Goal: Task Accomplishment & Management: Manage account settings

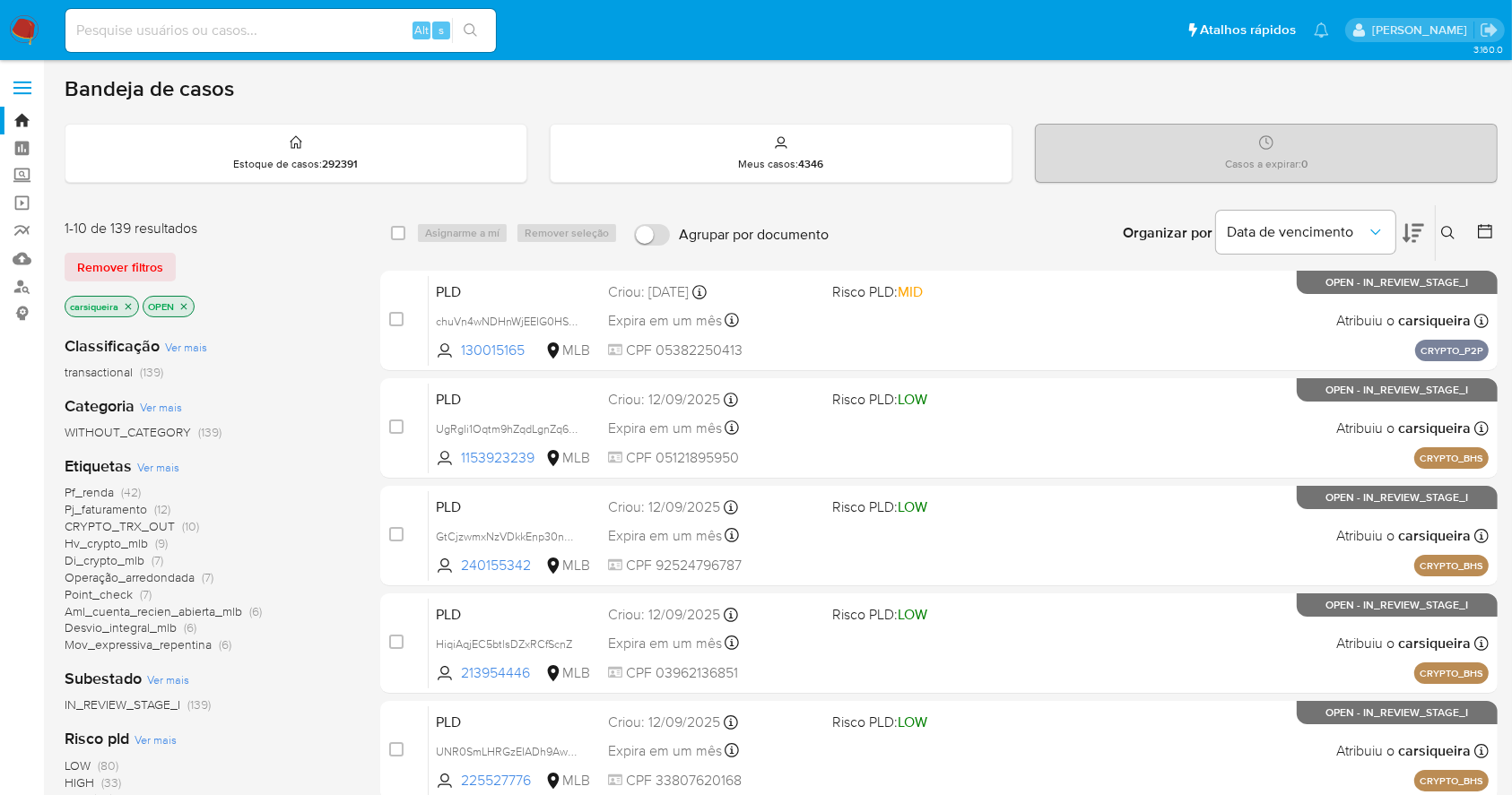
click at [1411, 226] on icon at bounding box center [1413, 232] width 21 height 21
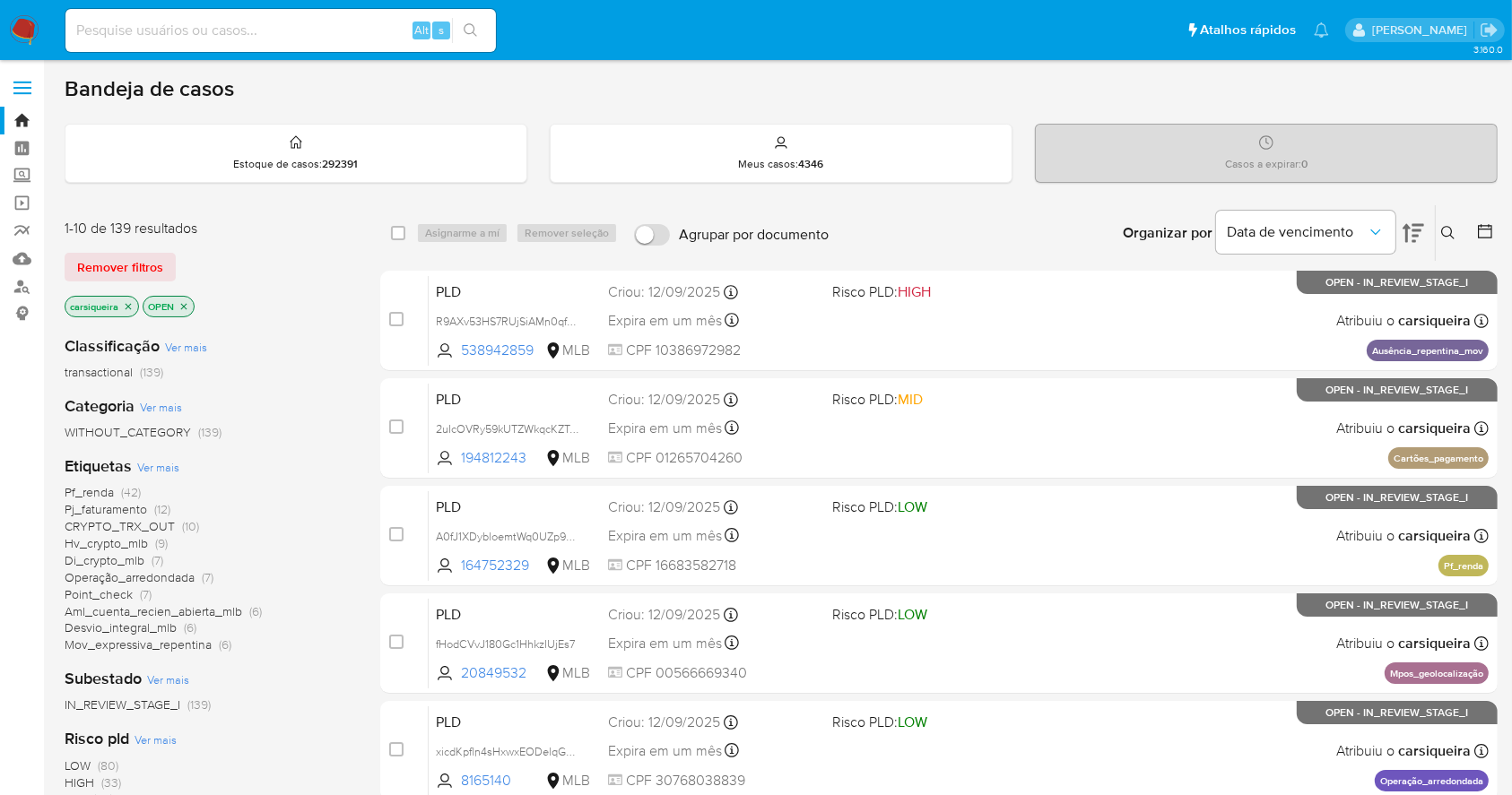
click at [1411, 226] on icon at bounding box center [1413, 232] width 21 height 21
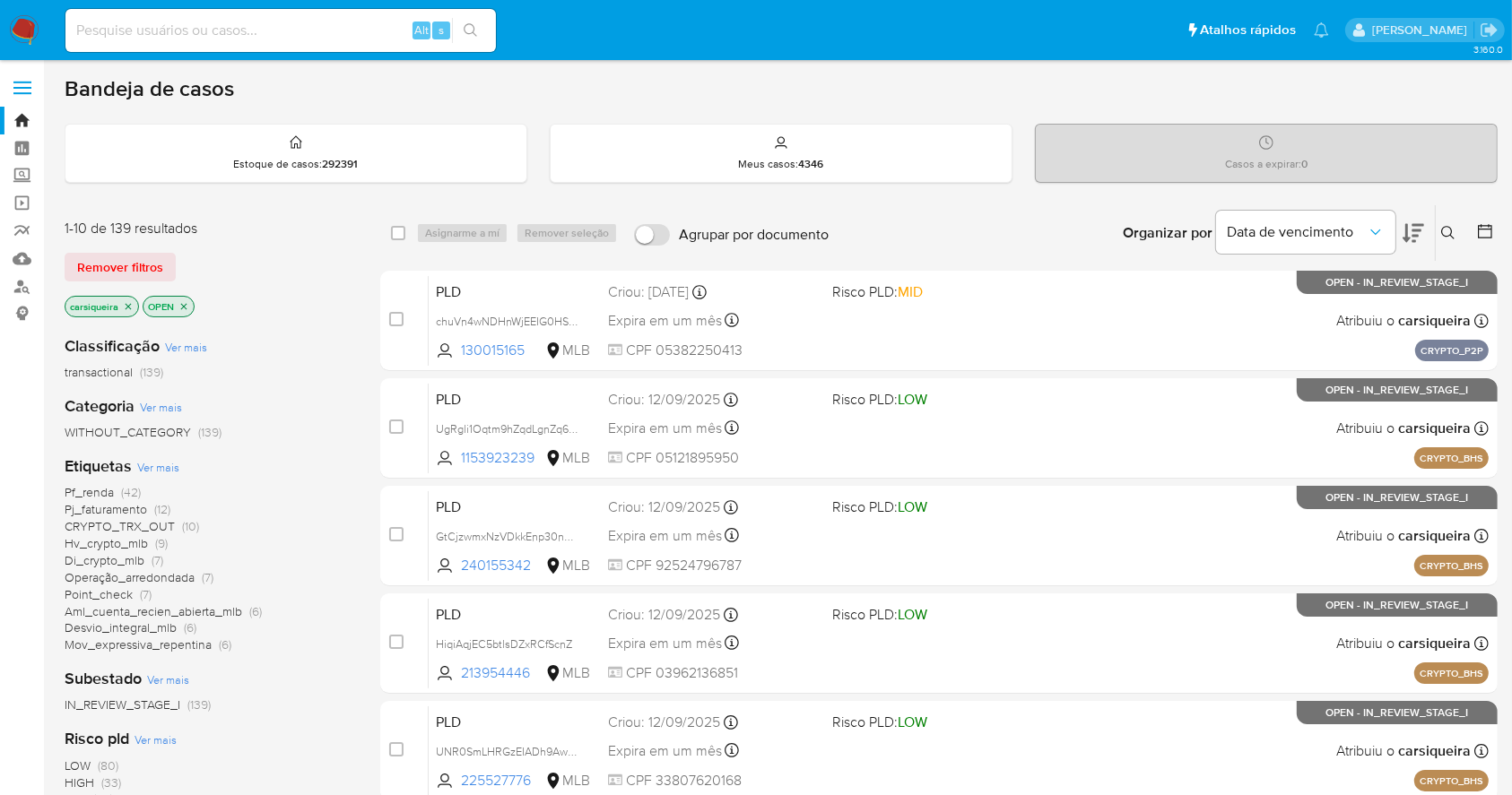
click at [294, 709] on div "IN_REVIEW_STAGE_I (139)" at bounding box center [208, 704] width 287 height 17
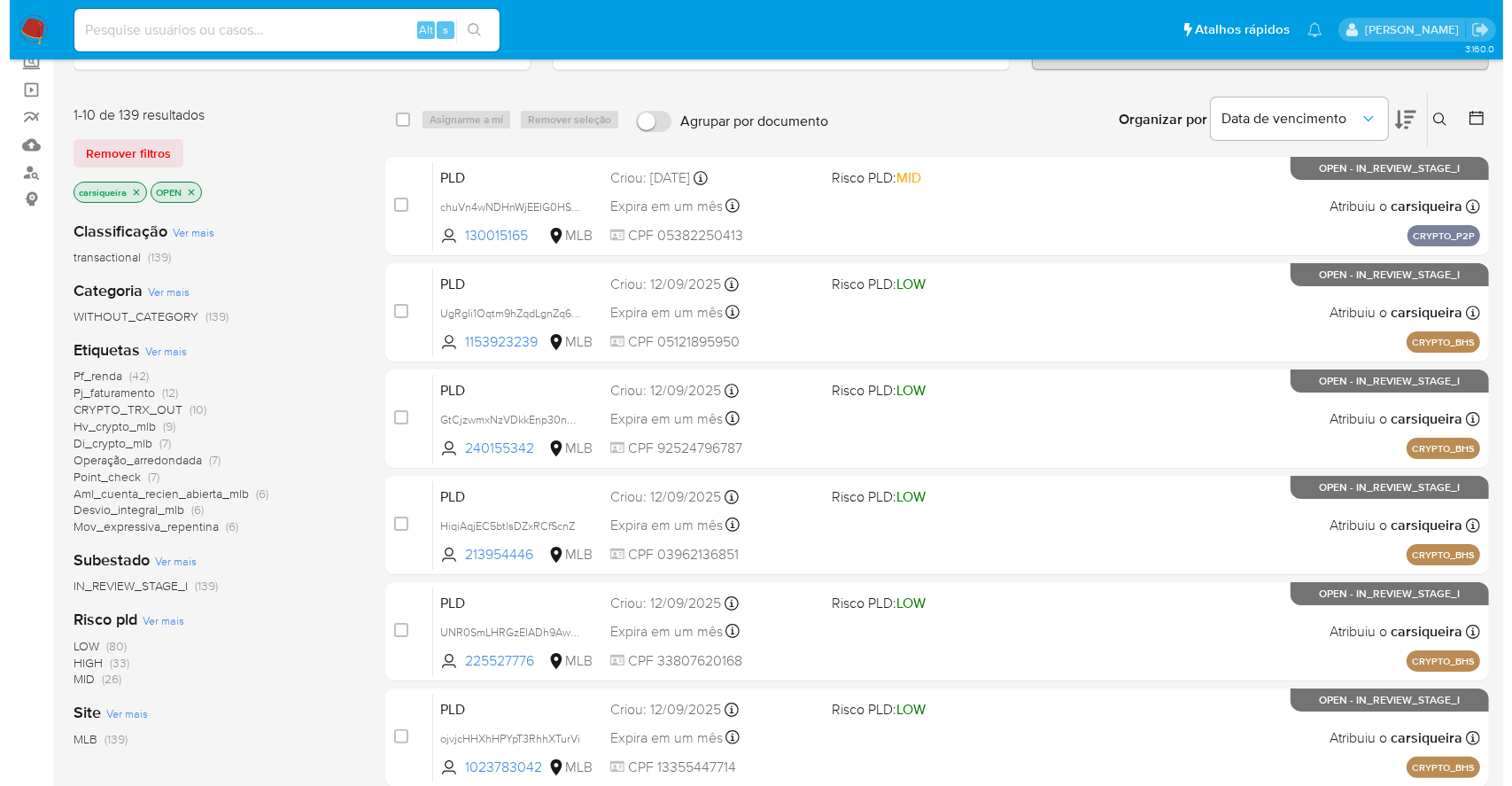
scroll to position [142, 0]
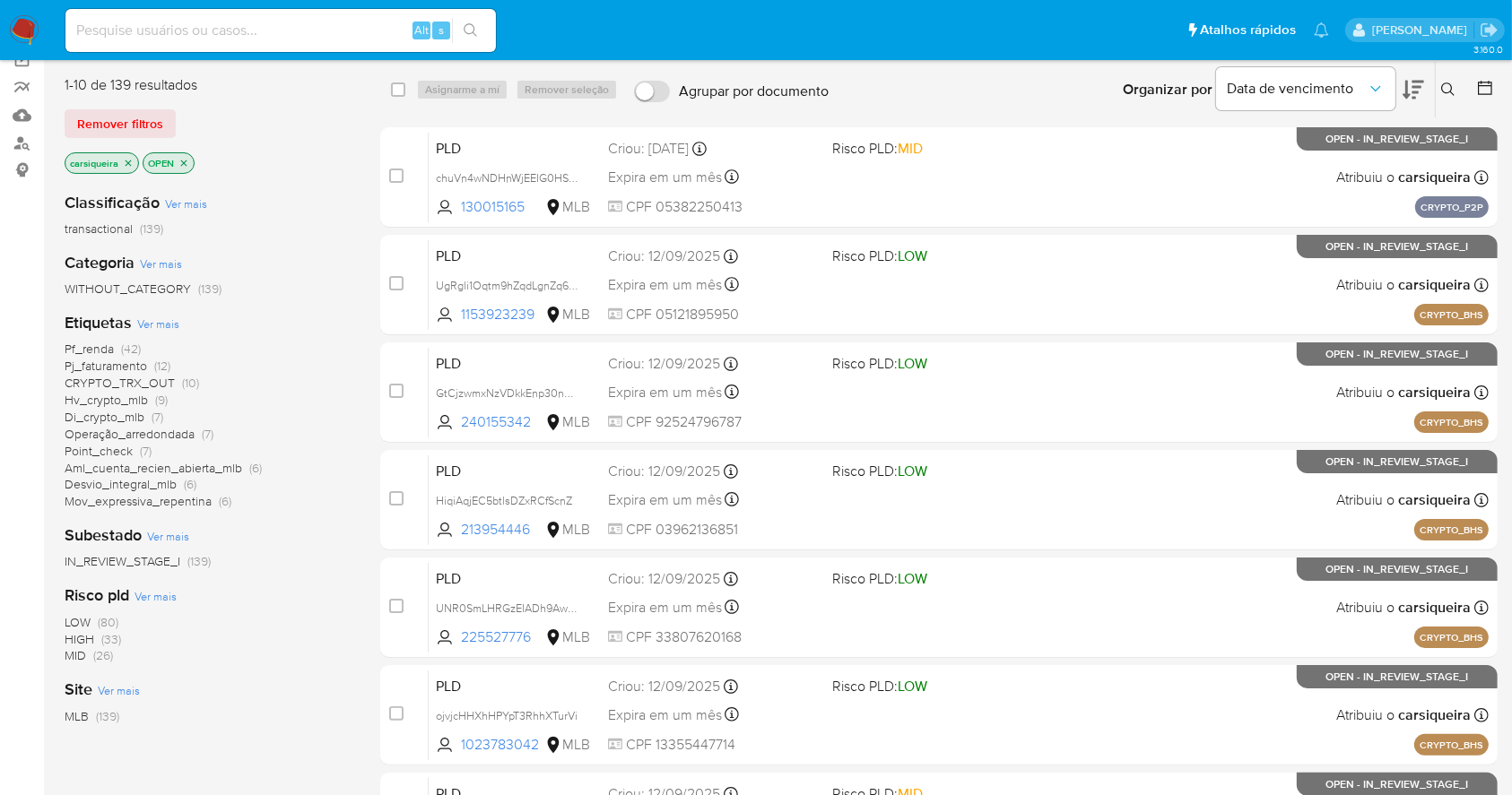
click at [152, 325] on span "Ver mais" at bounding box center [158, 323] width 43 height 16
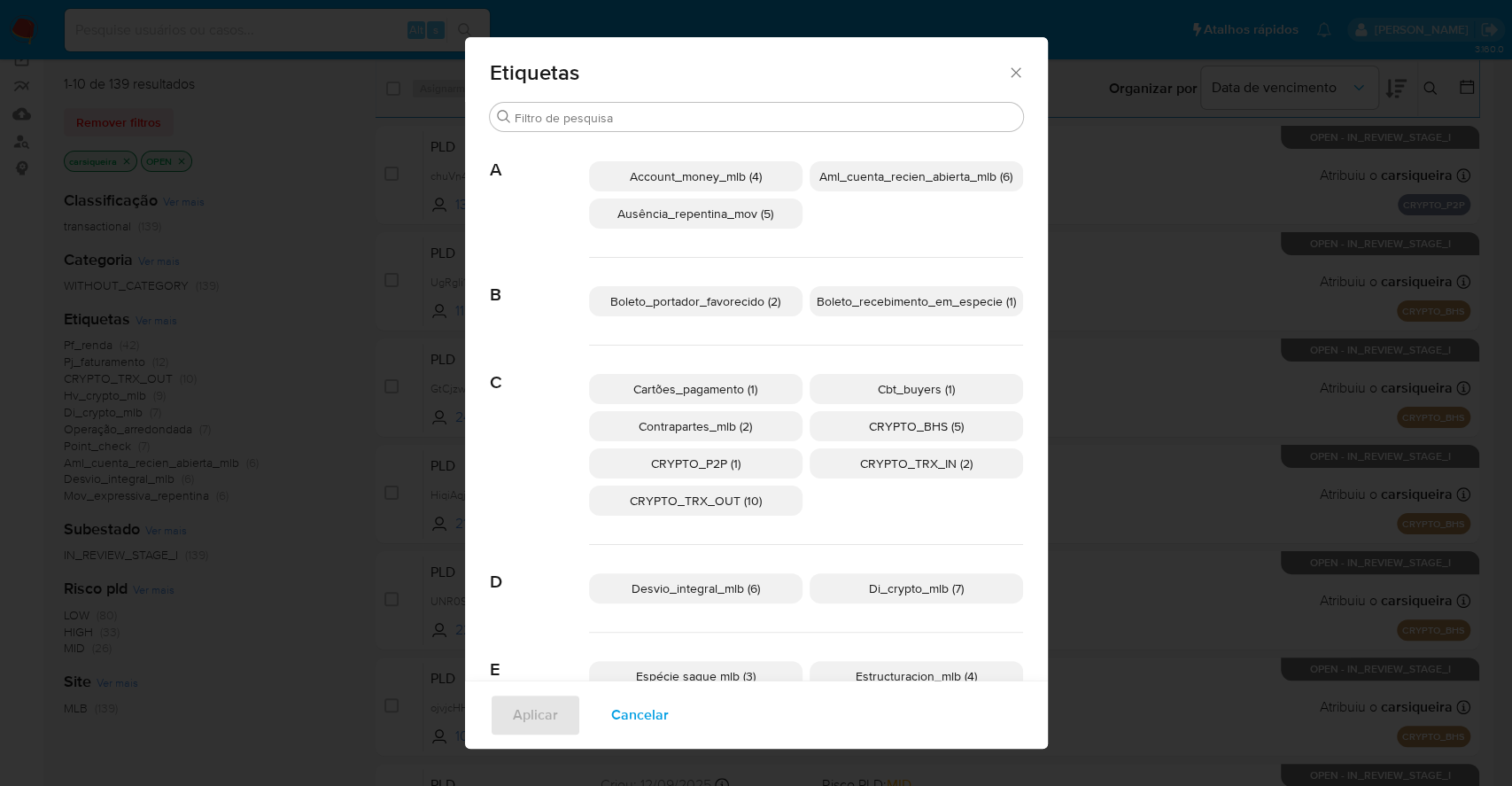
click at [829, 427] on p "CRYPTO_BHS (5)" at bounding box center [916, 425] width 213 height 30
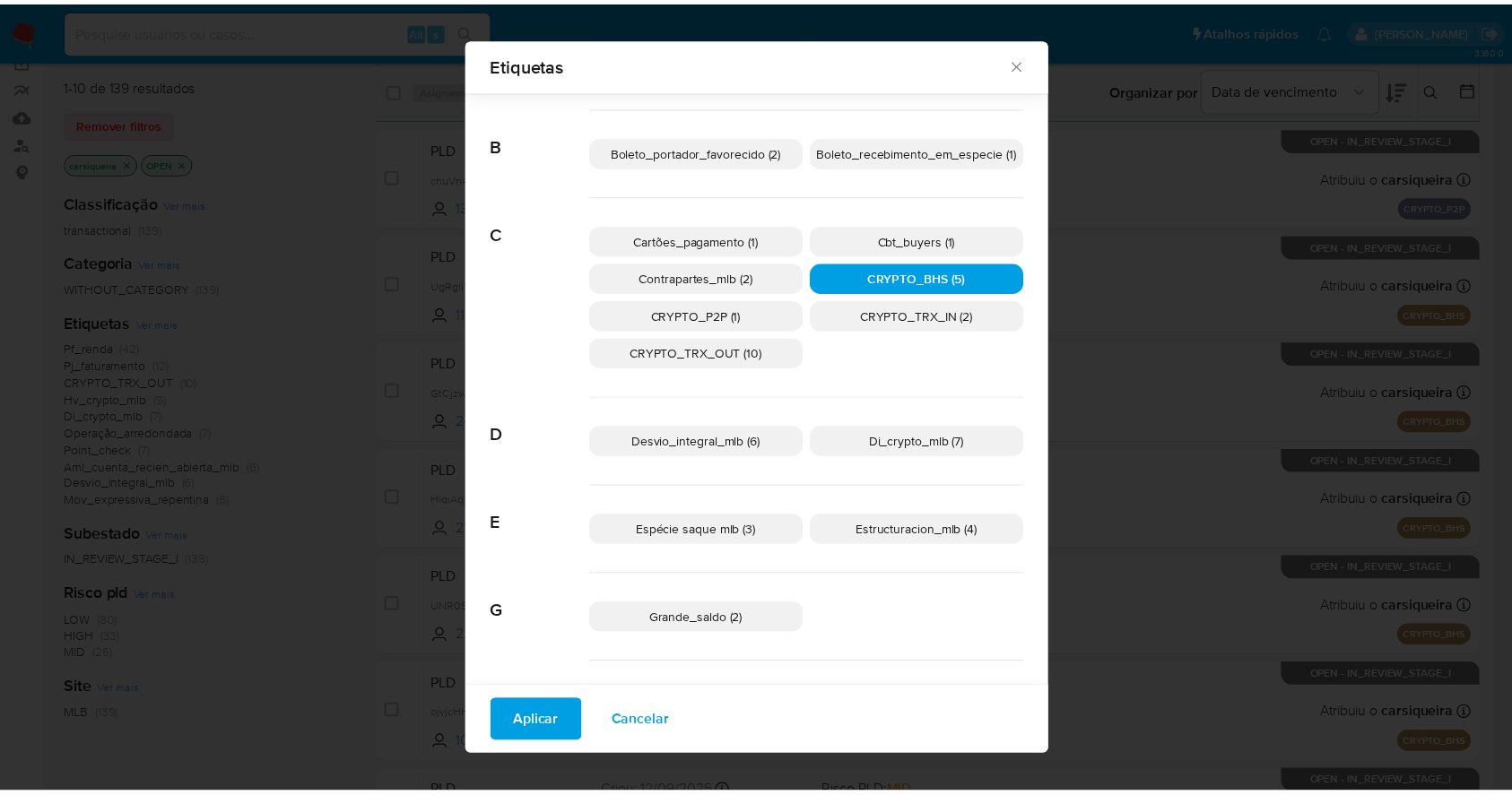
scroll to position [267, 0]
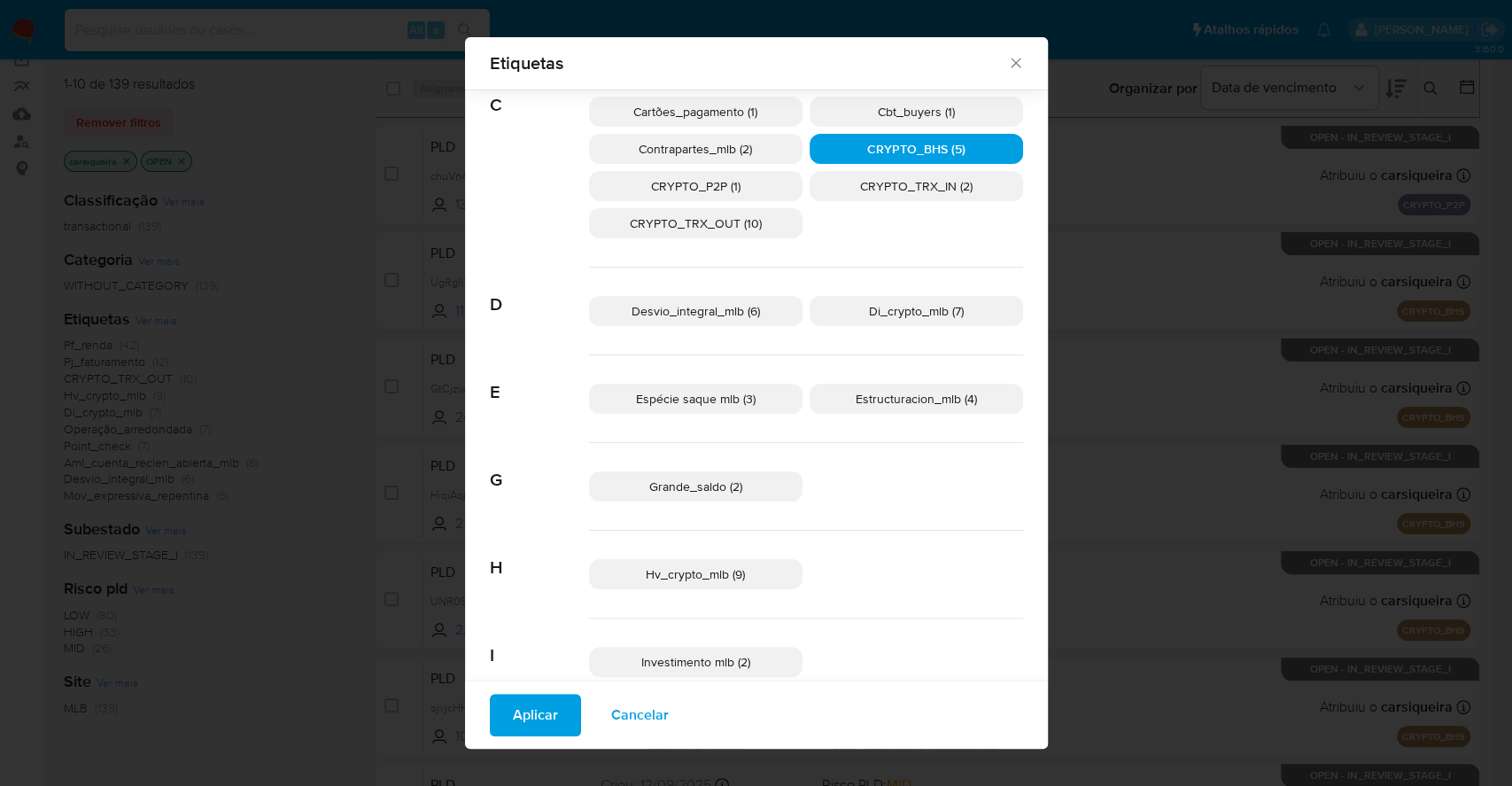
click at [739, 390] on span "Espécie saque mlb (3)" at bounding box center [695, 398] width 120 height 17
click at [513, 709] on span "Aplicar" at bounding box center [535, 715] width 45 height 39
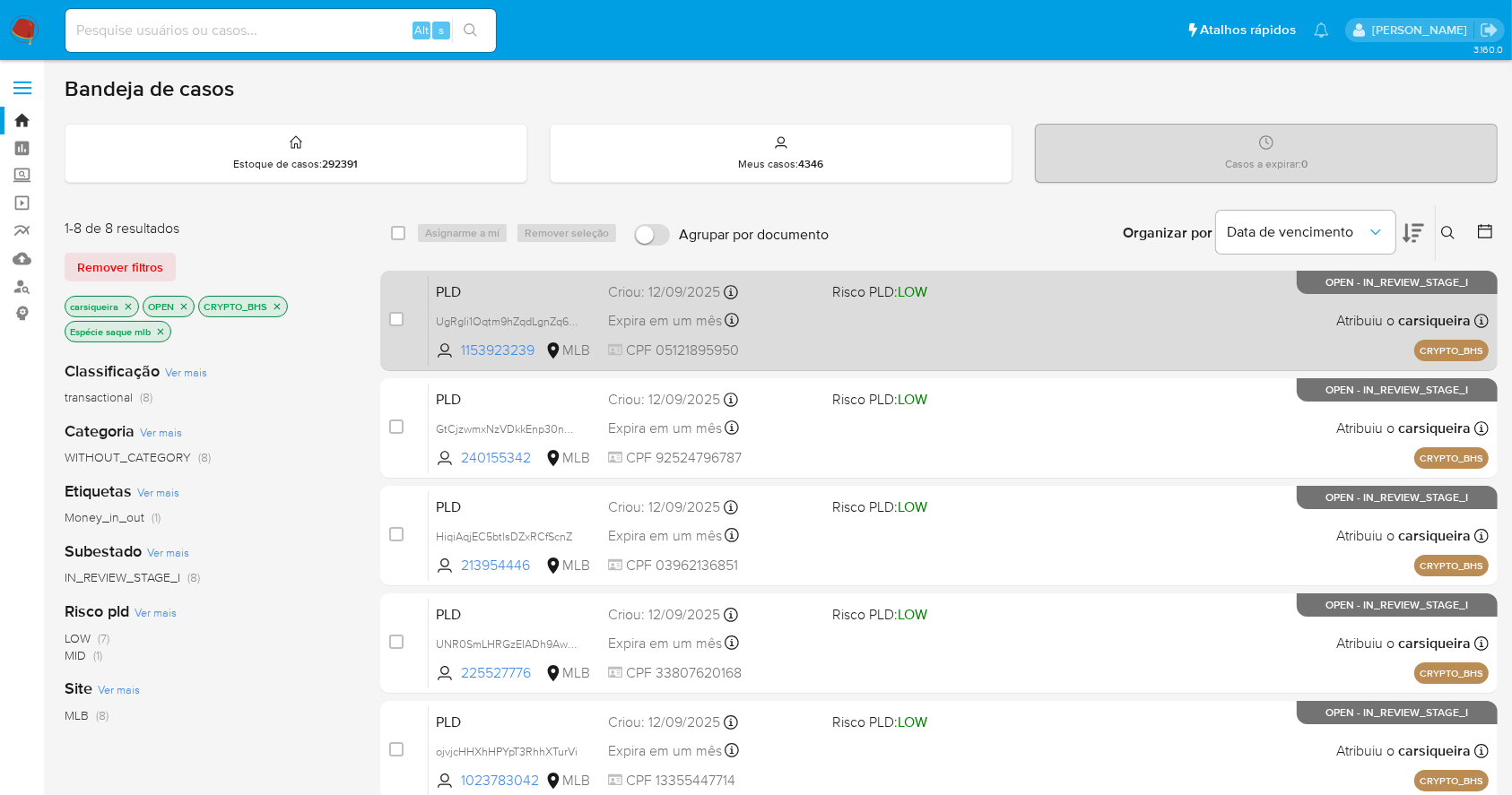
click at [1016, 333] on div "PLD UgRgli1Oqtm9hZqdLgnZq6zo 1153923239 MLB Risco PLD: LOW Criou: 12/09/2025 Cr…" at bounding box center [958, 320] width 1060 height 91
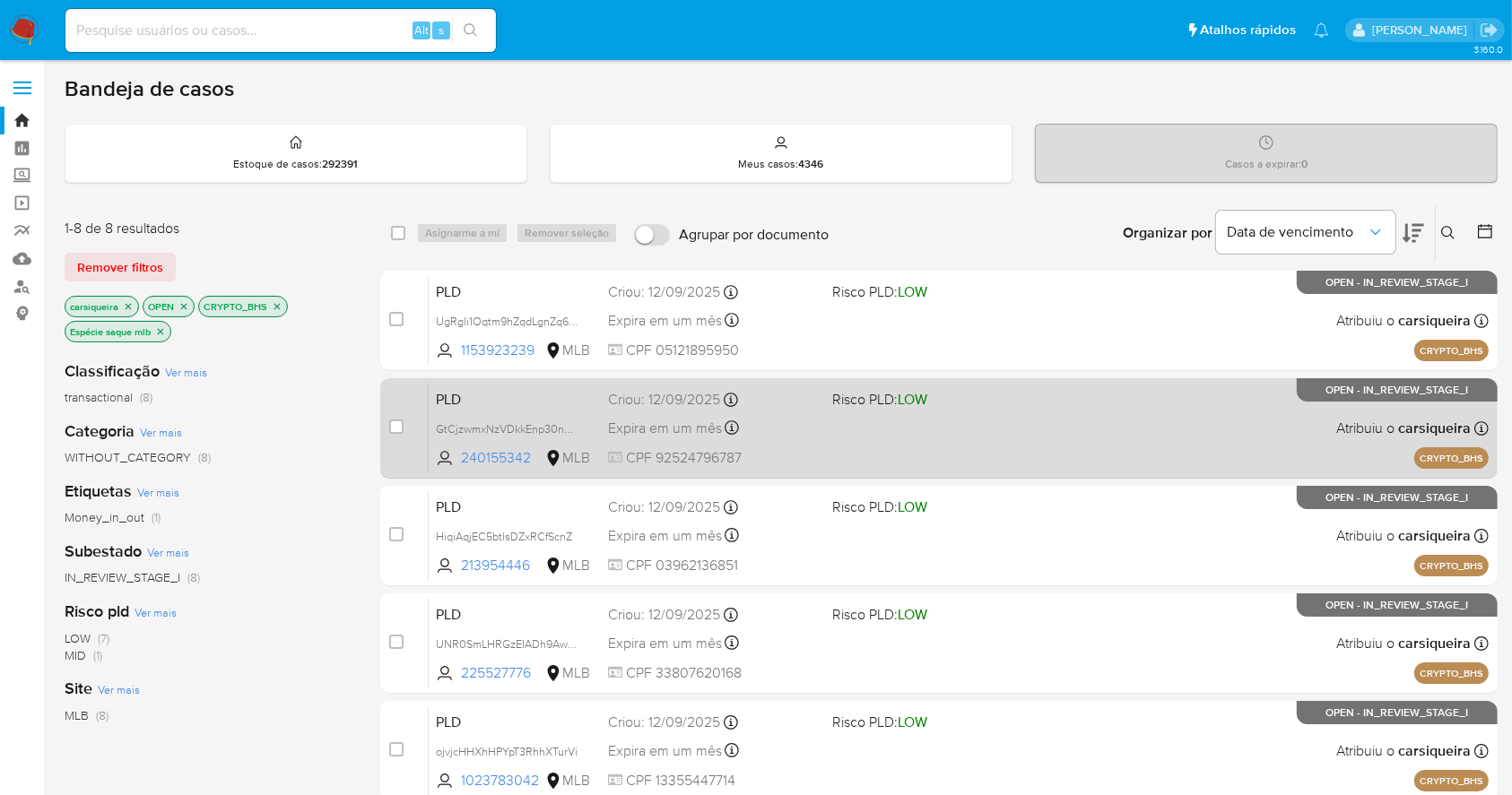
click at [846, 399] on span "Risco PLD: LOW" at bounding box center [880, 398] width 95 height 19
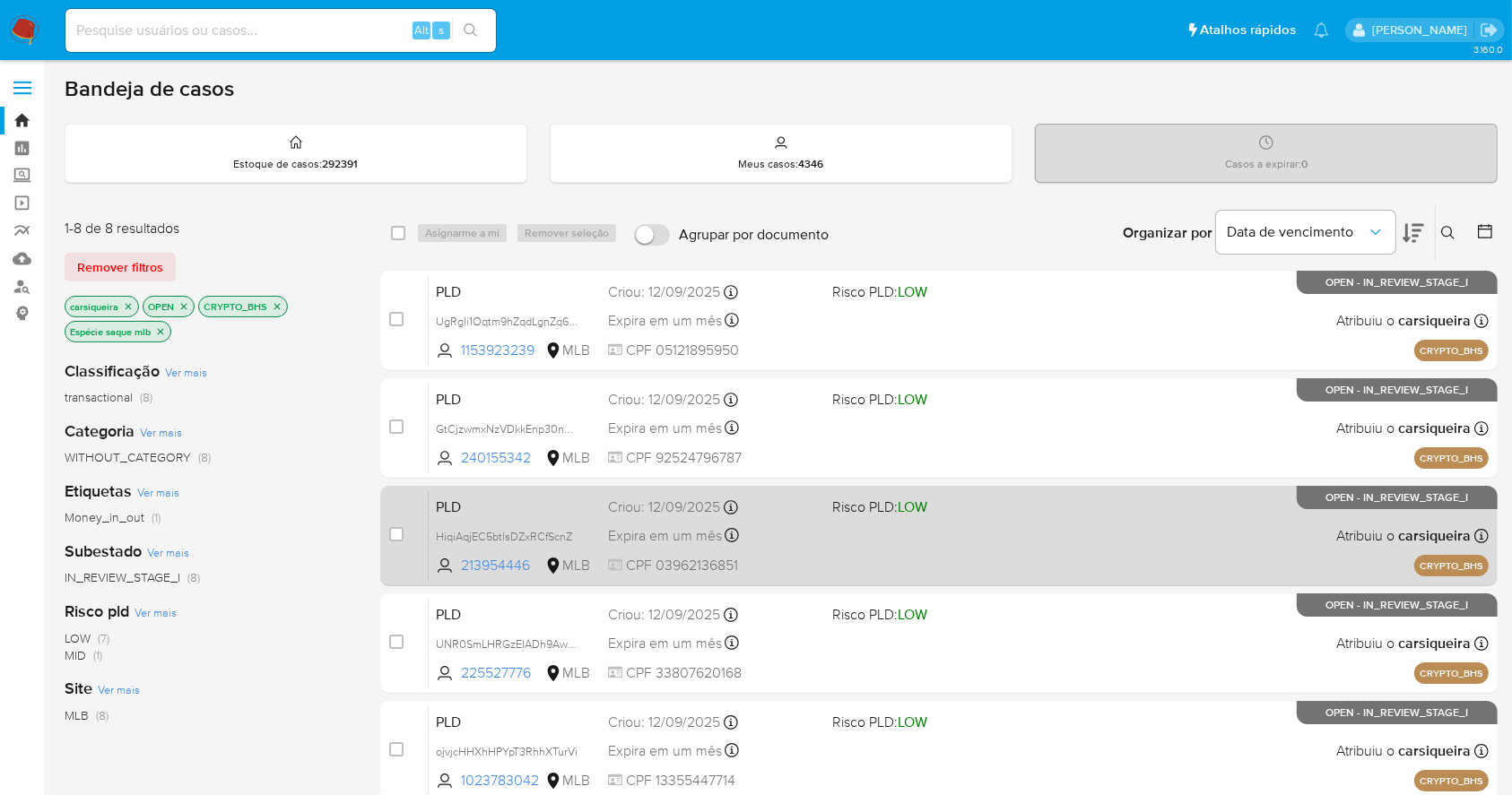
click at [951, 522] on div "PLD HiqiAqjEC5btlsDZxRCfScnZ 213954446 MLB Risco PLD: LOW Criou: 12/09/2025 Cri…" at bounding box center [958, 536] width 1060 height 91
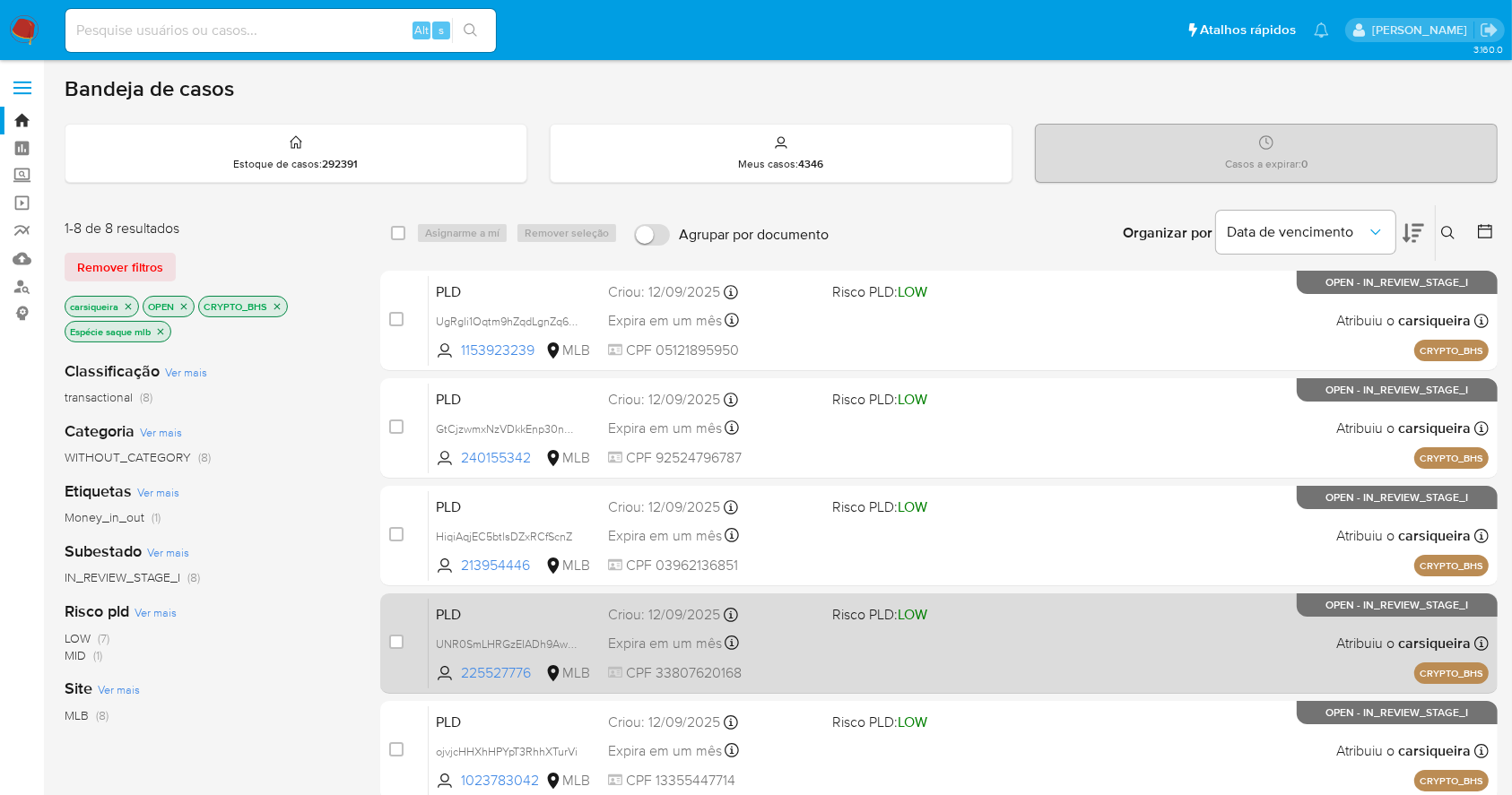
click at [989, 660] on div "PLD UNR0SmLHRGzEIADh9Aw6F31X 225527776 MLB Risco PLD: LOW Criou: 12/09/2025 Cri…" at bounding box center [958, 643] width 1060 height 91
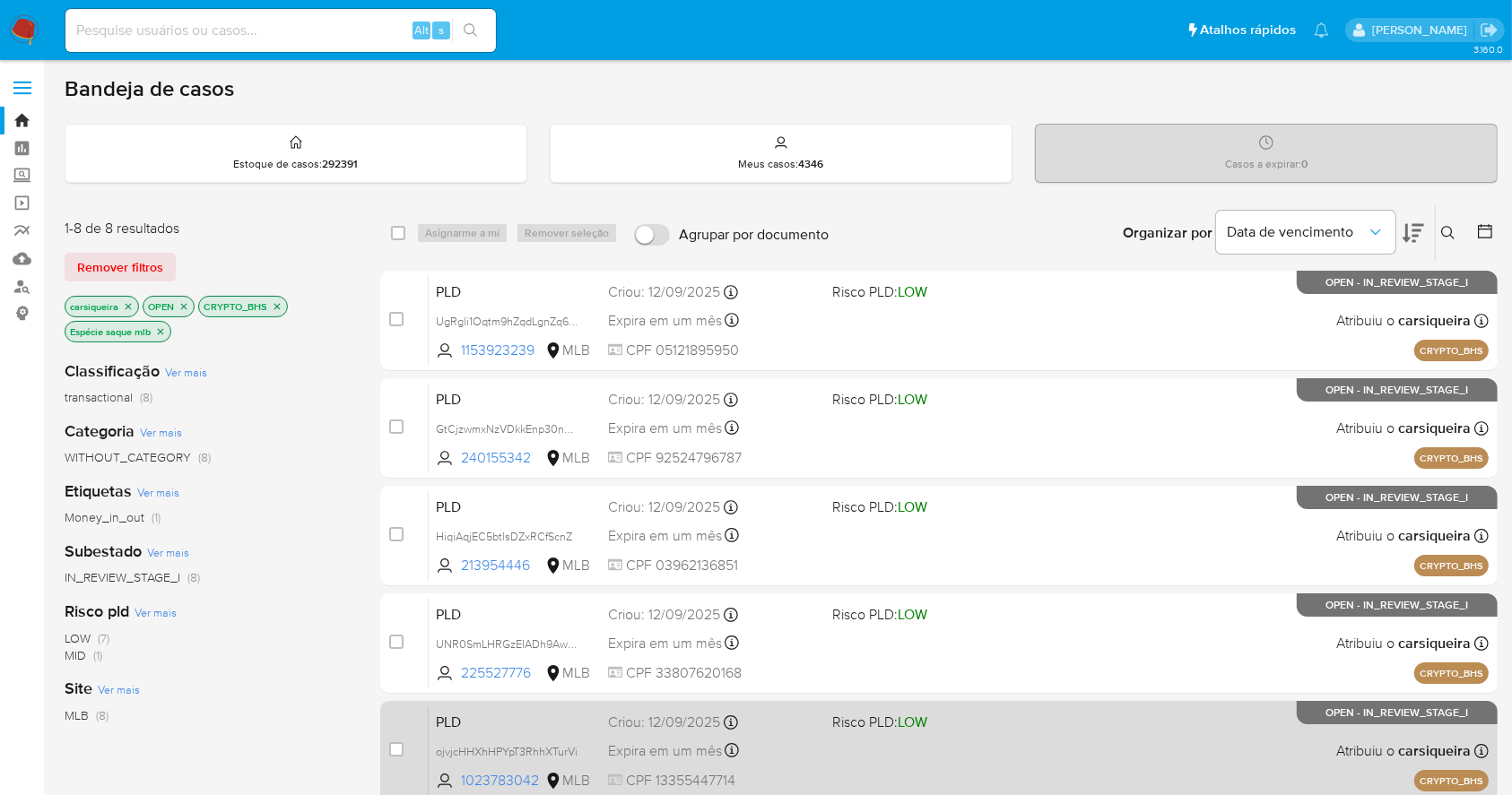
click at [976, 742] on div "PLD ojvjcHHXhHPYpT3RhhXTurVi 1023783042 MLB Risco PLD: LOW Criou: 12/09/2025 Cr…" at bounding box center [958, 751] width 1060 height 91
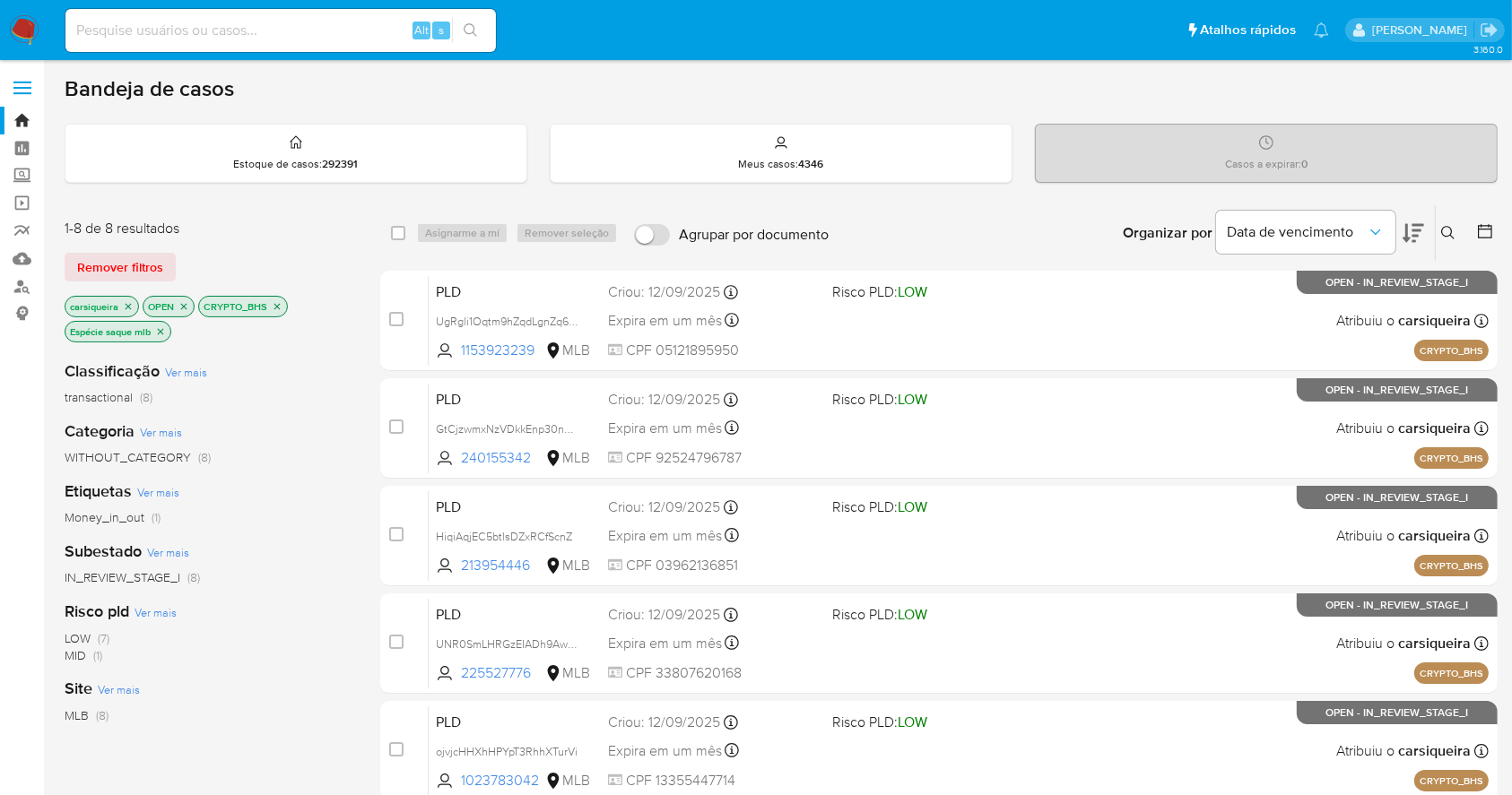
scroll to position [467, 0]
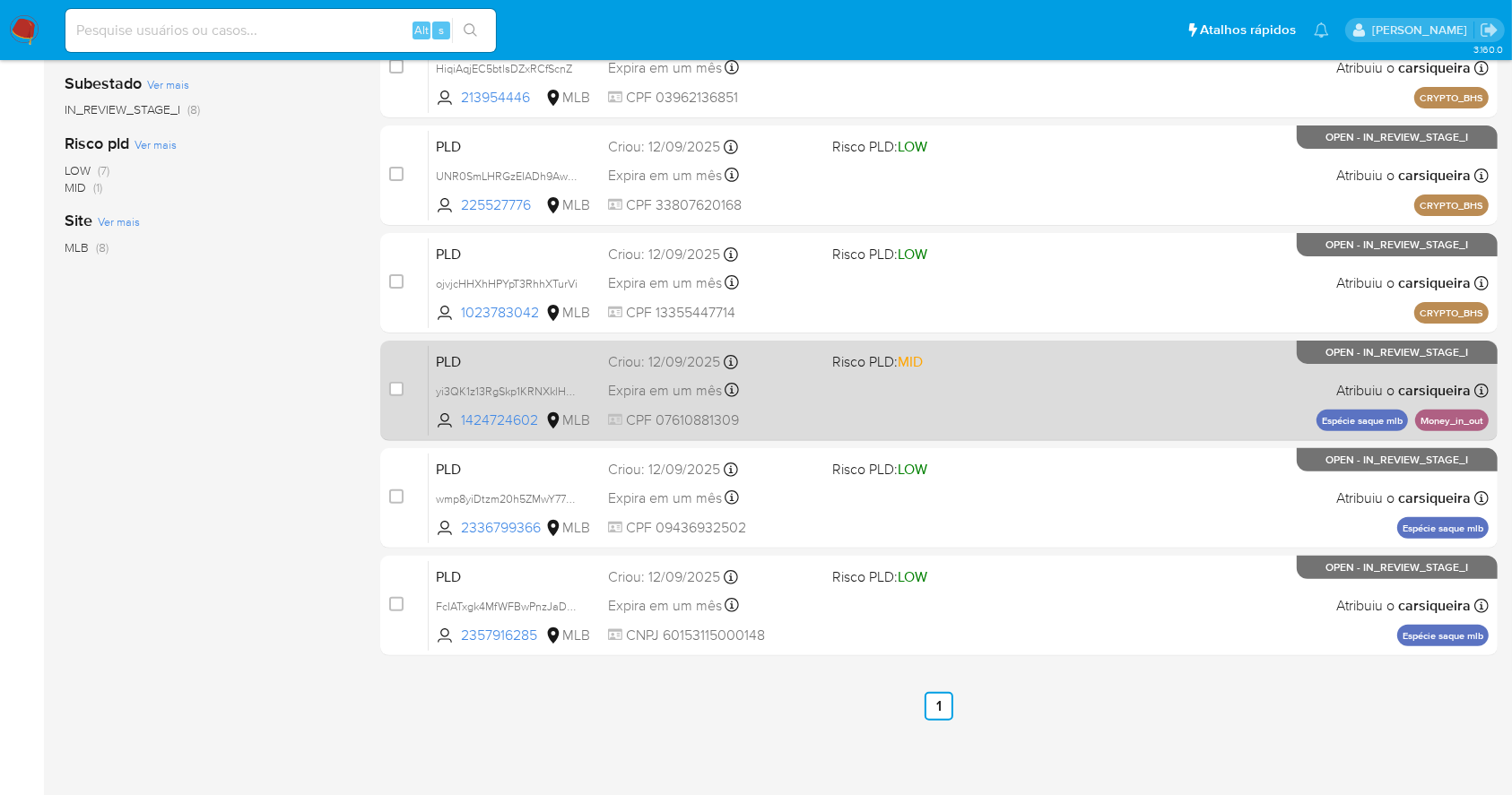
click at [1088, 379] on div "PLD yi3QK1z13RgSkp1KRNXklHZm 1424724602 MLB Risco PLD: MID Criou: 12/09/2025 Cr…" at bounding box center [958, 391] width 1060 height 91
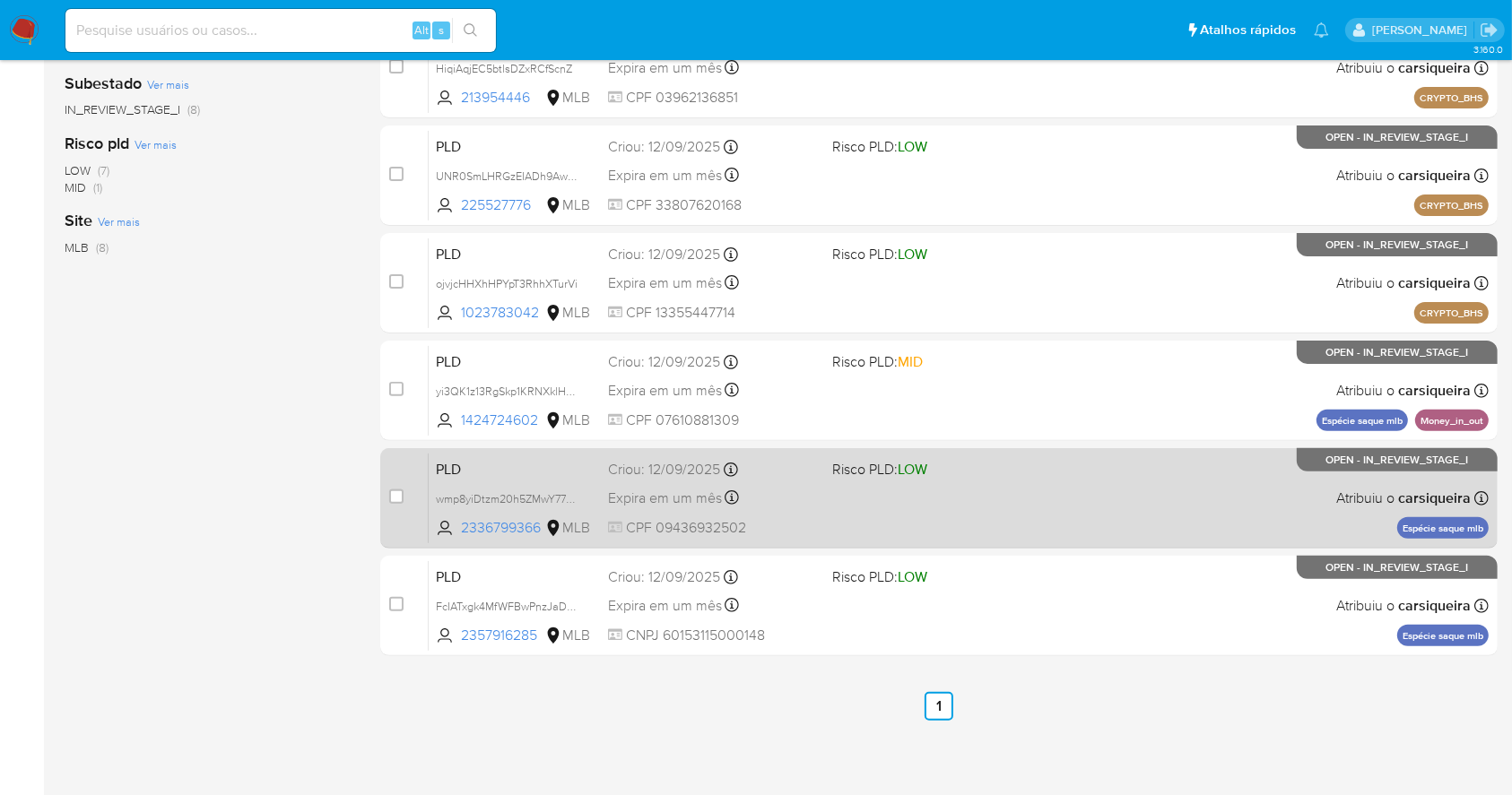
click at [914, 501] on div "PLD wmp8yiDtzm20h5ZMwY77dGEN 2336799366 MLB Risco PLD: LOW Criou: 12/09/2025 Cr…" at bounding box center [958, 498] width 1060 height 91
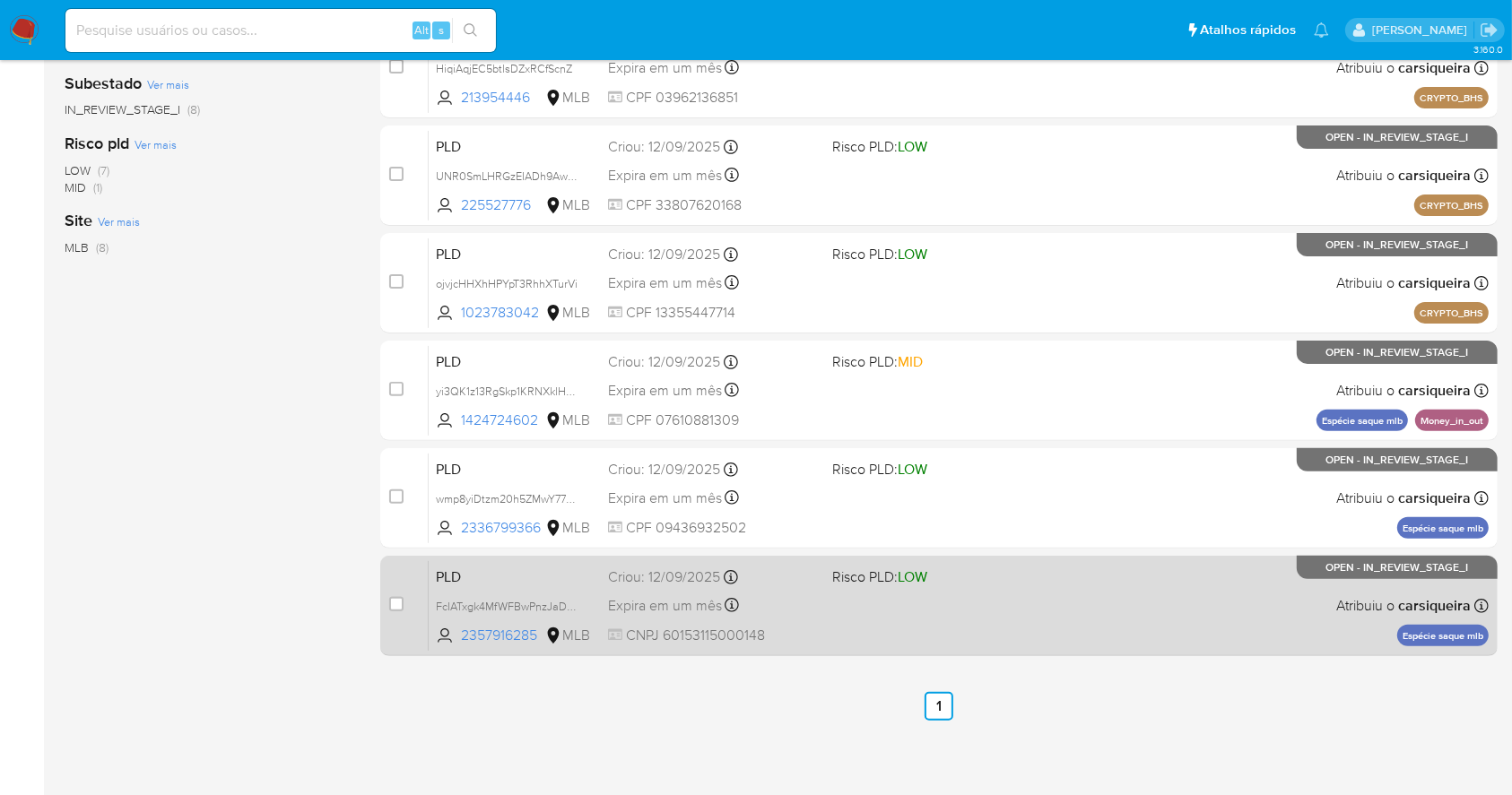
click at [956, 650] on div "case-item-checkbox Incapaz de atribuir o caso PLD FcIATxgk4MfWFBwPnzJaDXyM 2357…" at bounding box center [939, 605] width 1118 height 100
click at [986, 633] on div "PLD FcIATxgk4MfWFBwPnzJaDXyM 2357916285 MLB Risco PLD: LOW Criou: 12/09/2025 Cr…" at bounding box center [958, 605] width 1060 height 91
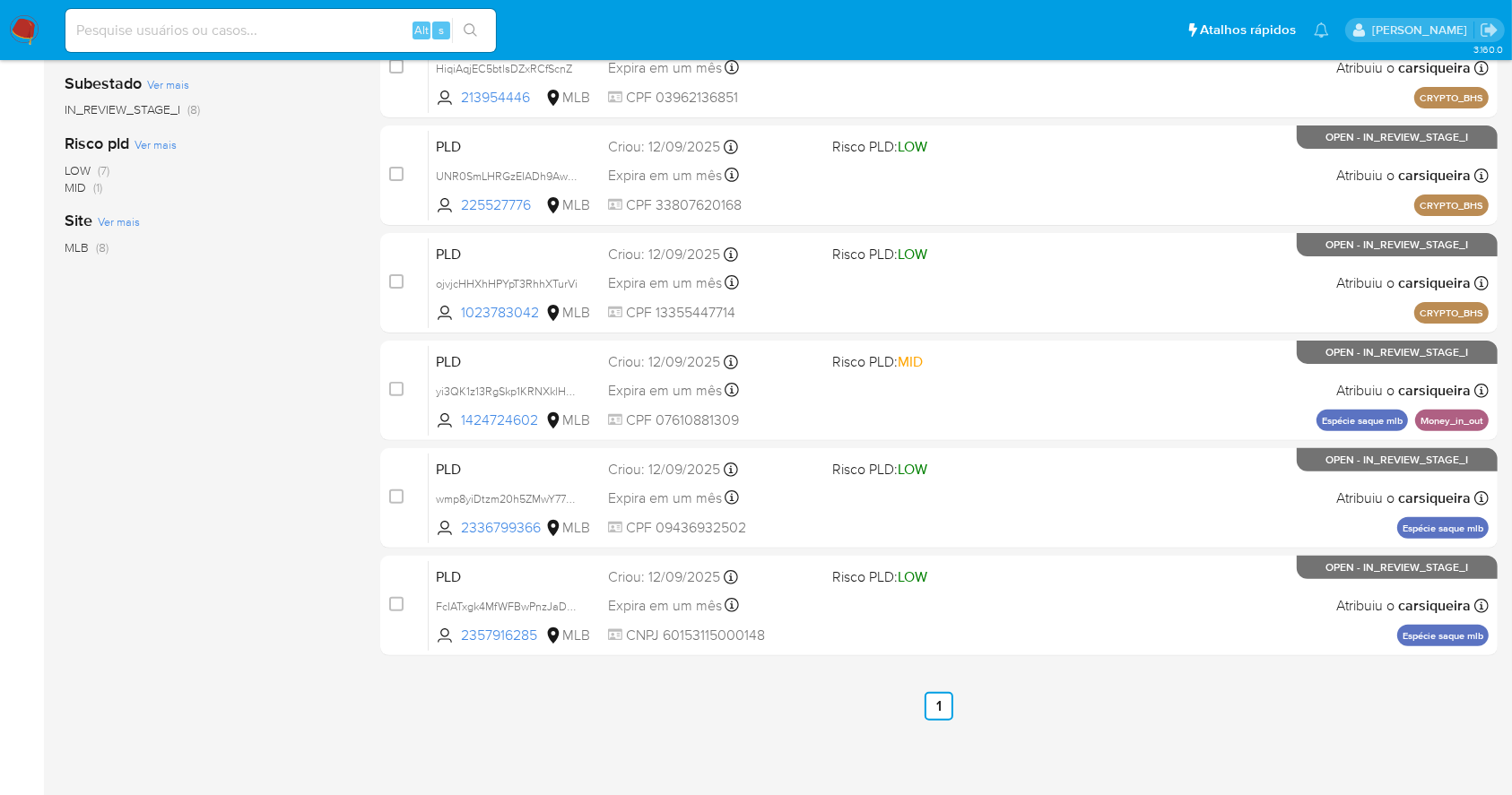
click at [26, 6] on nav "Pausado Ver notificaciones Alt s Atalhos rápidos Presiona las siguientes teclas…" at bounding box center [756, 30] width 1512 height 60
click at [29, 24] on img at bounding box center [24, 30] width 31 height 31
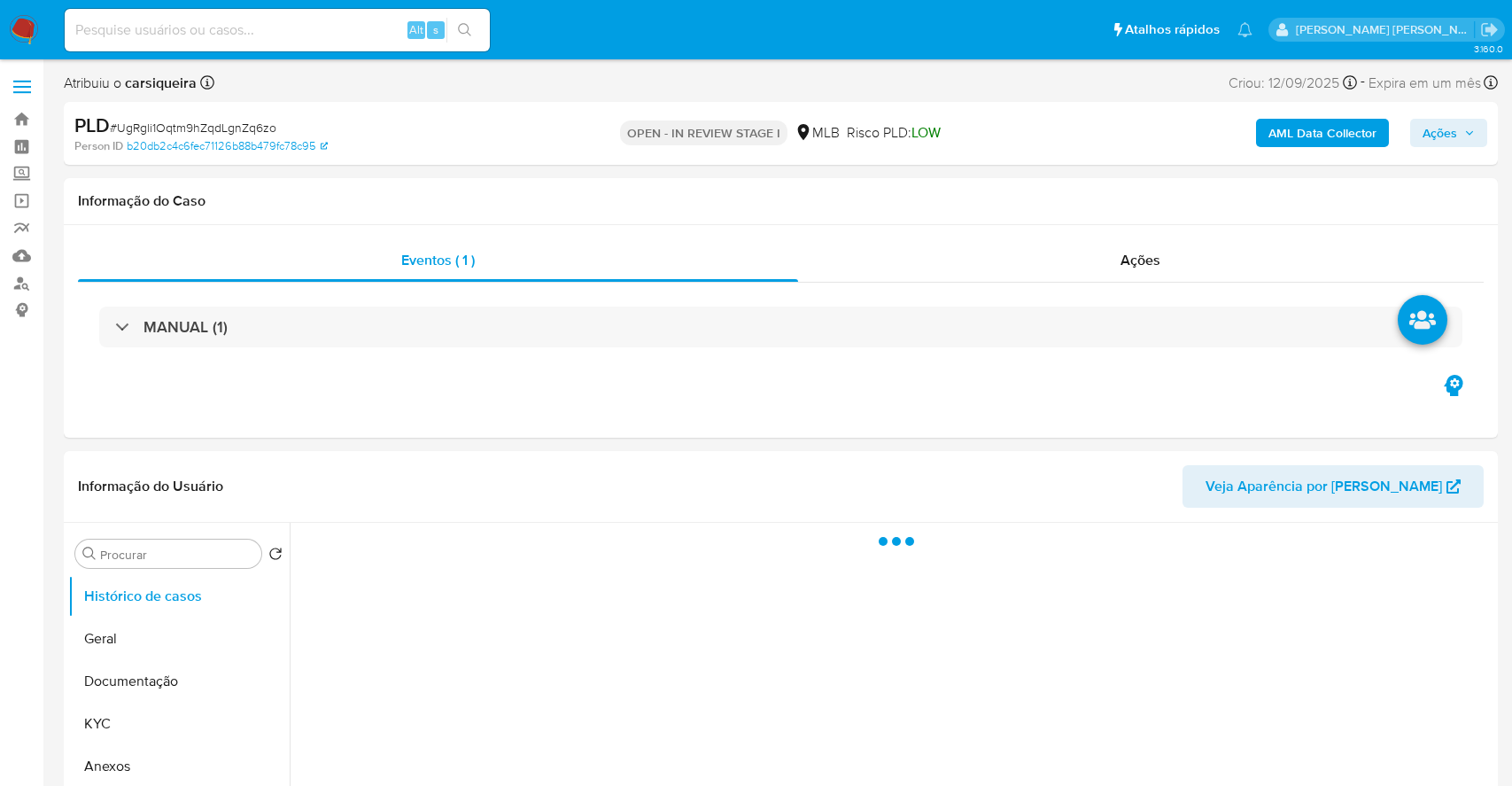
select select "10"
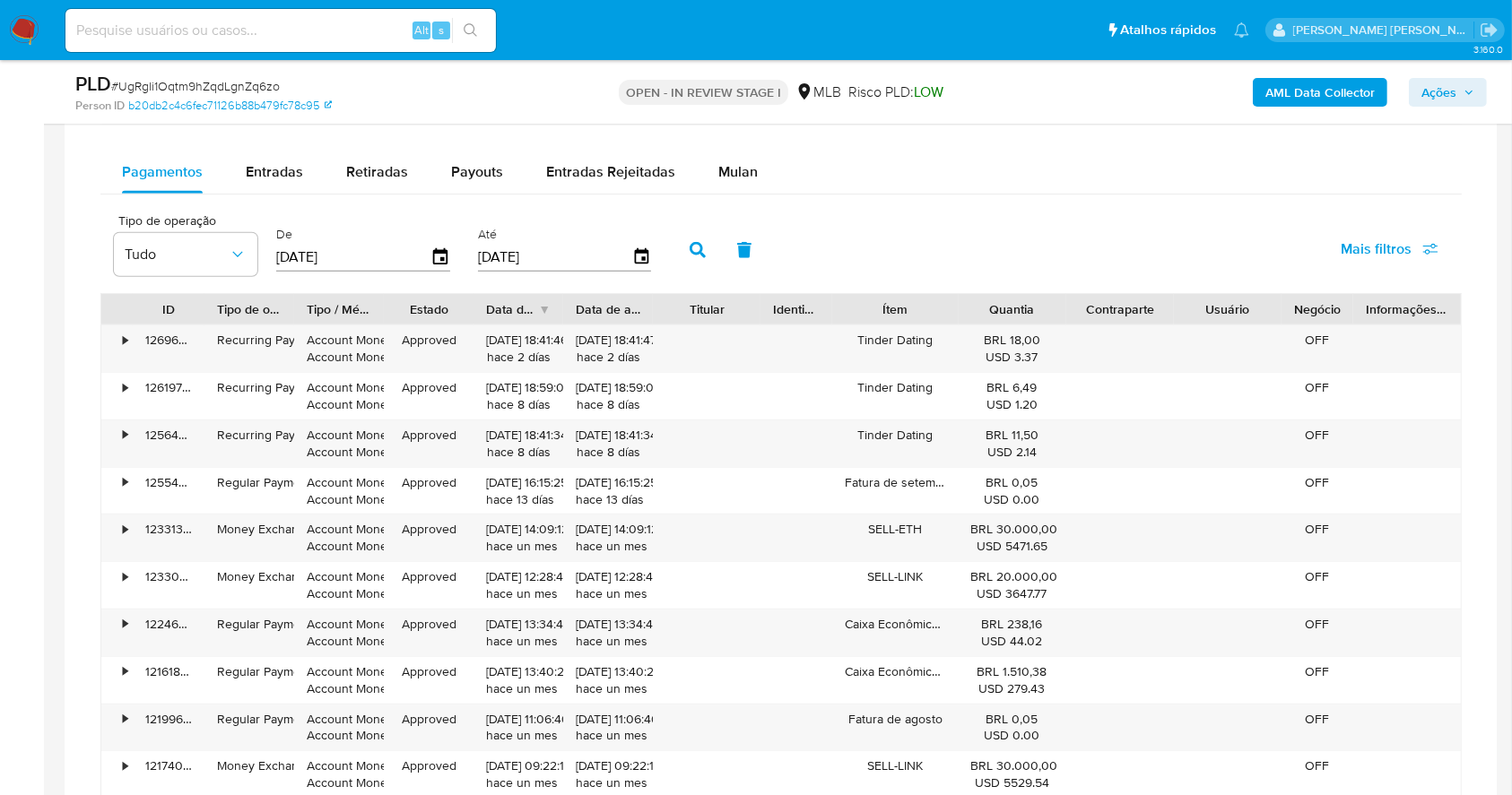
scroll to position [1381, 0]
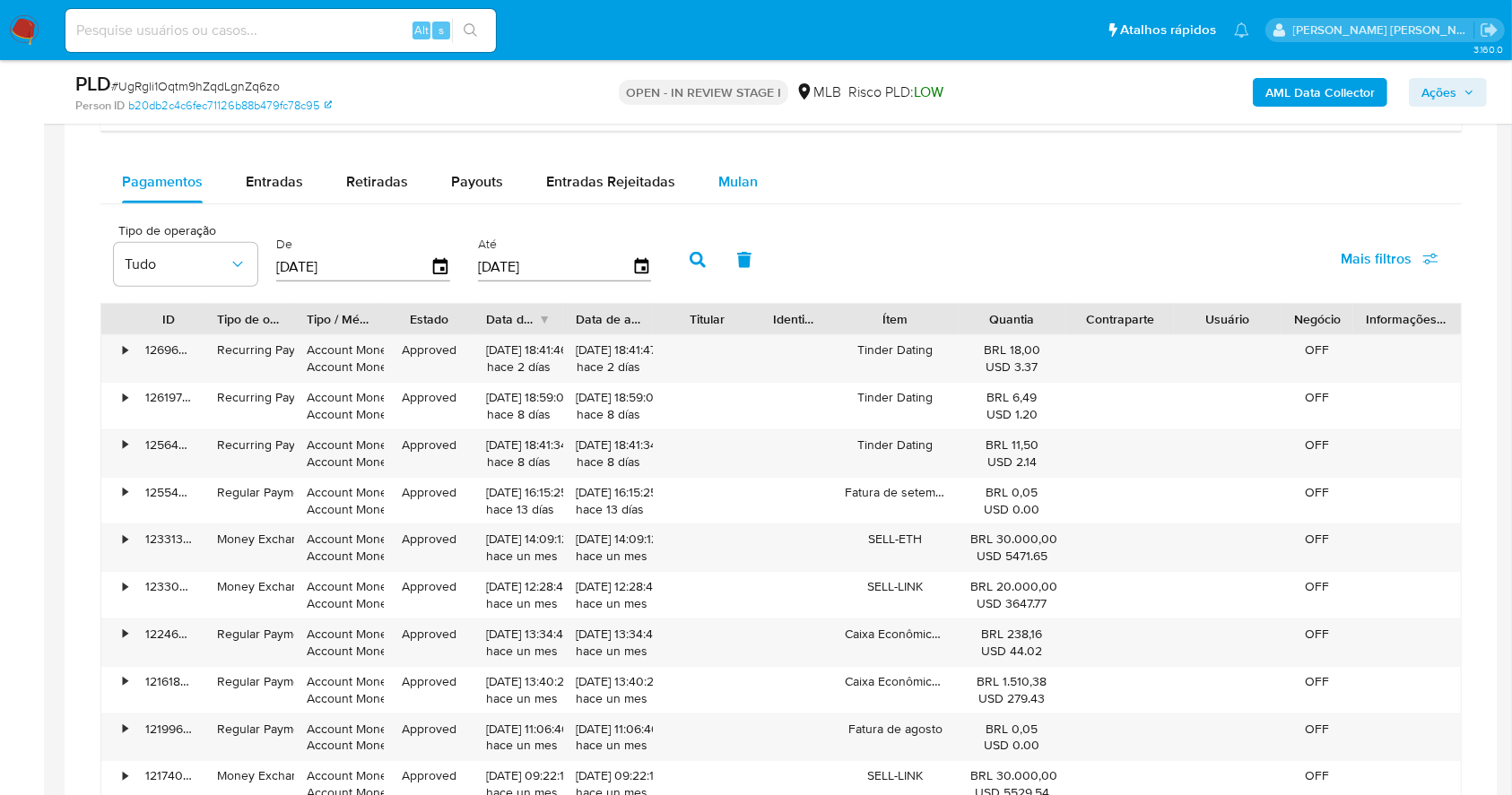
click at [755, 175] on button "Mulan" at bounding box center [737, 181] width 82 height 43
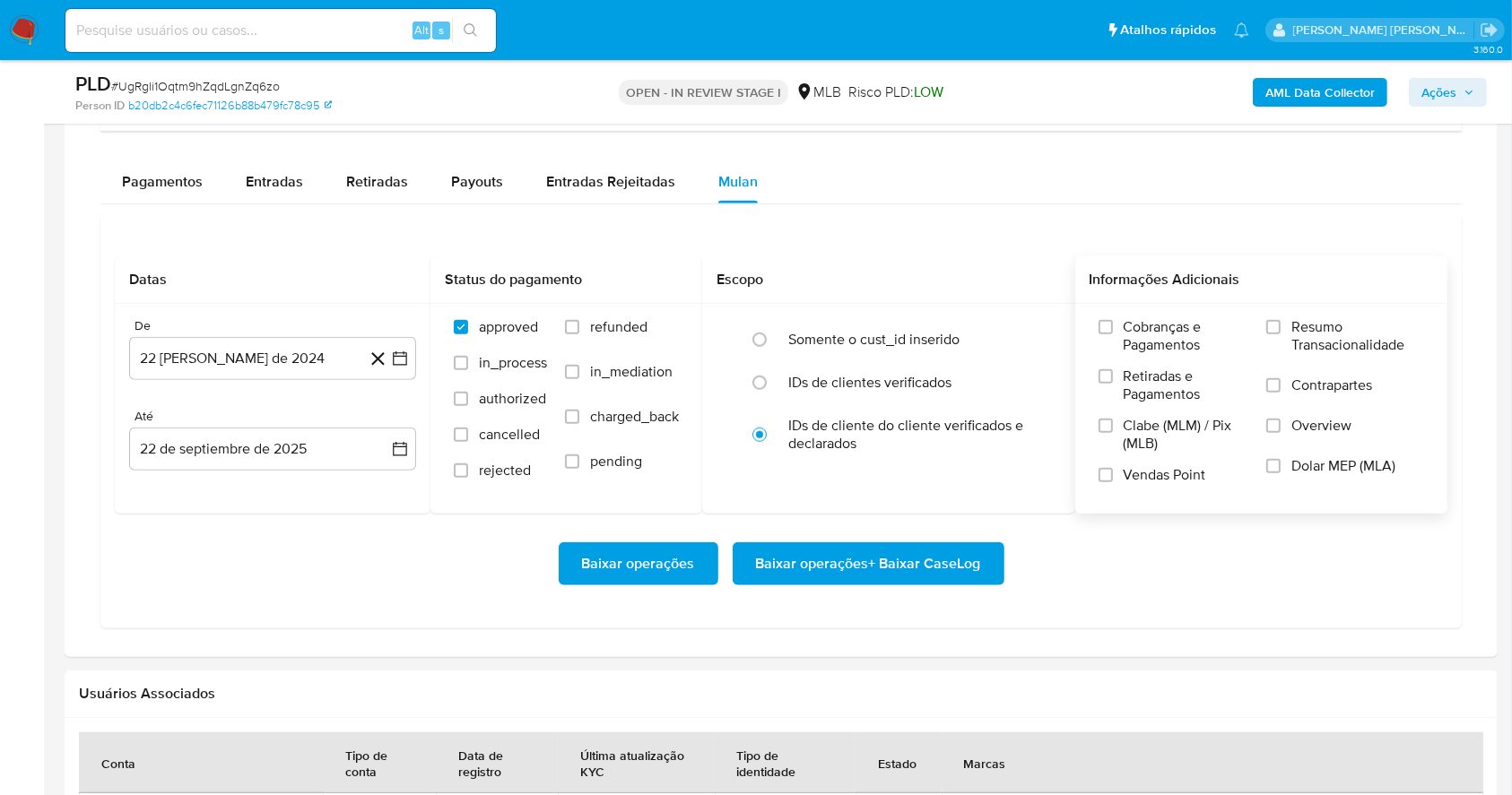
click at [1264, 319] on div "Cobranças e Pagamentos Retiradas e Pagamentos Clabe (MLM) / Pix (MLB) Vendas Po…" at bounding box center [1262, 408] width 344 height 180
click at [1273, 329] on input "Resumo Transacionalidade" at bounding box center [1272, 327] width 14 height 14
click at [1112, 474] on input "Vendas Point" at bounding box center [1105, 474] width 14 height 14
click at [400, 356] on icon "button" at bounding box center [399, 358] width 18 height 18
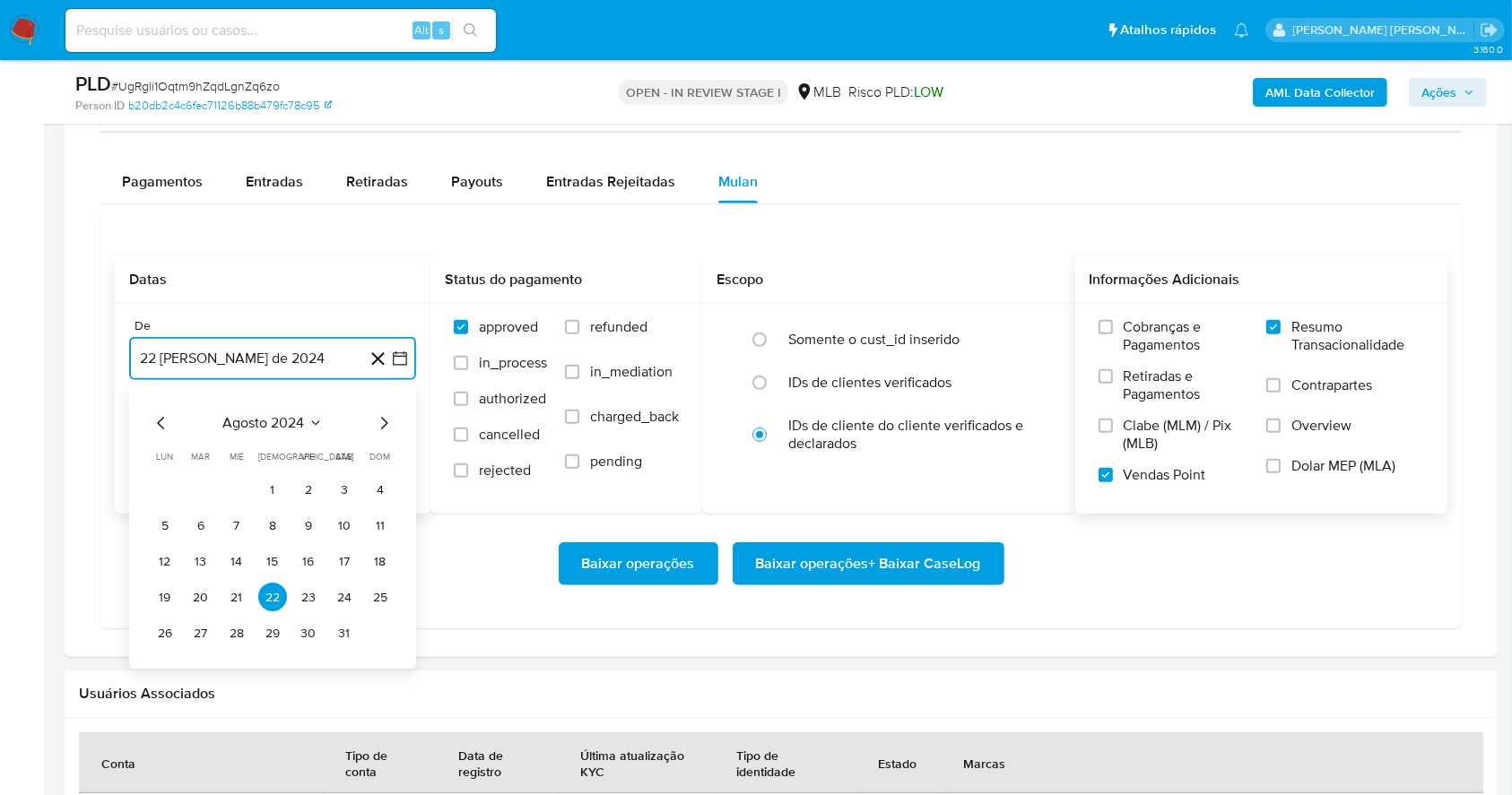
click at [385, 420] on icon "Mes siguiente" at bounding box center [385, 423] width 7 height 13
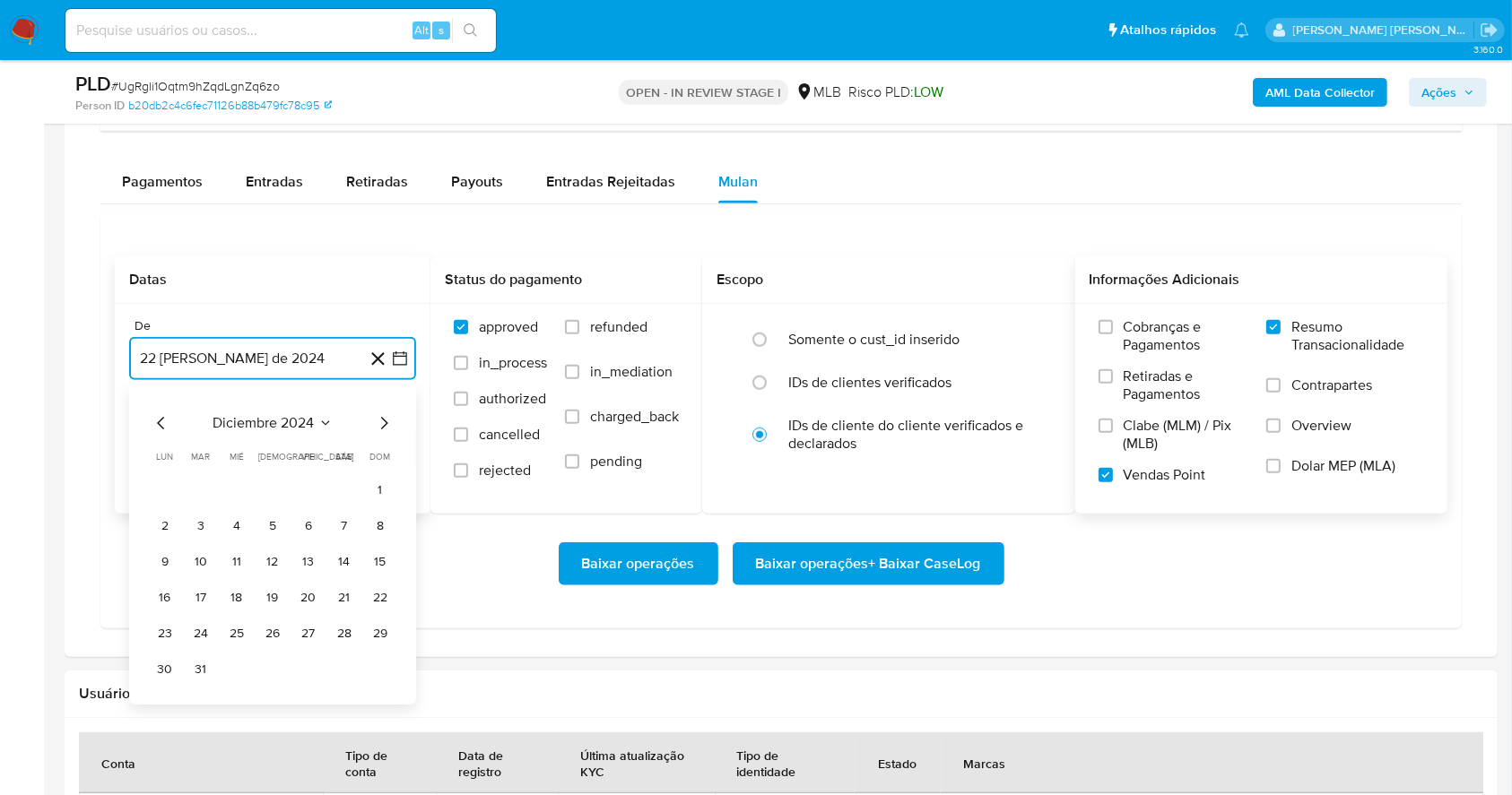
click at [385, 420] on icon "Mes siguiente" at bounding box center [385, 423] width 7 height 13
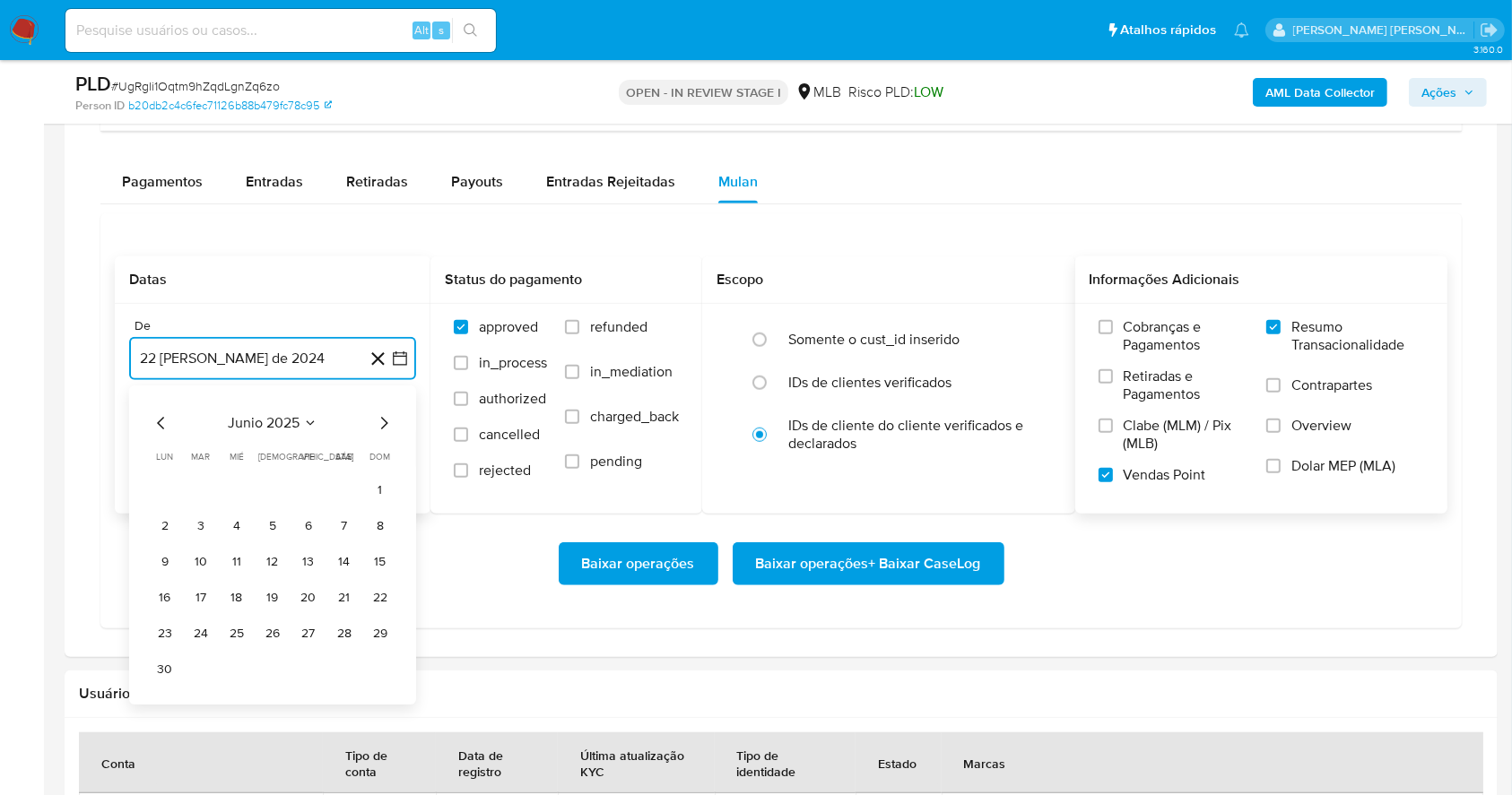
click at [385, 420] on icon "Mes siguiente" at bounding box center [385, 423] width 7 height 13
click at [316, 490] on button "1" at bounding box center [308, 490] width 29 height 29
click at [295, 448] on button "22 de septiembre de 2025" at bounding box center [272, 449] width 287 height 43
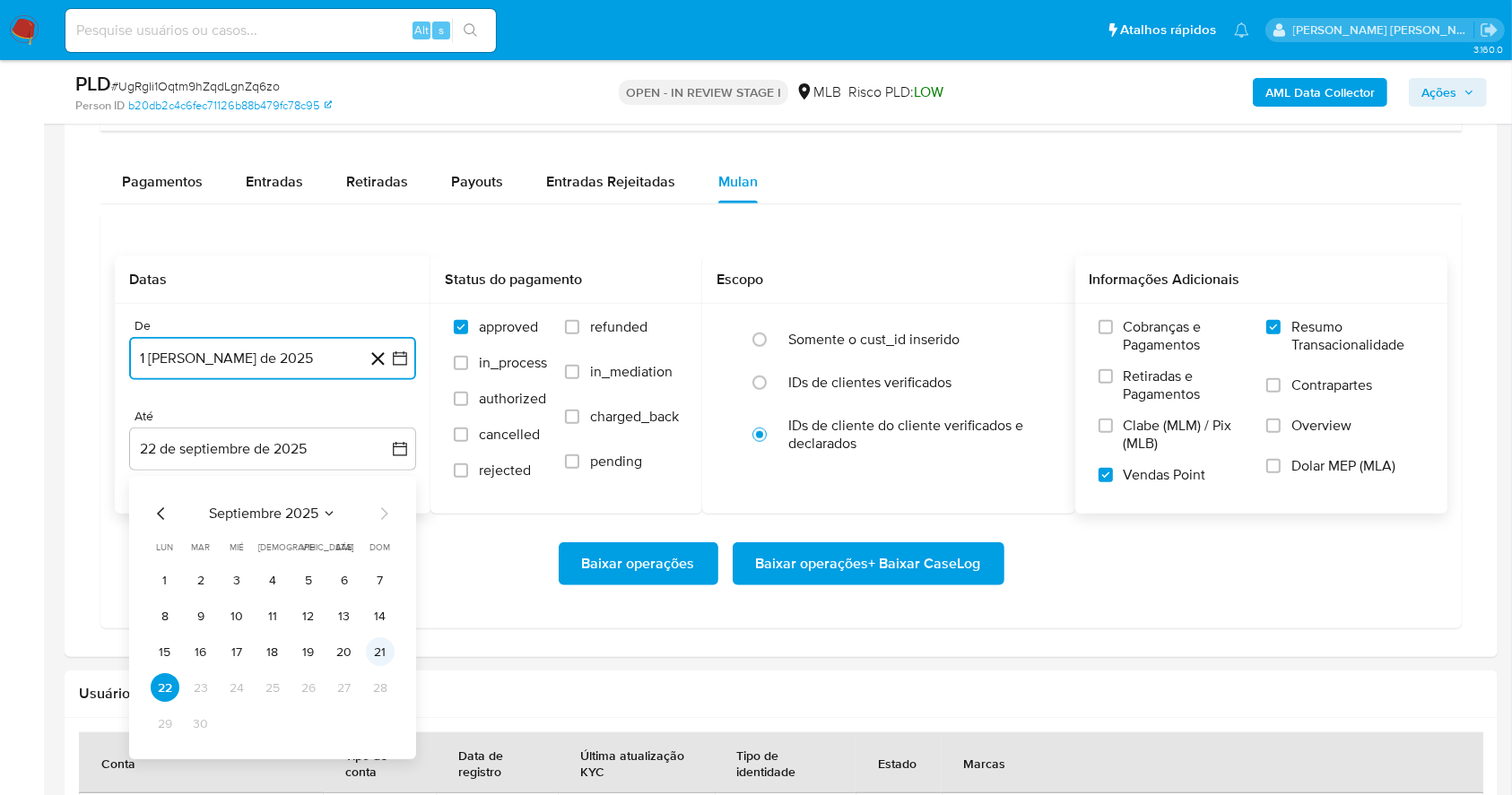
click at [378, 653] on button "21" at bounding box center [380, 652] width 29 height 29
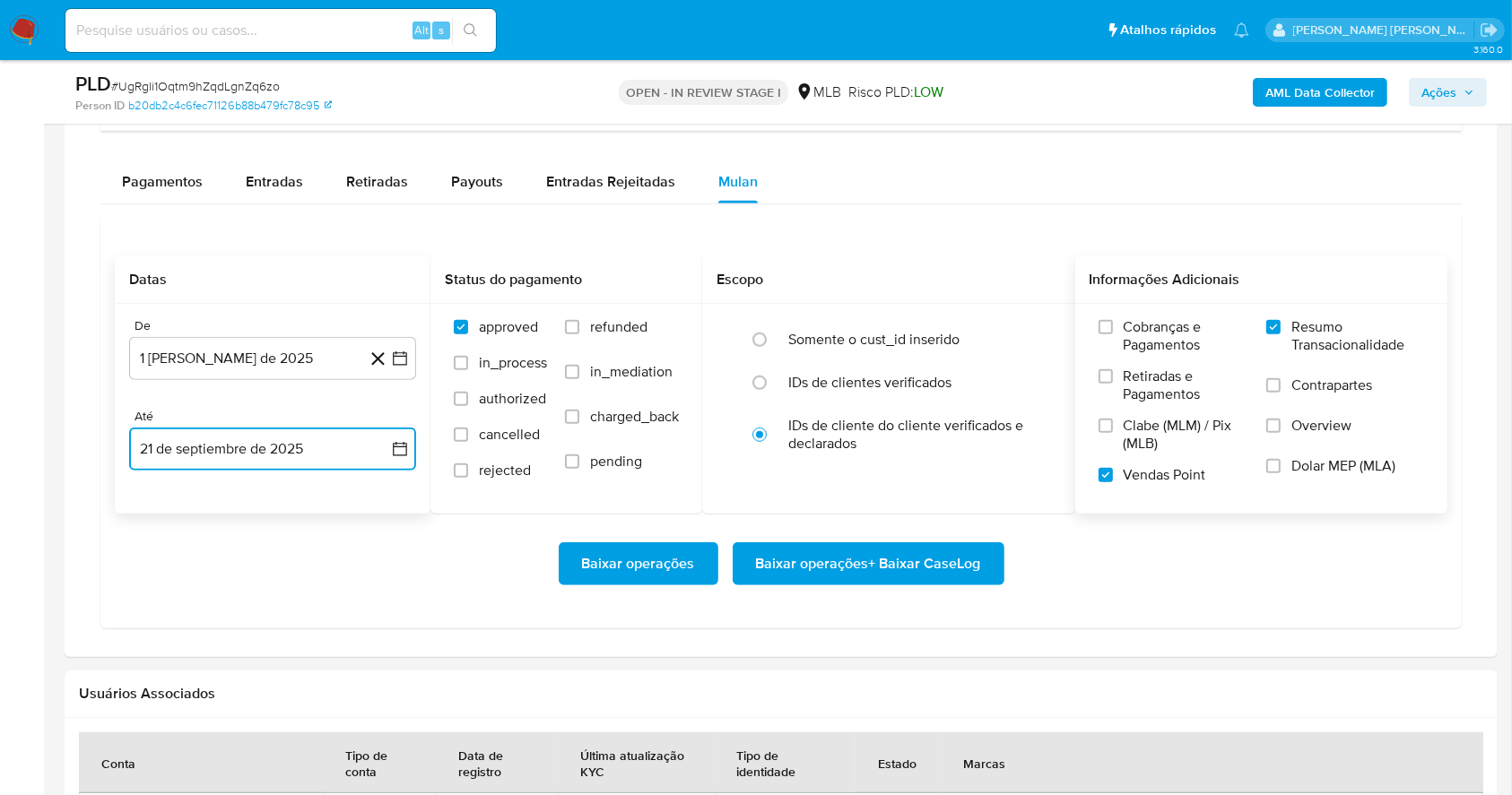
click at [290, 432] on button "21 de septiembre de 2025" at bounding box center [272, 449] width 287 height 43
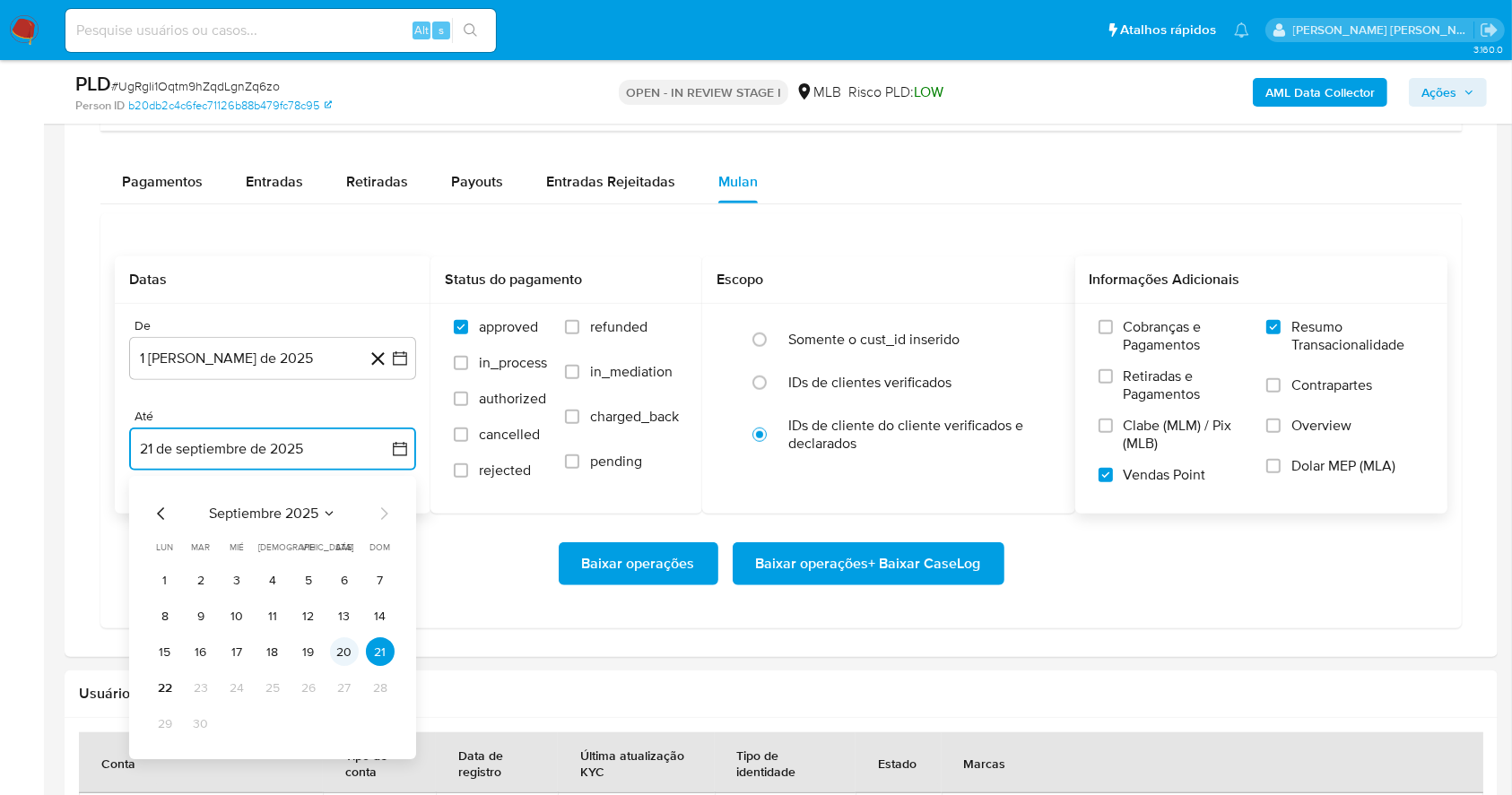
click at [340, 649] on button "20" at bounding box center [344, 652] width 29 height 29
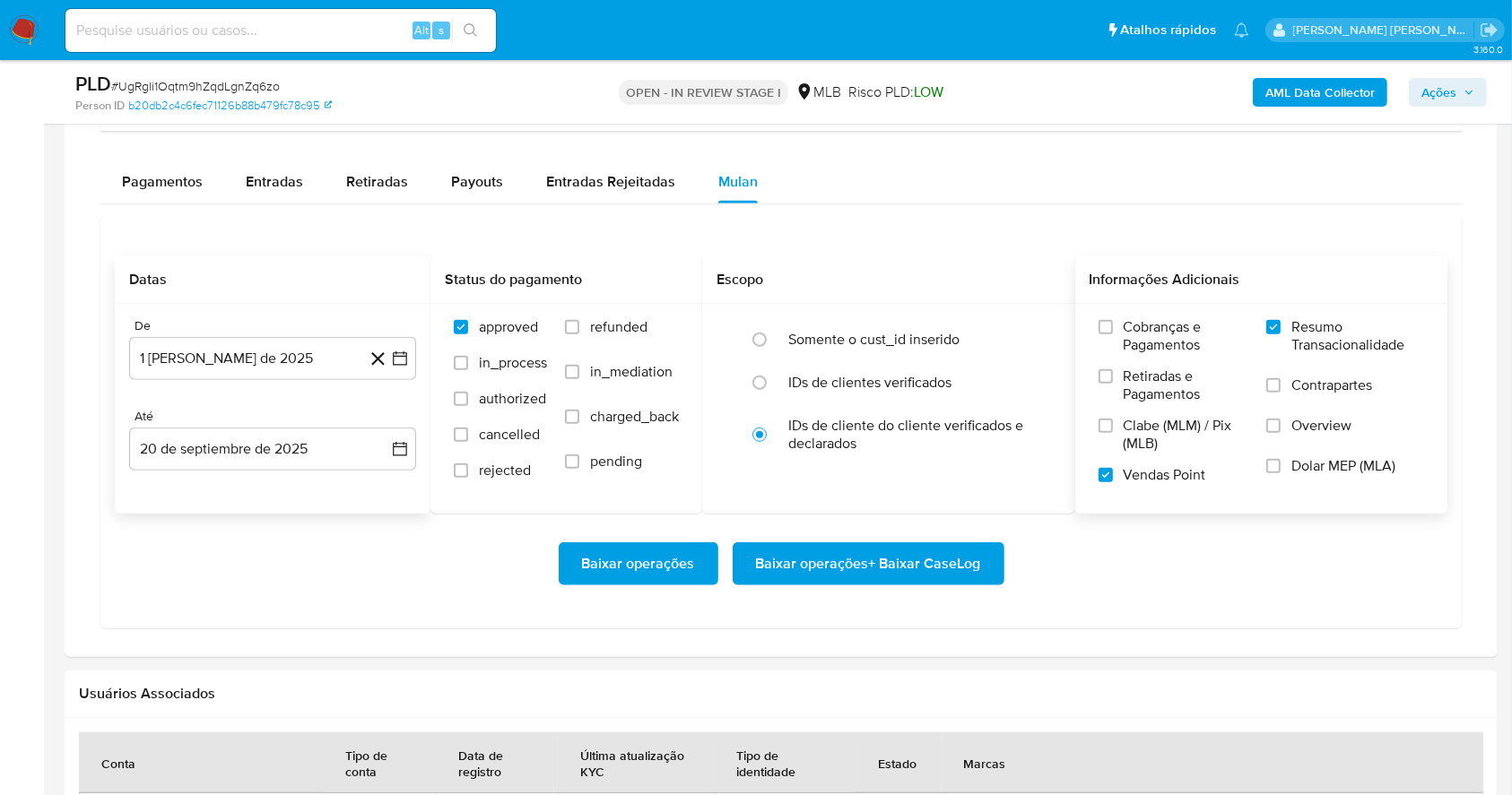
click at [395, 565] on div "Baixar operações Baixar operações + Baixar CaseLog" at bounding box center [781, 564] width 1332 height 43
click at [881, 569] on span "Baixar operações + Baixar CaseLog" at bounding box center [868, 564] width 225 height 40
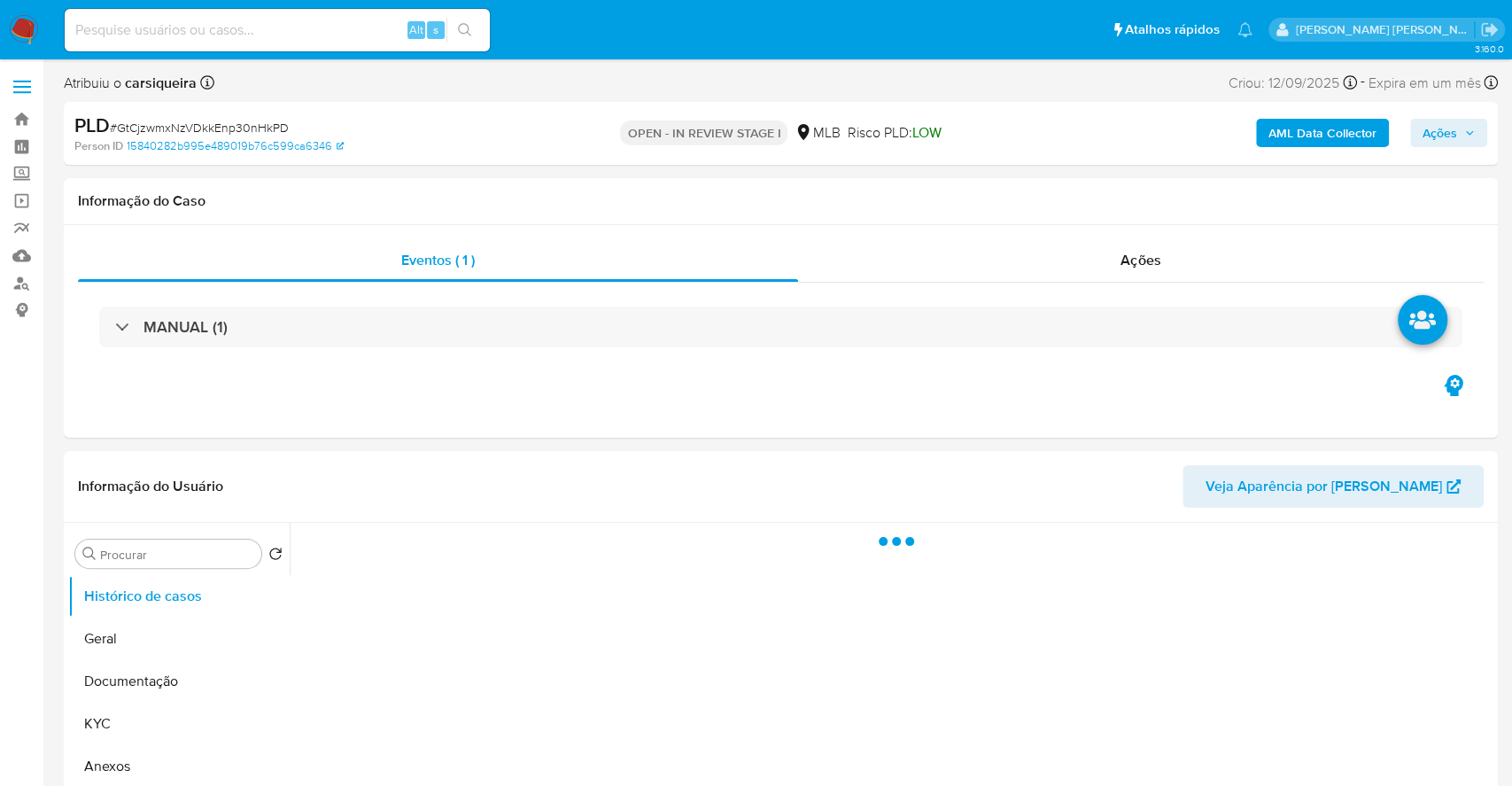
select select "10"
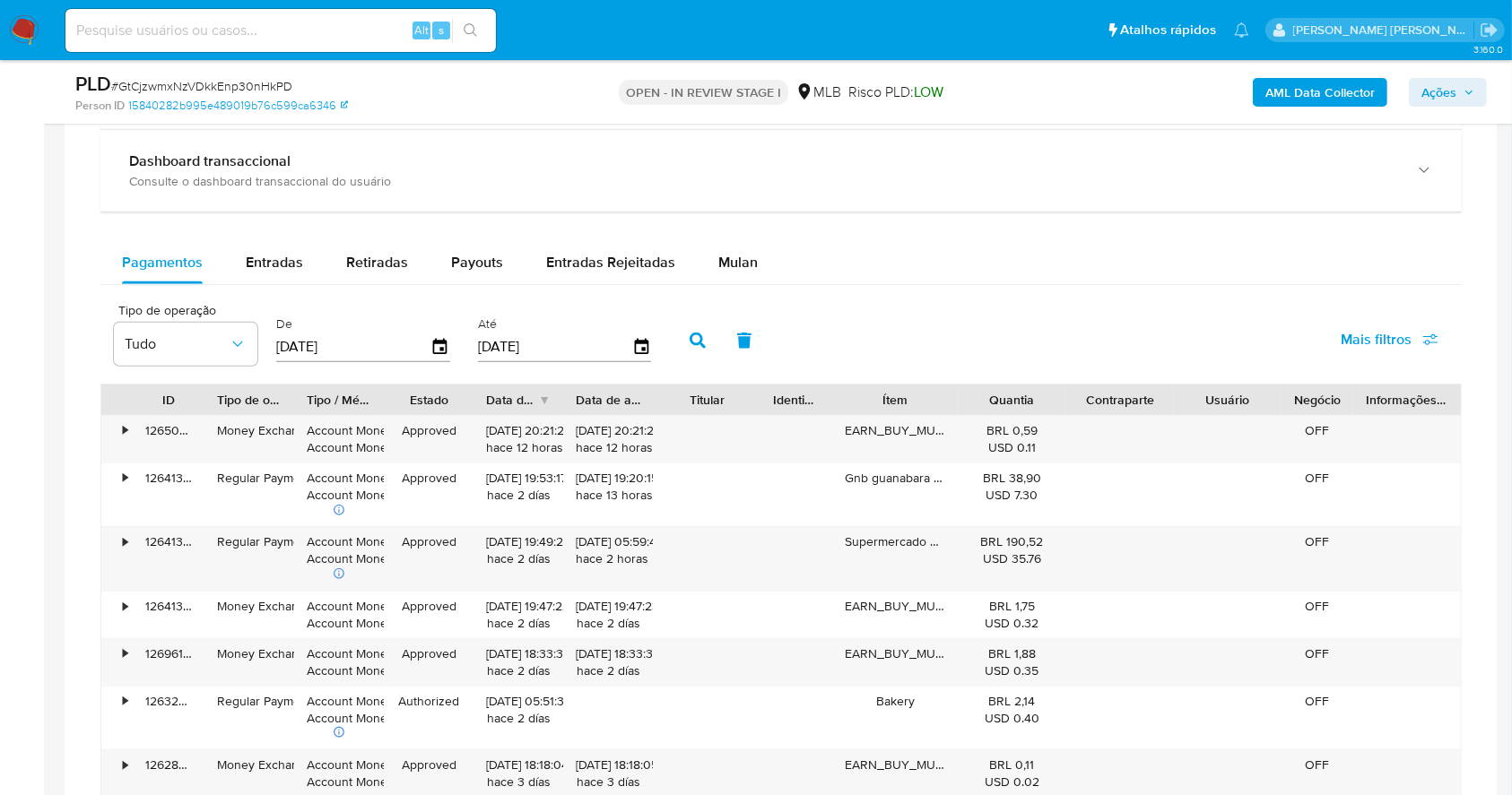
scroll to position [1368, 0]
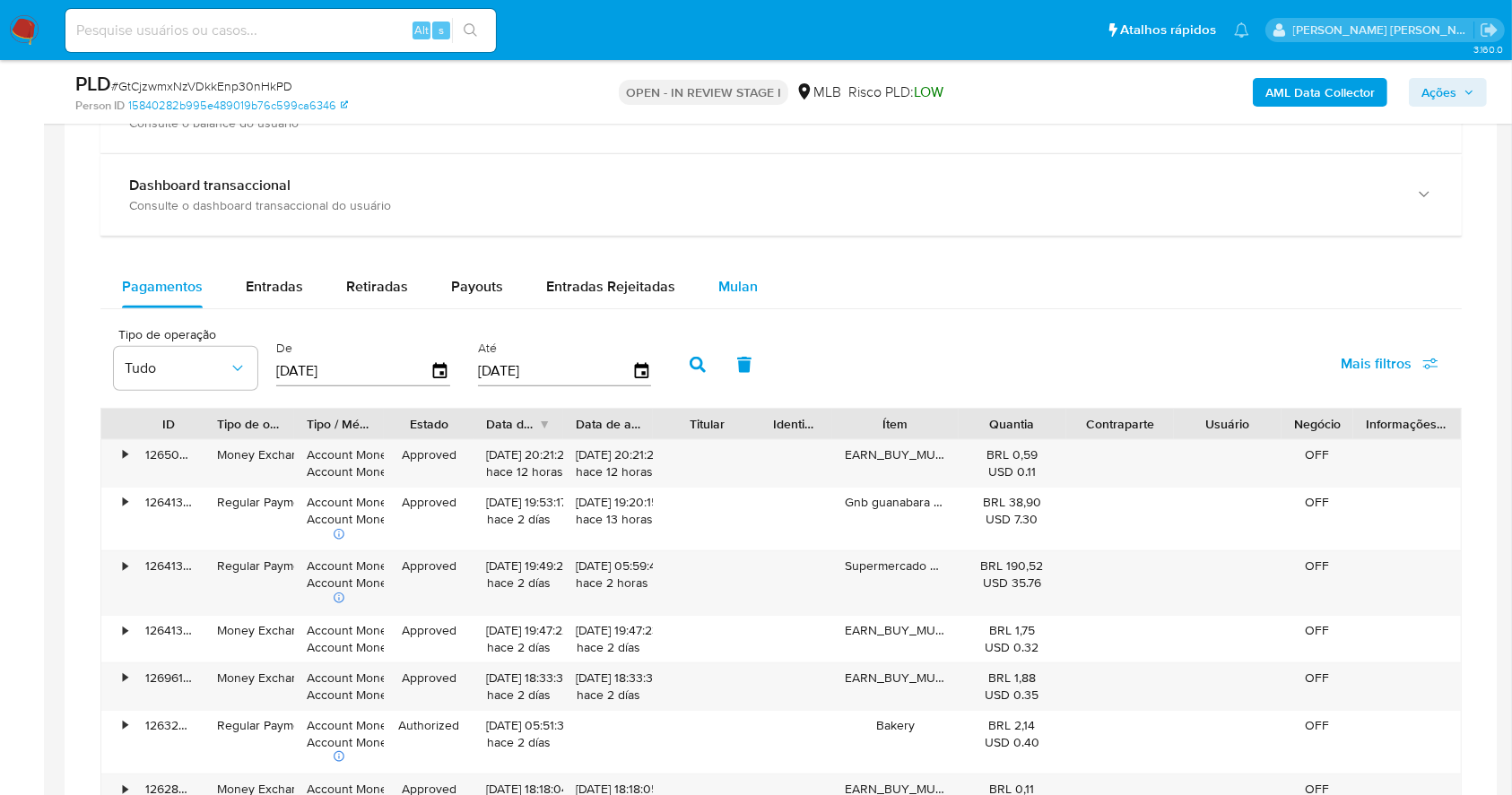
click at [760, 280] on button "Mulan" at bounding box center [737, 287] width 82 height 43
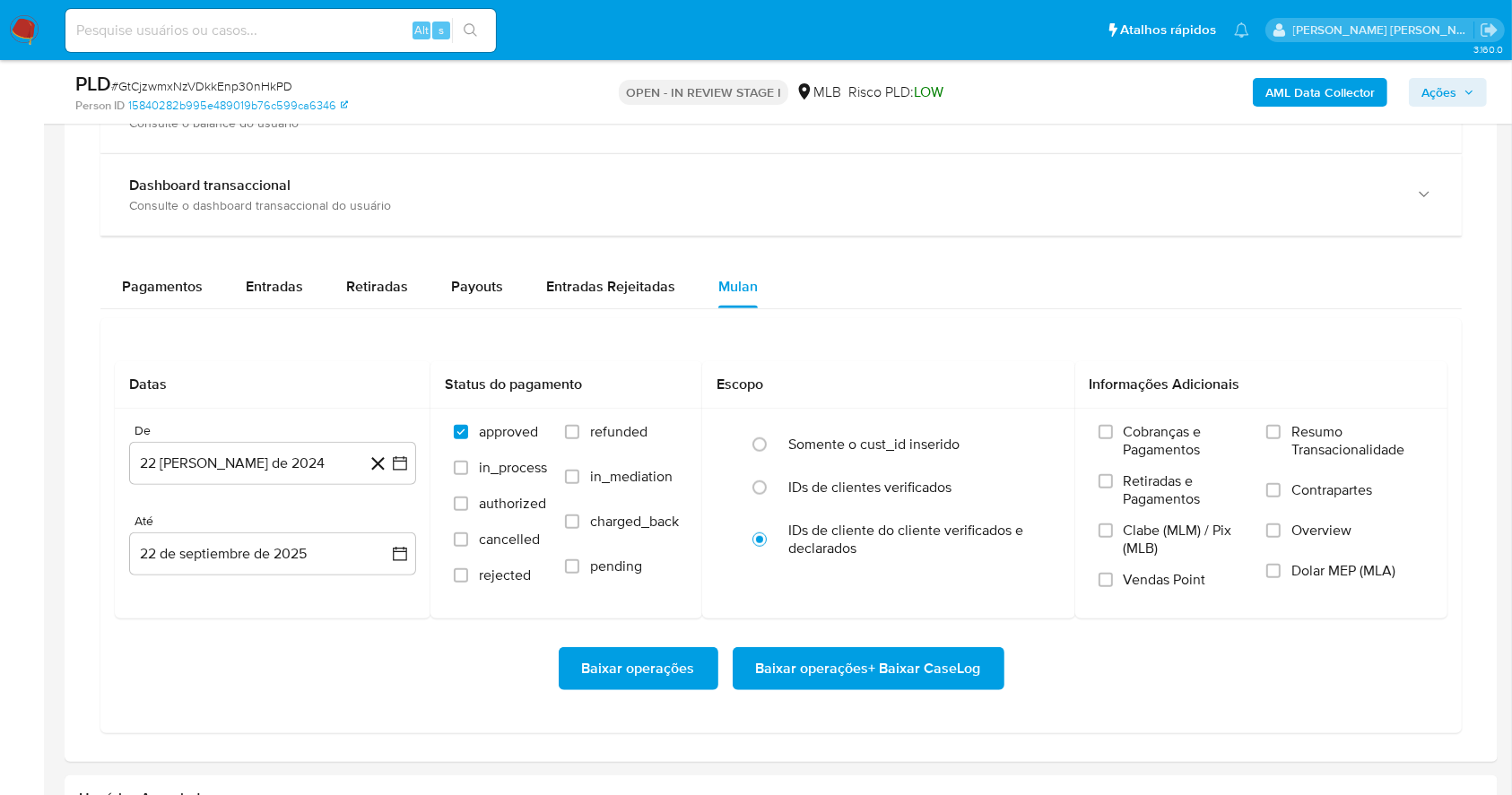
click at [1177, 280] on div "Pagamentos Entradas Retiradas Payouts Entradas Rejeitadas Mulan" at bounding box center [781, 287] width 1361 height 43
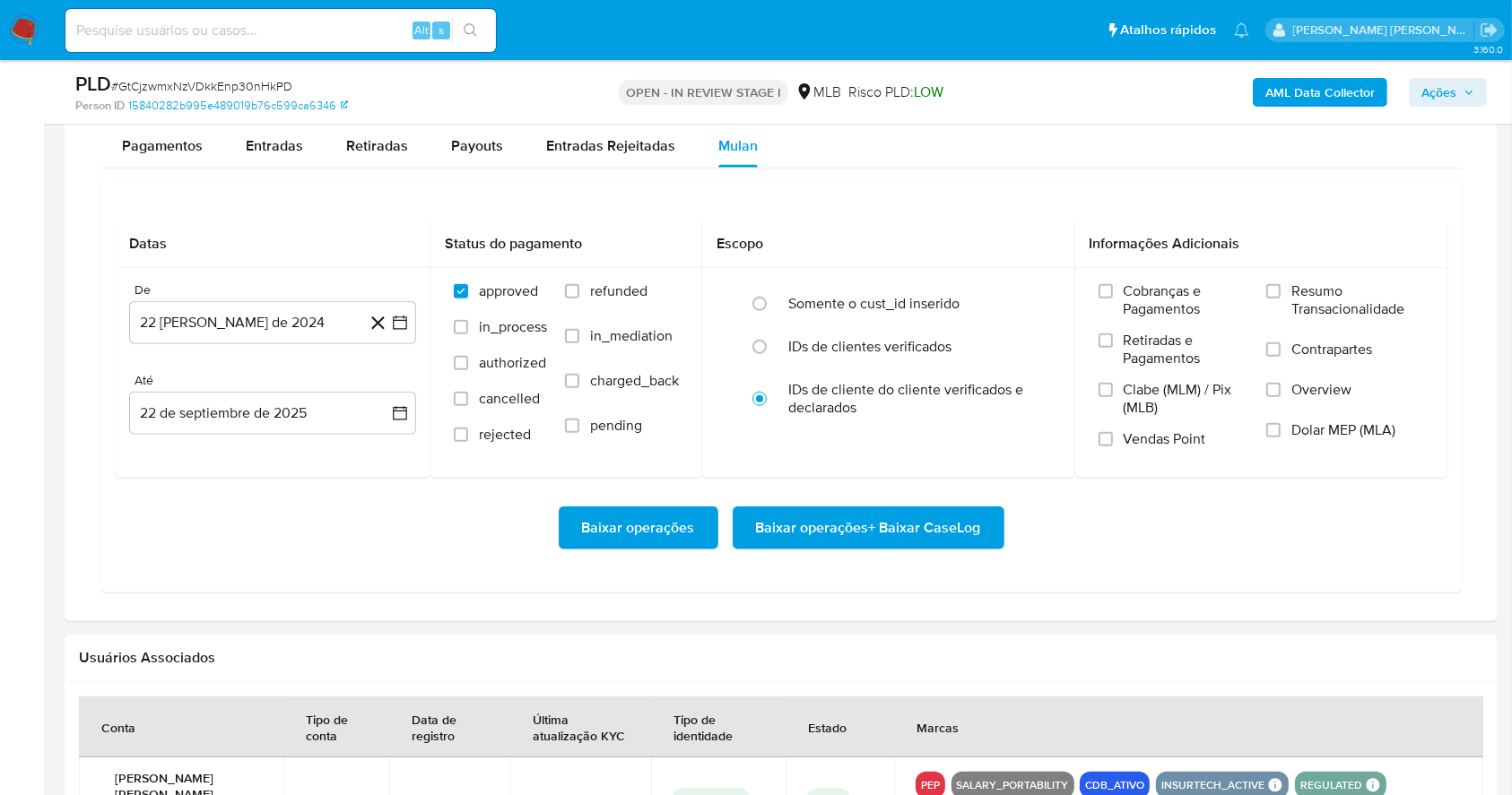
scroll to position [1511, 0]
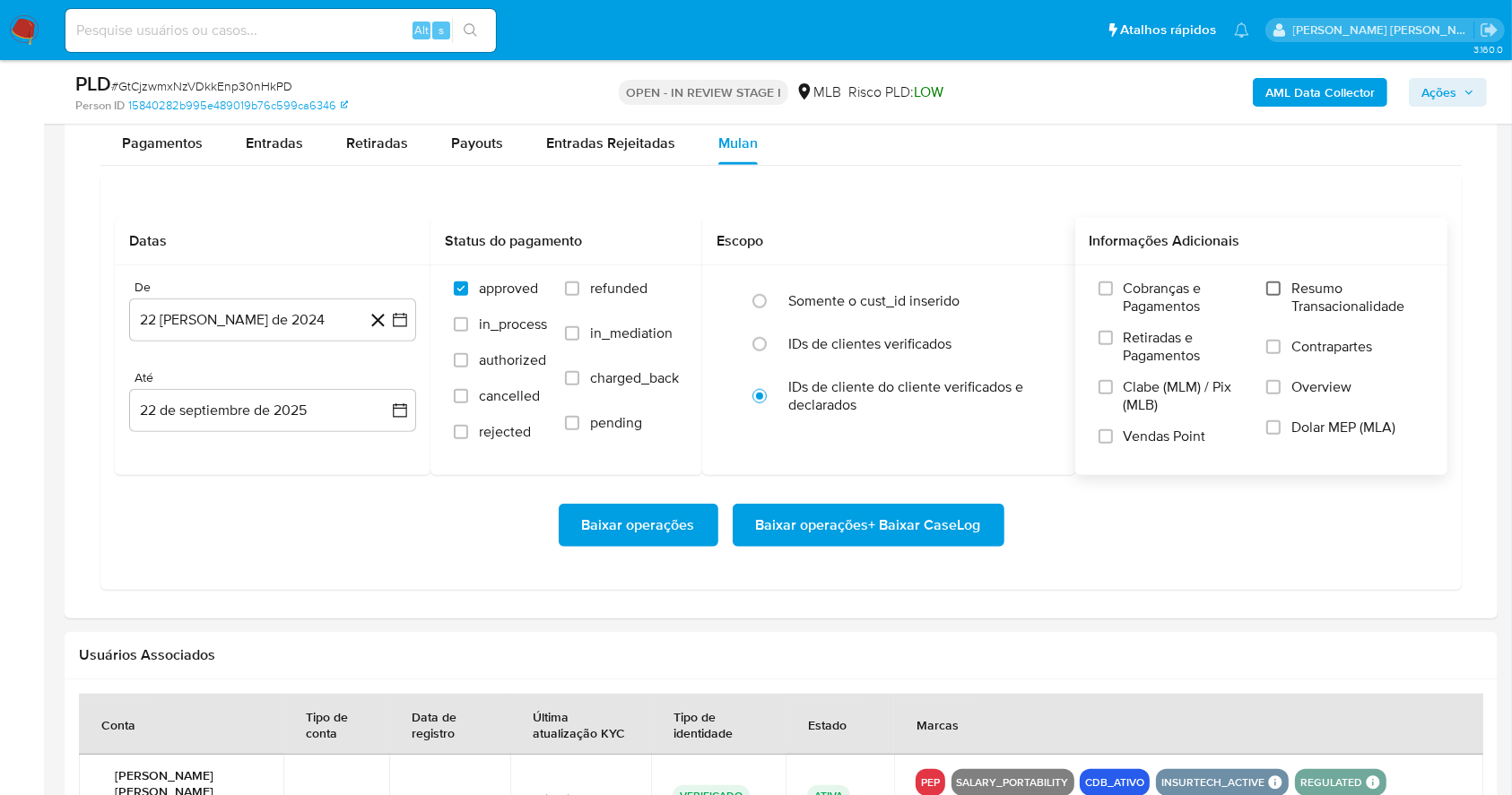
click at [1270, 285] on input "Resumo Transacionalidade" at bounding box center [1272, 288] width 14 height 14
click at [1109, 429] on input "Vendas Point" at bounding box center [1105, 436] width 14 height 14
click at [398, 316] on icon "button" at bounding box center [399, 319] width 18 height 18
click at [390, 371] on div "agosto 2024 agosto 2024 lun lunes mar martes mié miércoles jue jueves vie viern…" at bounding box center [272, 489] width 287 height 283
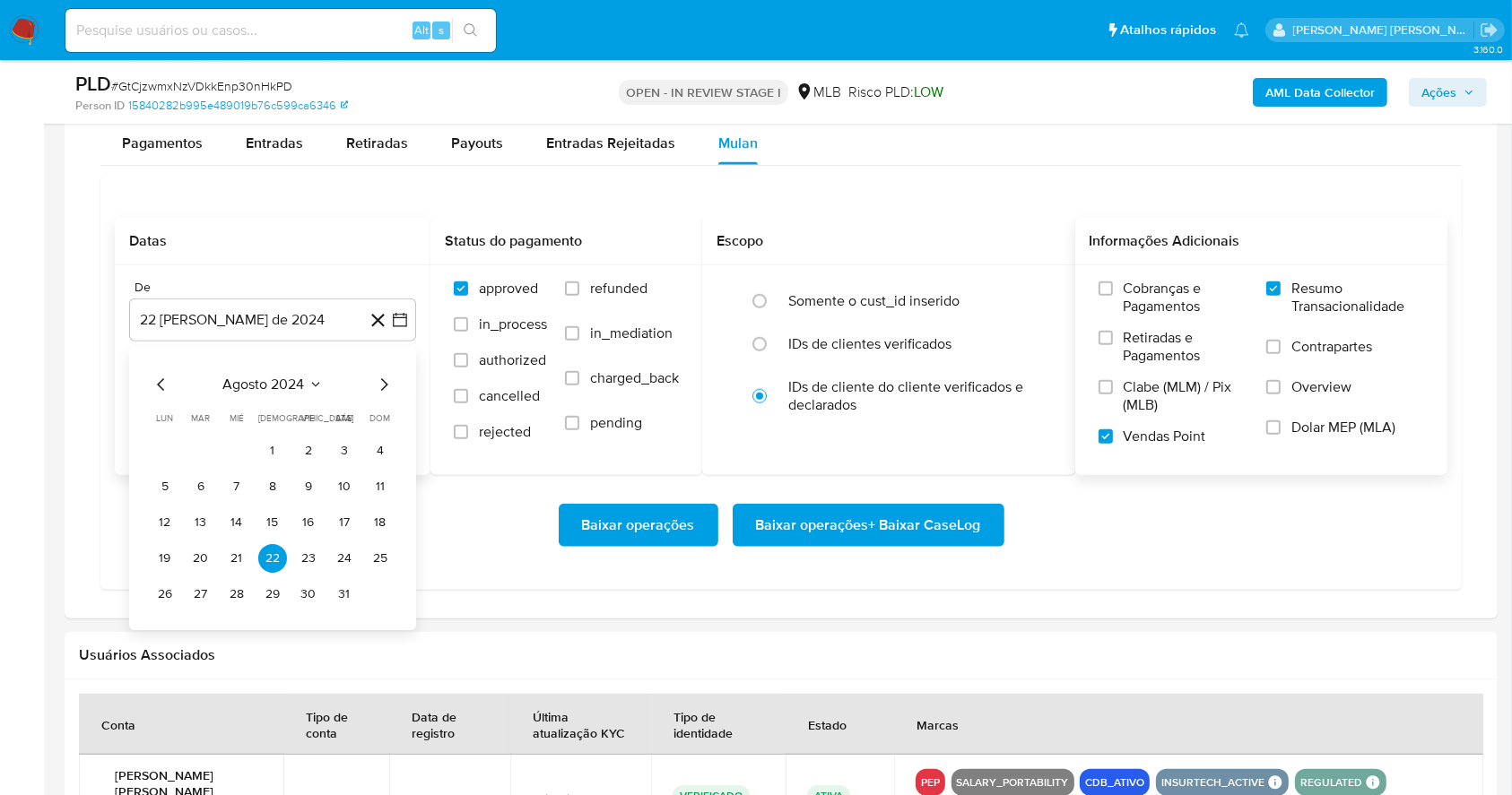
click at [390, 371] on div "agosto 2024 agosto 2024 lun lunes mar martes mié miércoles jue jueves vie viern…" at bounding box center [272, 489] width 287 height 283
drag, startPoint x: 390, startPoint y: 371, endPoint x: 388, endPoint y: 380, distance: 9.2
click at [388, 380] on div "agosto 2024 agosto 2024 lun lunes mar martes mié miércoles jue jueves vie viern…" at bounding box center [272, 489] width 287 height 283
click at [388, 380] on icon "Mes siguiente" at bounding box center [383, 384] width 21 height 21
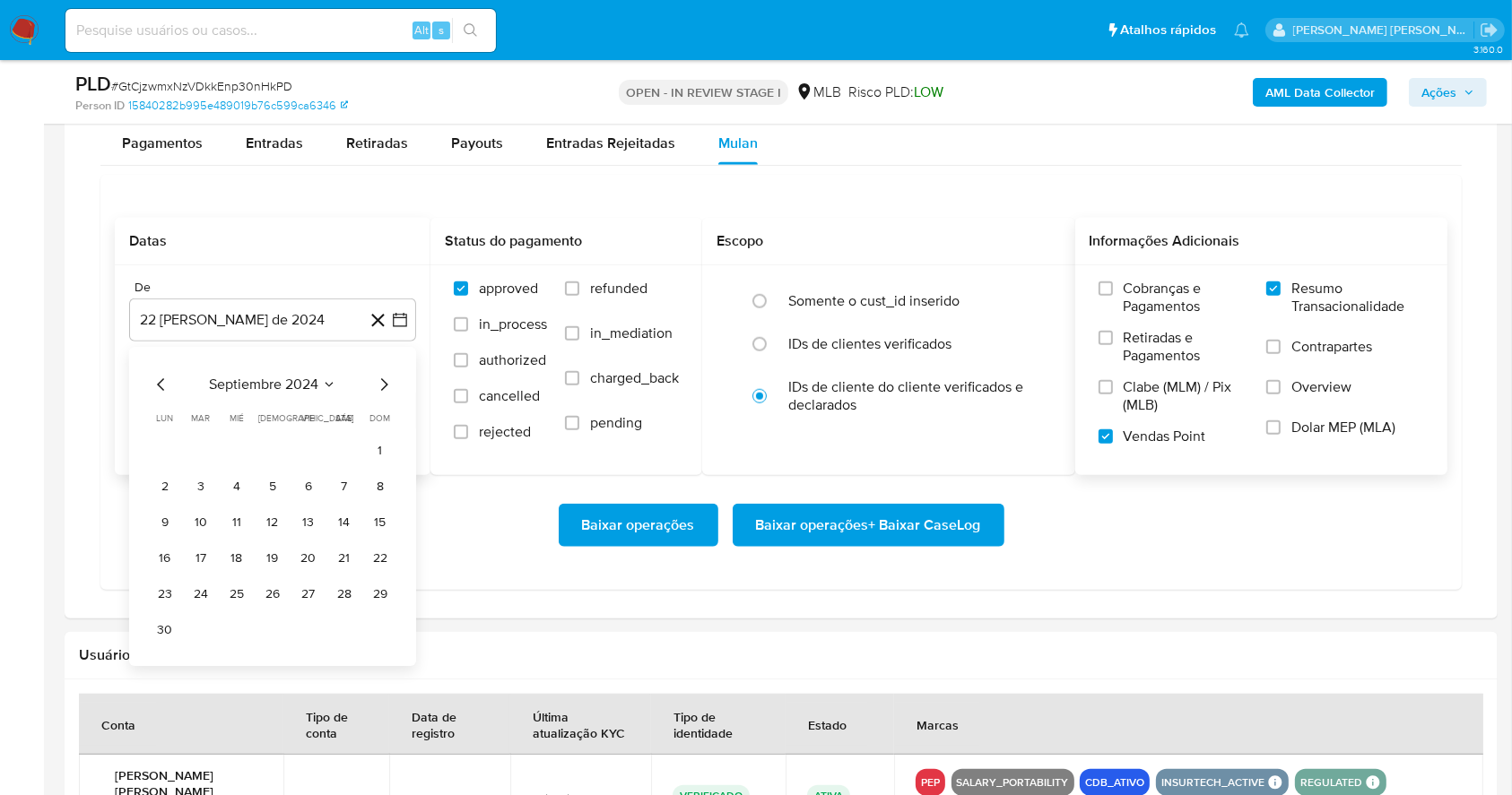
click at [388, 380] on icon "Mes siguiente" at bounding box center [383, 384] width 21 height 21
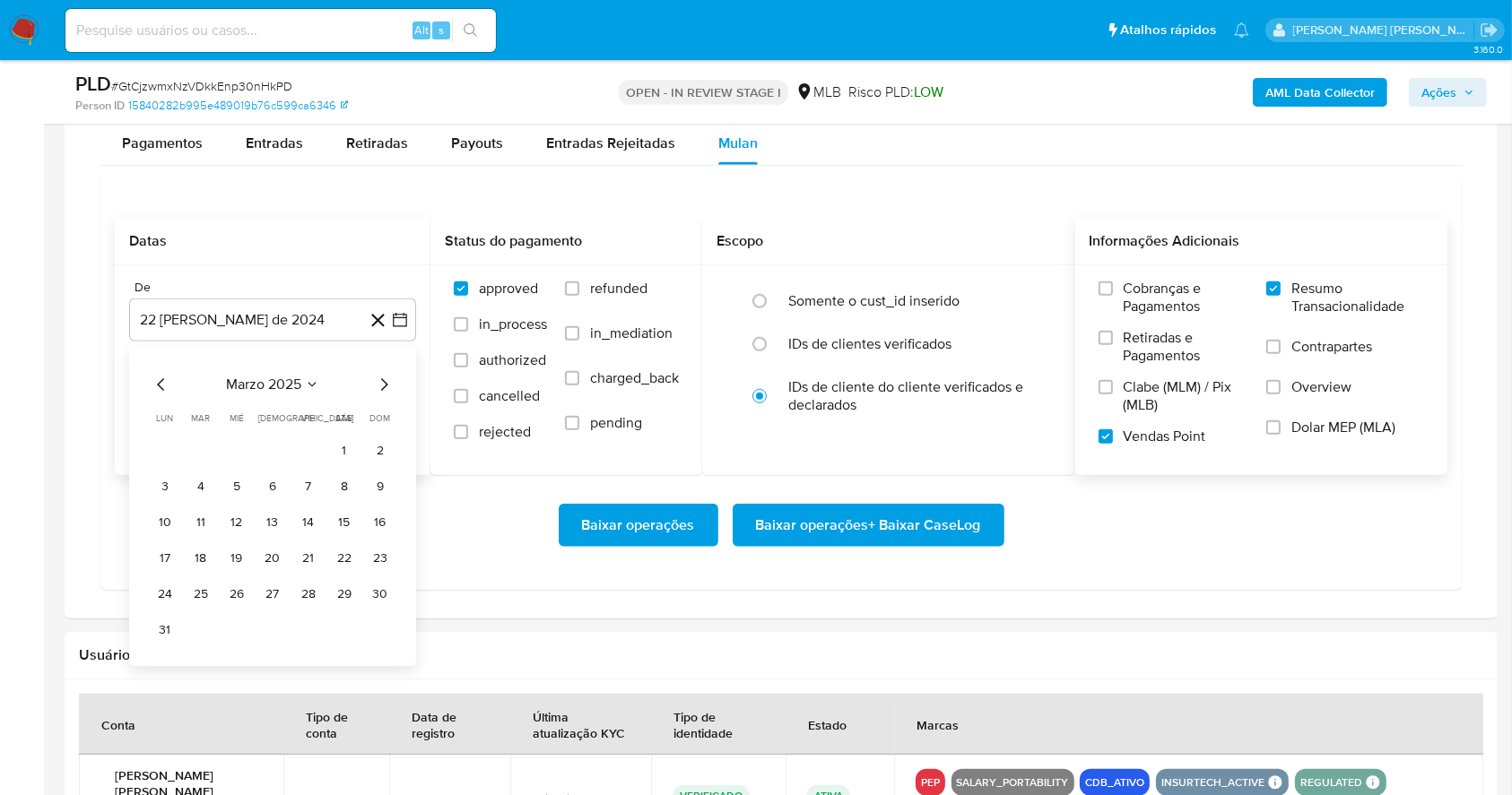
click at [388, 380] on icon "Mes siguiente" at bounding box center [383, 384] width 21 height 21
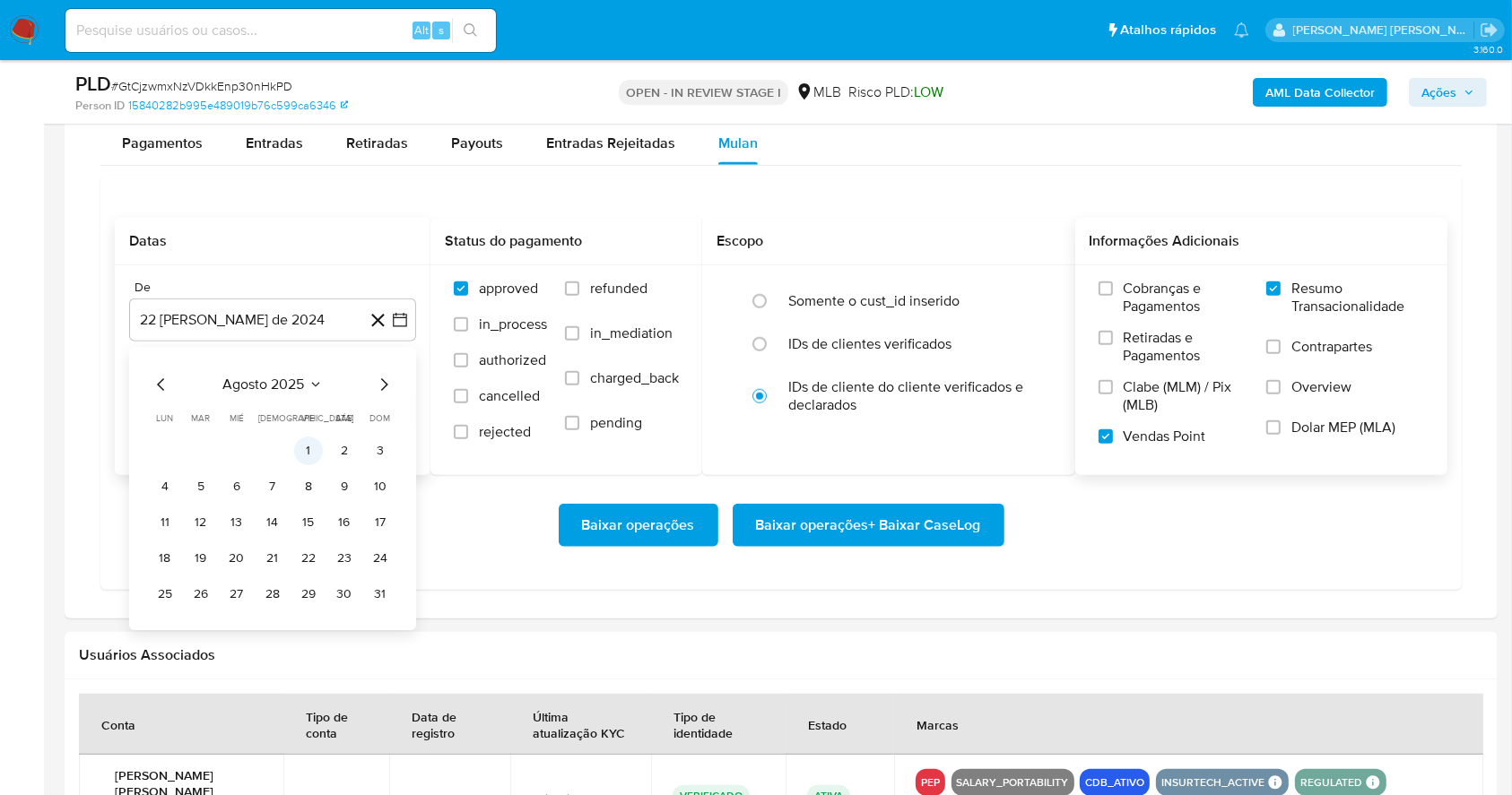
click at [301, 445] on button "1" at bounding box center [308, 451] width 29 height 29
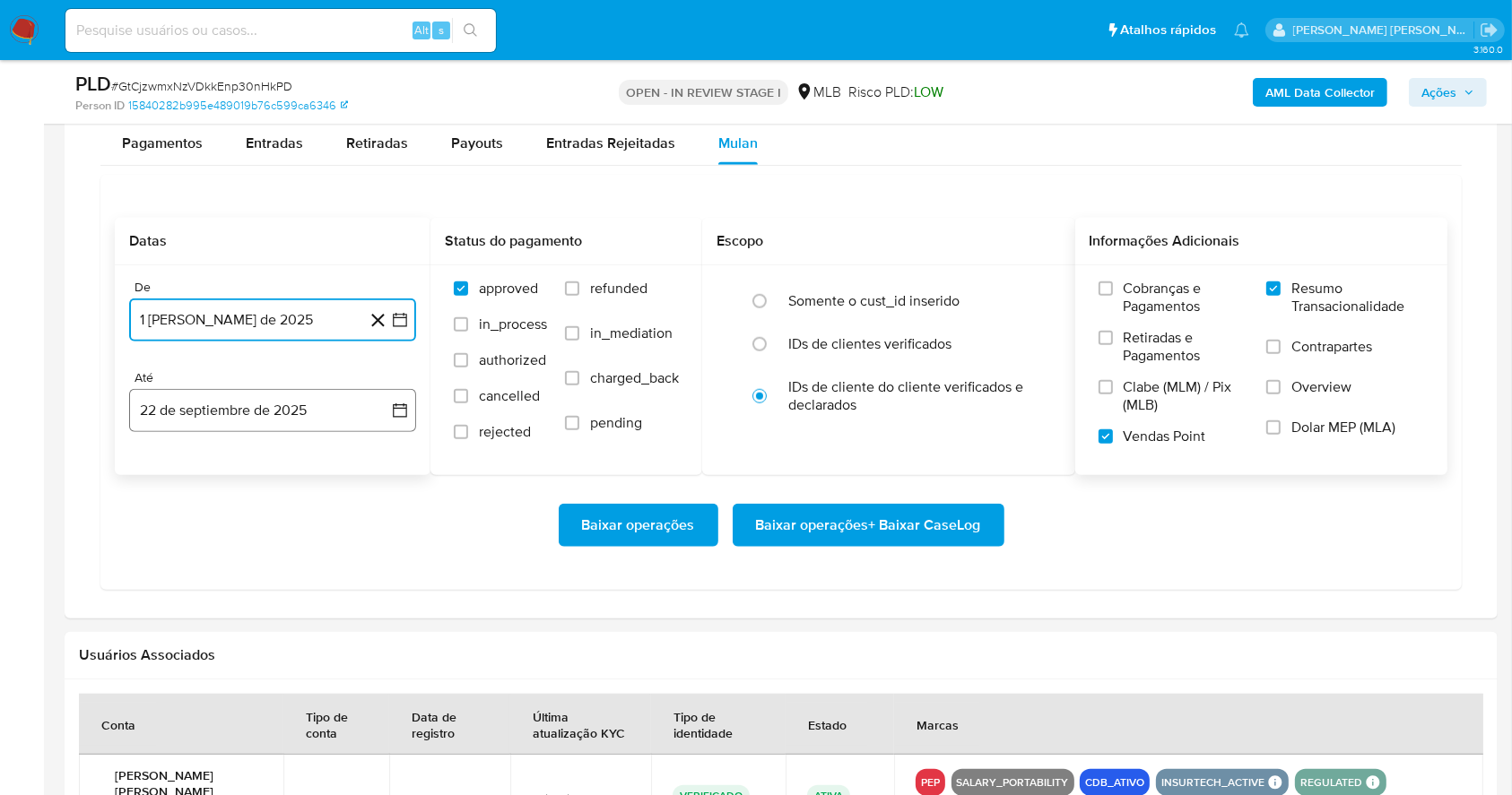
click at [301, 404] on button "22 de septiembre de 2025" at bounding box center [272, 410] width 287 height 43
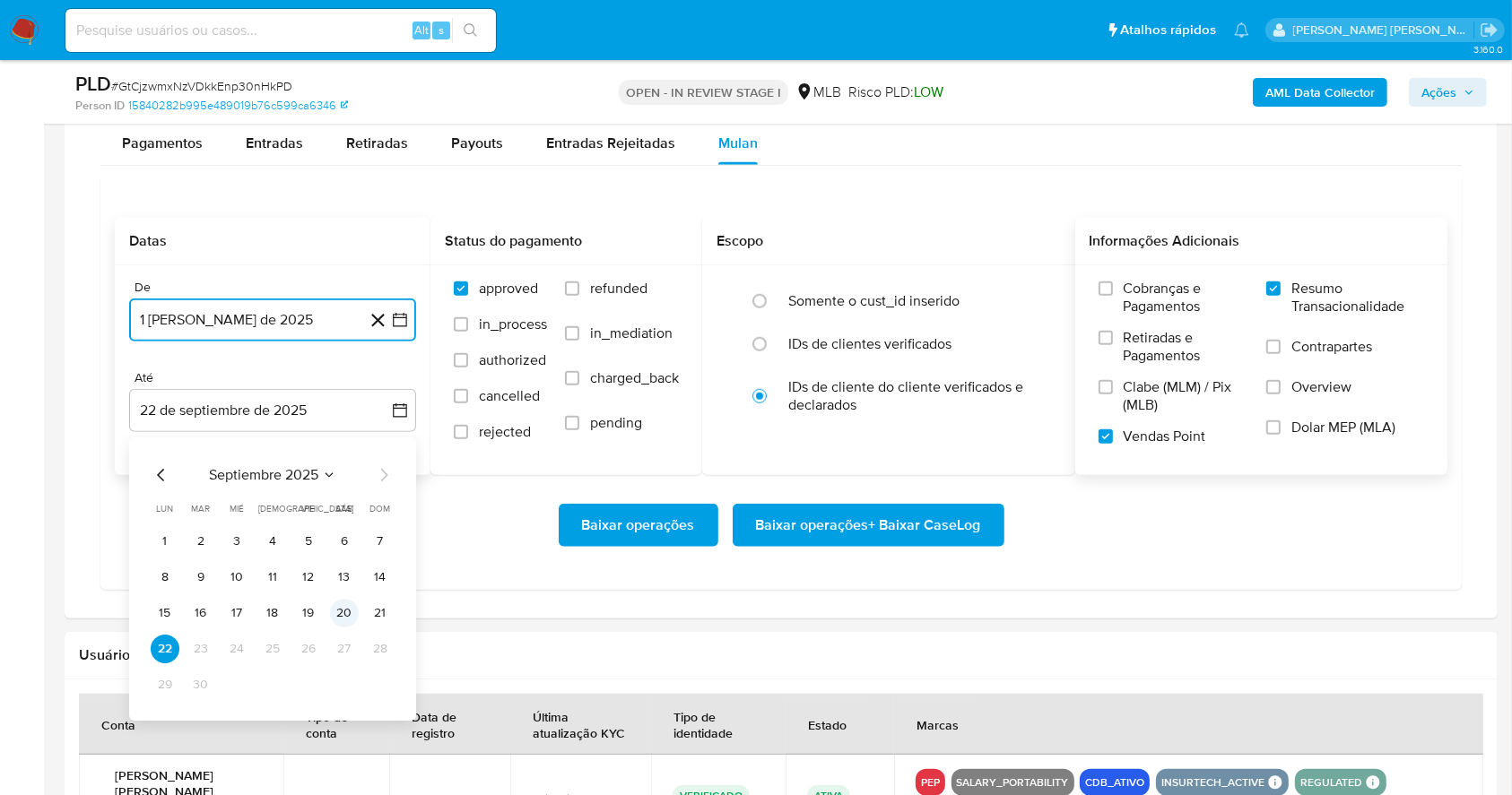
click at [341, 613] on button "20" at bounding box center [344, 613] width 29 height 29
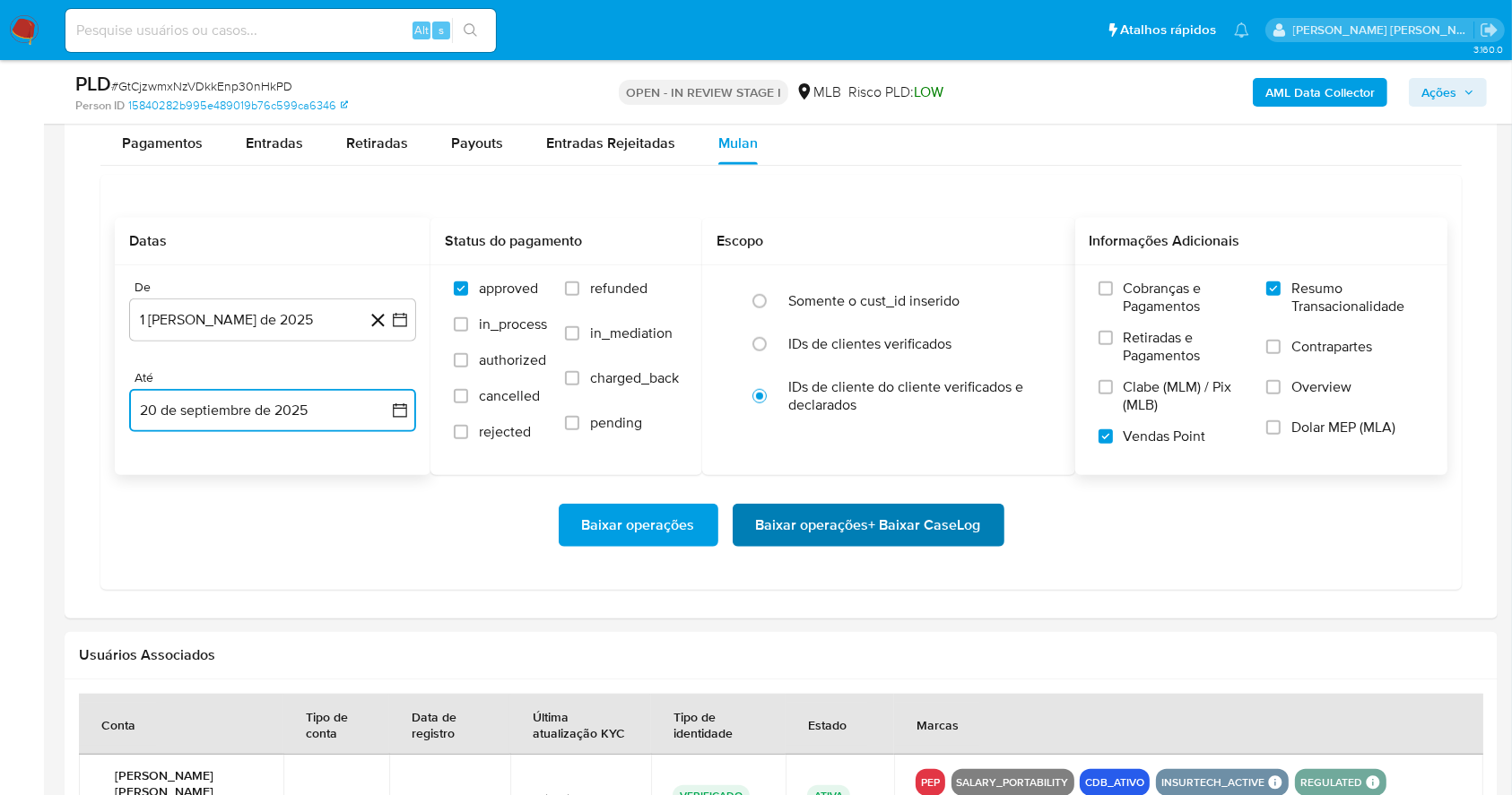
click at [794, 516] on span "Baixar operações + Baixar CaseLog" at bounding box center [868, 525] width 225 height 40
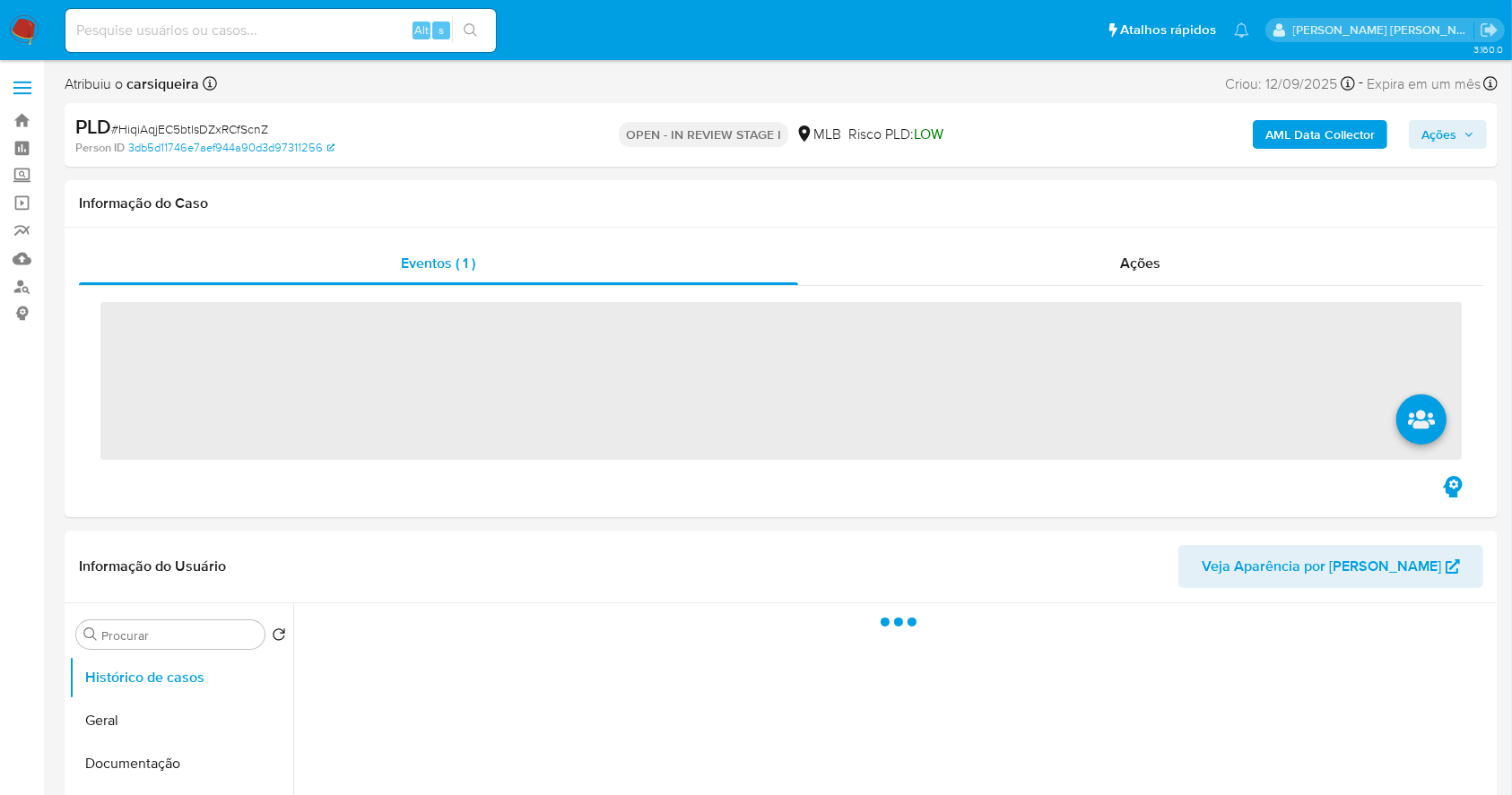
select select "10"
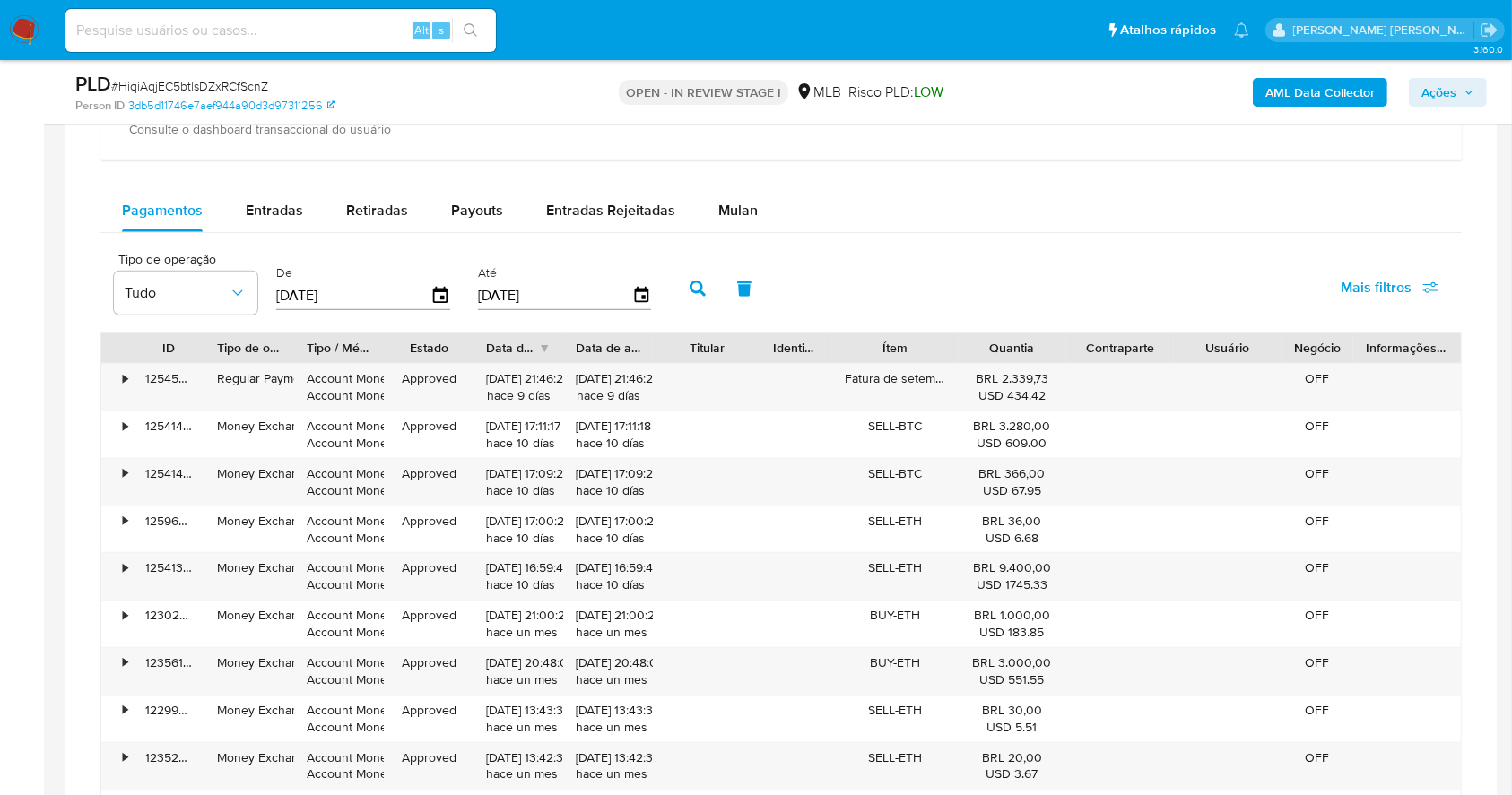
scroll to position [1348, 0]
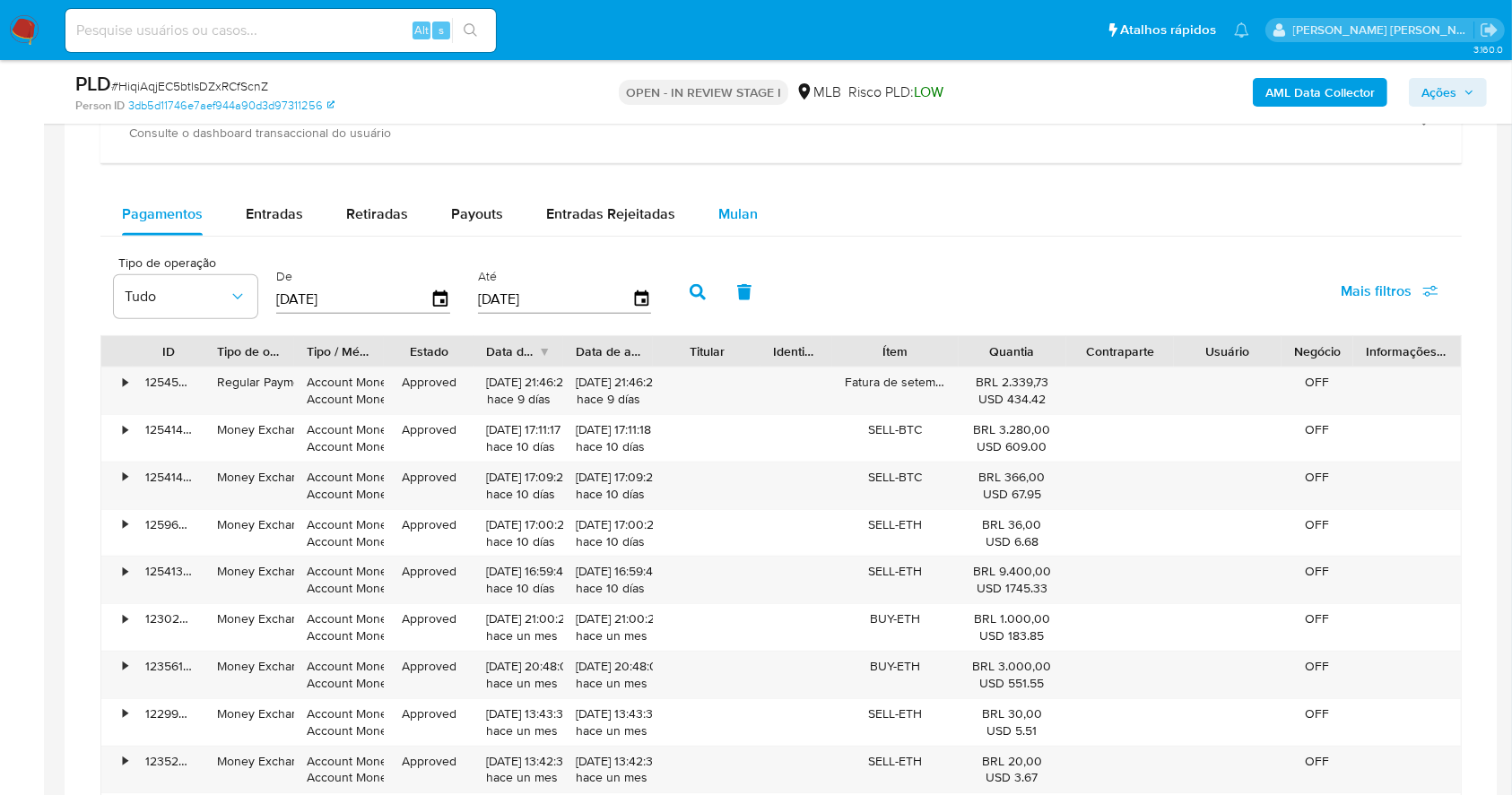
click at [723, 205] on span "Mulan" at bounding box center [738, 214] width 40 height 20
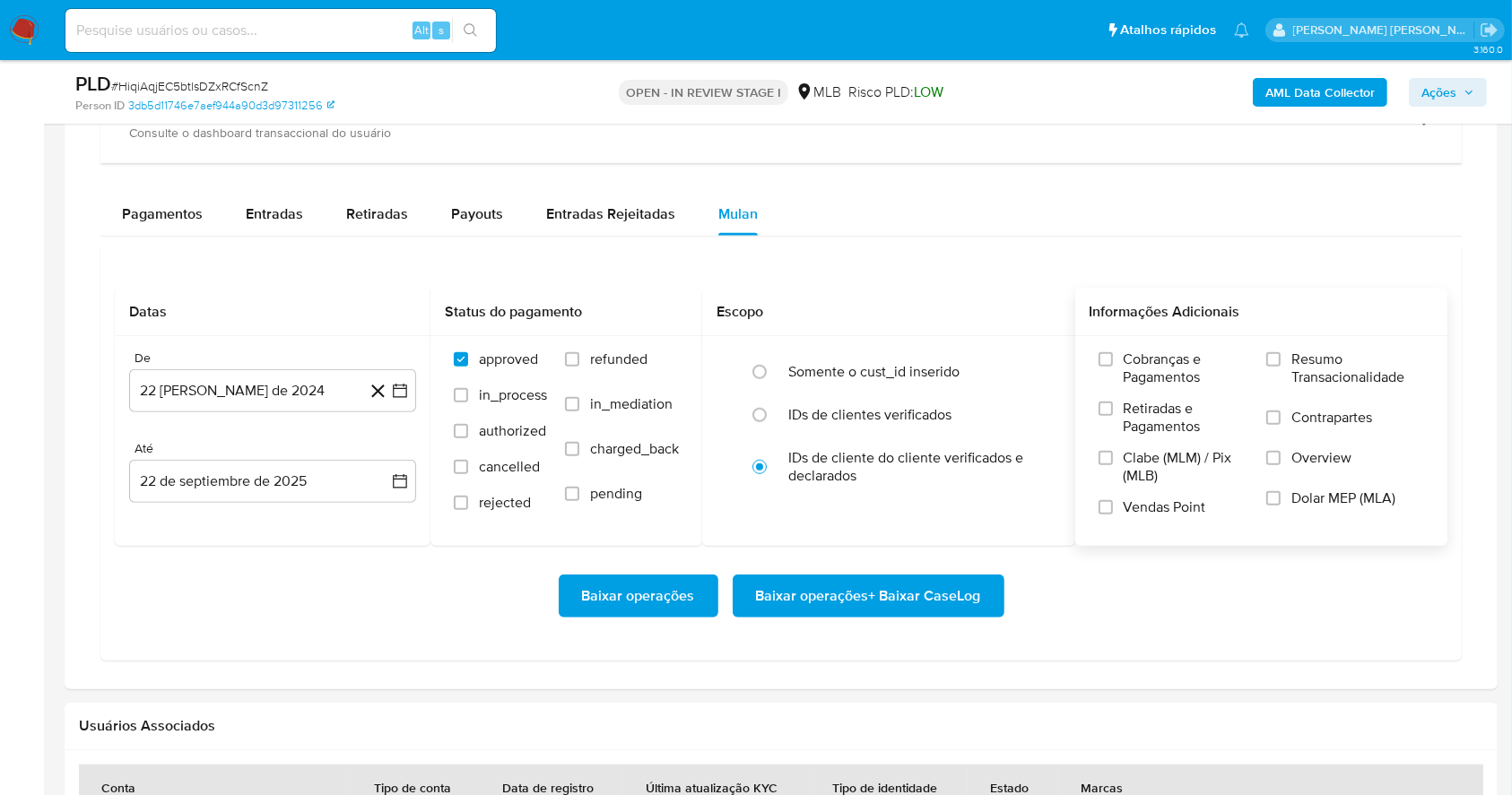
click at [1270, 366] on label "Resumo Transacionalidade" at bounding box center [1344, 379] width 157 height 58
click at [1270, 366] on input "Resumo Transacionalidade" at bounding box center [1272, 359] width 14 height 14
click at [1117, 505] on label "Vendas Point" at bounding box center [1173, 514] width 151 height 31
click at [1113, 505] on input "Vendas Point" at bounding box center [1105, 506] width 14 height 14
click at [409, 395] on button "22 [PERSON_NAME] de 2024" at bounding box center [272, 391] width 287 height 43
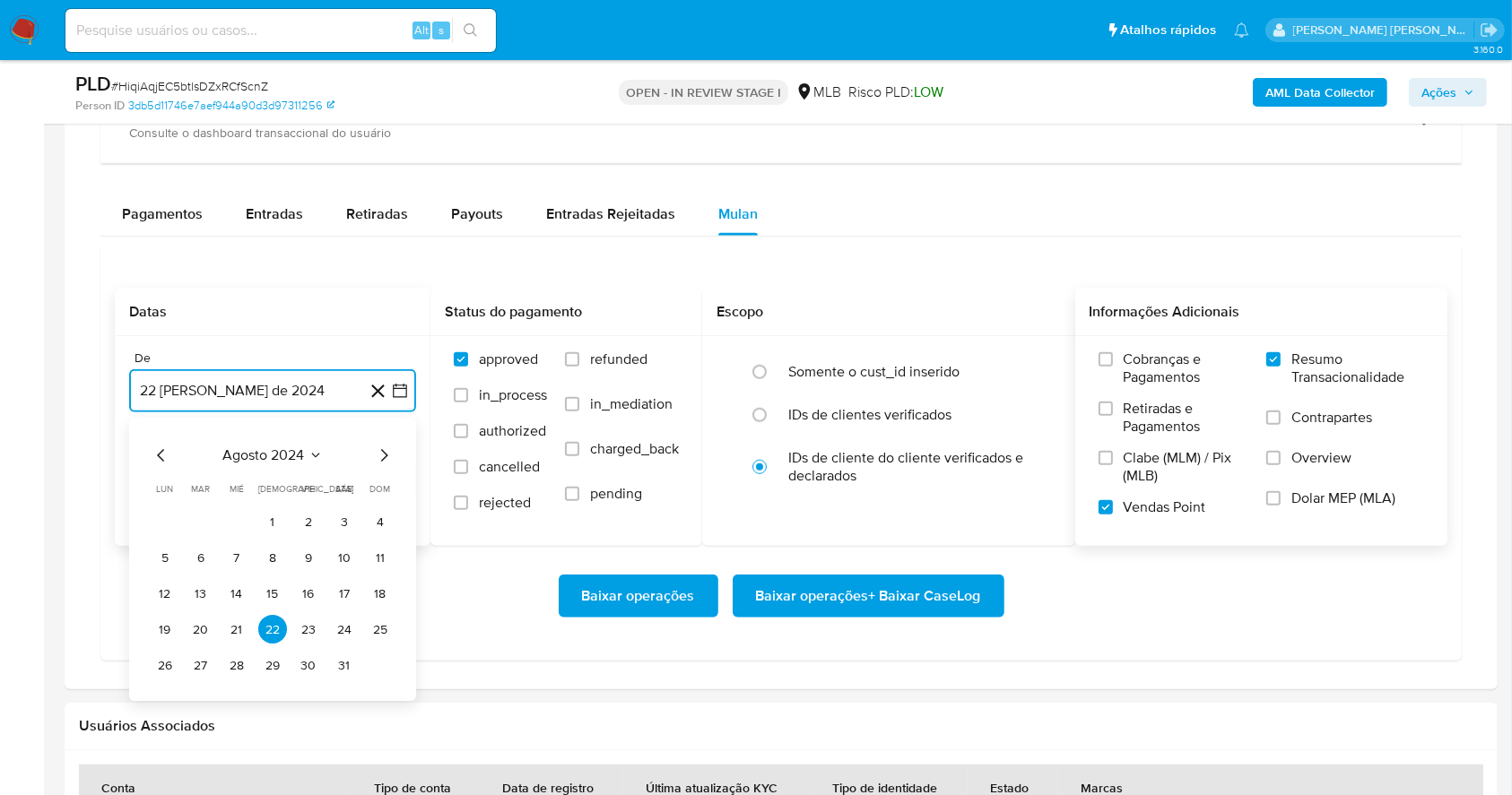
click at [376, 459] on icon "Mes siguiente" at bounding box center [383, 455] width 21 height 21
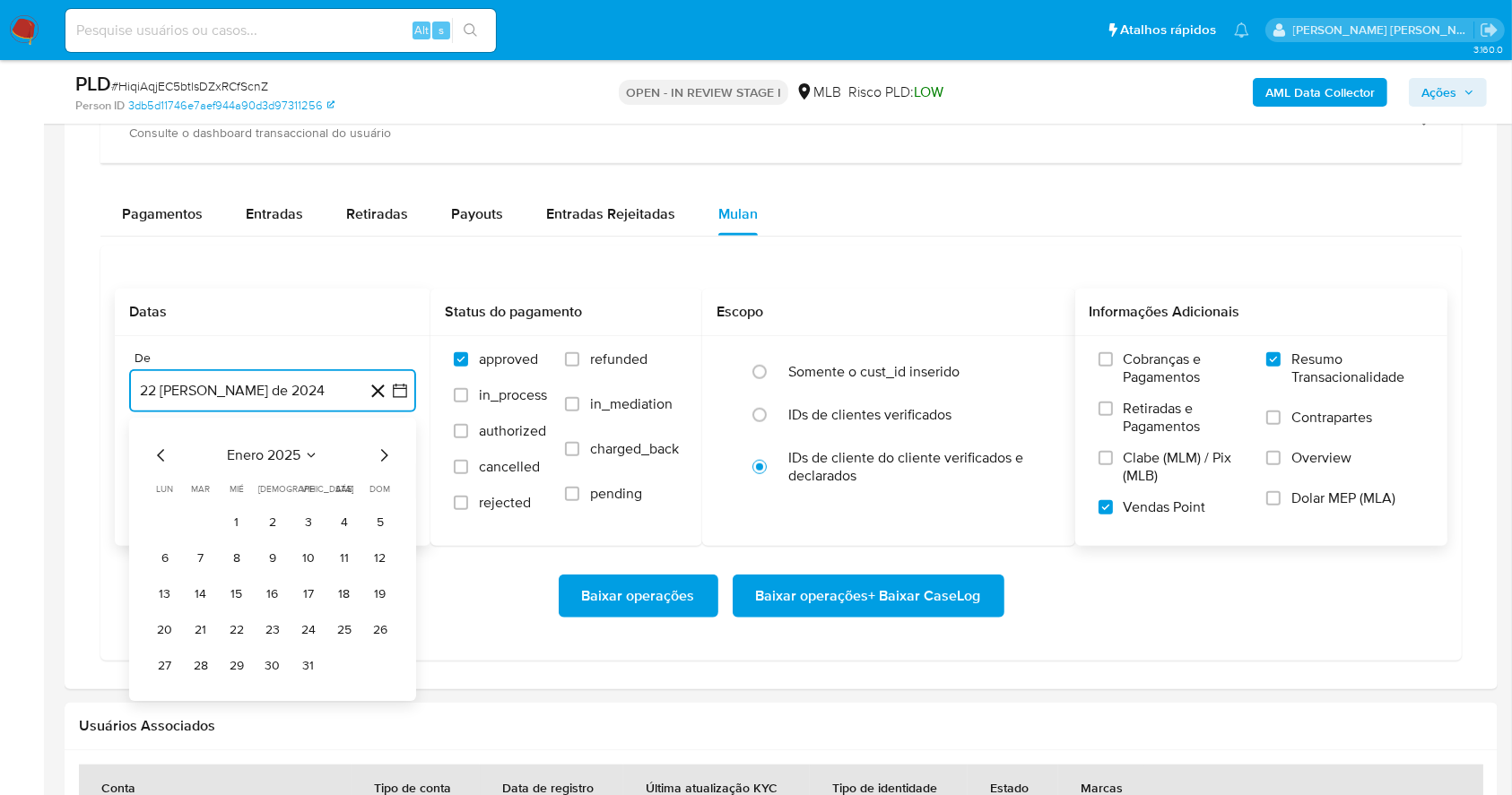
click at [376, 459] on icon "Mes siguiente" at bounding box center [383, 455] width 21 height 21
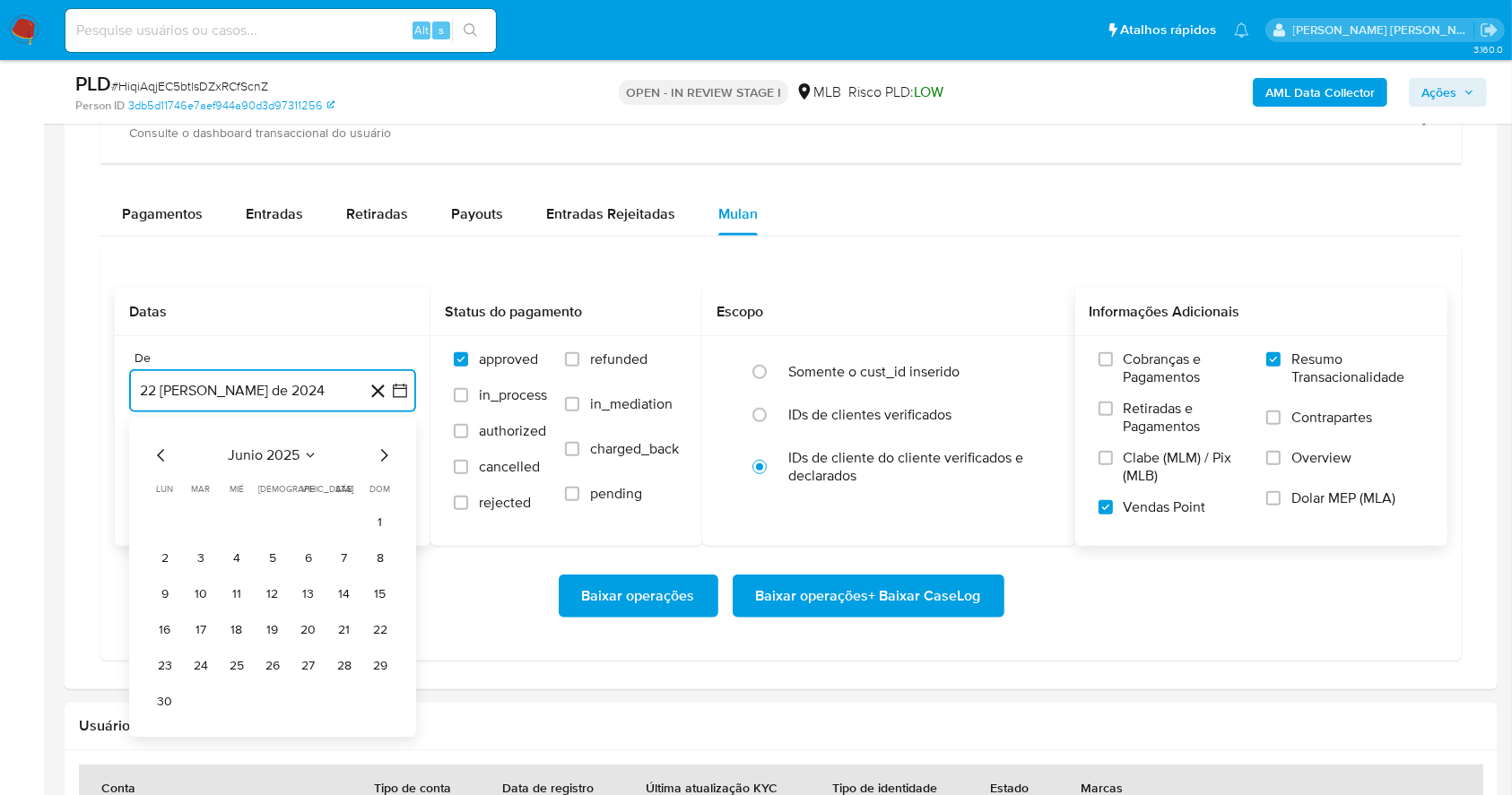
click at [376, 459] on icon "Mes siguiente" at bounding box center [383, 455] width 21 height 21
click at [312, 515] on button "1" at bounding box center [308, 522] width 29 height 29
click at [272, 484] on button "22 de septiembre de 2025" at bounding box center [272, 481] width 287 height 43
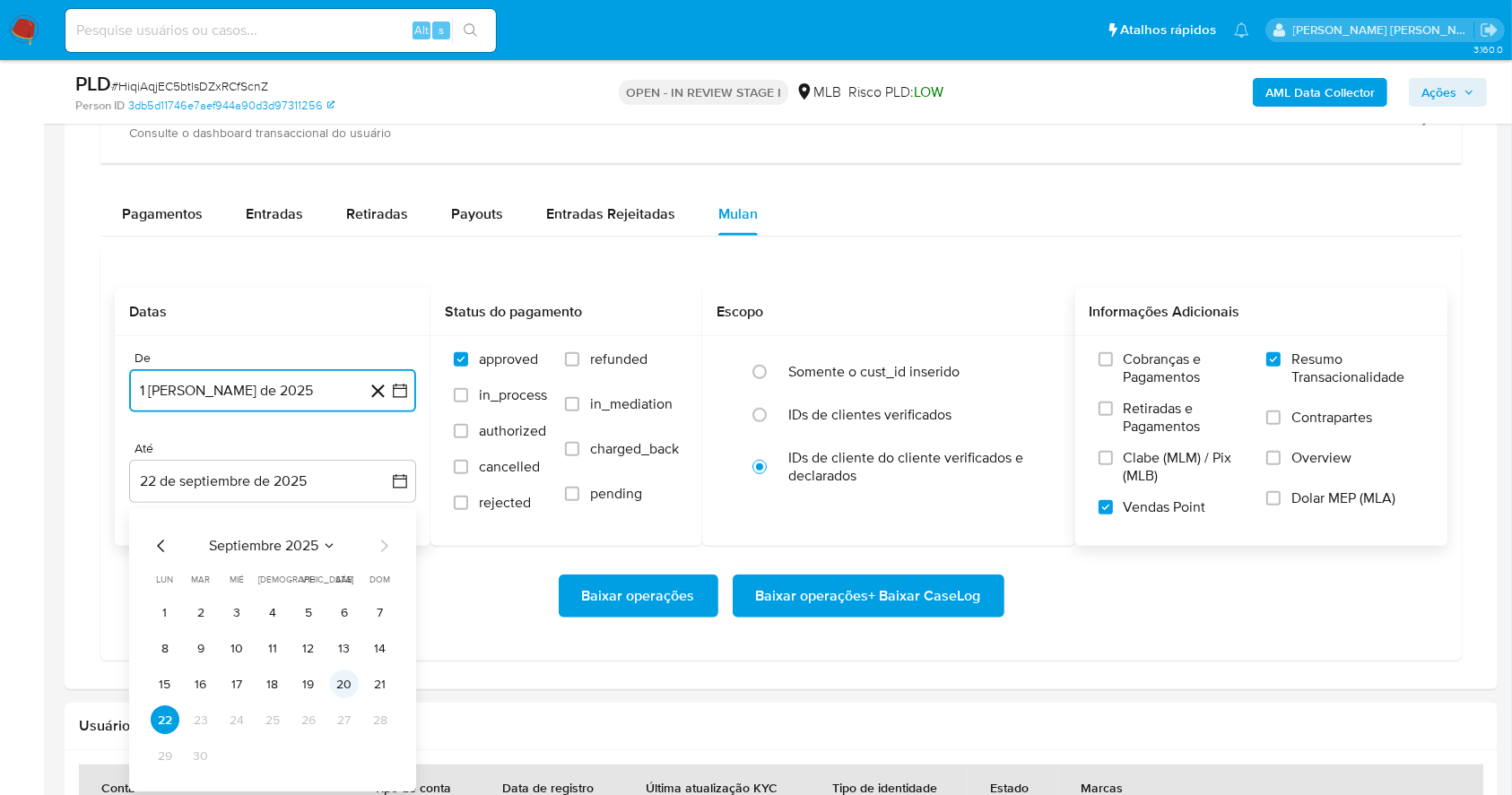
click at [345, 687] on button "20" at bounding box center [344, 684] width 29 height 29
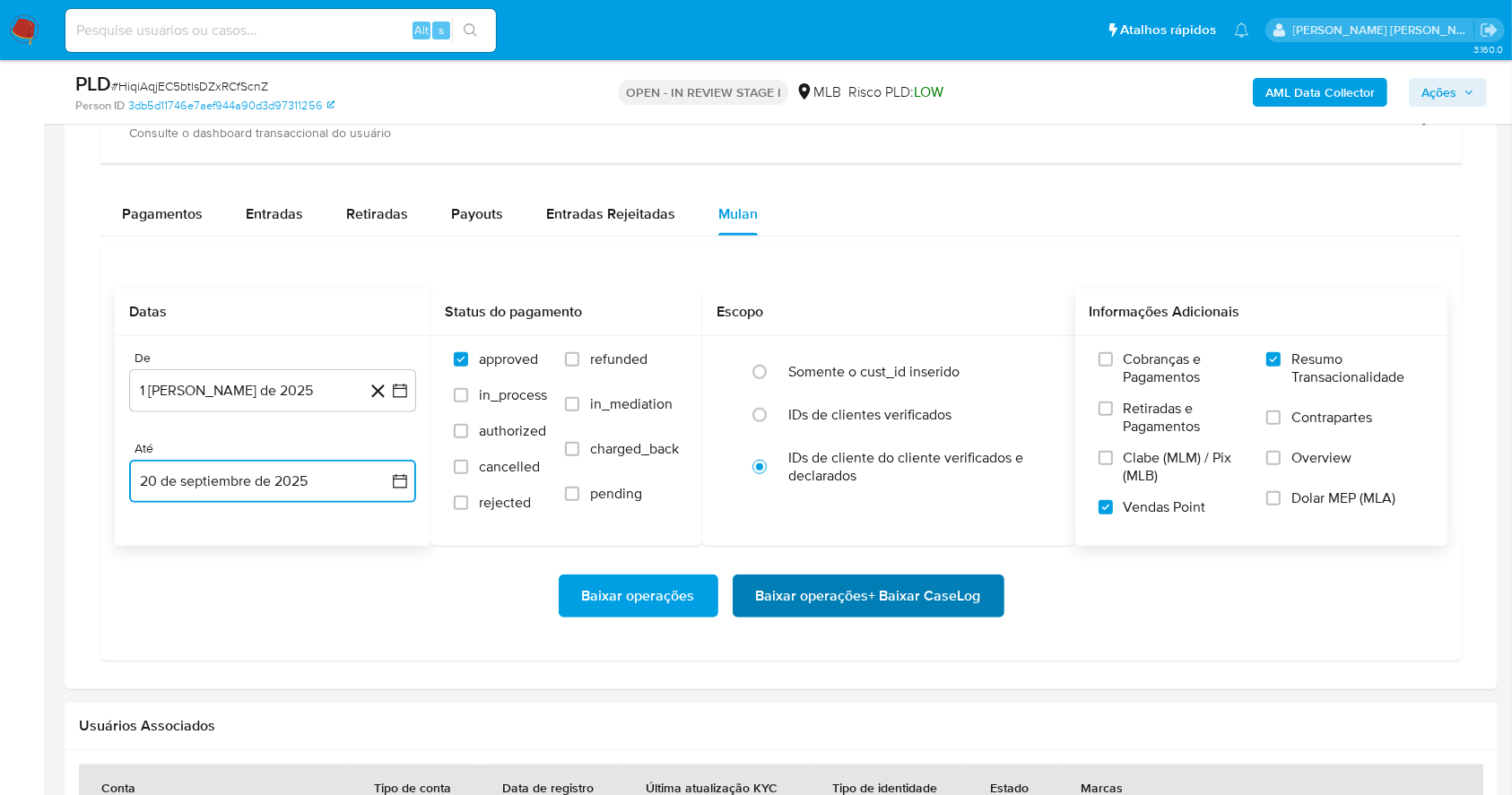
click at [846, 591] on span "Baixar operações + Baixar CaseLog" at bounding box center [868, 596] width 225 height 40
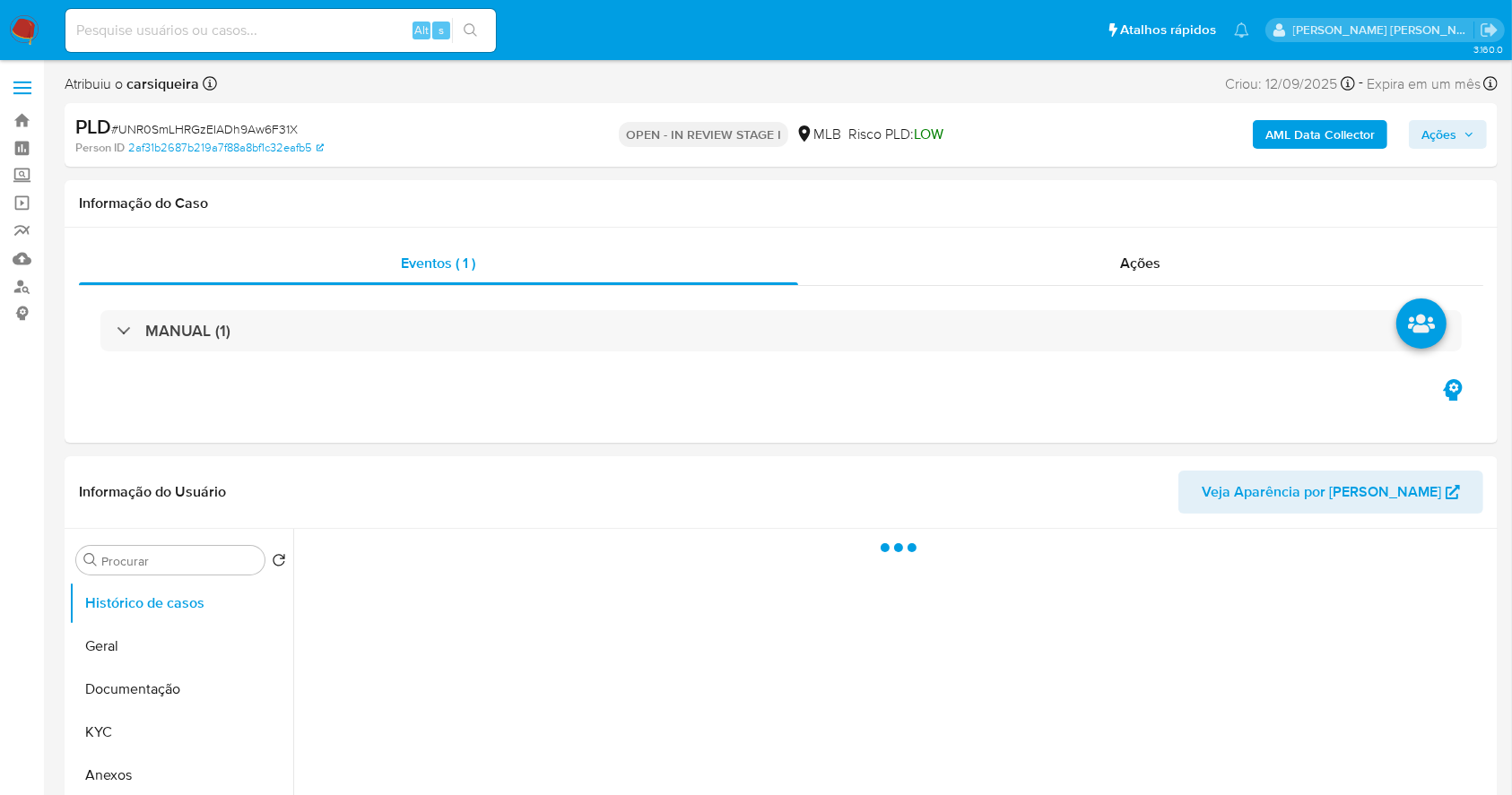
select select "10"
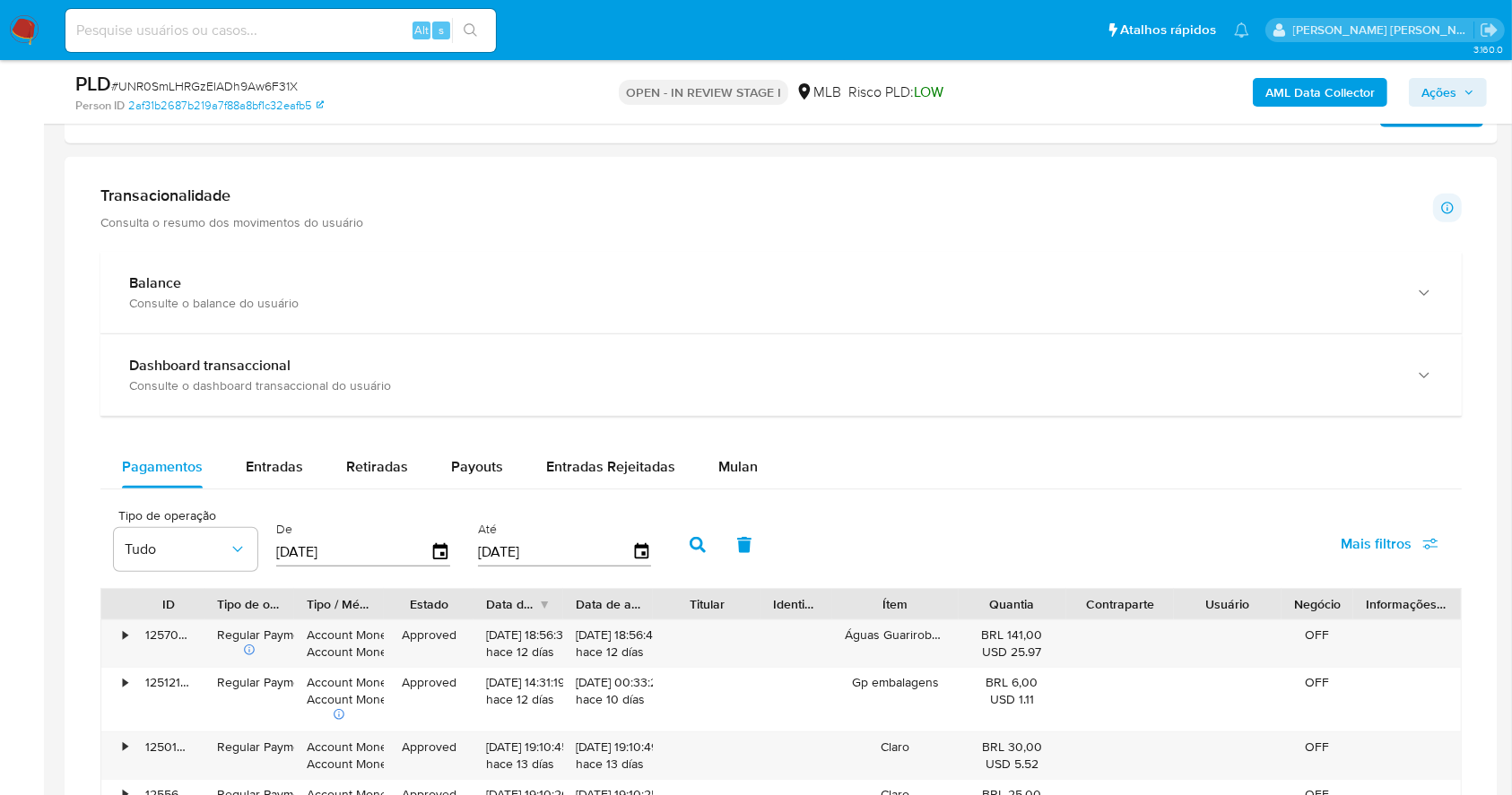
scroll to position [1297, 0]
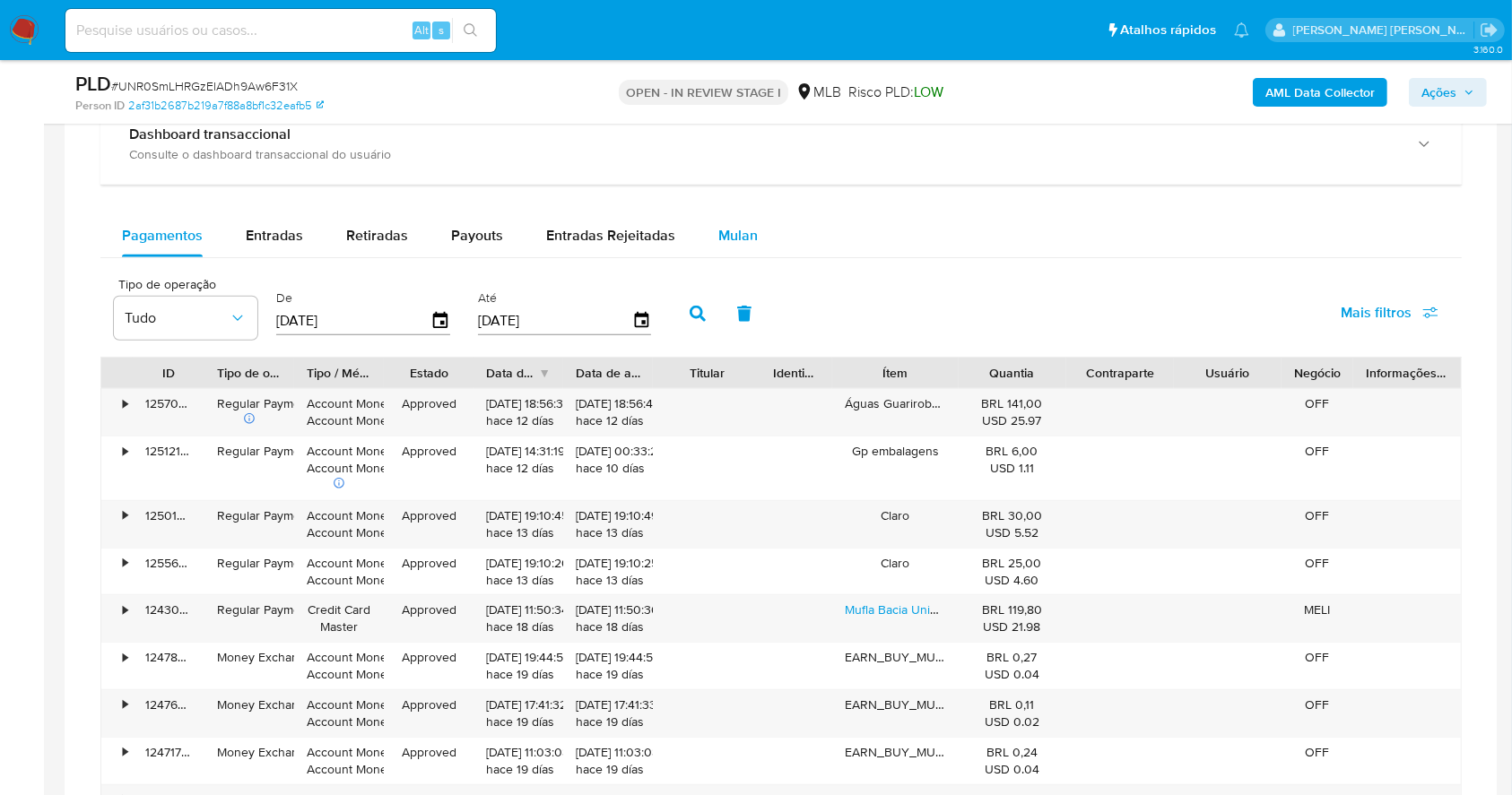
click at [723, 255] on div "Mulan" at bounding box center [738, 235] width 40 height 43
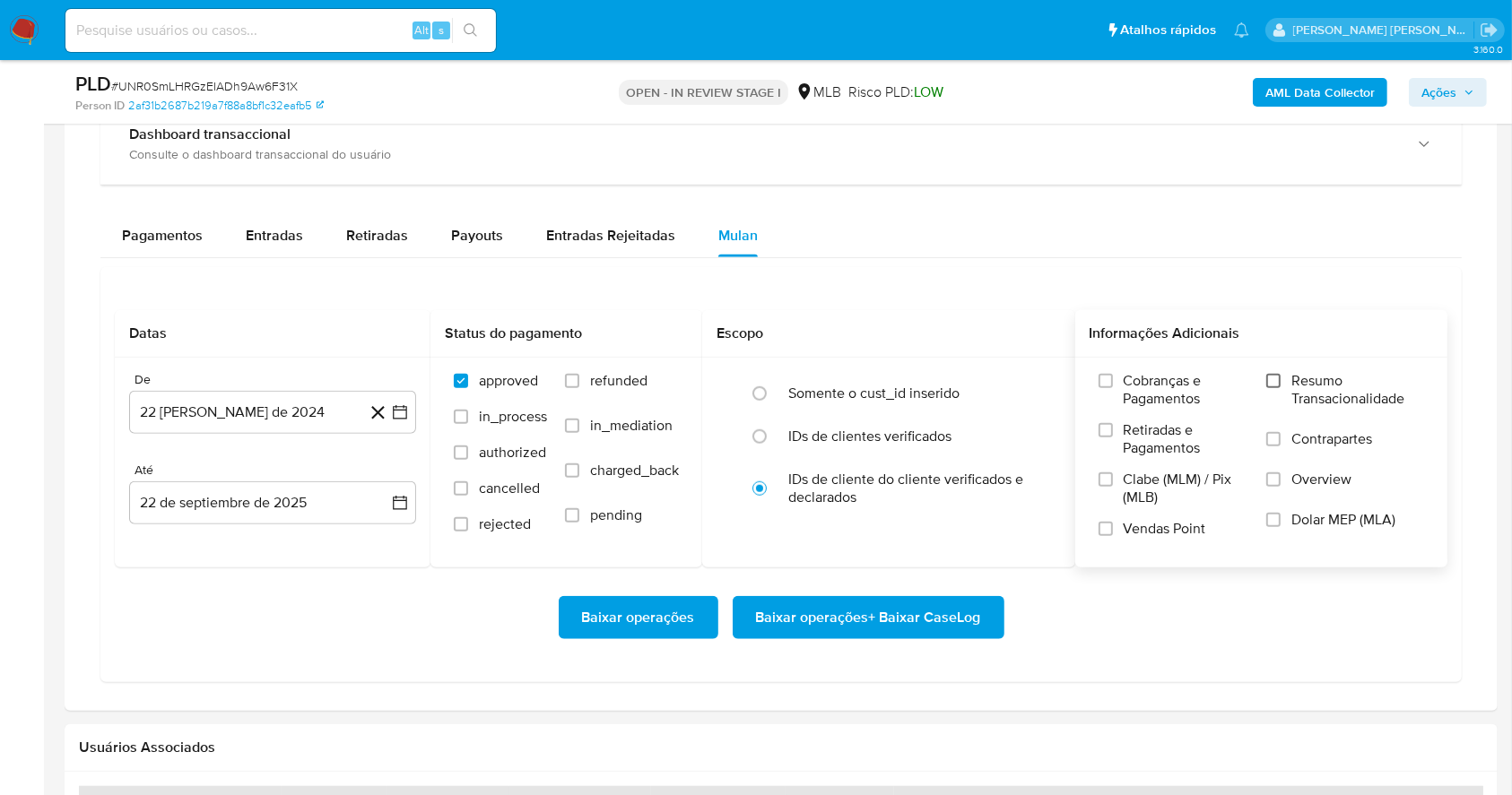
click at [1273, 382] on input "Resumo Transacionalidade" at bounding box center [1272, 380] width 14 height 14
click at [1101, 527] on input "Vendas Point" at bounding box center [1105, 528] width 14 height 14
click at [398, 420] on icon "button" at bounding box center [399, 412] width 18 height 18
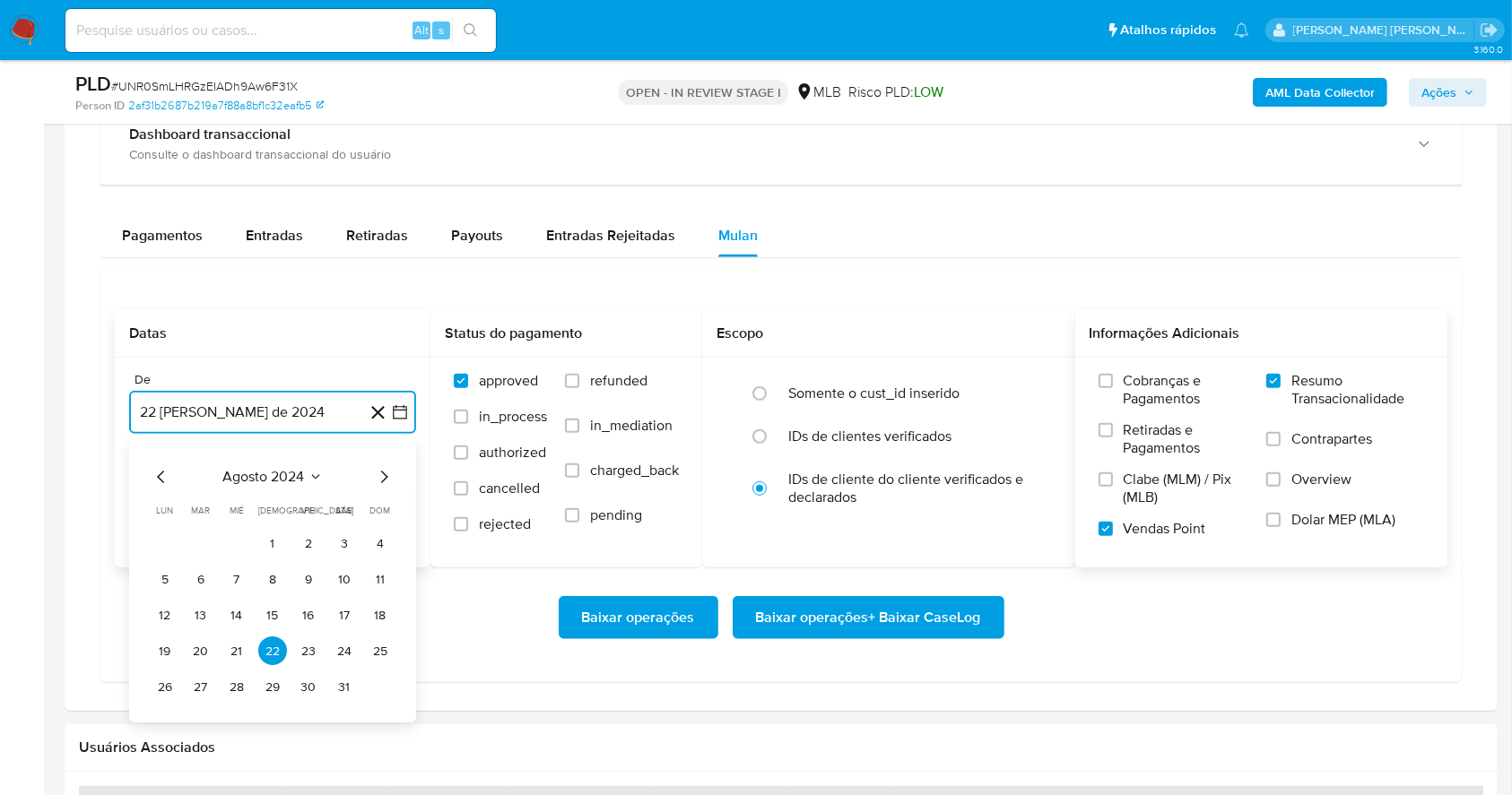
click at [391, 468] on icon "Mes siguiente" at bounding box center [383, 478] width 21 height 21
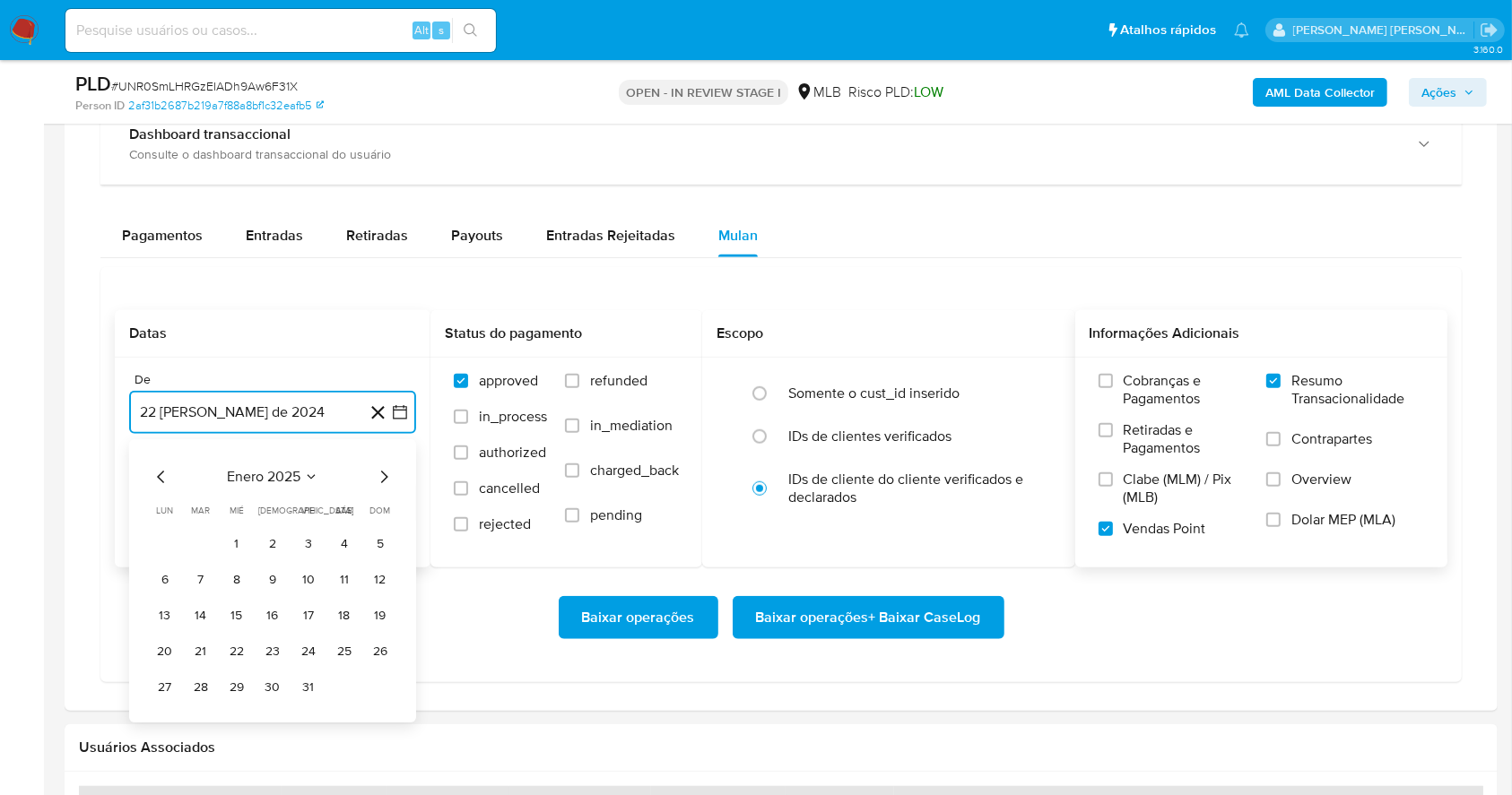
click at [391, 468] on icon "Mes siguiente" at bounding box center [383, 478] width 21 height 21
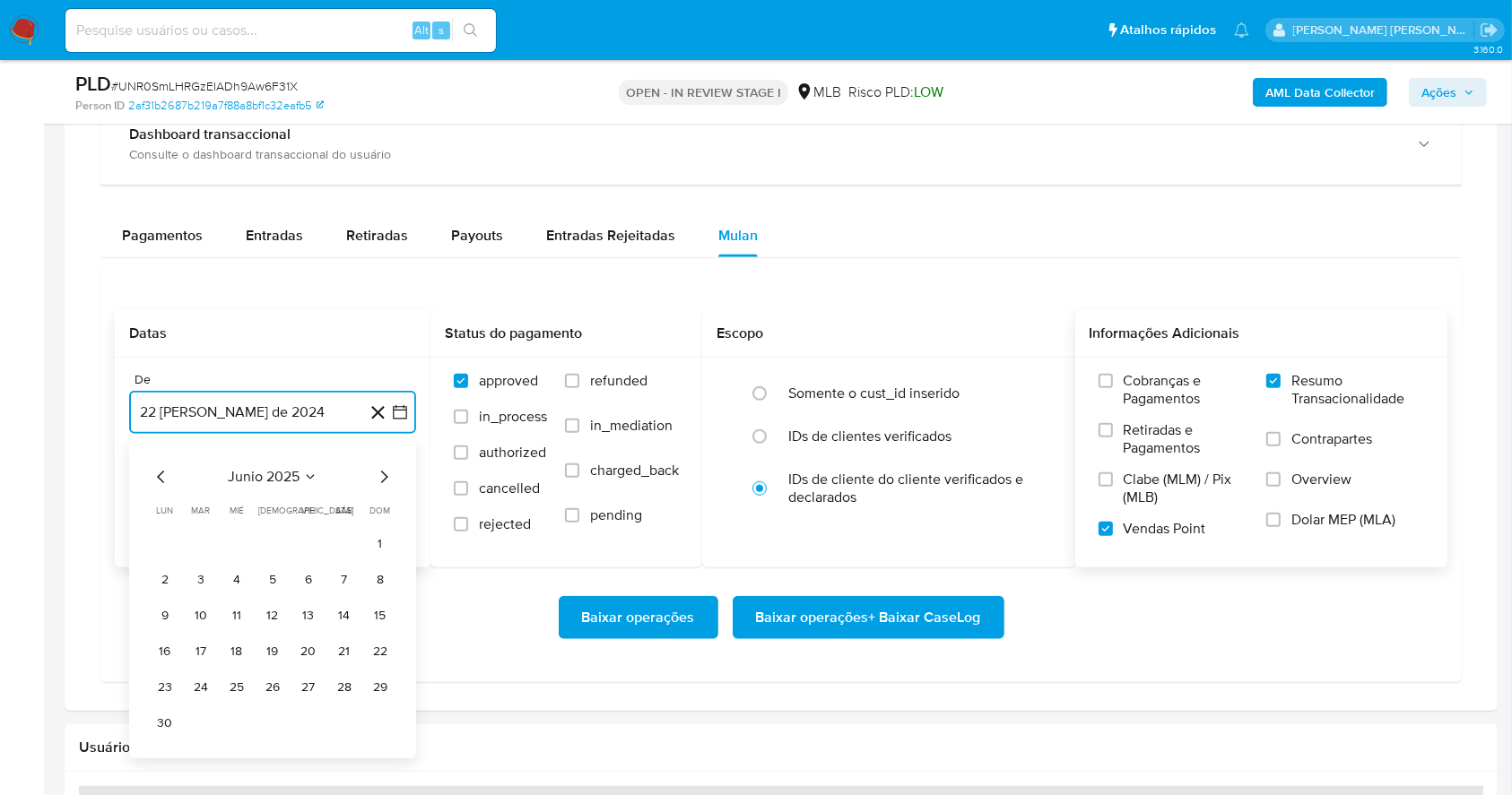
click at [391, 468] on icon "Mes siguiente" at bounding box center [383, 478] width 21 height 21
click at [297, 544] on button "1" at bounding box center [308, 543] width 29 height 29
click at [266, 501] on button "22 de septiembre de 2025" at bounding box center [272, 503] width 287 height 43
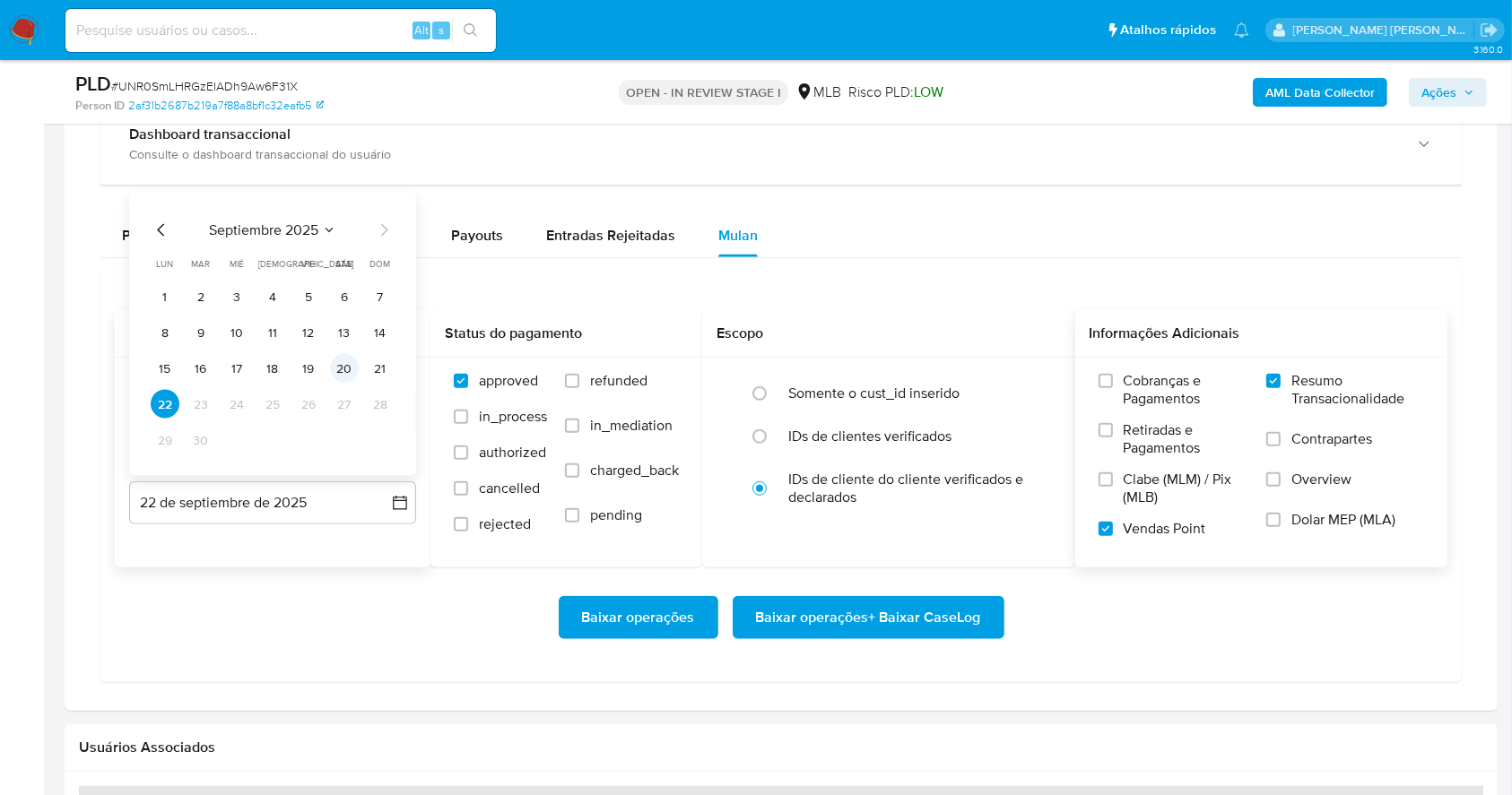
click at [344, 368] on button "20" at bounding box center [344, 368] width 29 height 29
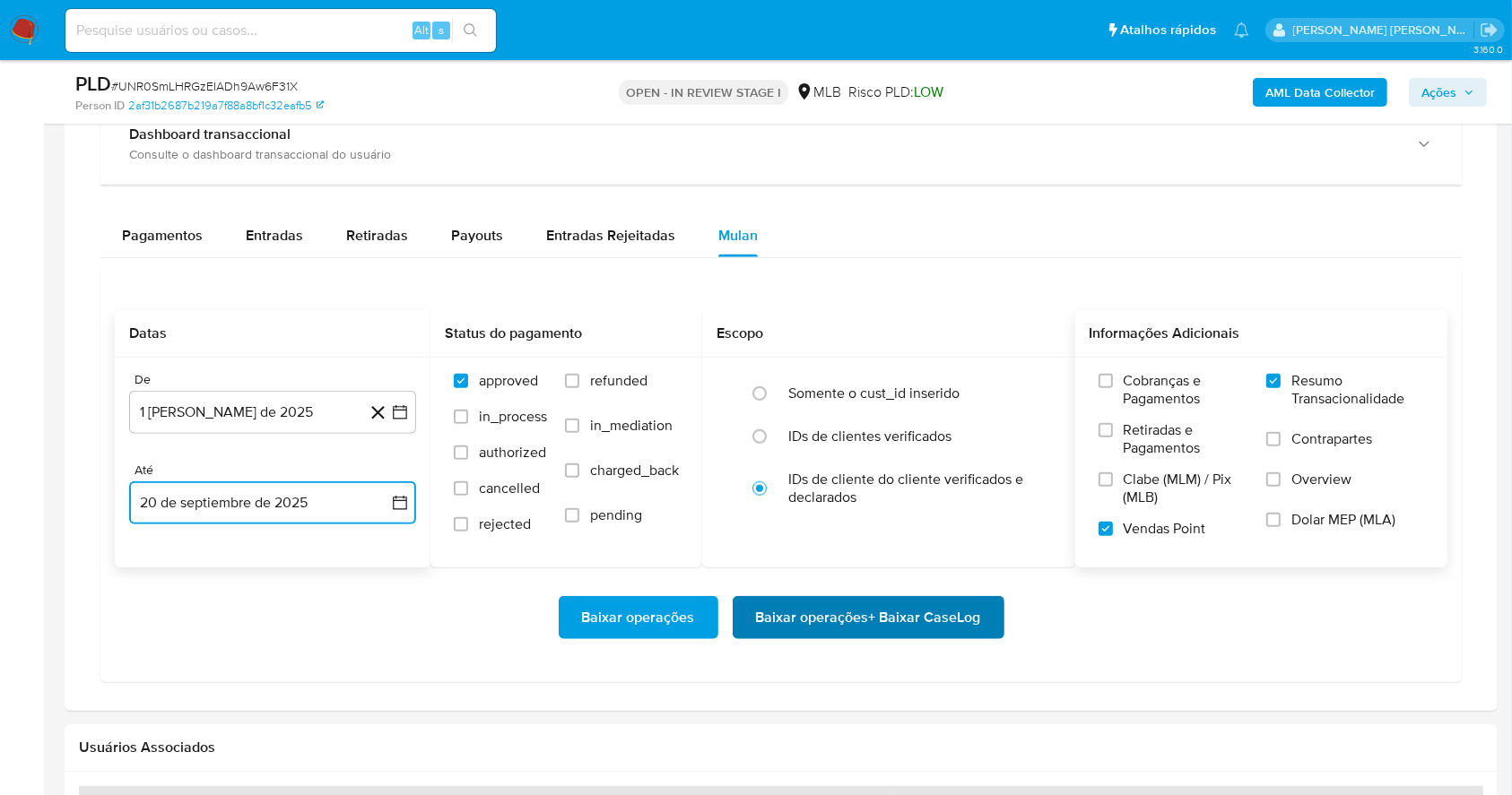
click at [788, 615] on span "Baixar operações + Baixar CaseLog" at bounding box center [868, 617] width 225 height 40
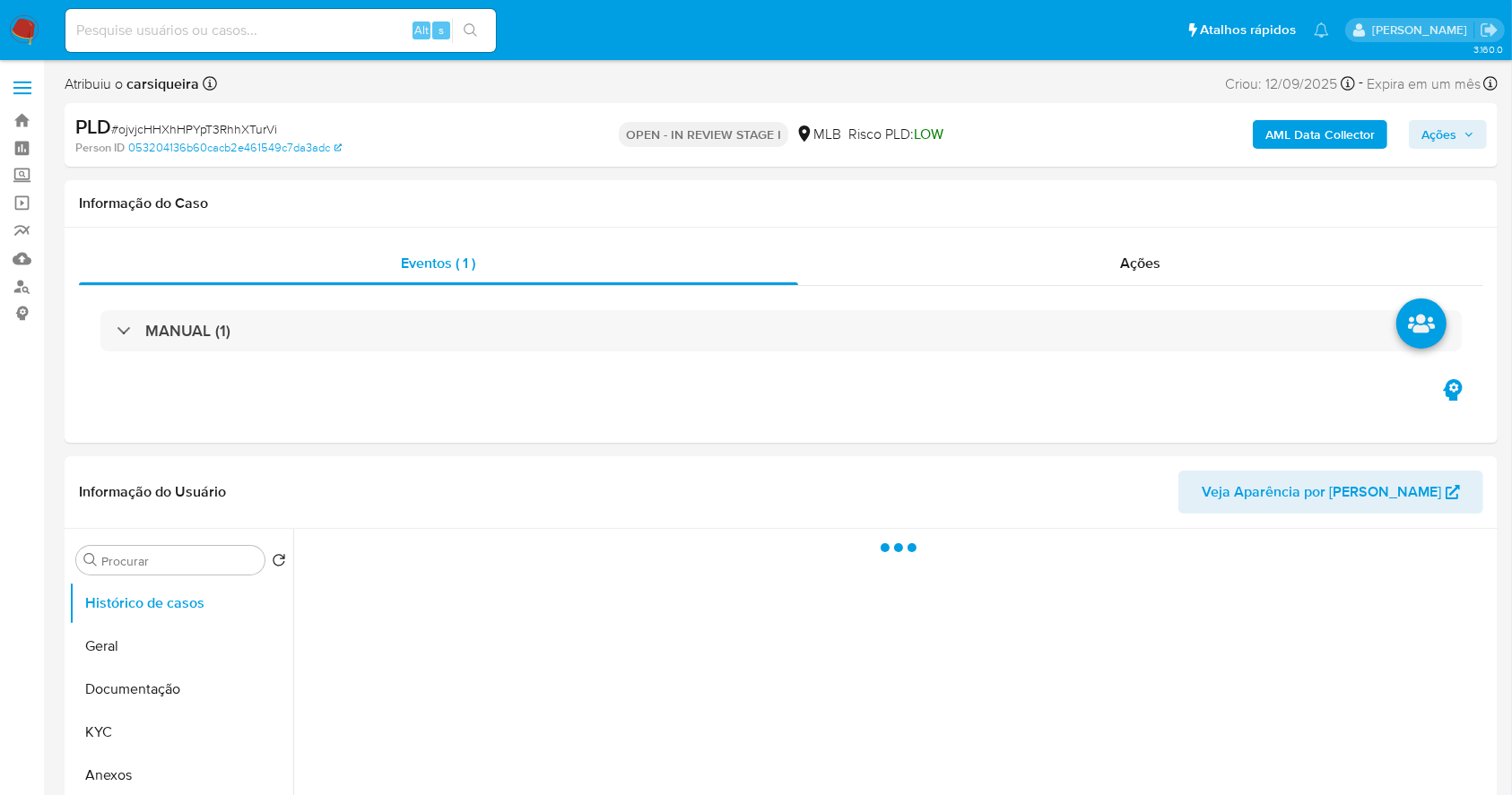
select select "10"
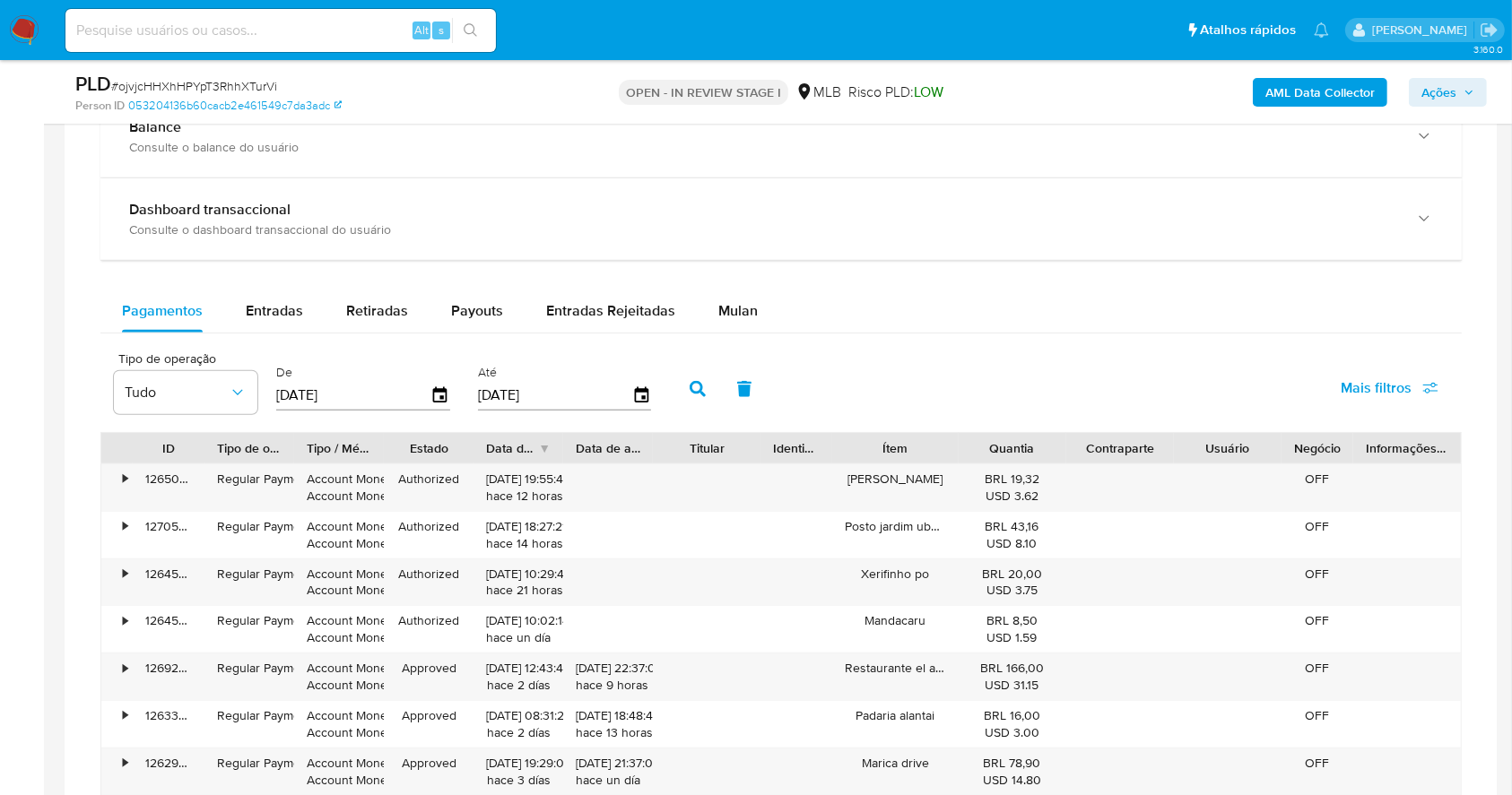
scroll to position [1348, 0]
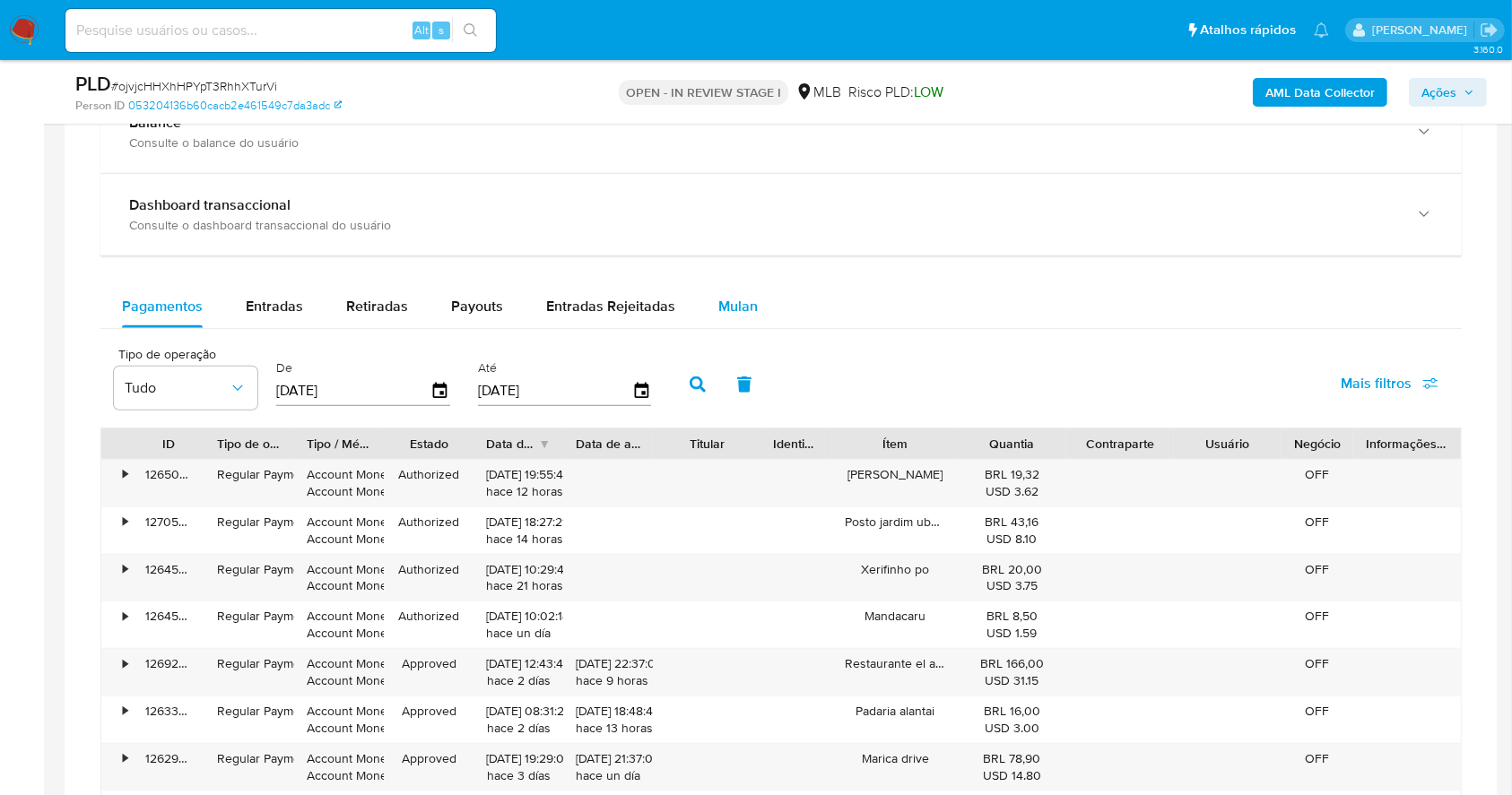
click at [749, 296] on span "Mulan" at bounding box center [738, 306] width 40 height 20
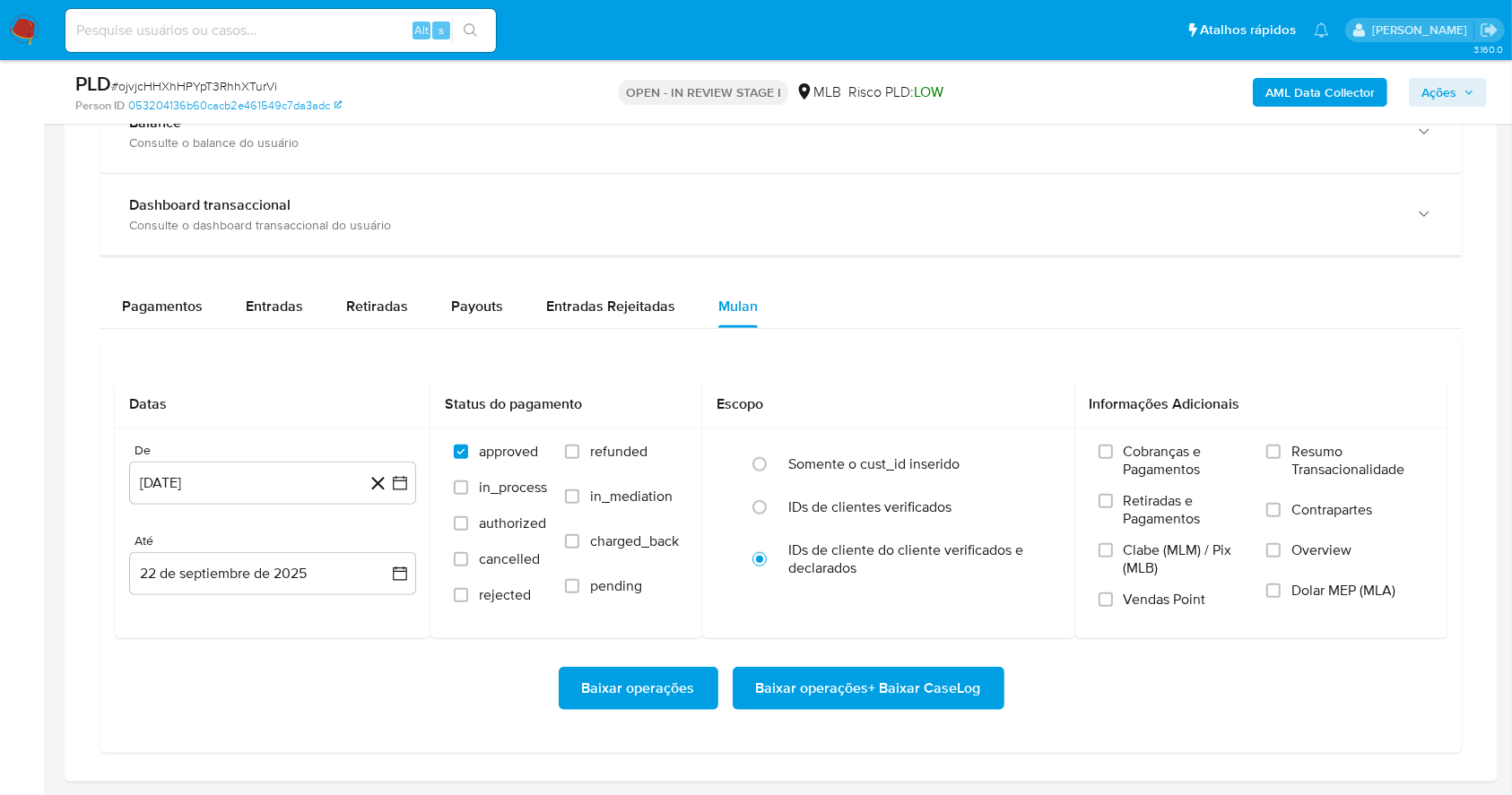
click at [882, 351] on div "Datas De 22 de agosto de 2024 22-08-2024 Até 22 de septiembre de 2025 22-09-202…" at bounding box center [781, 545] width 1361 height 415
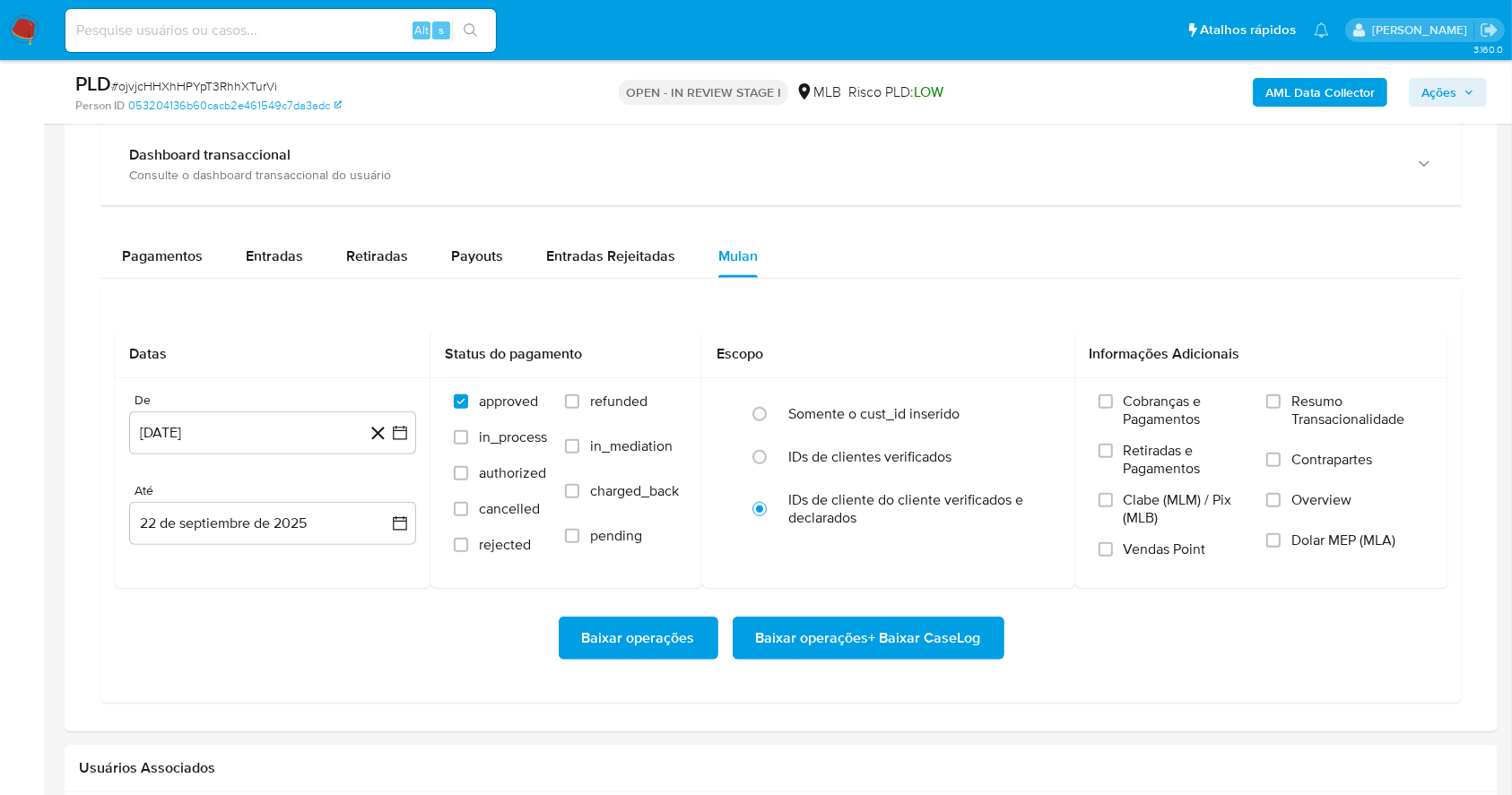
scroll to position [1443, 0]
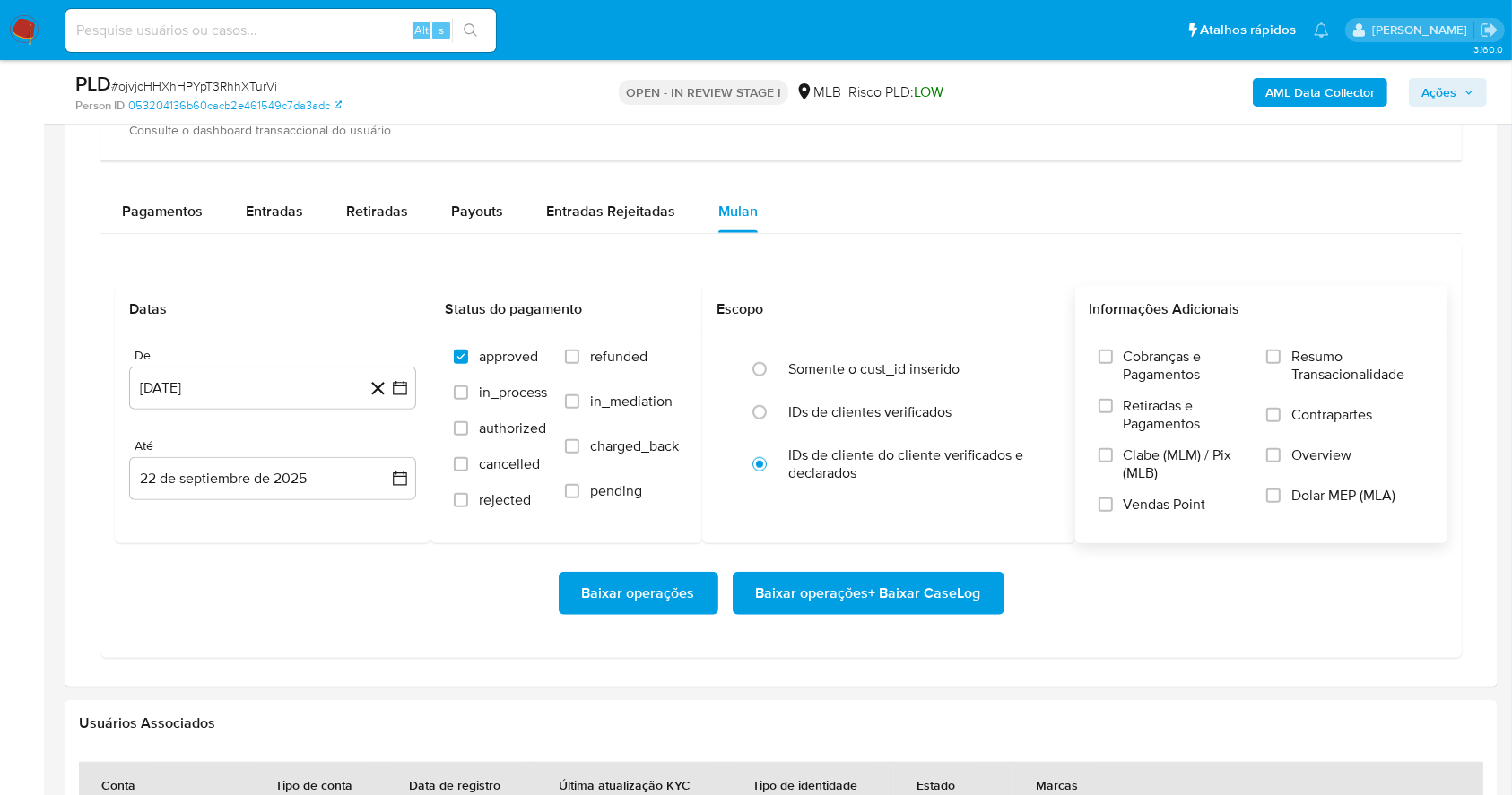
click at [1266, 342] on div "Cobranças e Pagamentos Retiradas e Pagamentos Clabe (MLM) / Pix (MLB) Vendas Po…" at bounding box center [1261, 437] width 373 height 208
click at [1268, 354] on input "Resumo Transacionalidade" at bounding box center [1272, 356] width 14 height 14
click at [1097, 509] on div "Cobranças e Pagamentos Retiradas e Pagamentos Clabe (MLM) / Pix (MLB) Vendas Po…" at bounding box center [1262, 438] width 344 height 180
click at [1112, 500] on input "Vendas Point" at bounding box center [1105, 503] width 14 height 14
click at [405, 390] on icon "button" at bounding box center [399, 388] width 18 height 18
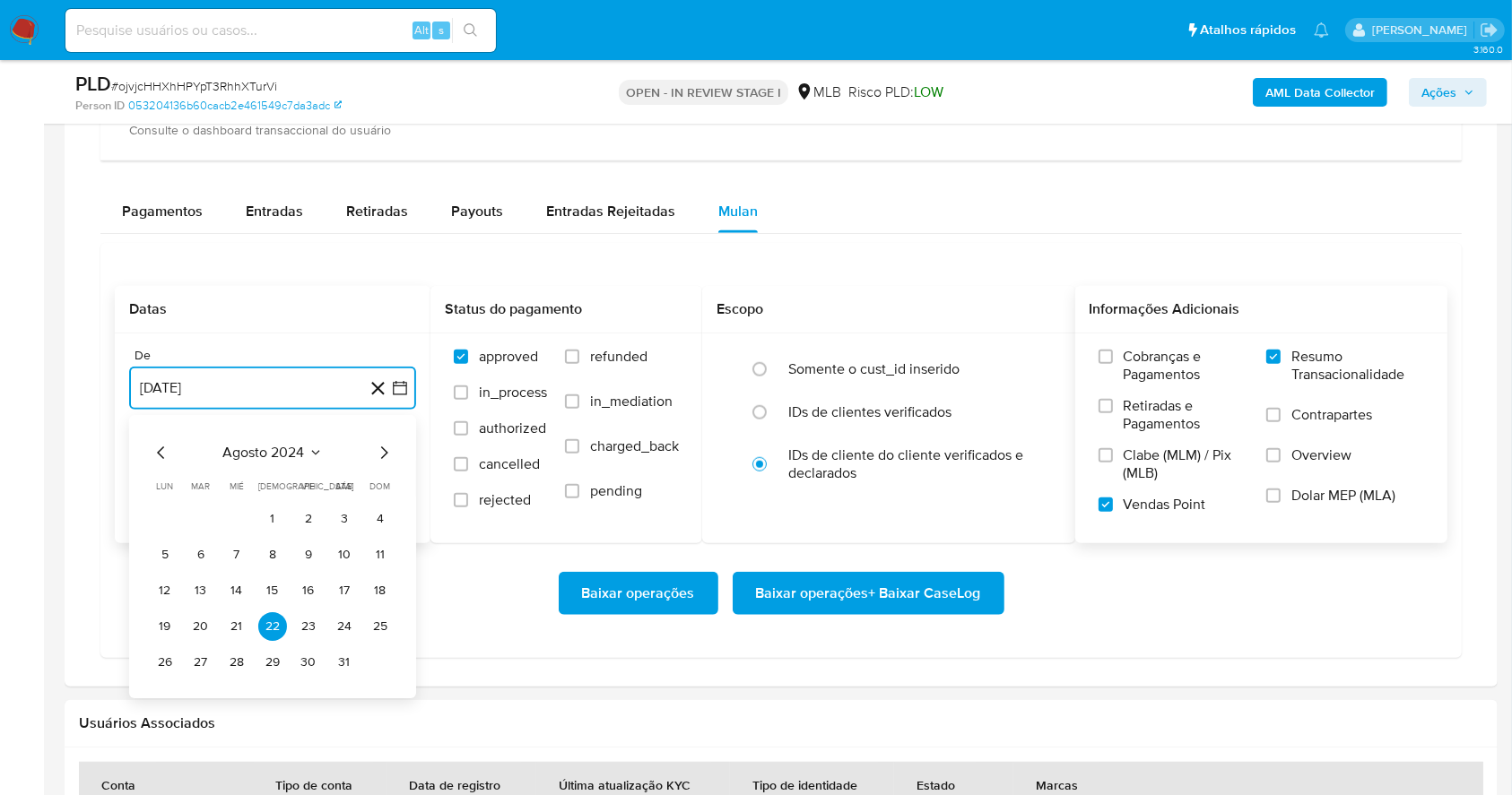
click at [381, 445] on icon "Mes siguiente" at bounding box center [383, 452] width 21 height 21
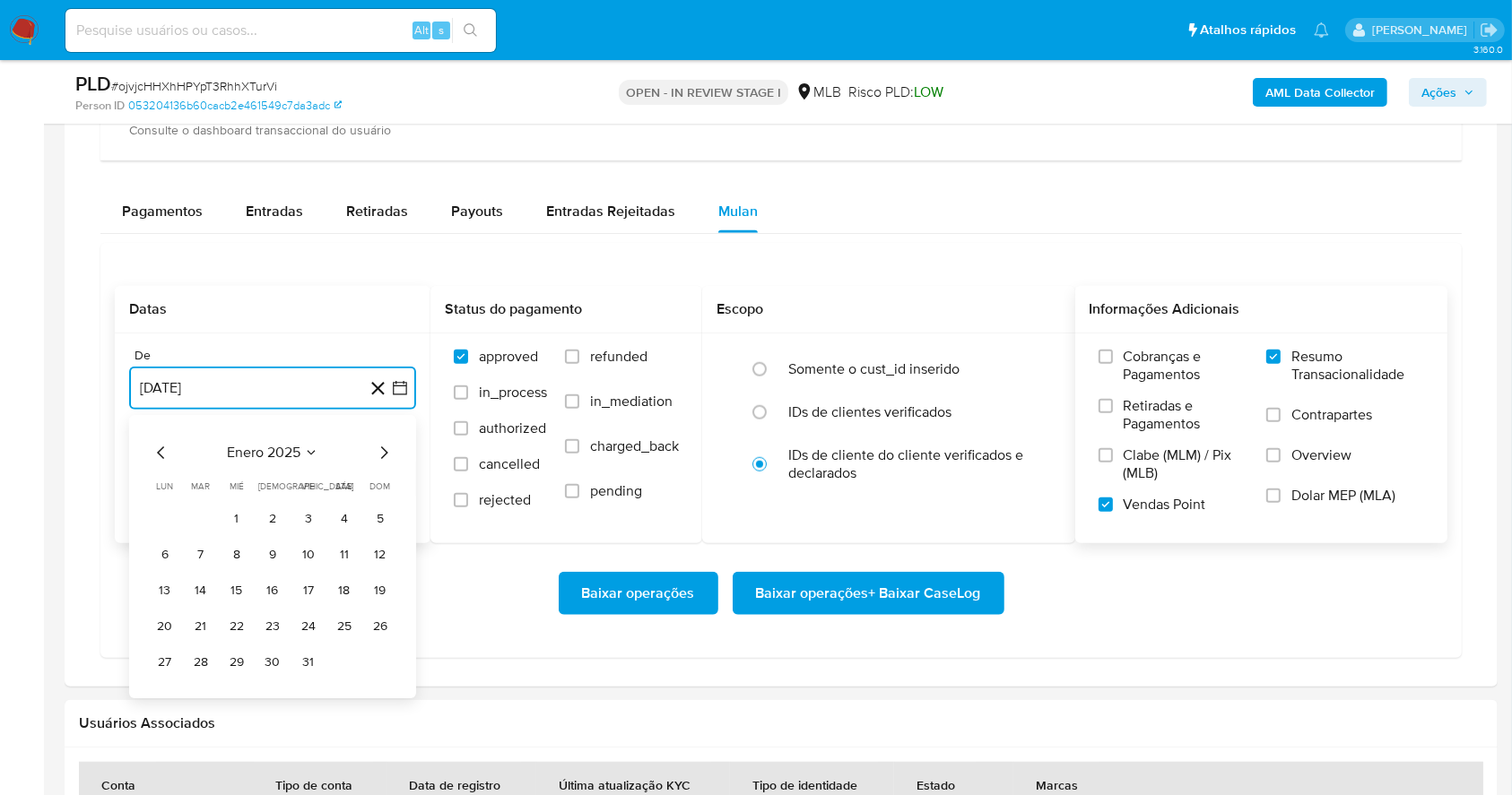
click at [381, 445] on icon "Mes siguiente" at bounding box center [383, 452] width 21 height 21
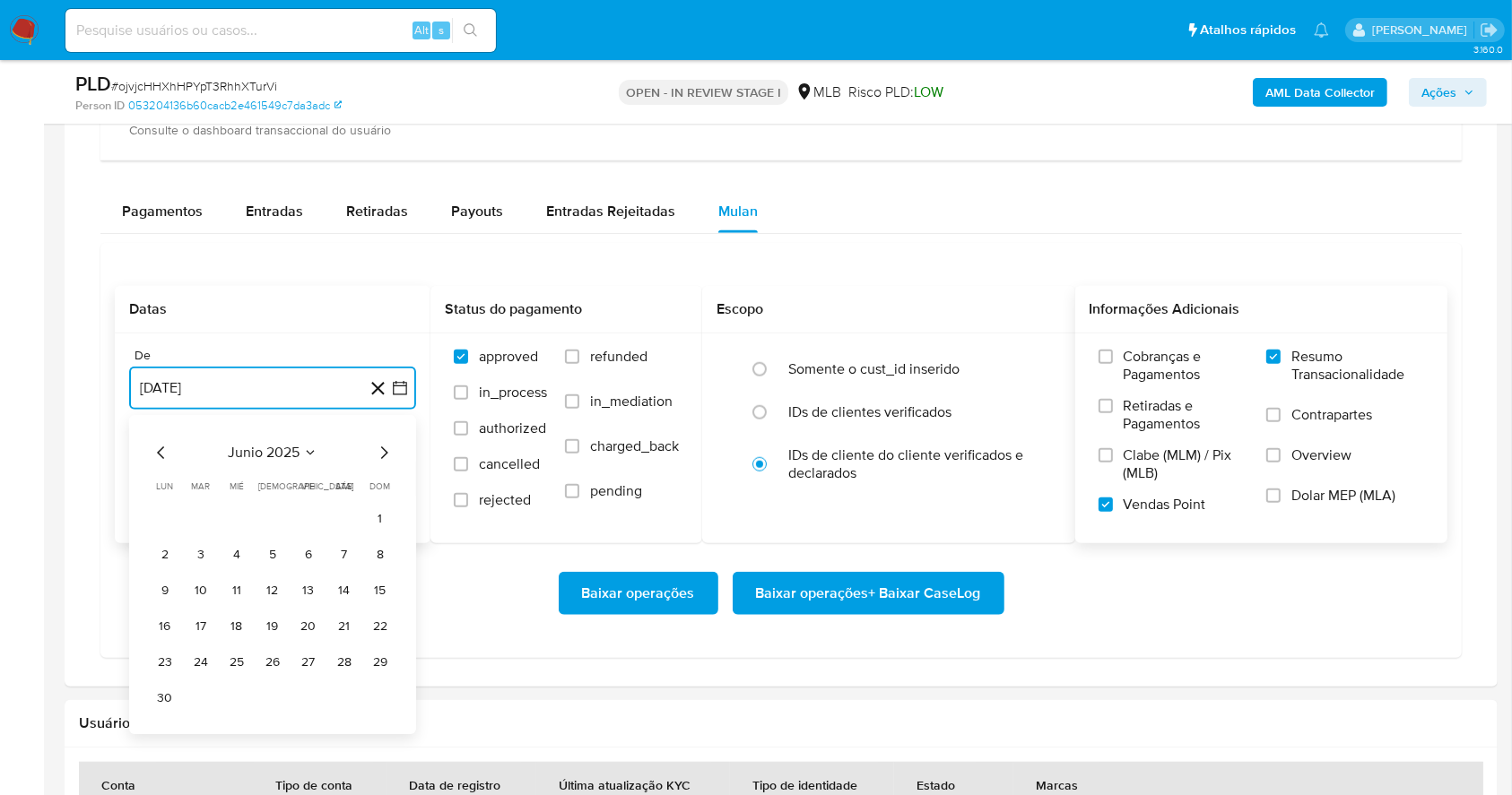
click at [381, 445] on icon "Mes siguiente" at bounding box center [383, 452] width 21 height 21
click at [169, 458] on icon "Mes anterior" at bounding box center [161, 452] width 21 height 21
click at [308, 513] on button "1" at bounding box center [308, 518] width 29 height 29
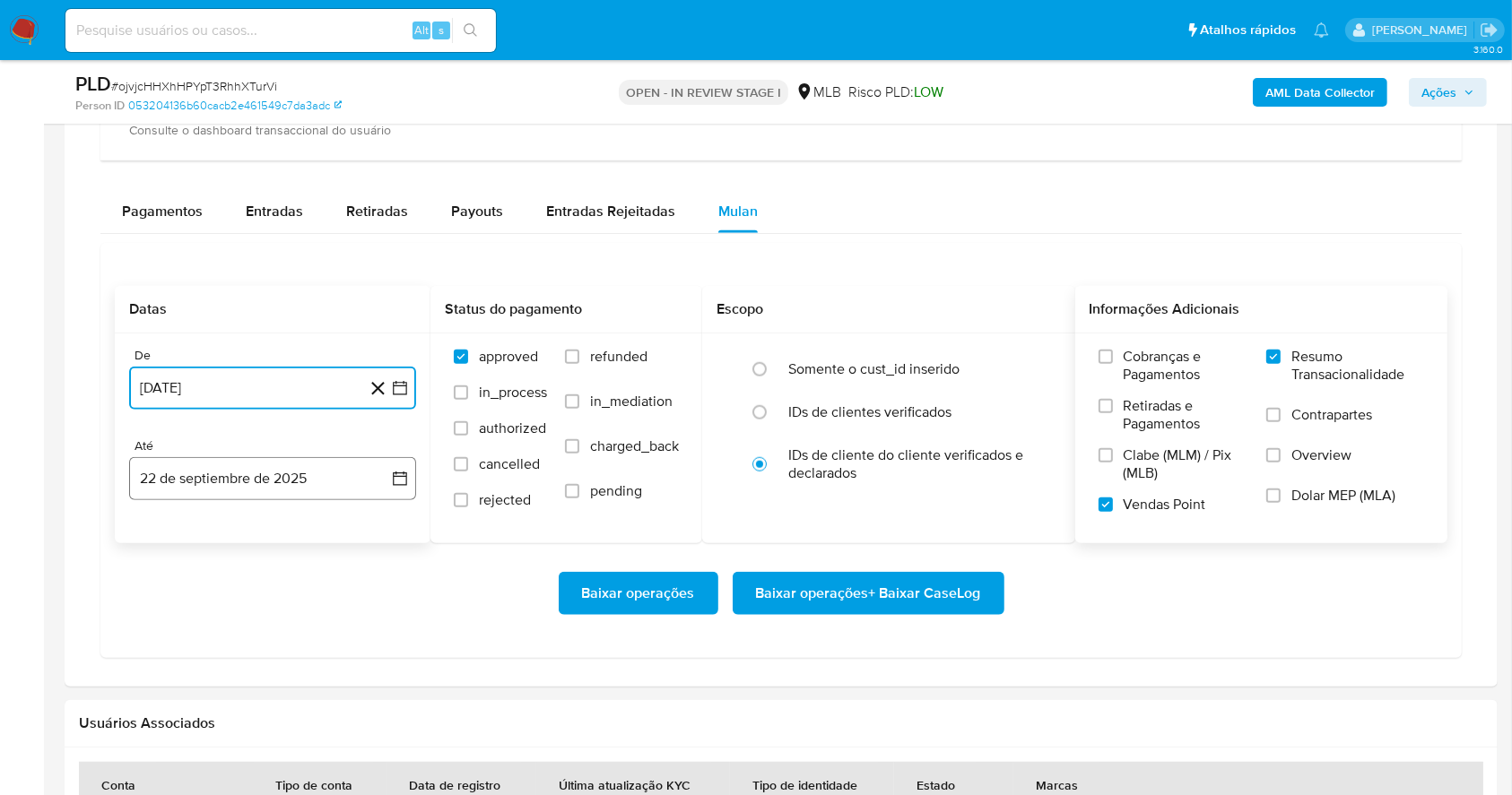
click at [308, 469] on button "22 de septiembre de 2025" at bounding box center [272, 478] width 287 height 43
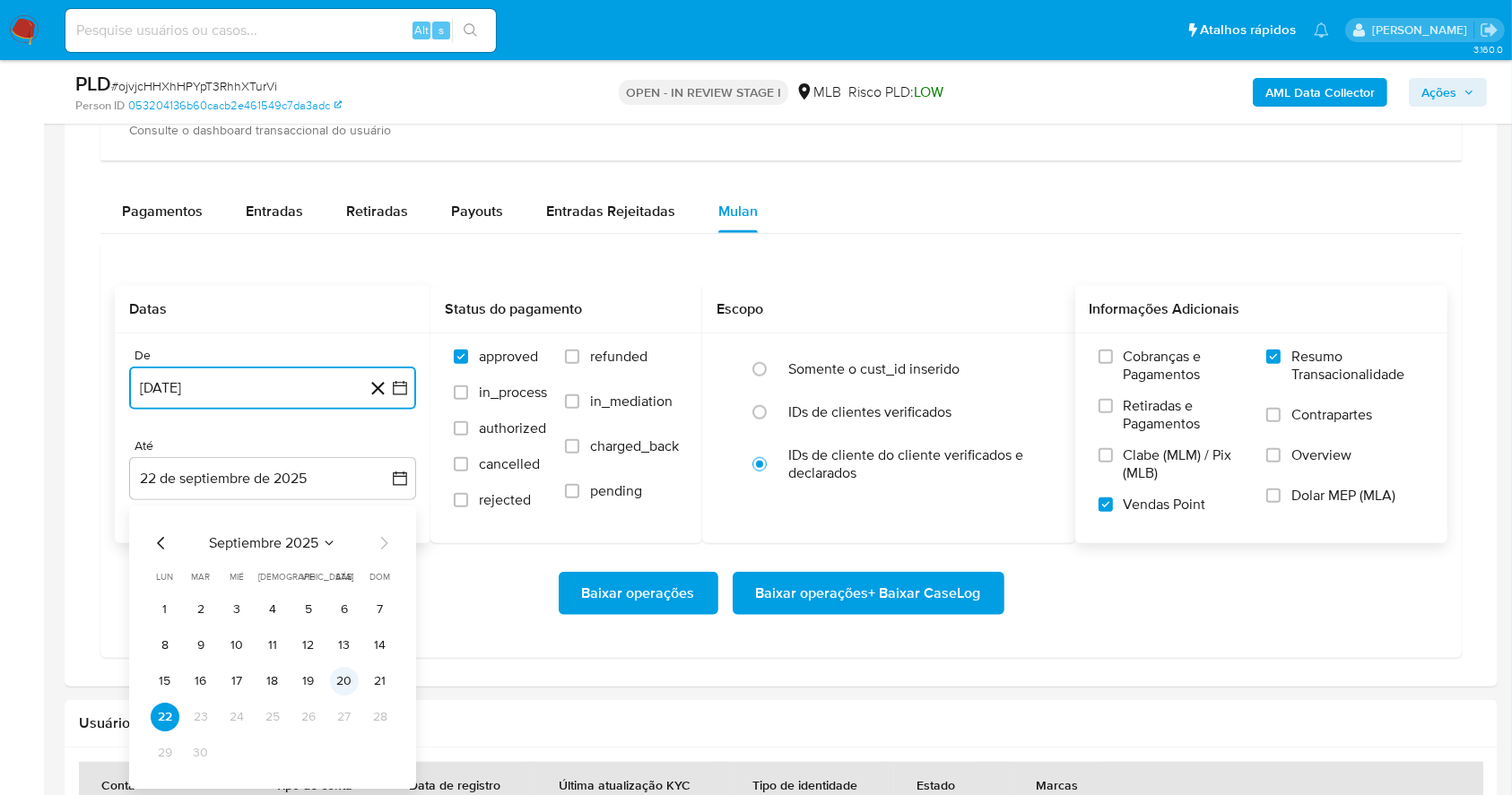
click at [337, 678] on button "20" at bounding box center [344, 680] width 29 height 29
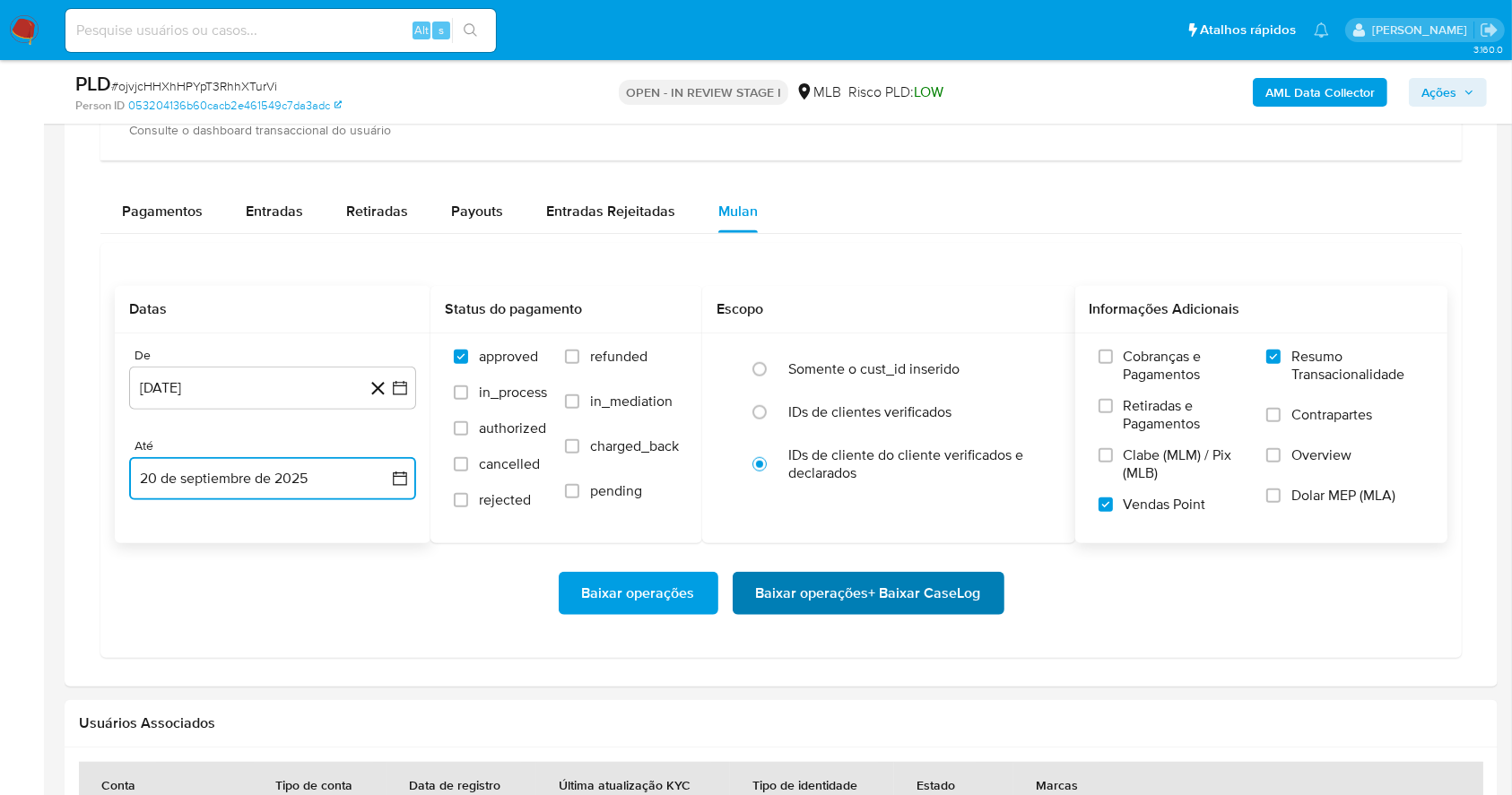
click at [819, 586] on span "Baixar operações + Baixar CaseLog" at bounding box center [868, 593] width 225 height 40
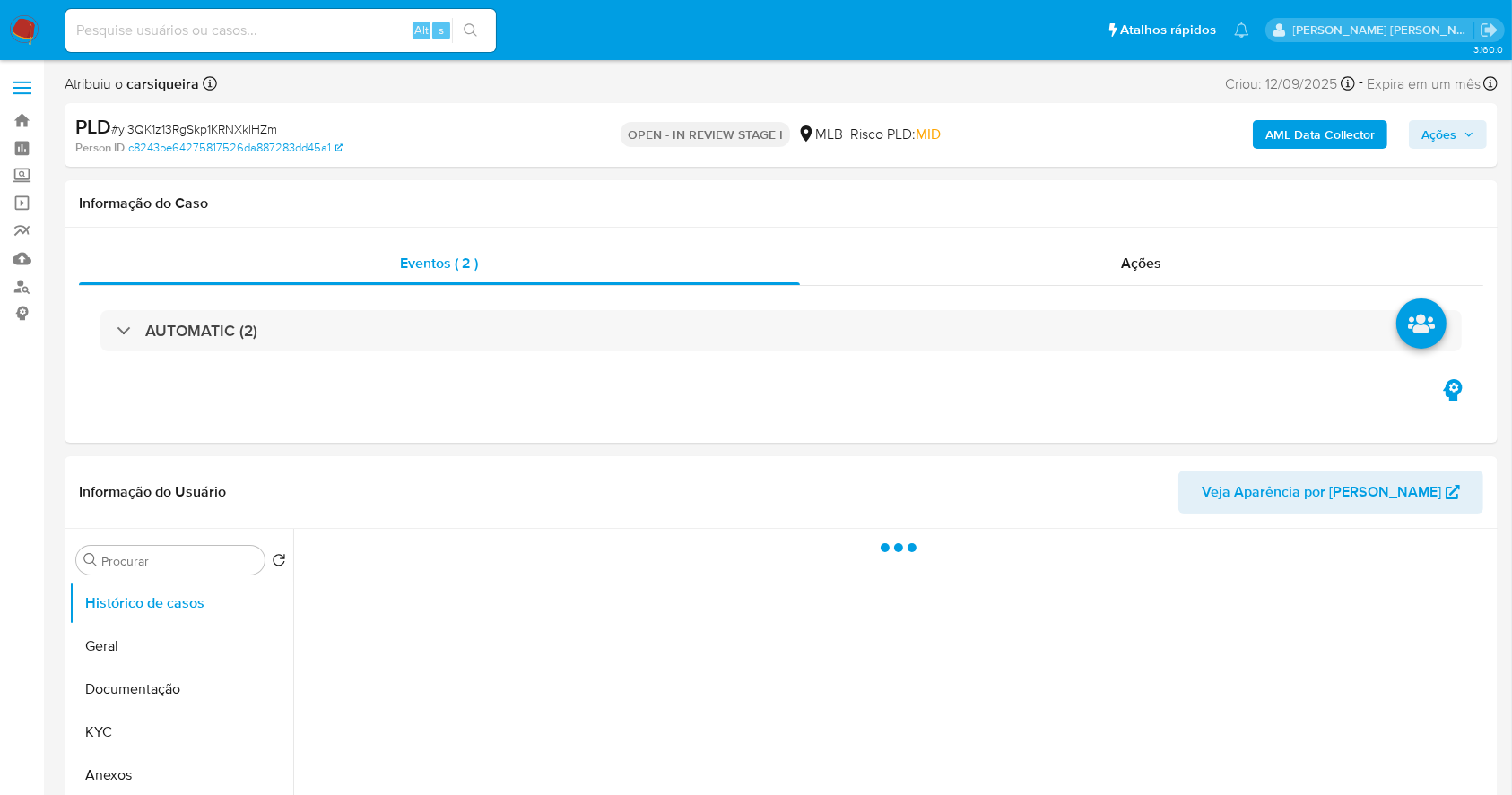
select select "10"
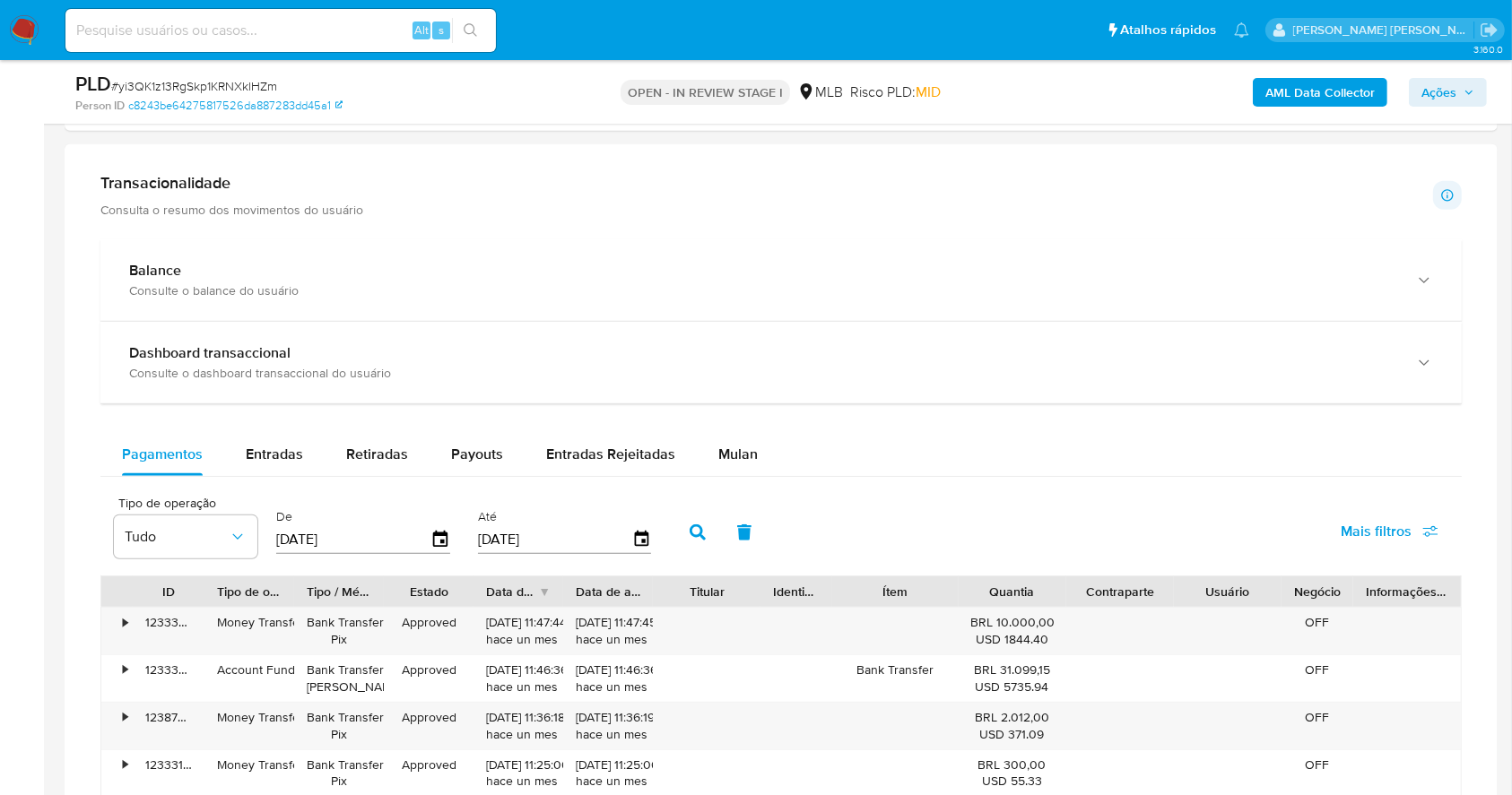
scroll to position [1142, 0]
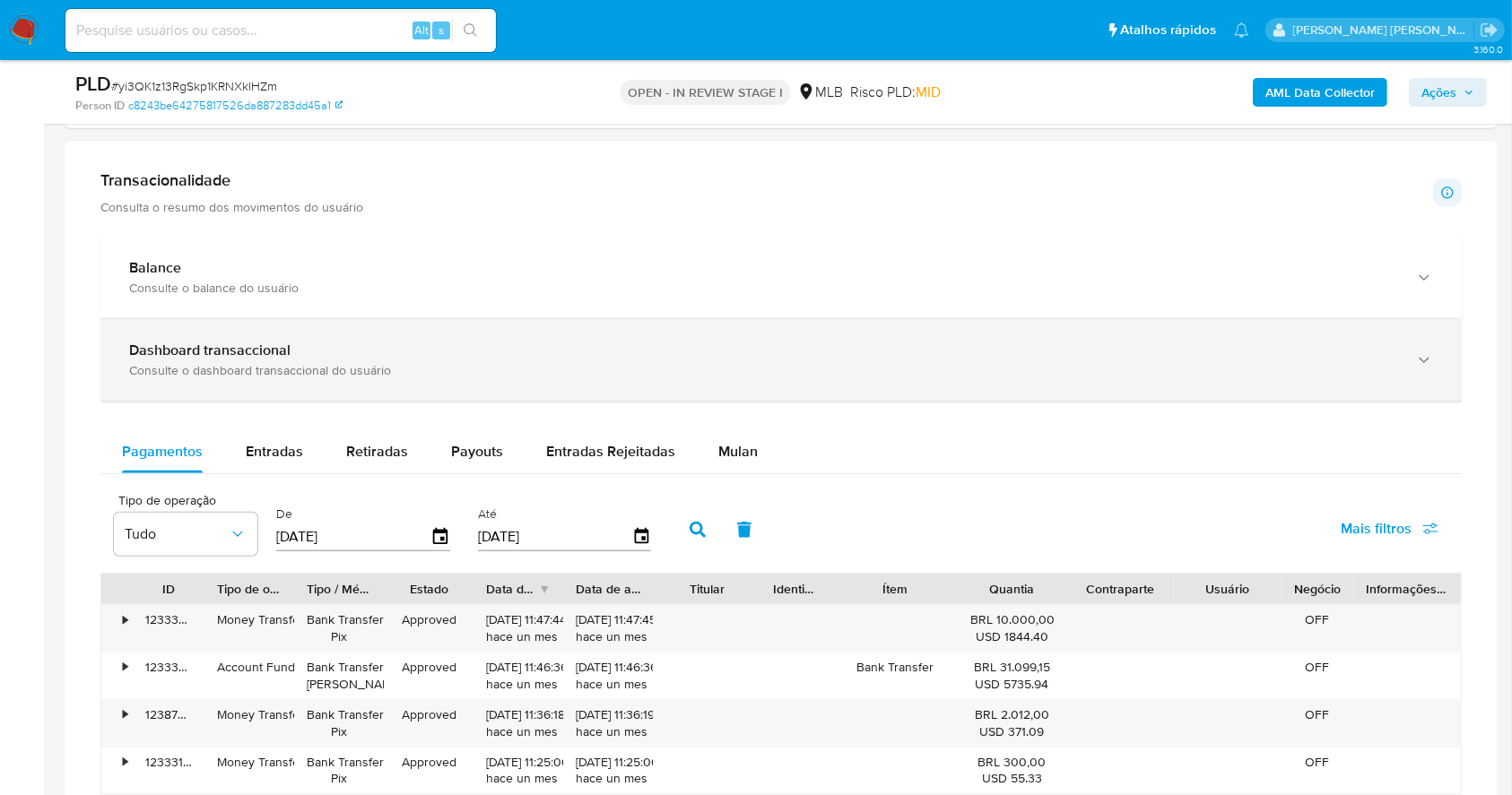
click at [603, 349] on div "Dashboard transaccional" at bounding box center [762, 350] width 1268 height 18
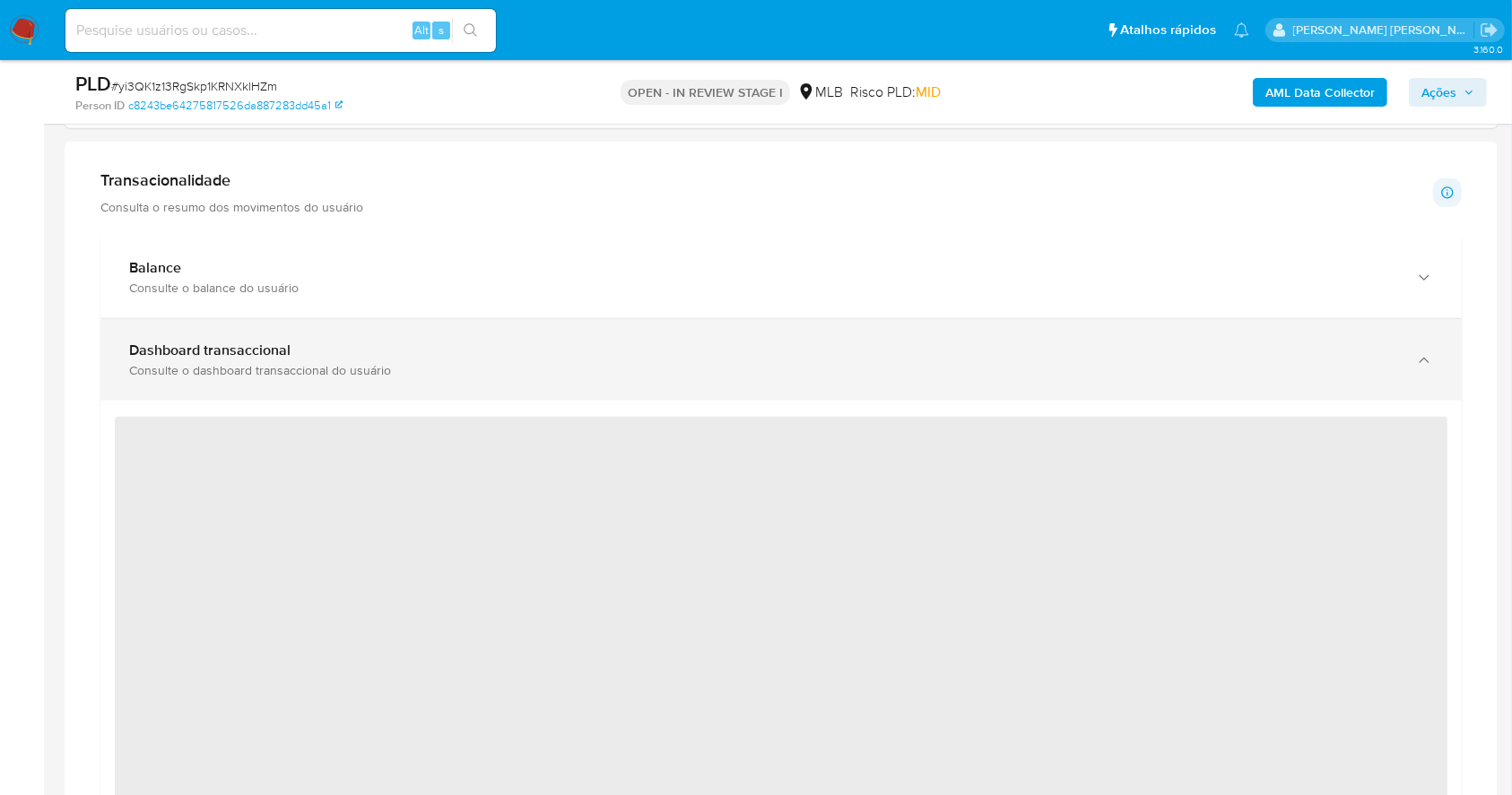
click at [603, 349] on div "Dashboard transaccional" at bounding box center [762, 350] width 1268 height 18
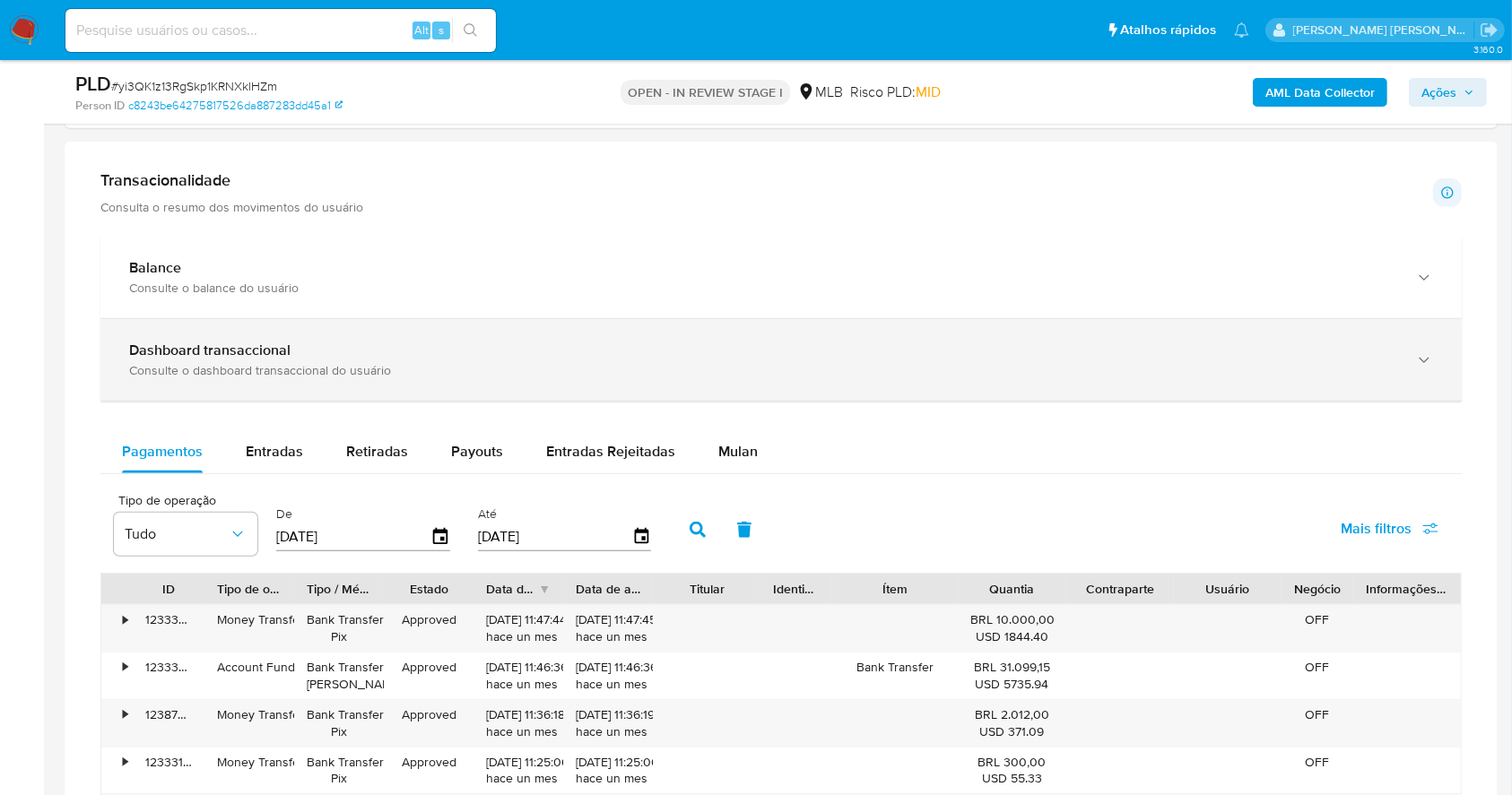
click at [603, 349] on div "Dashboard transaccional" at bounding box center [762, 350] width 1268 height 18
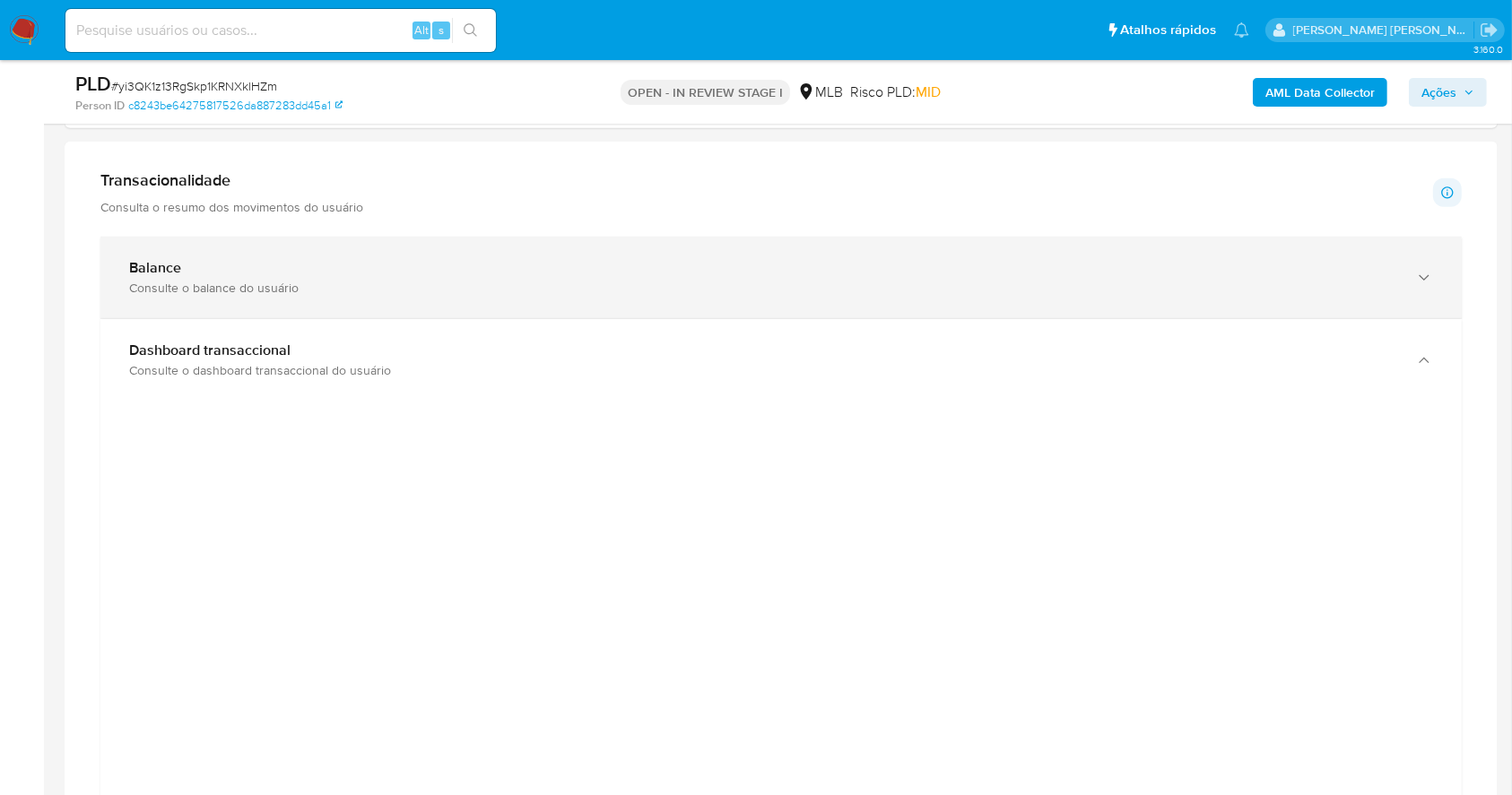
click at [318, 279] on div "Consulte o balance do usuário" at bounding box center [762, 287] width 1268 height 16
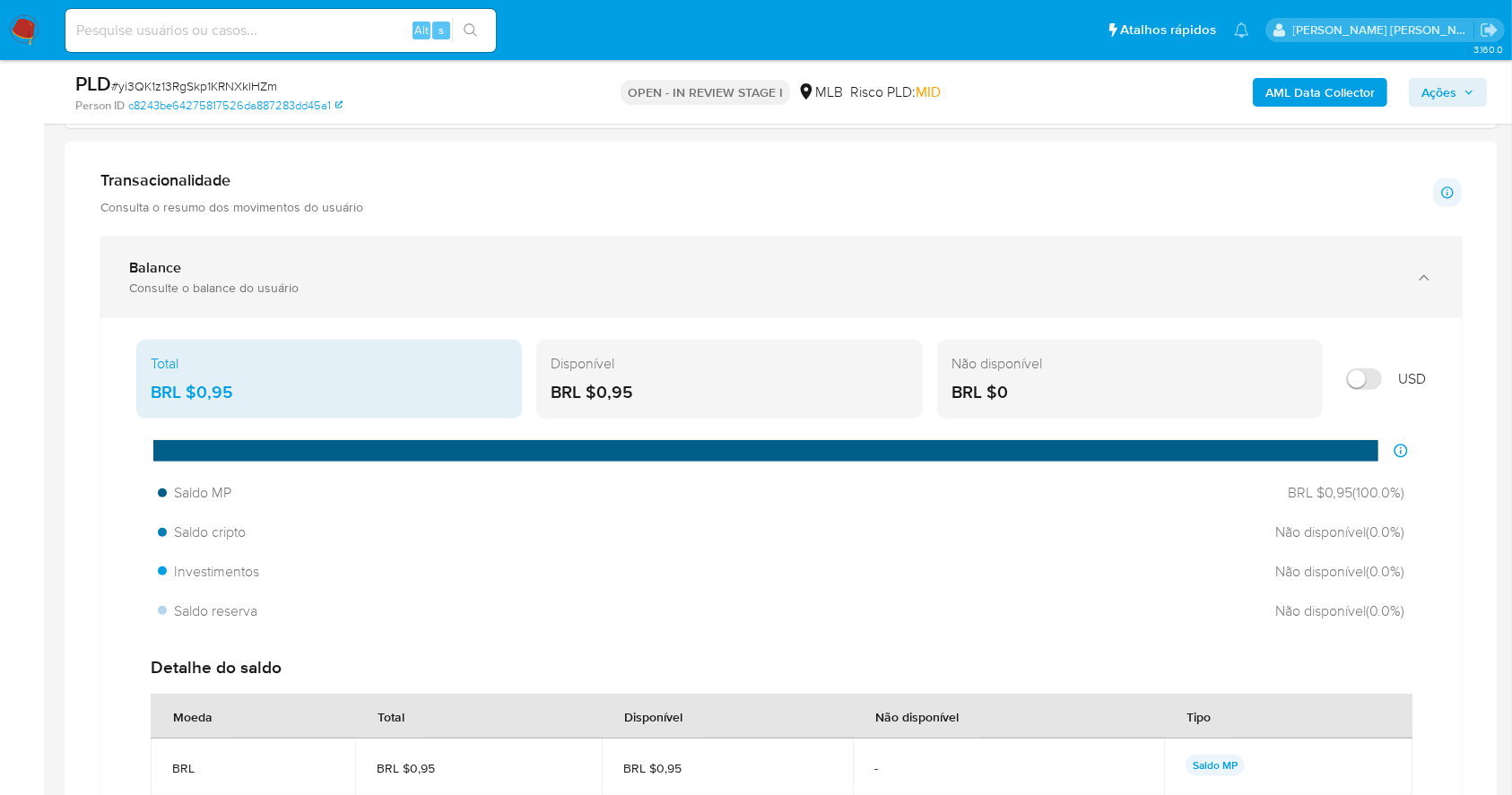
click at [318, 279] on div "Consulte o balance do usuário" at bounding box center [762, 287] width 1268 height 16
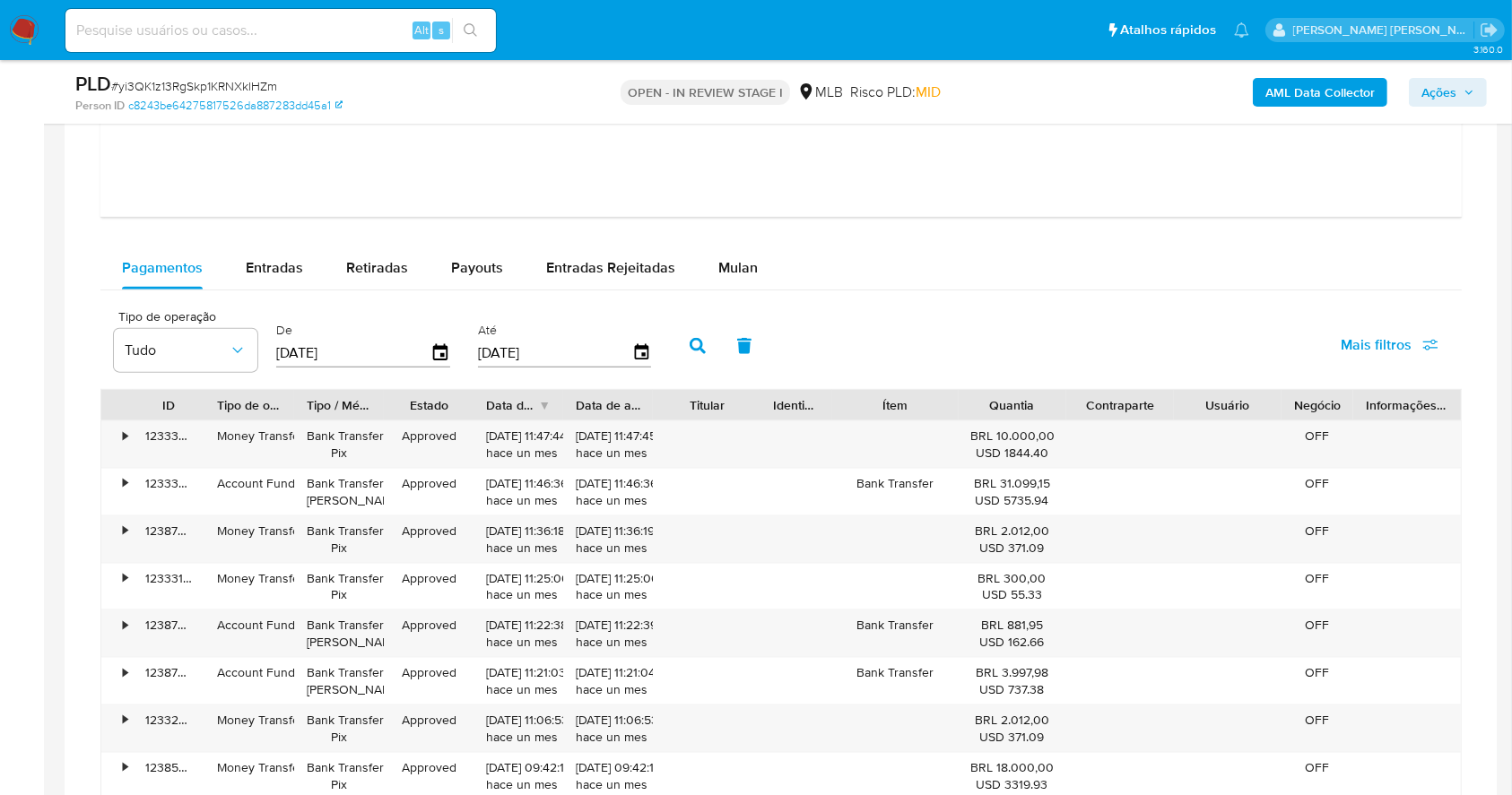
scroll to position [2172, 0]
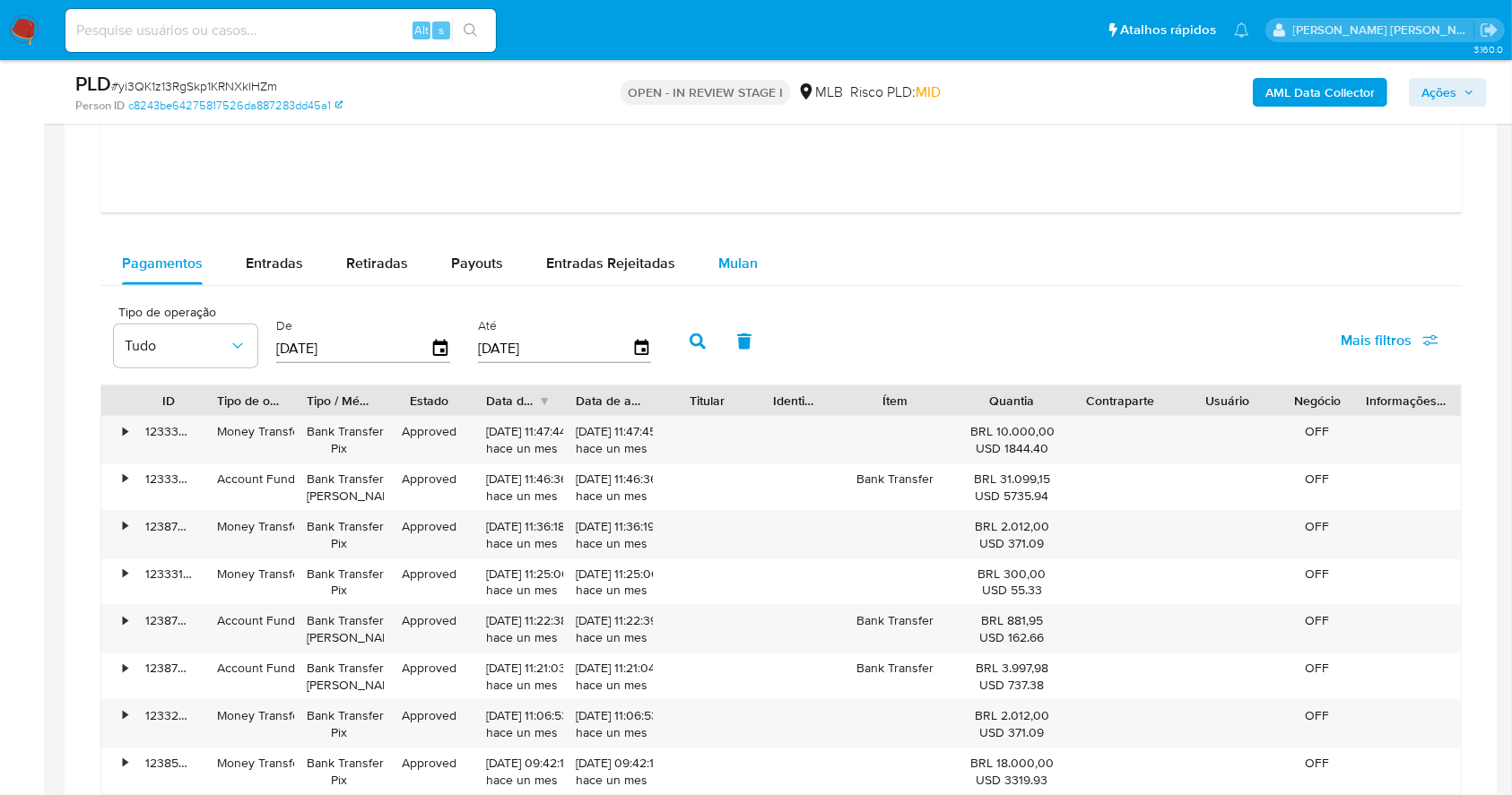
click at [733, 260] on span "Mulan" at bounding box center [738, 263] width 40 height 20
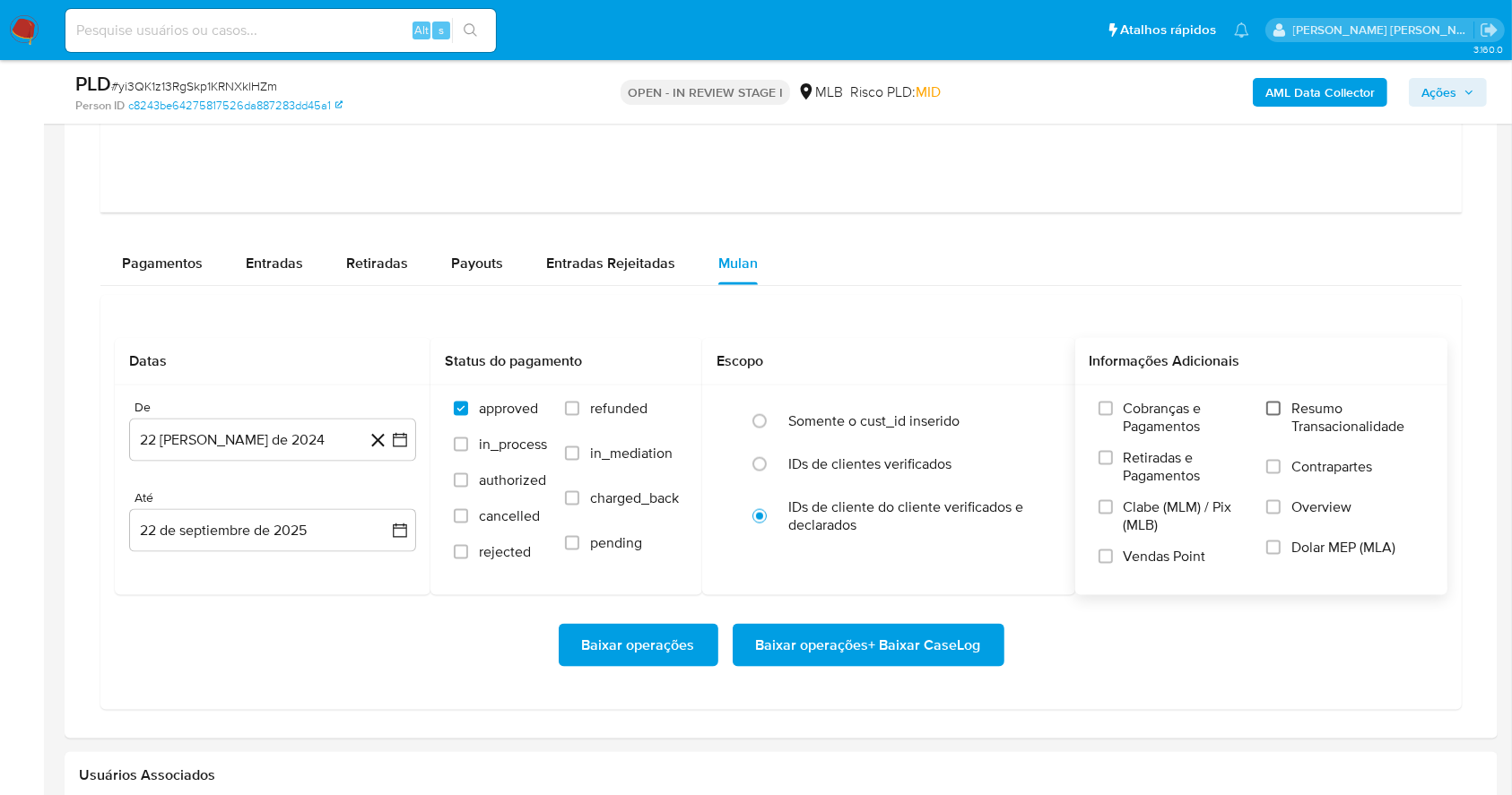
click at [1272, 410] on input "Resumo Transacionalidade" at bounding box center [1272, 408] width 14 height 14
click at [1105, 559] on input "Vendas Point" at bounding box center [1105, 556] width 14 height 14
drag, startPoint x: 1529, startPoint y: 496, endPoint x: 1363, endPoint y: 674, distance: 243.4
click at [1363, 674] on div "Baixar operações Baixar operações + Baixar CaseLog" at bounding box center [781, 645] width 1332 height 100
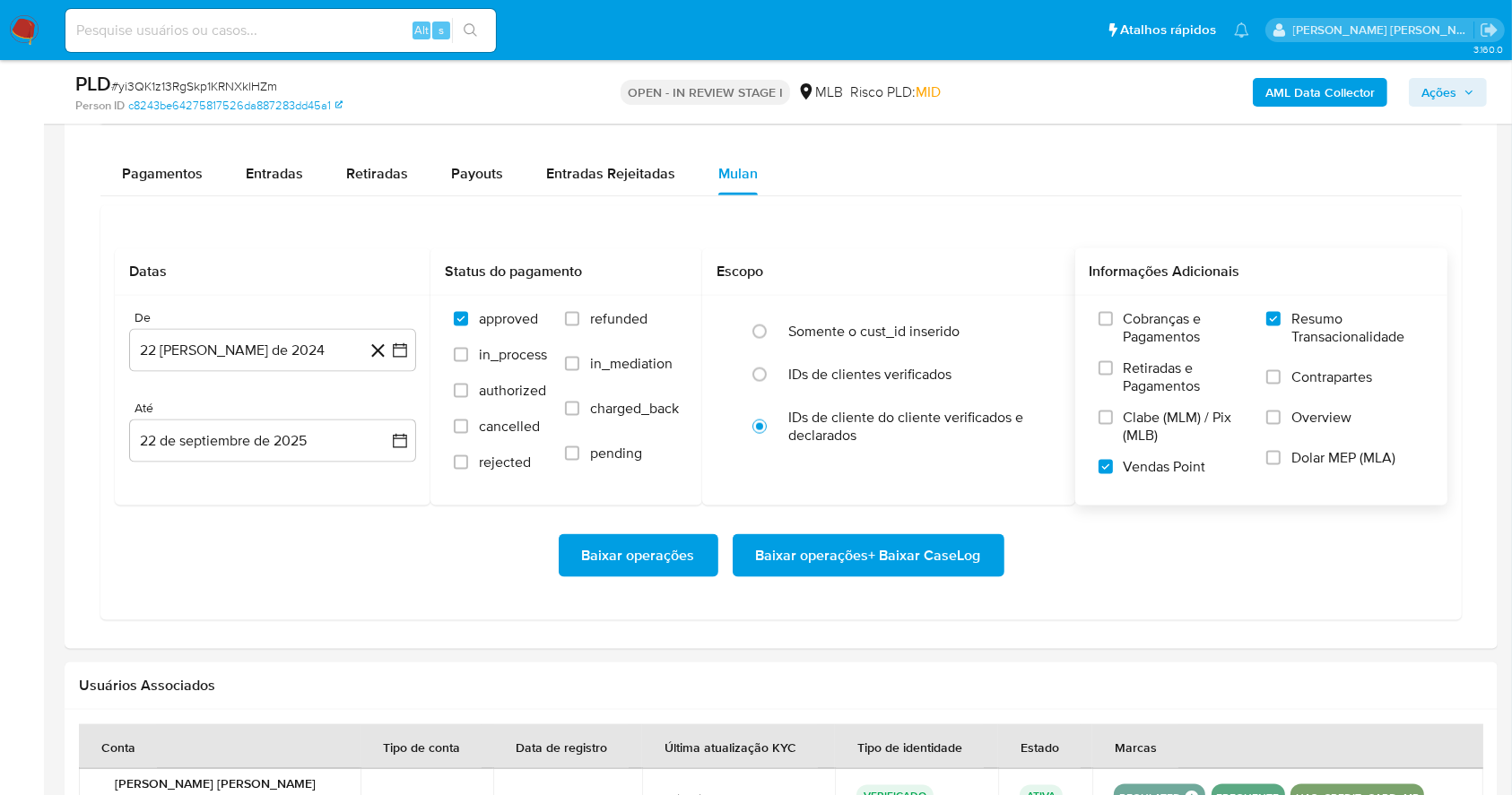
scroll to position [2378, 0]
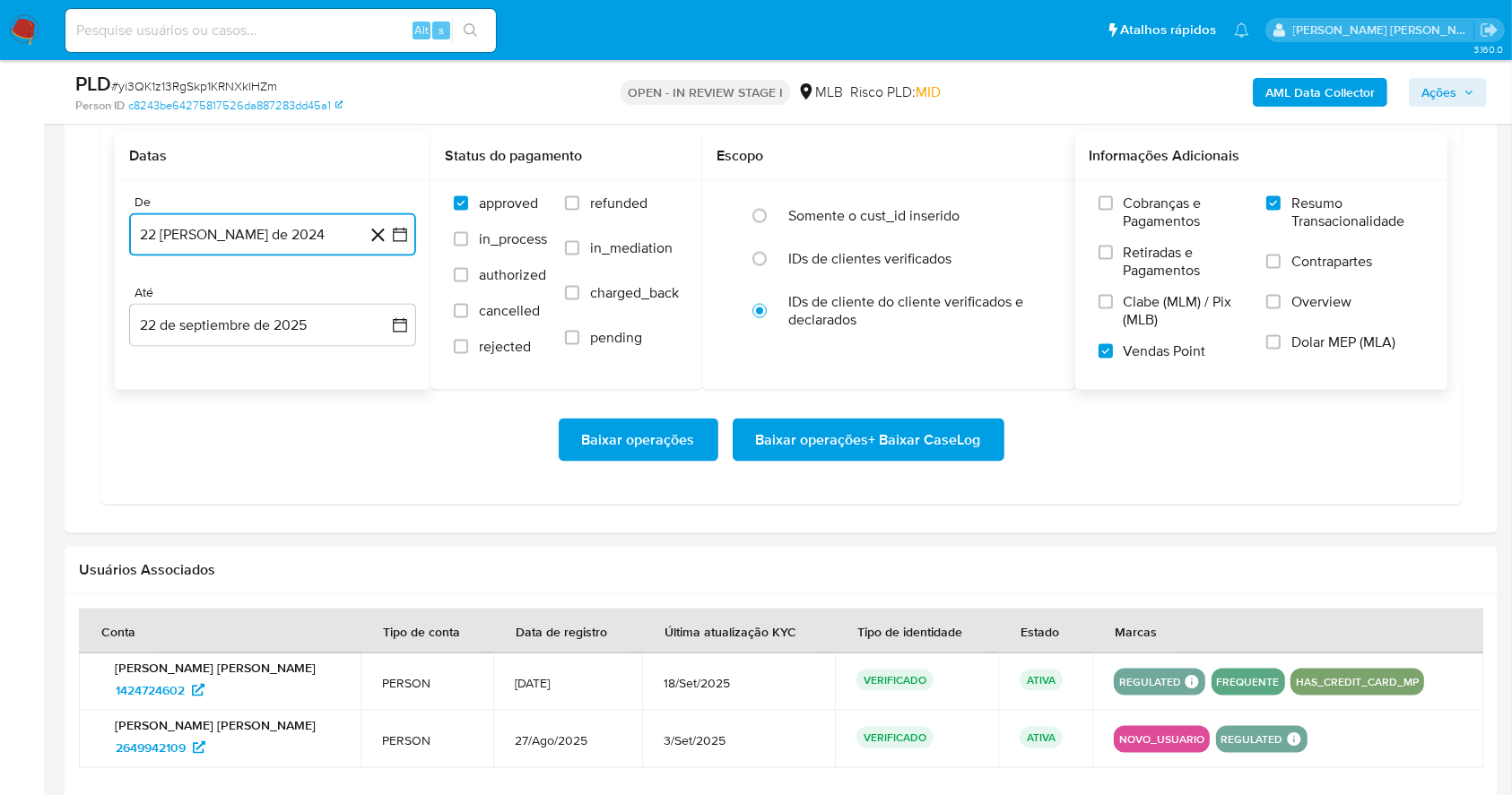
click at [402, 232] on icon "button" at bounding box center [399, 234] width 14 height 14
click at [389, 291] on icon "Mes siguiente" at bounding box center [383, 299] width 21 height 21
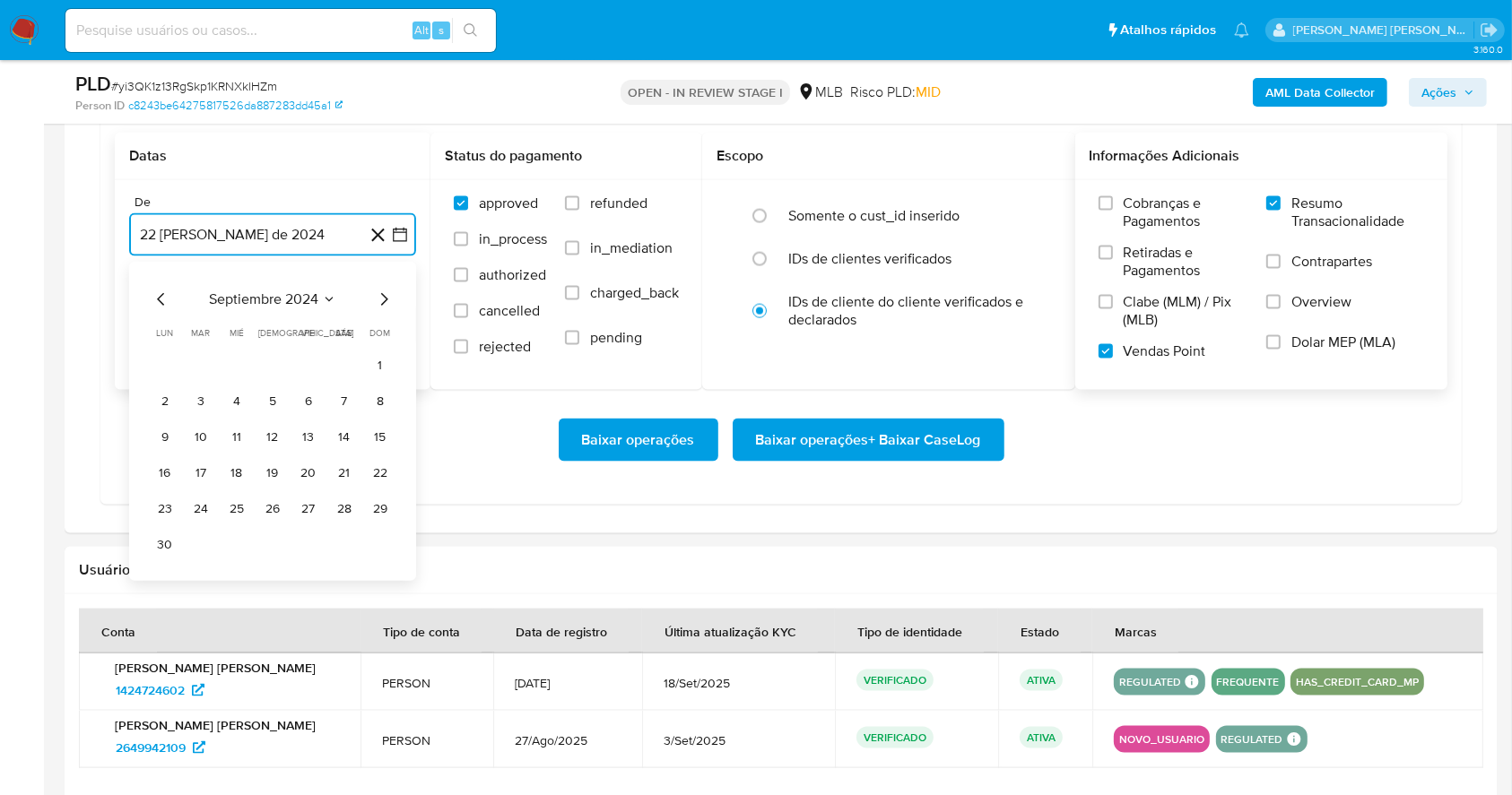
click at [389, 291] on icon "Mes siguiente" at bounding box center [383, 299] width 21 height 21
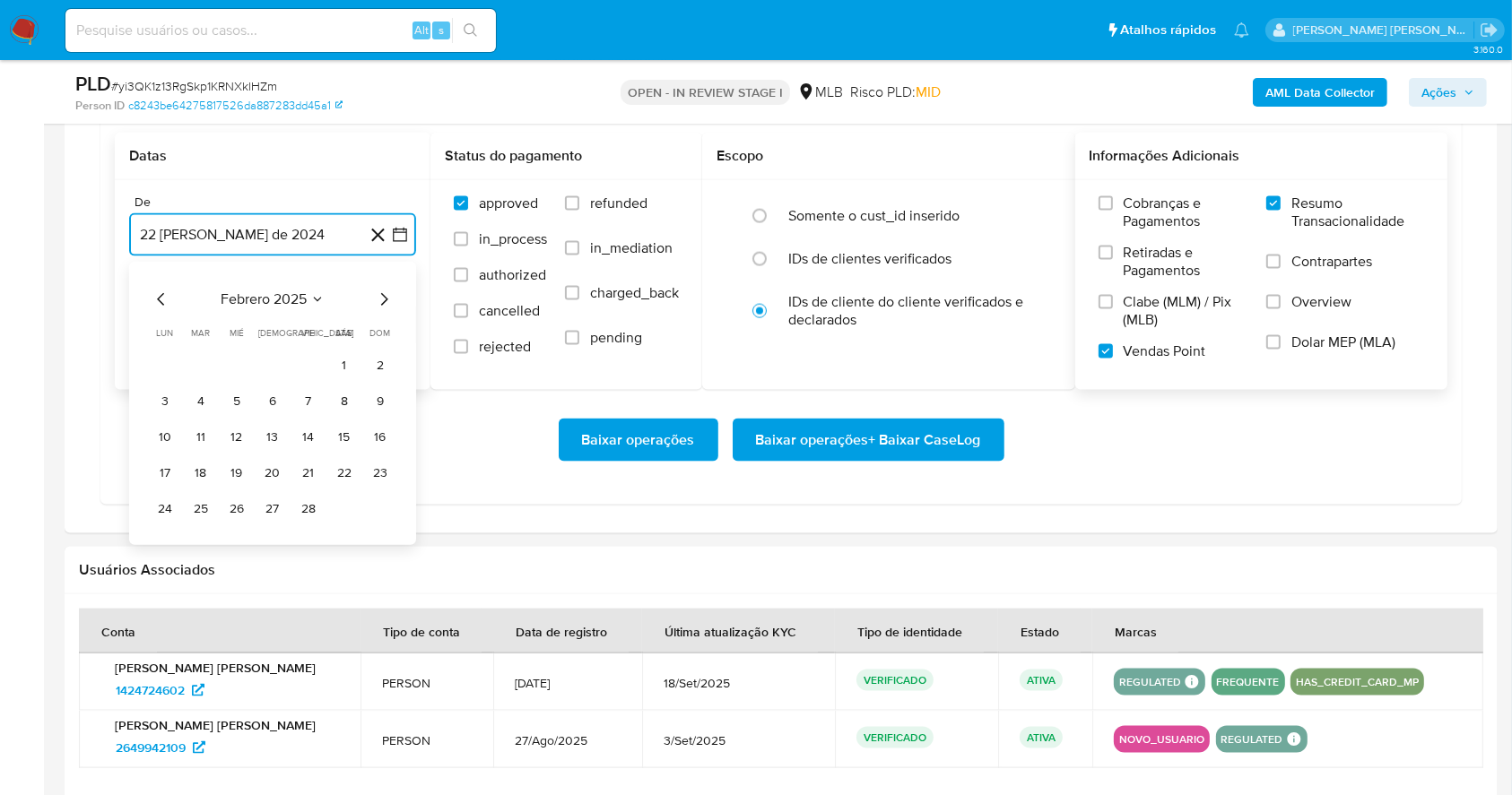
click at [389, 291] on icon "Mes siguiente" at bounding box center [383, 299] width 21 height 21
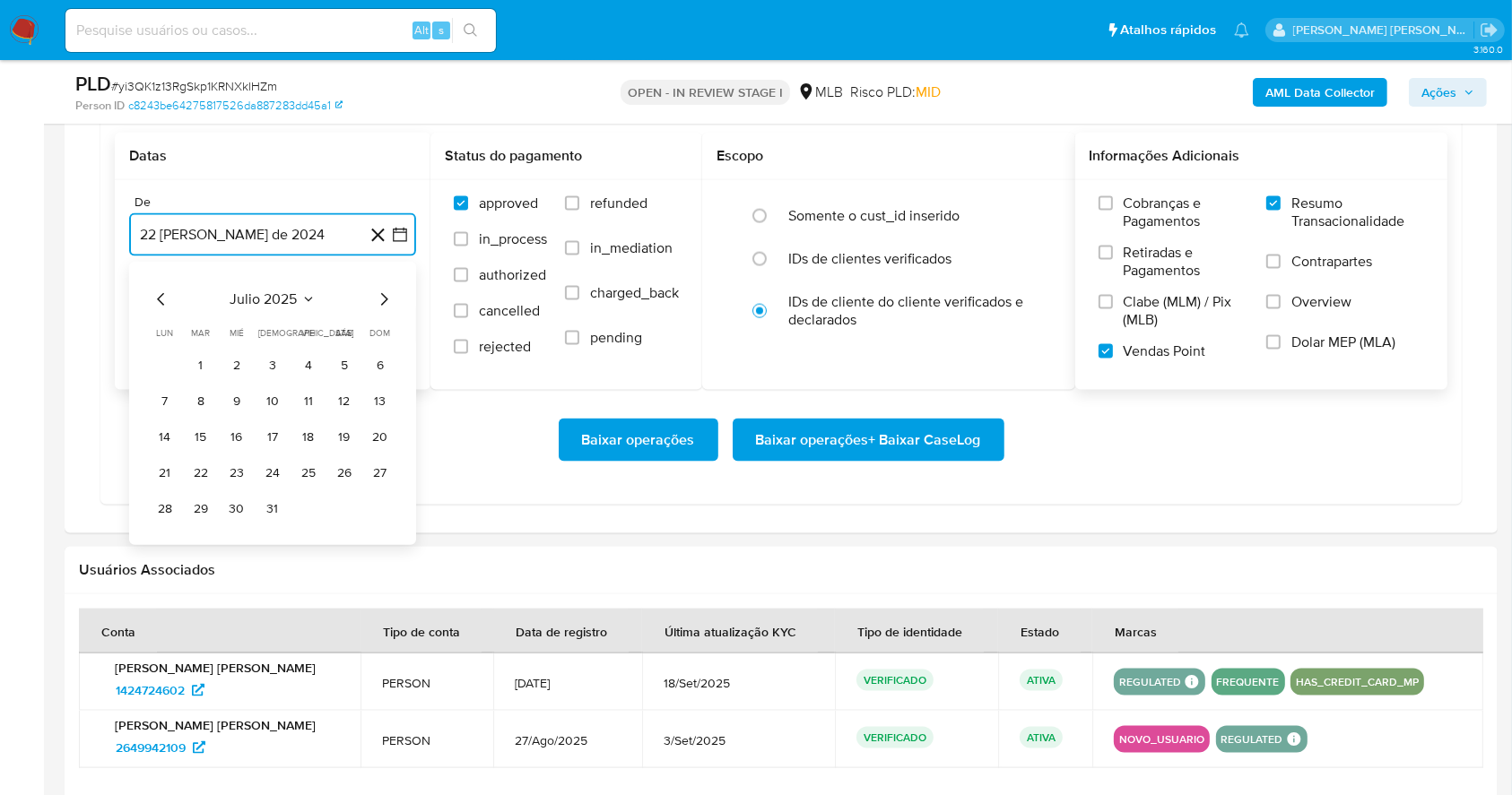
click at [389, 291] on icon "Mes siguiente" at bounding box center [383, 299] width 21 height 21
click at [316, 346] on table "lun lunes mar martes mié miércoles jue jueves vie viernes sáb sábado dom doming…" at bounding box center [272, 424] width 244 height 197
click at [301, 367] on button "1" at bounding box center [308, 366] width 29 height 29
click at [276, 329] on button "22 de septiembre de 2025" at bounding box center [272, 325] width 287 height 43
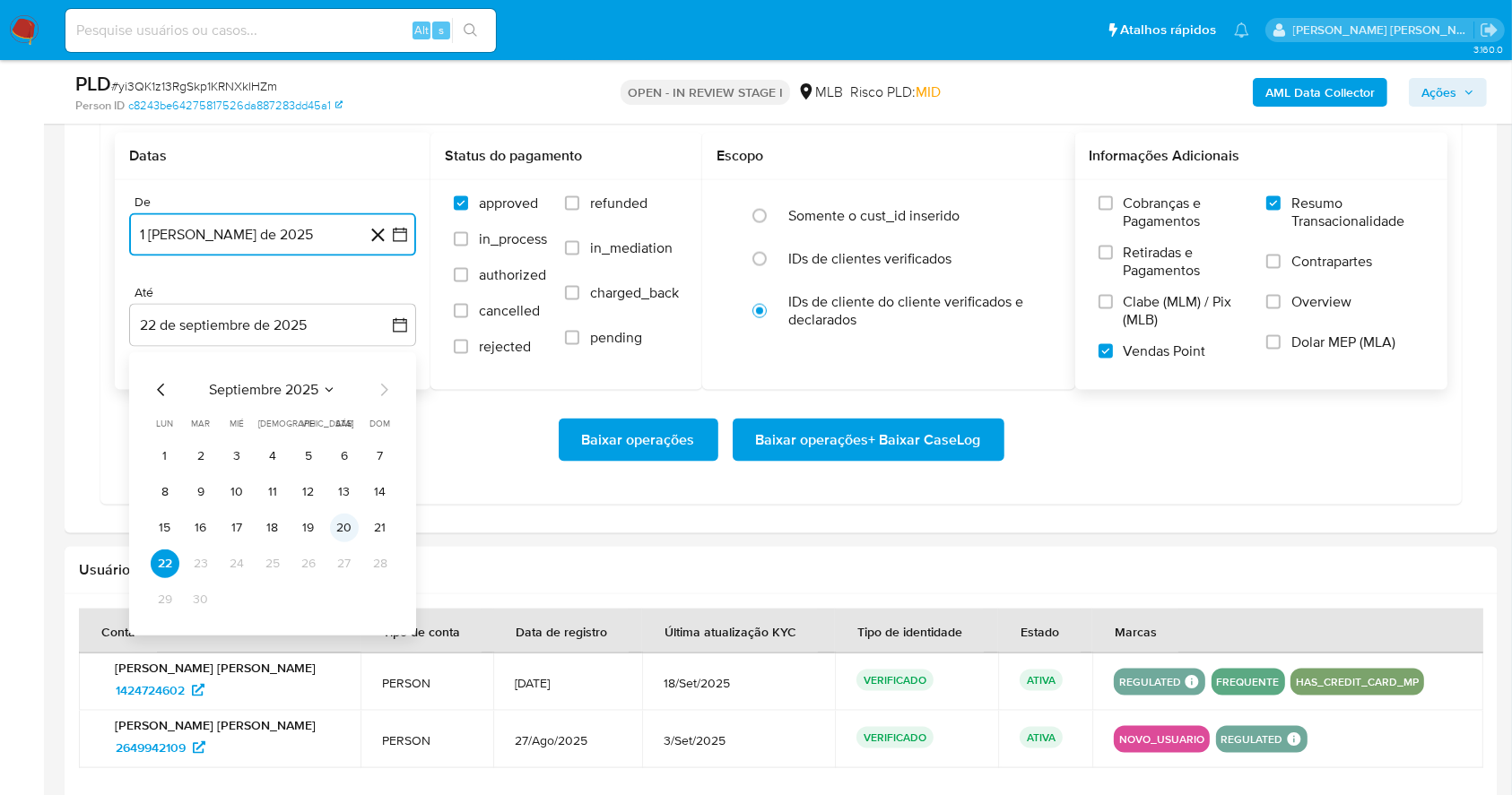
click at [344, 527] on button "20" at bounding box center [344, 528] width 29 height 29
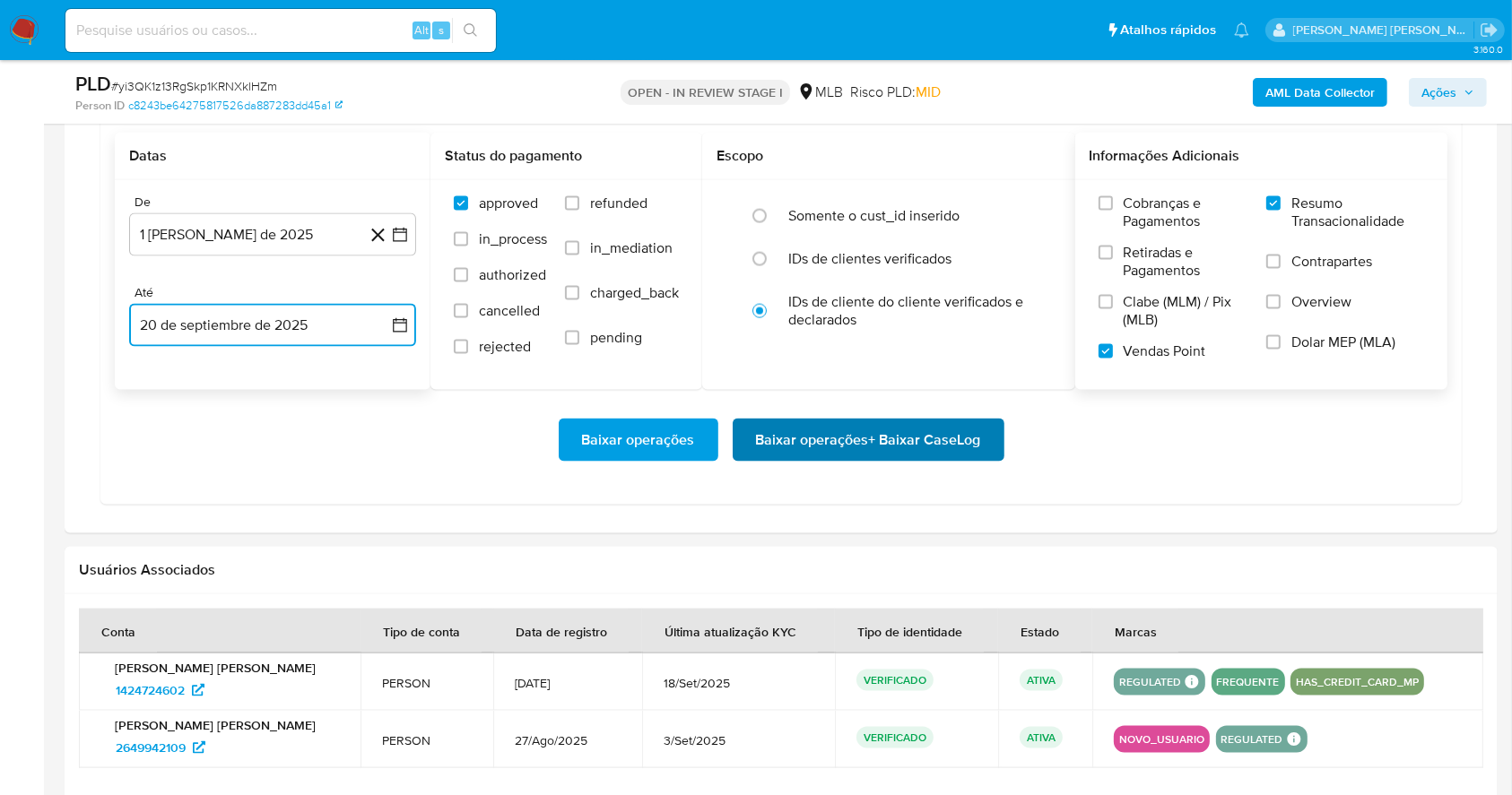
click at [802, 430] on span "Baixar operações + Baixar CaseLog" at bounding box center [868, 440] width 225 height 40
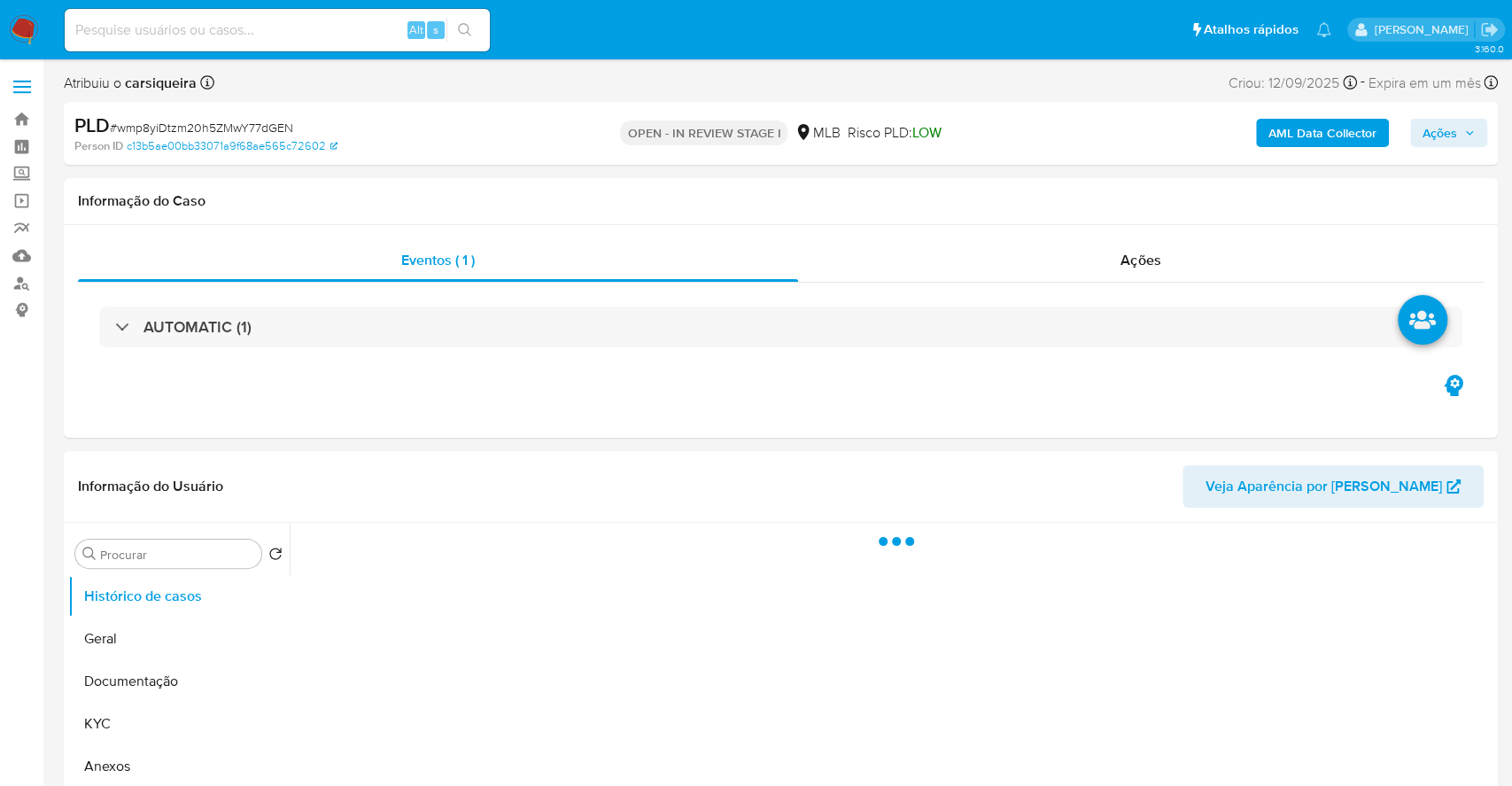
select select "10"
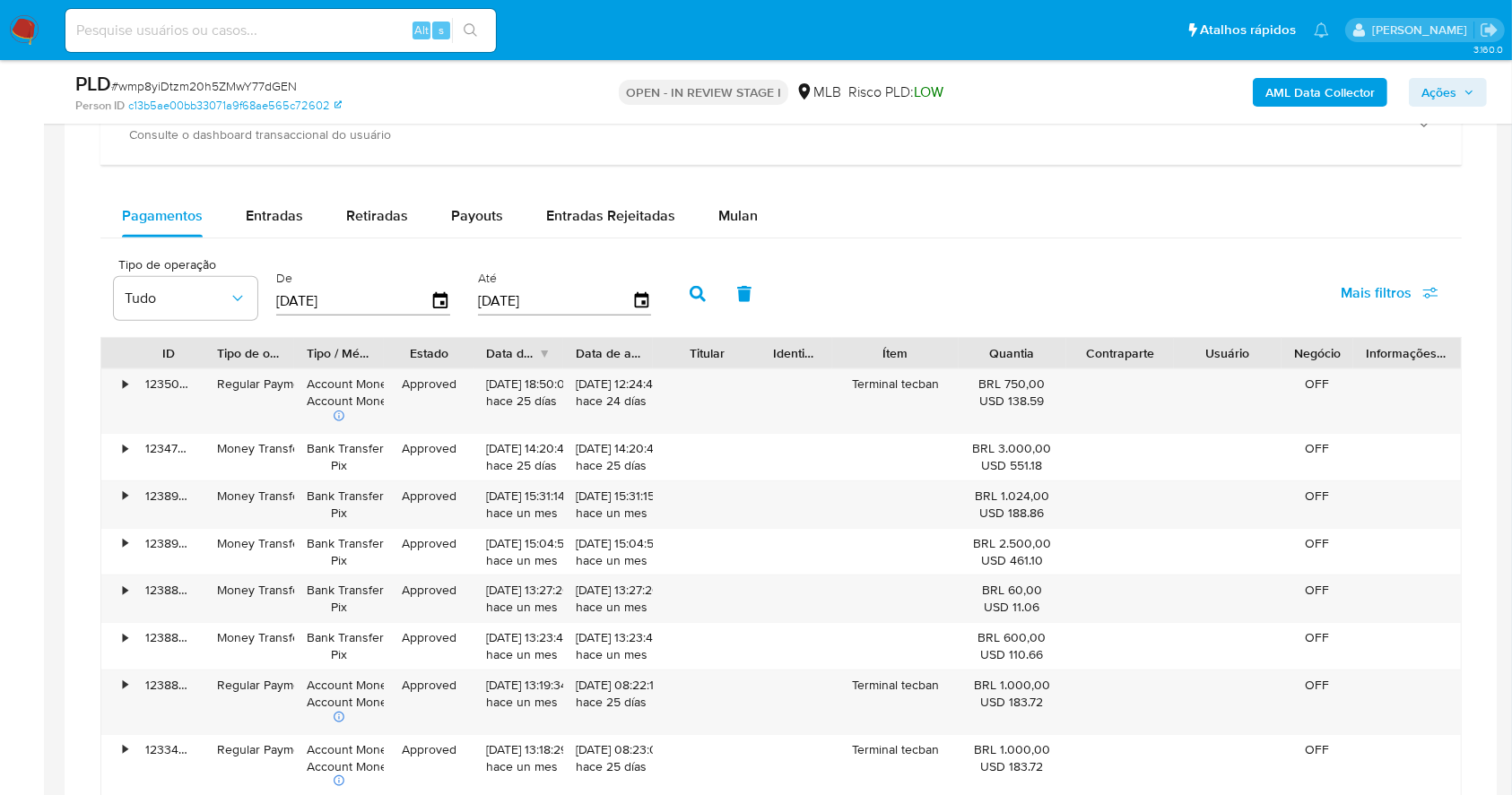
scroll to position [1360, 0]
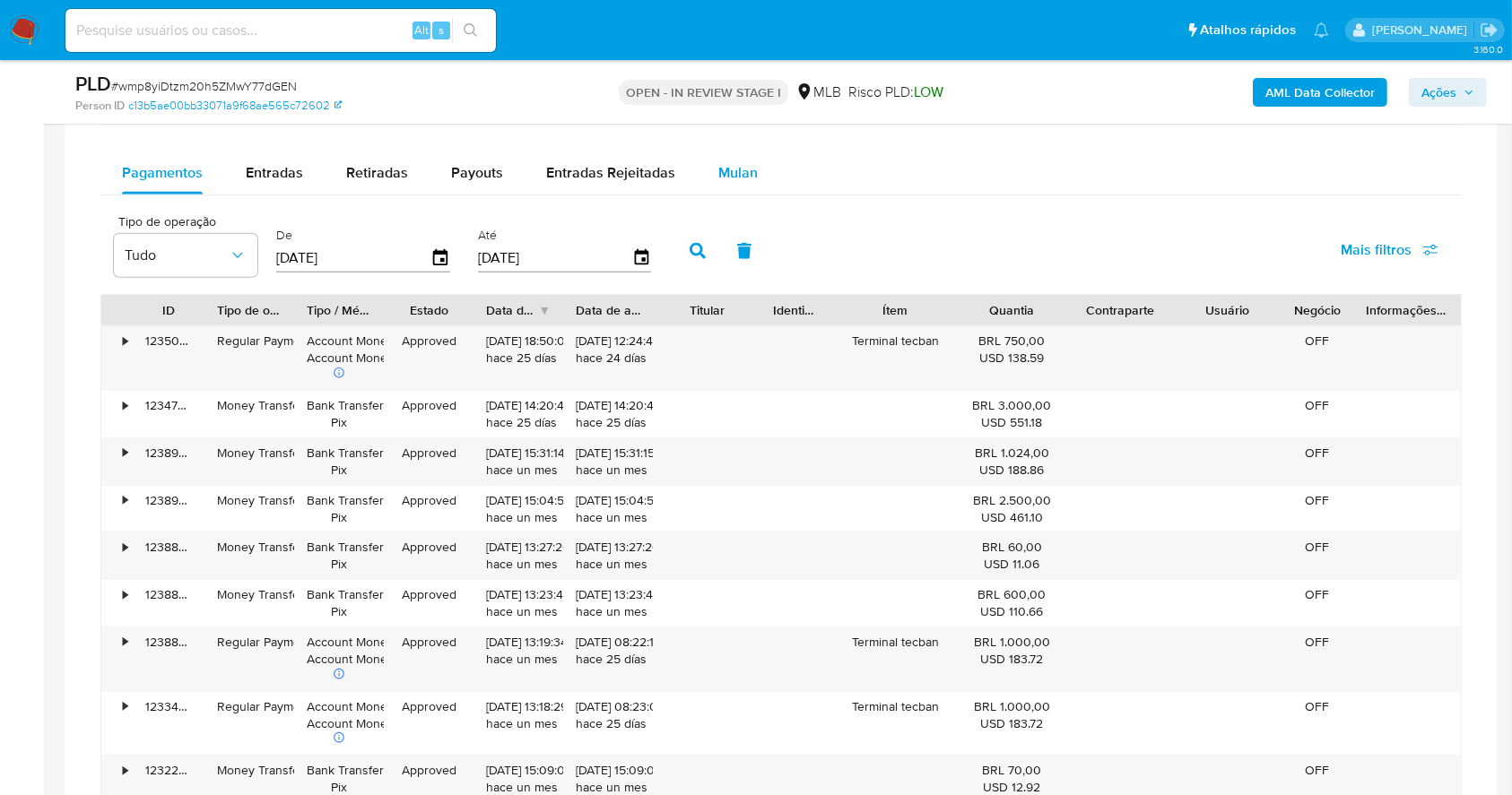
click at [738, 155] on div "Mulan" at bounding box center [738, 173] width 40 height 43
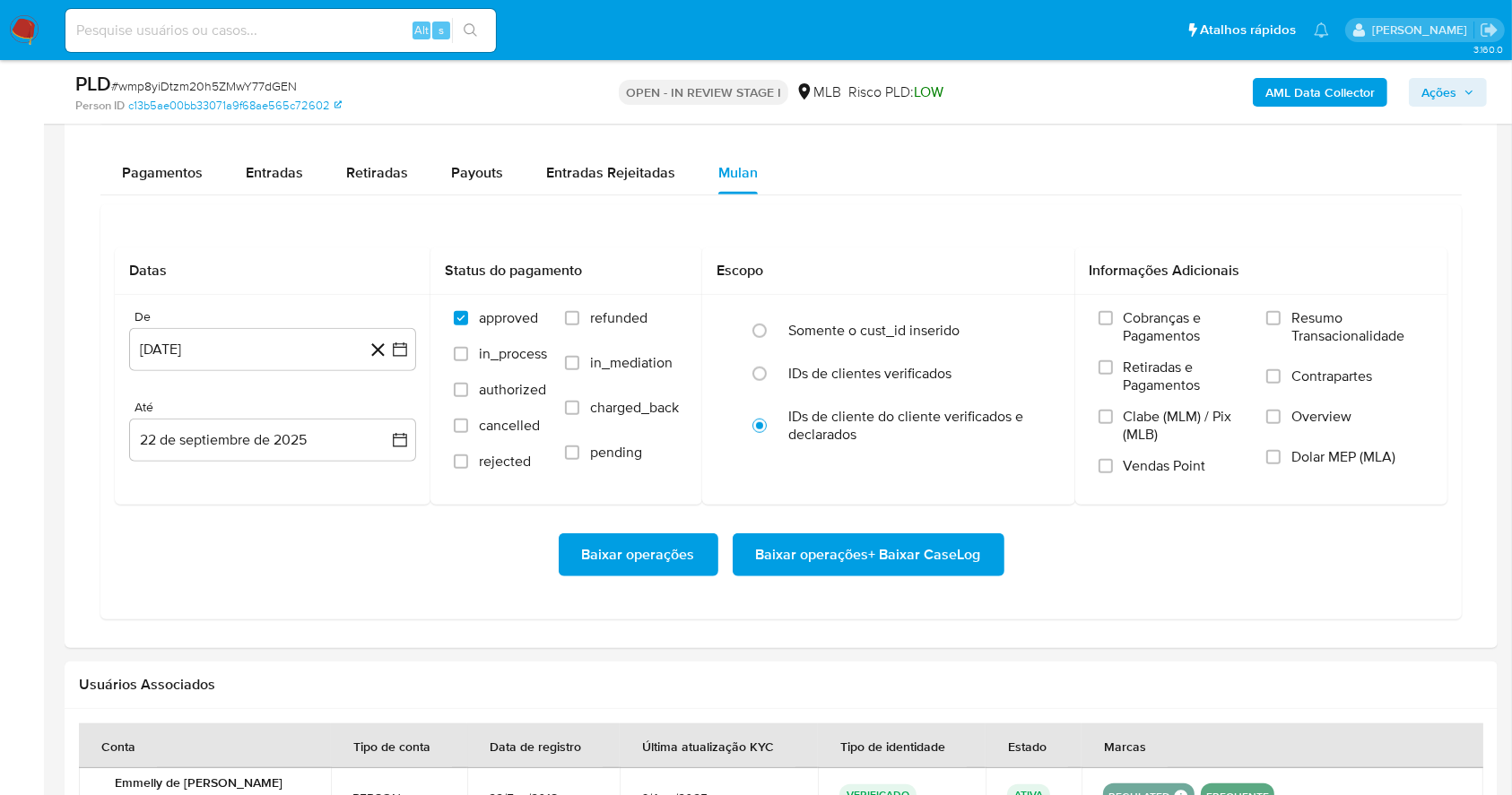
click at [932, 220] on div "Datas De [DATE] [DATE] [GEOGRAPHIC_DATA] 22 de septiembre de 2025 [DATE] Status…" at bounding box center [781, 412] width 1361 height 415
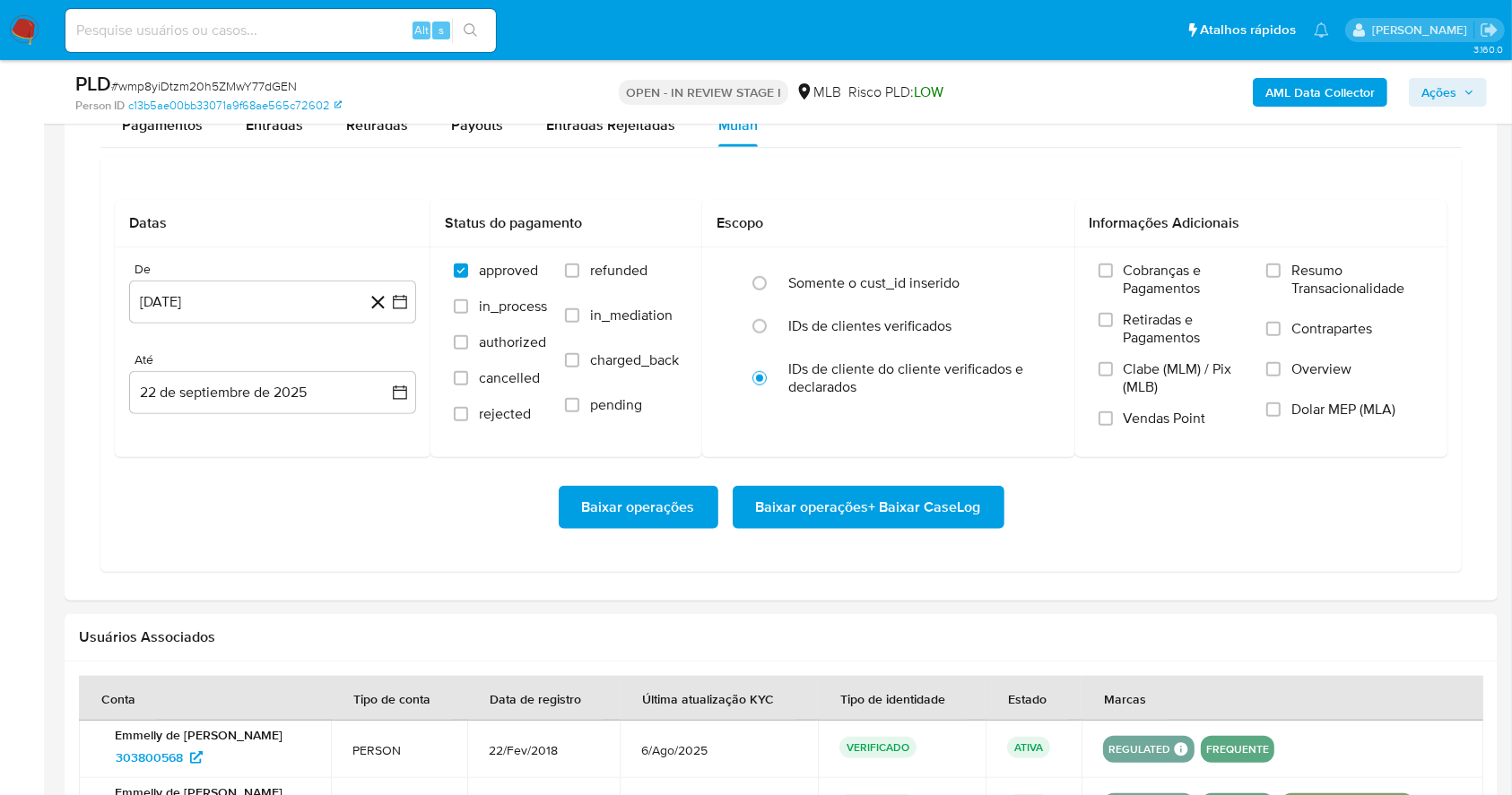
scroll to position [1456, 0]
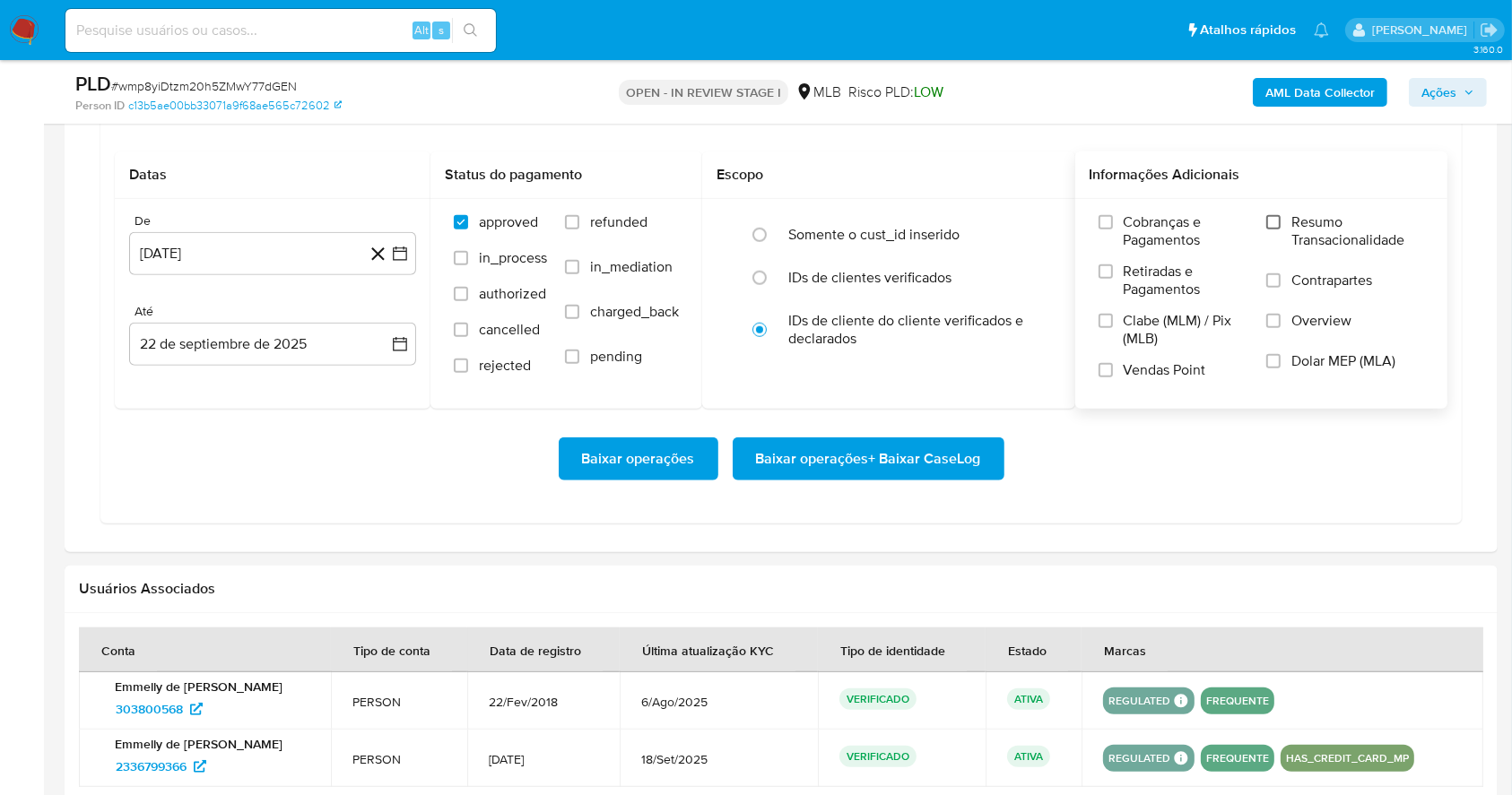
click at [1272, 221] on input "Resumo Transacionalidade" at bounding box center [1272, 221] width 14 height 14
click at [1111, 368] on input "Vendas Point" at bounding box center [1105, 369] width 14 height 14
click at [406, 261] on icon "button" at bounding box center [399, 253] width 18 height 18
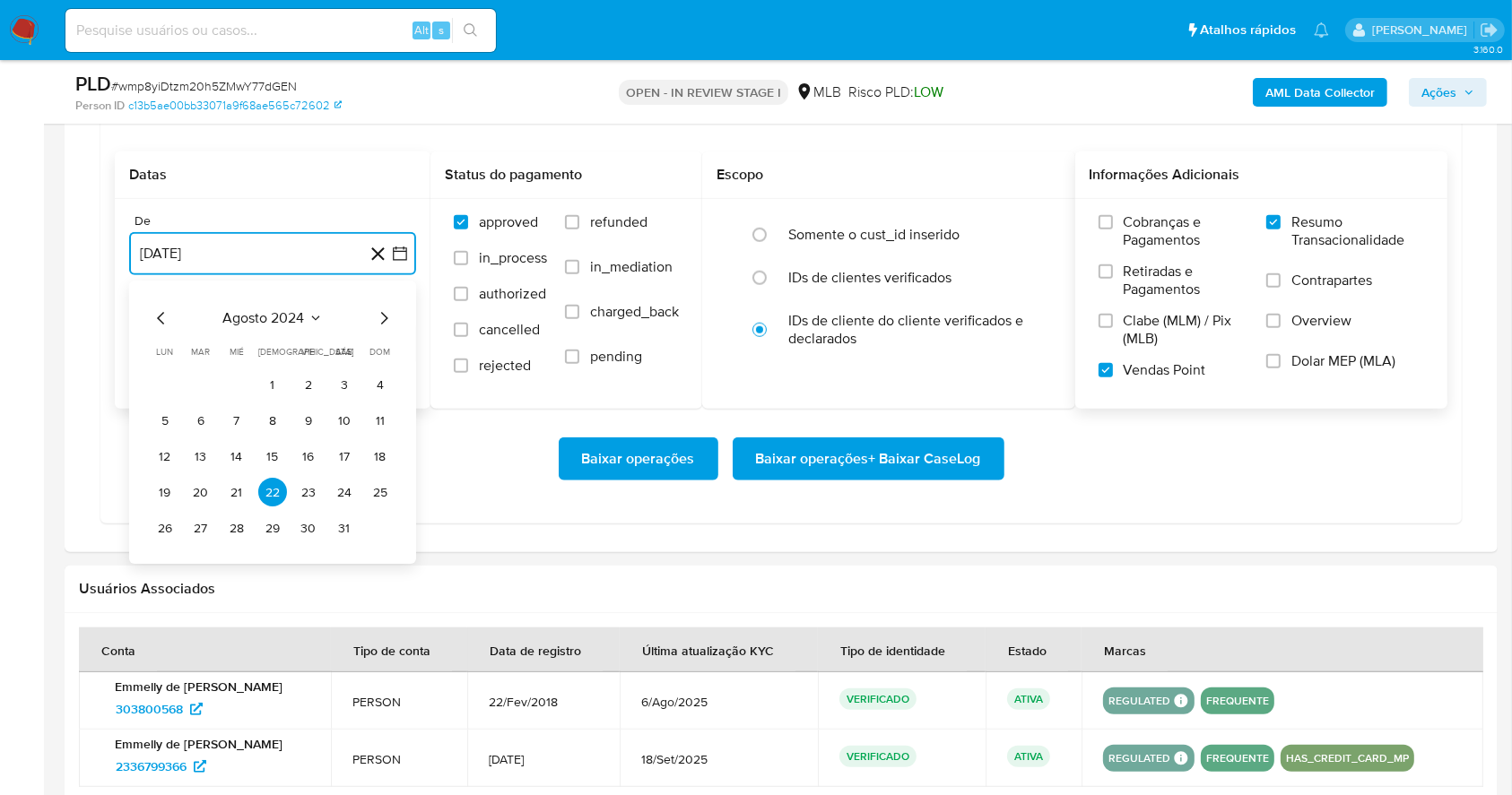
click at [384, 326] on icon "Mes siguiente" at bounding box center [383, 318] width 21 height 21
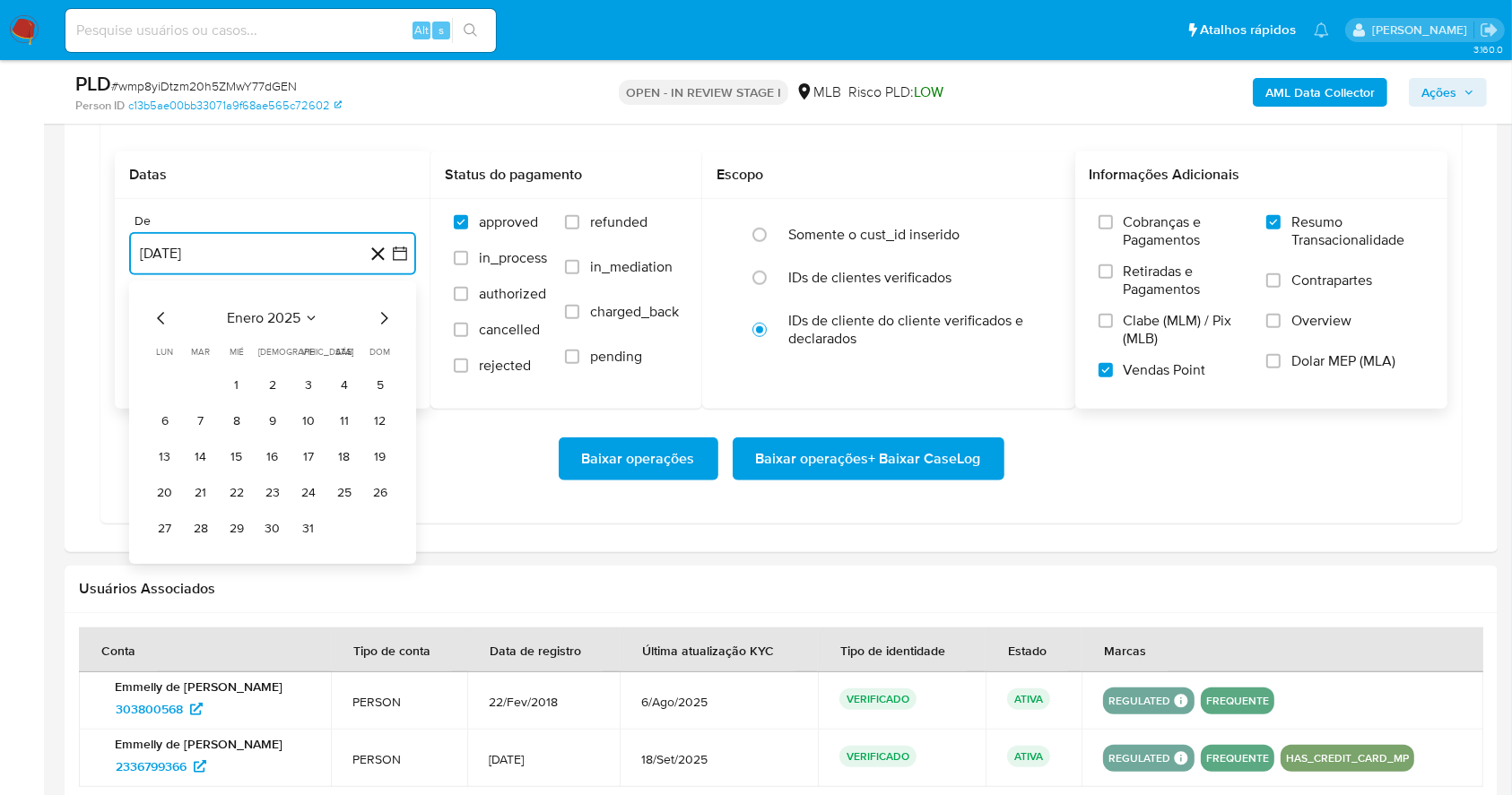
click at [384, 326] on icon "Mes siguiente" at bounding box center [383, 318] width 21 height 21
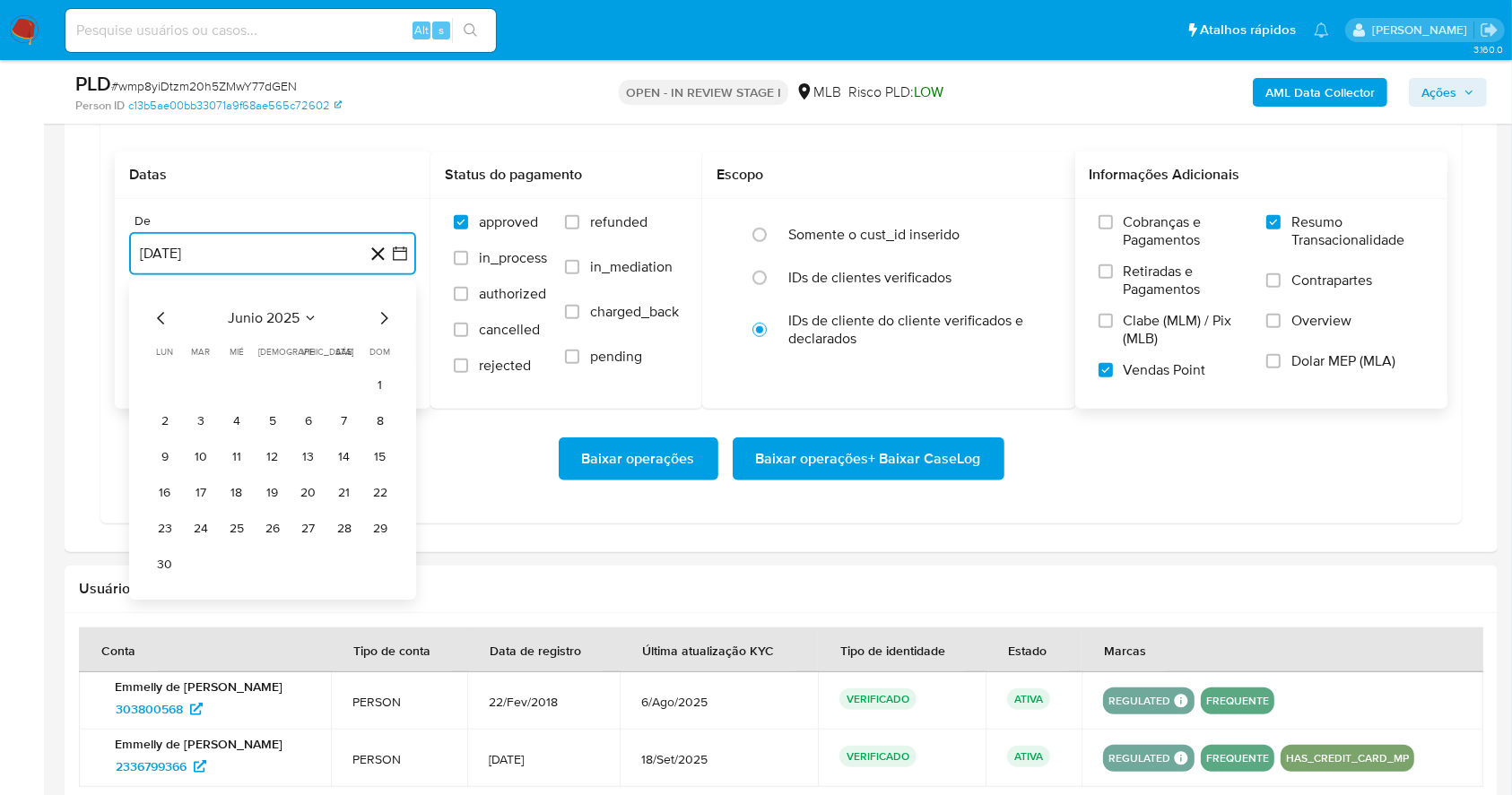
click at [384, 326] on icon "Mes siguiente" at bounding box center [383, 318] width 21 height 21
click at [165, 319] on icon "Mes anterior" at bounding box center [161, 318] width 21 height 21
click at [305, 380] on button "1" at bounding box center [308, 385] width 29 height 29
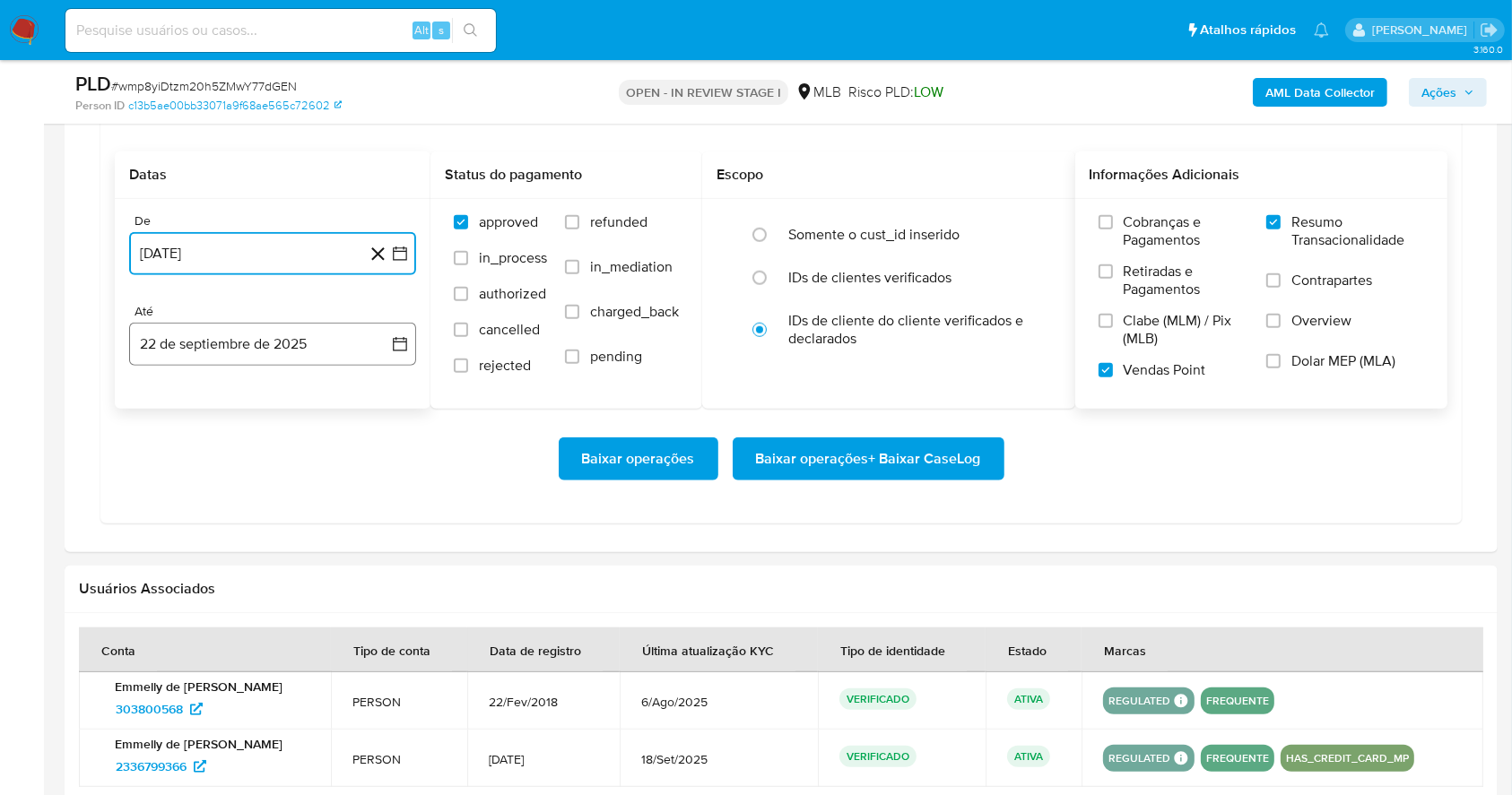
click at [248, 329] on button "22 de septiembre de 2025" at bounding box center [272, 344] width 287 height 43
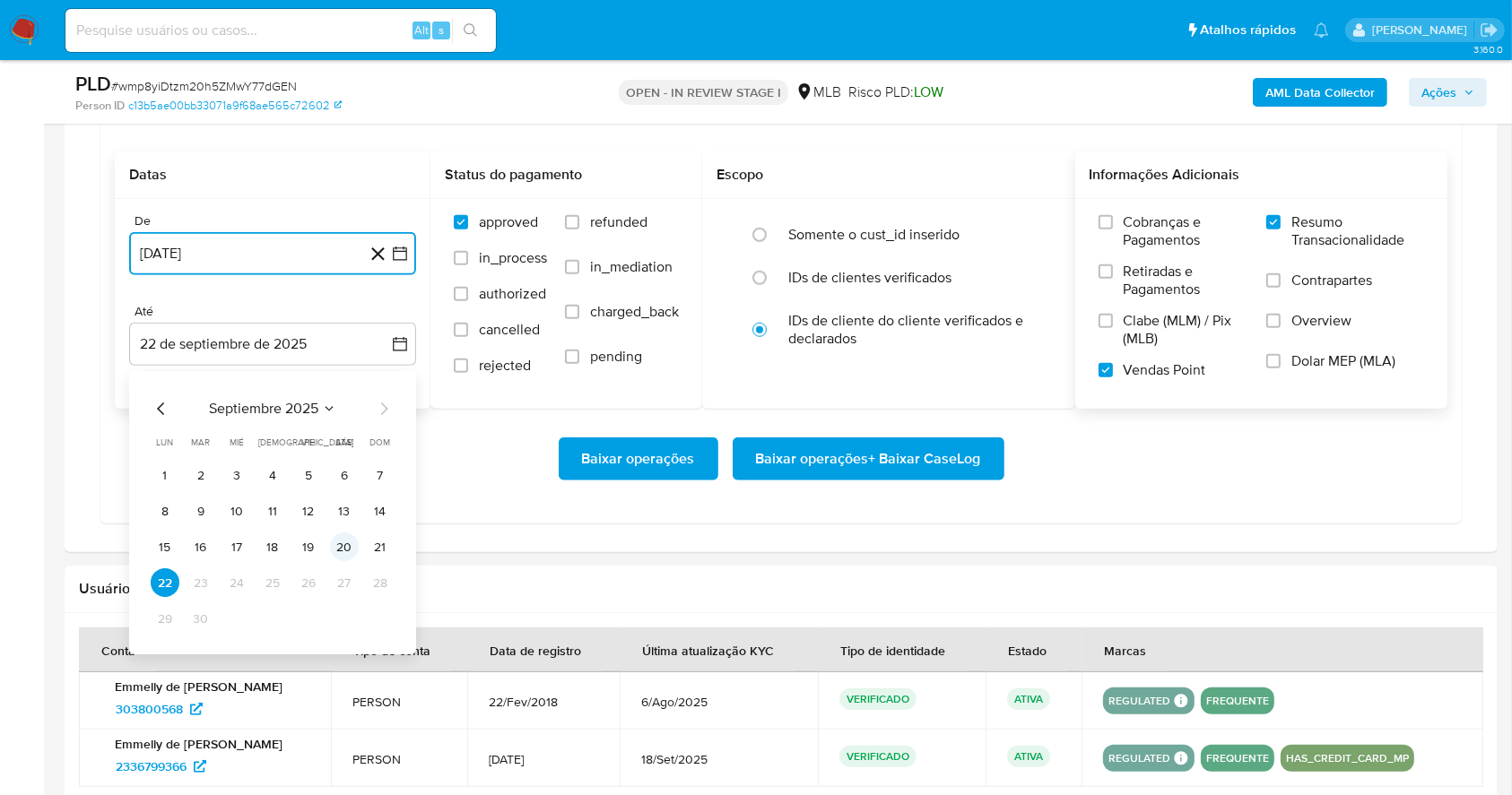
click at [354, 541] on button "20" at bounding box center [344, 547] width 29 height 29
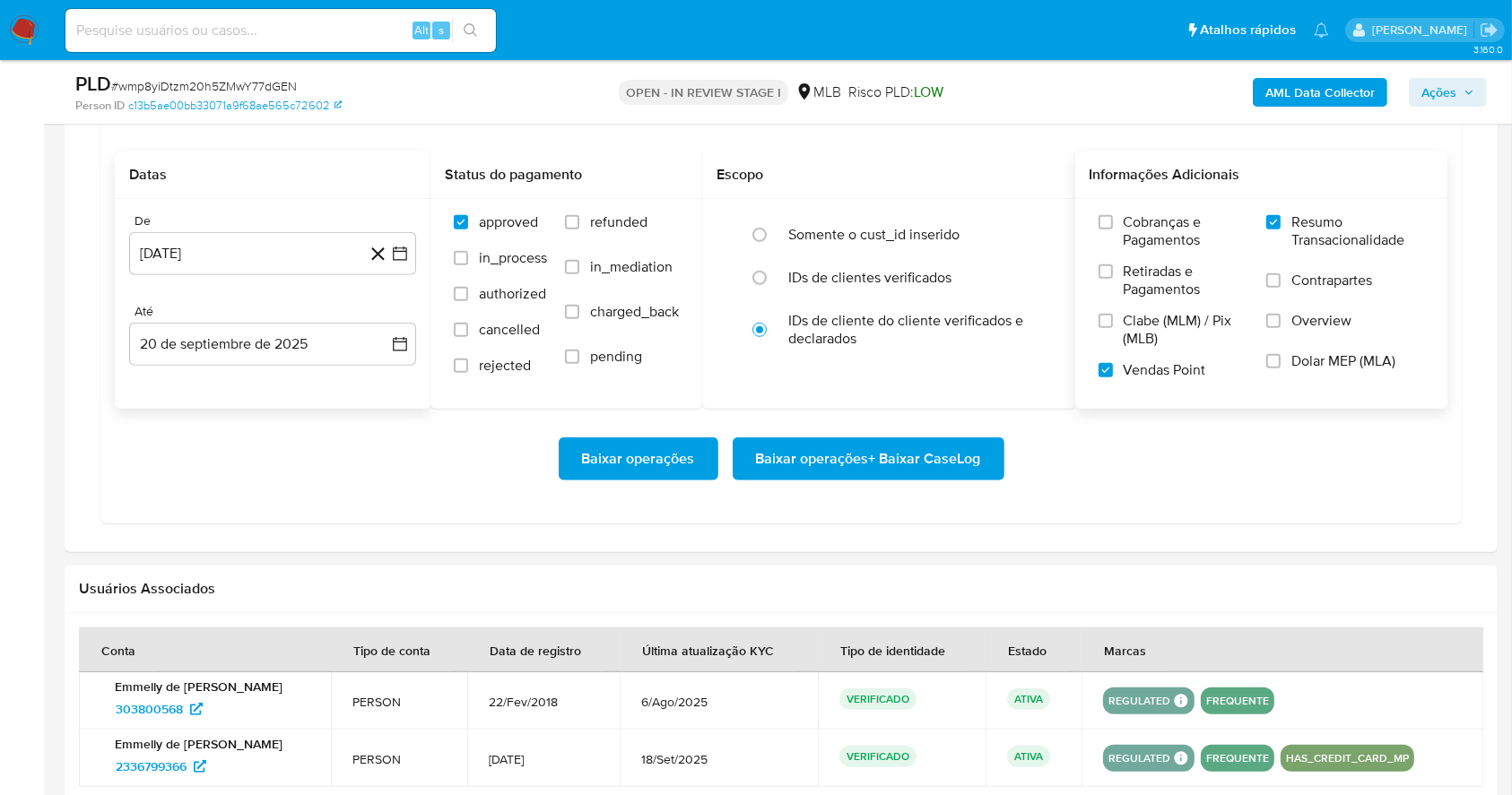
drag, startPoint x: 354, startPoint y: 541, endPoint x: 237, endPoint y: 484, distance: 130.1
click at [237, 484] on div "Baixar operações Baixar operações + Baixar CaseLog" at bounding box center [781, 459] width 1332 height 100
click at [828, 469] on span "Baixar operações + Baixar CaseLog" at bounding box center [868, 459] width 225 height 40
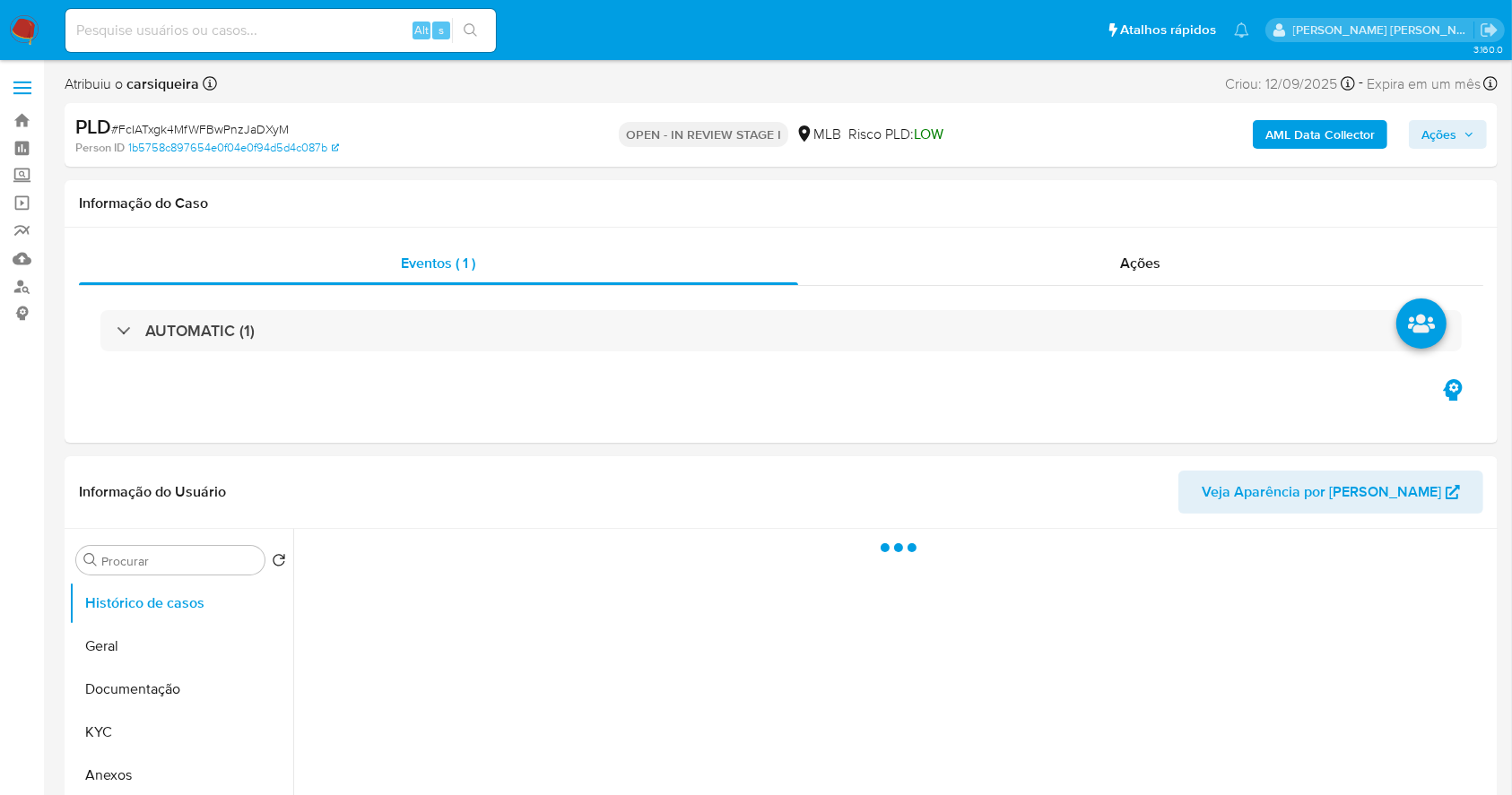
select select "10"
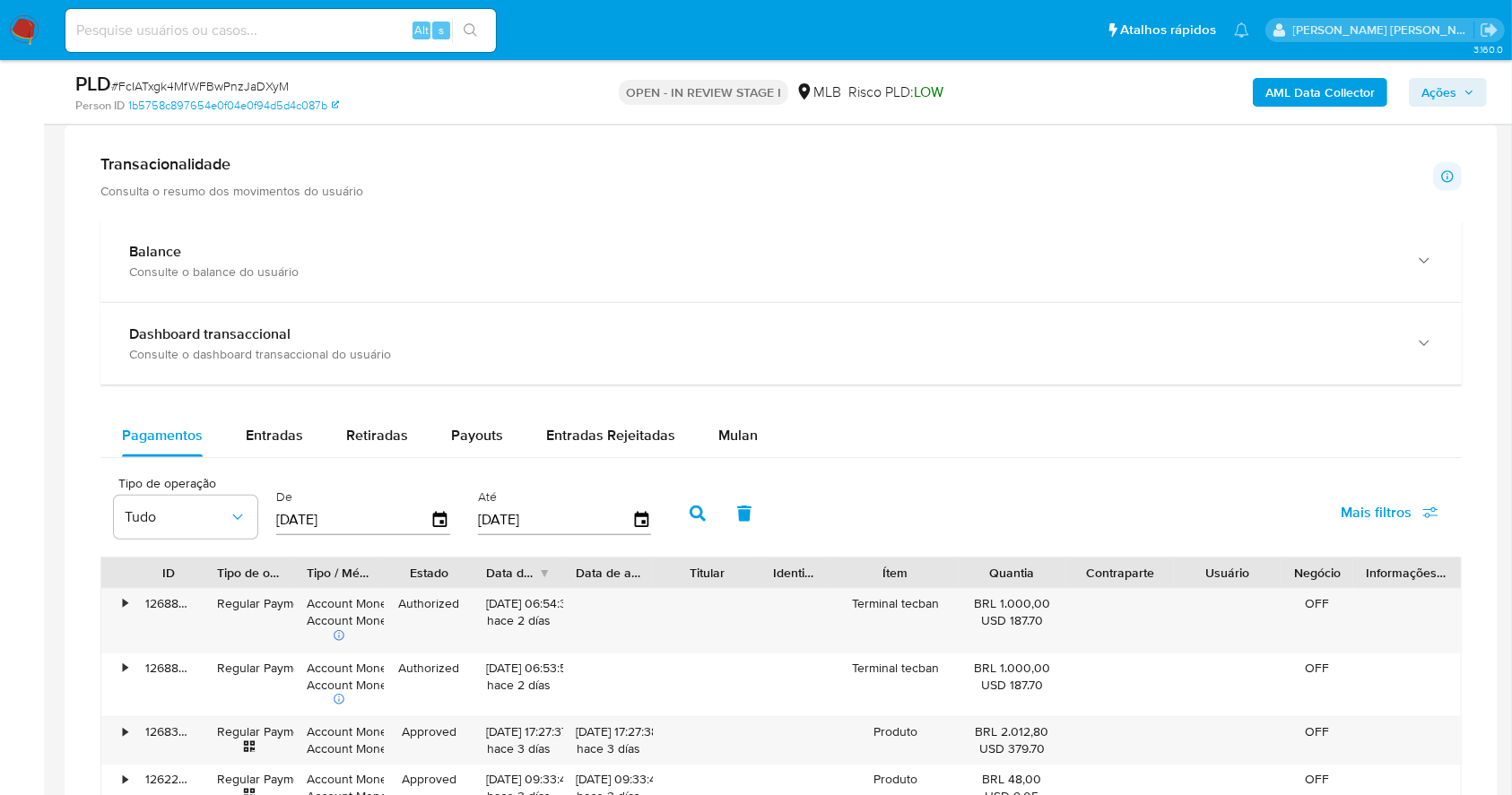
scroll to position [1399, 0]
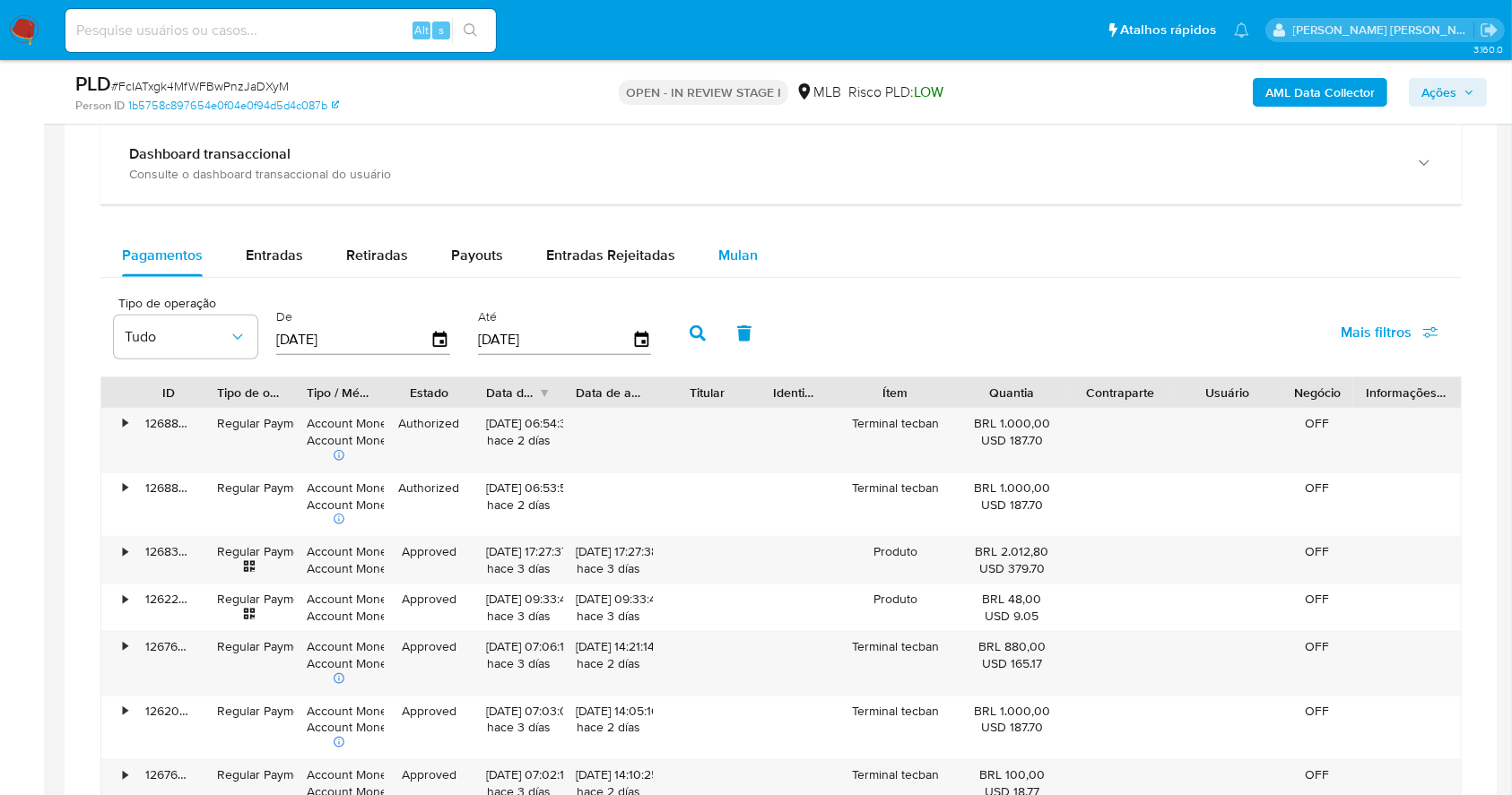
click at [734, 259] on span "Mulan" at bounding box center [738, 255] width 40 height 20
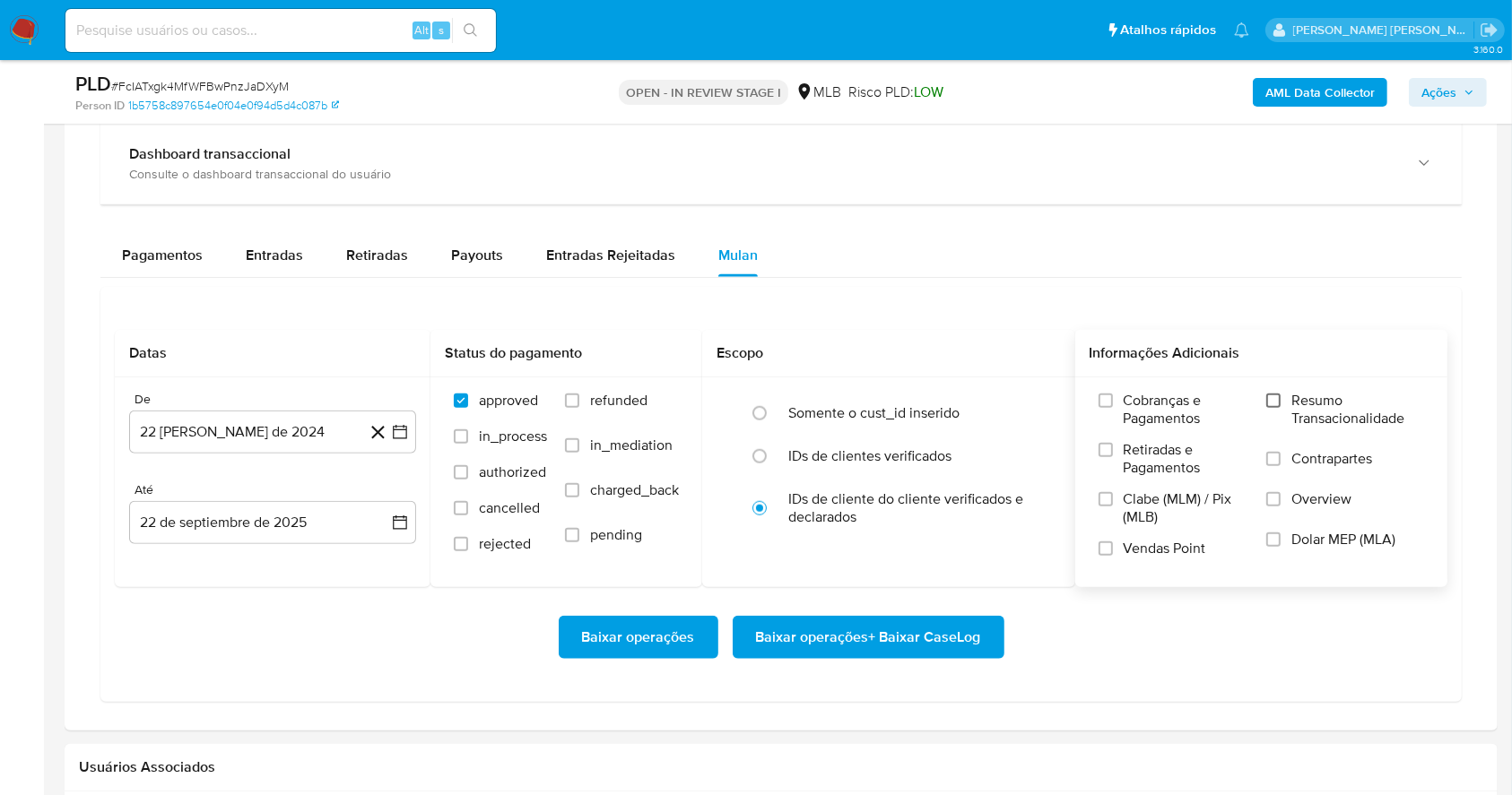
click at [1281, 404] on input "Resumo Transacionalidade" at bounding box center [1272, 400] width 14 height 14
click at [1112, 553] on span at bounding box center [1105, 548] width 14 height 14
click at [1112, 553] on input "Vendas Point" at bounding box center [1105, 548] width 14 height 14
click at [406, 429] on icon "button" at bounding box center [399, 431] width 14 height 14
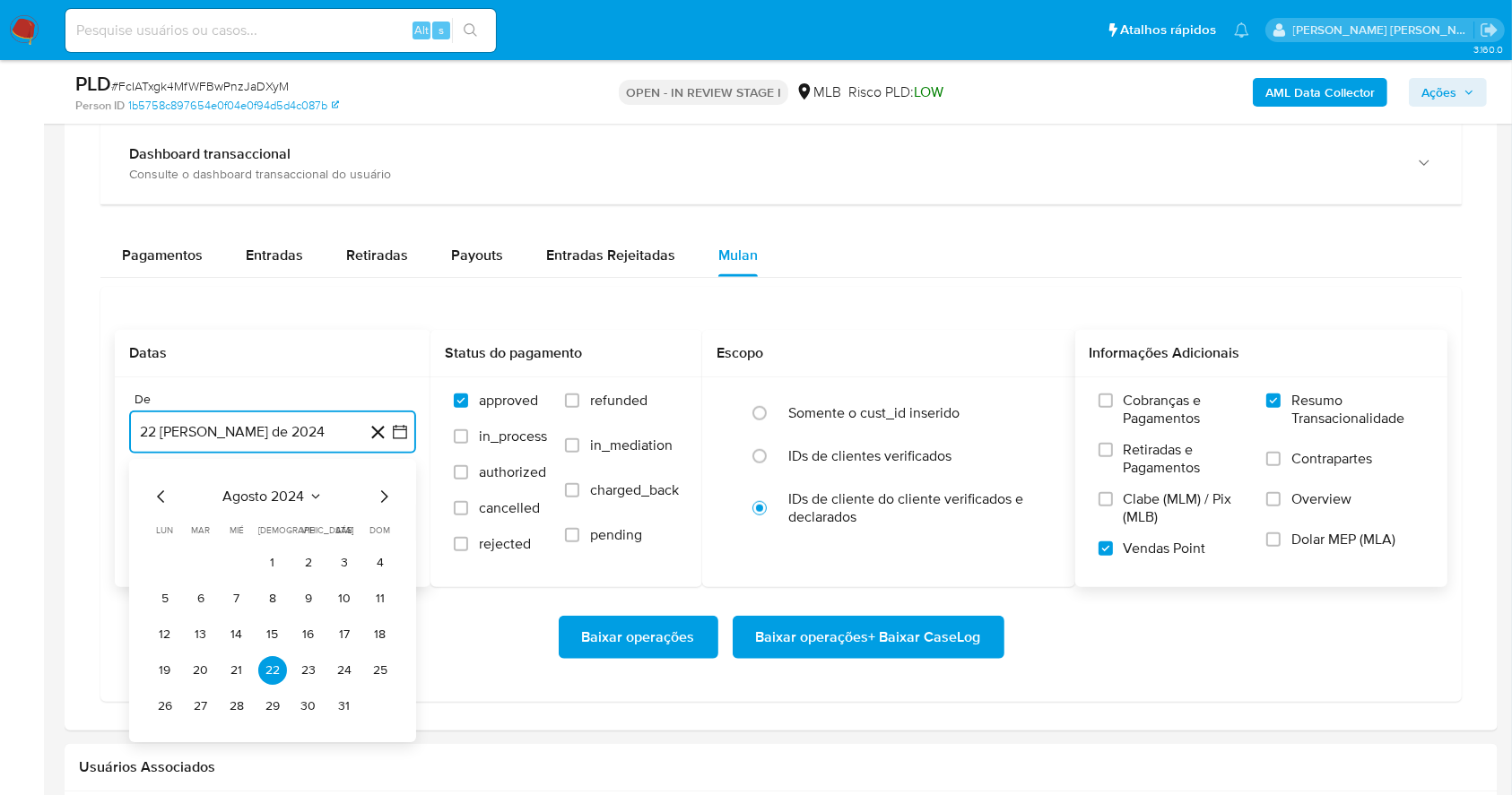
click at [382, 489] on icon "Mes siguiente" at bounding box center [383, 496] width 21 height 21
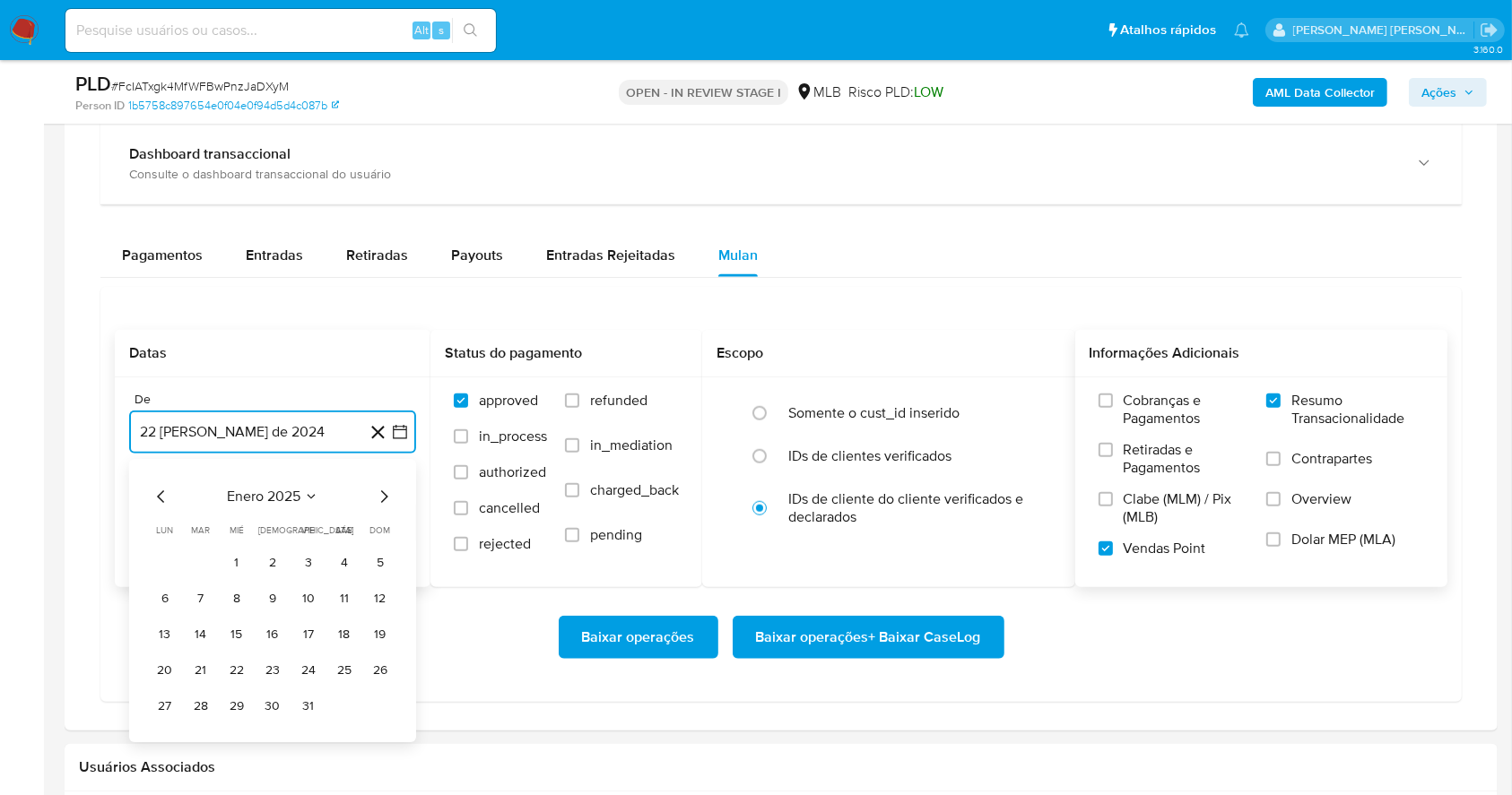
click at [382, 489] on icon "Mes siguiente" at bounding box center [383, 496] width 21 height 21
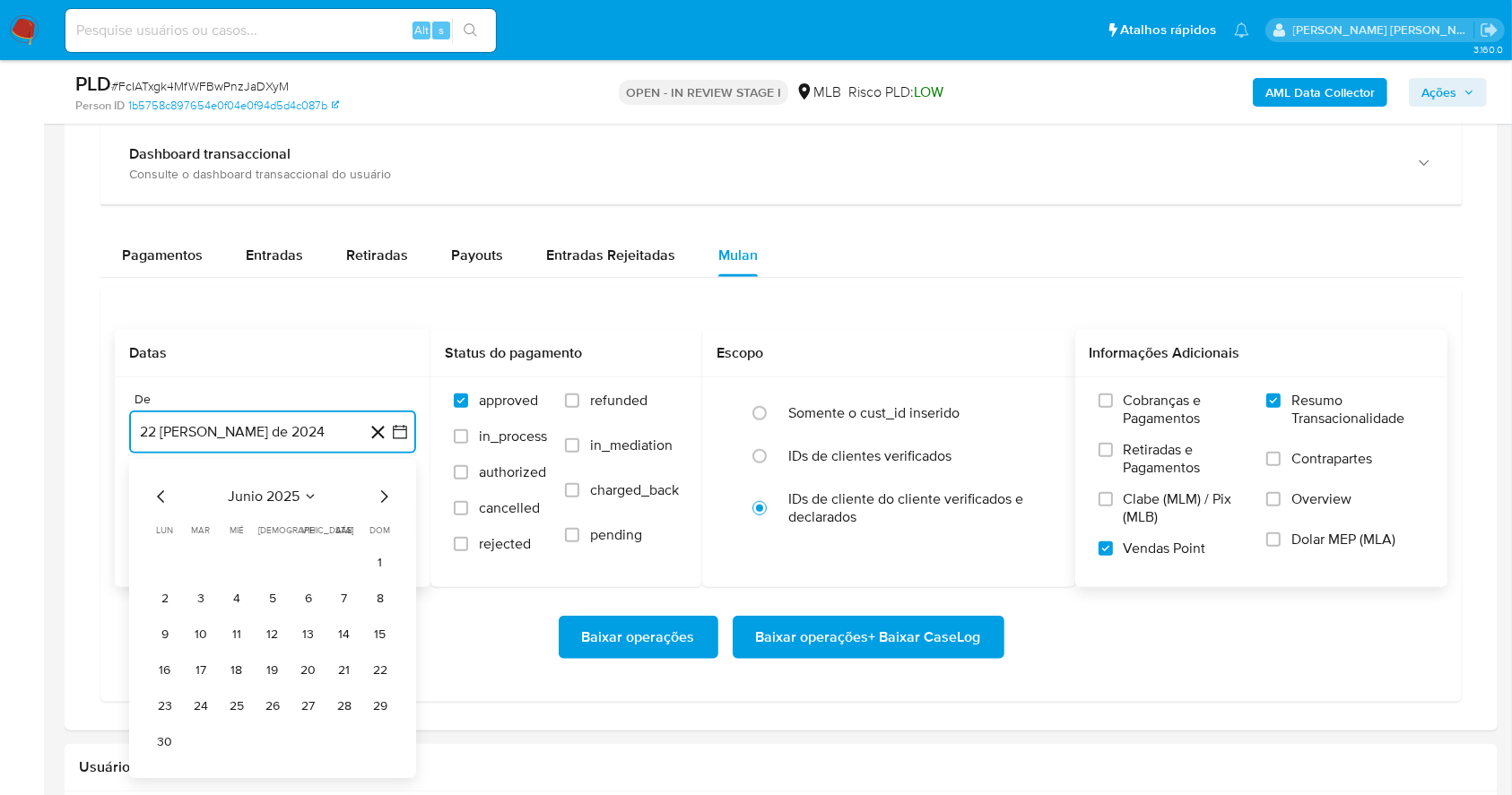
click at [382, 489] on icon "Mes siguiente" at bounding box center [383, 496] width 21 height 21
click at [311, 564] on button "1" at bounding box center [308, 563] width 29 height 29
click at [293, 510] on button "22 de septiembre de 2025" at bounding box center [272, 522] width 287 height 43
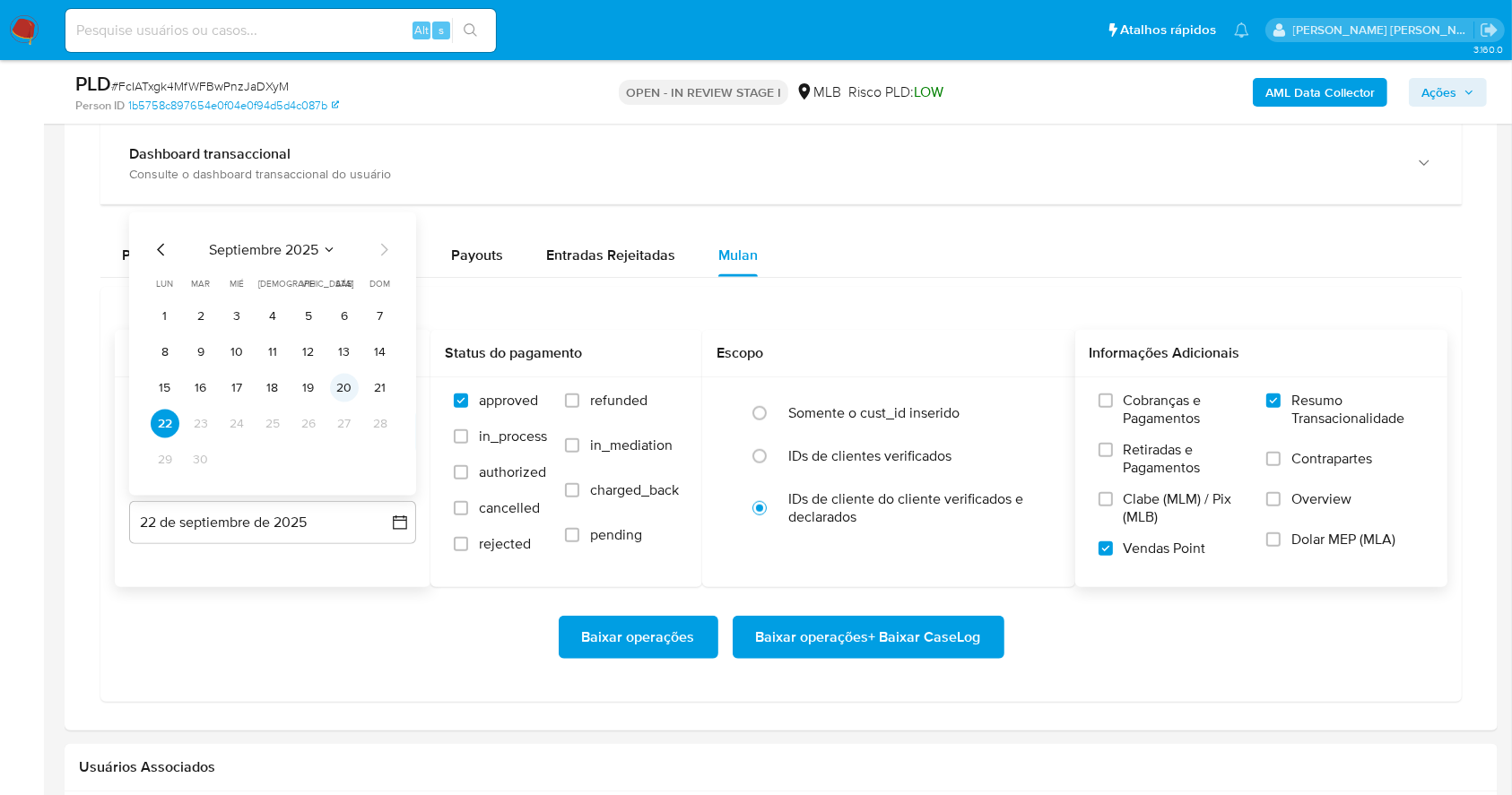
click at [355, 395] on button "20" at bounding box center [344, 388] width 29 height 29
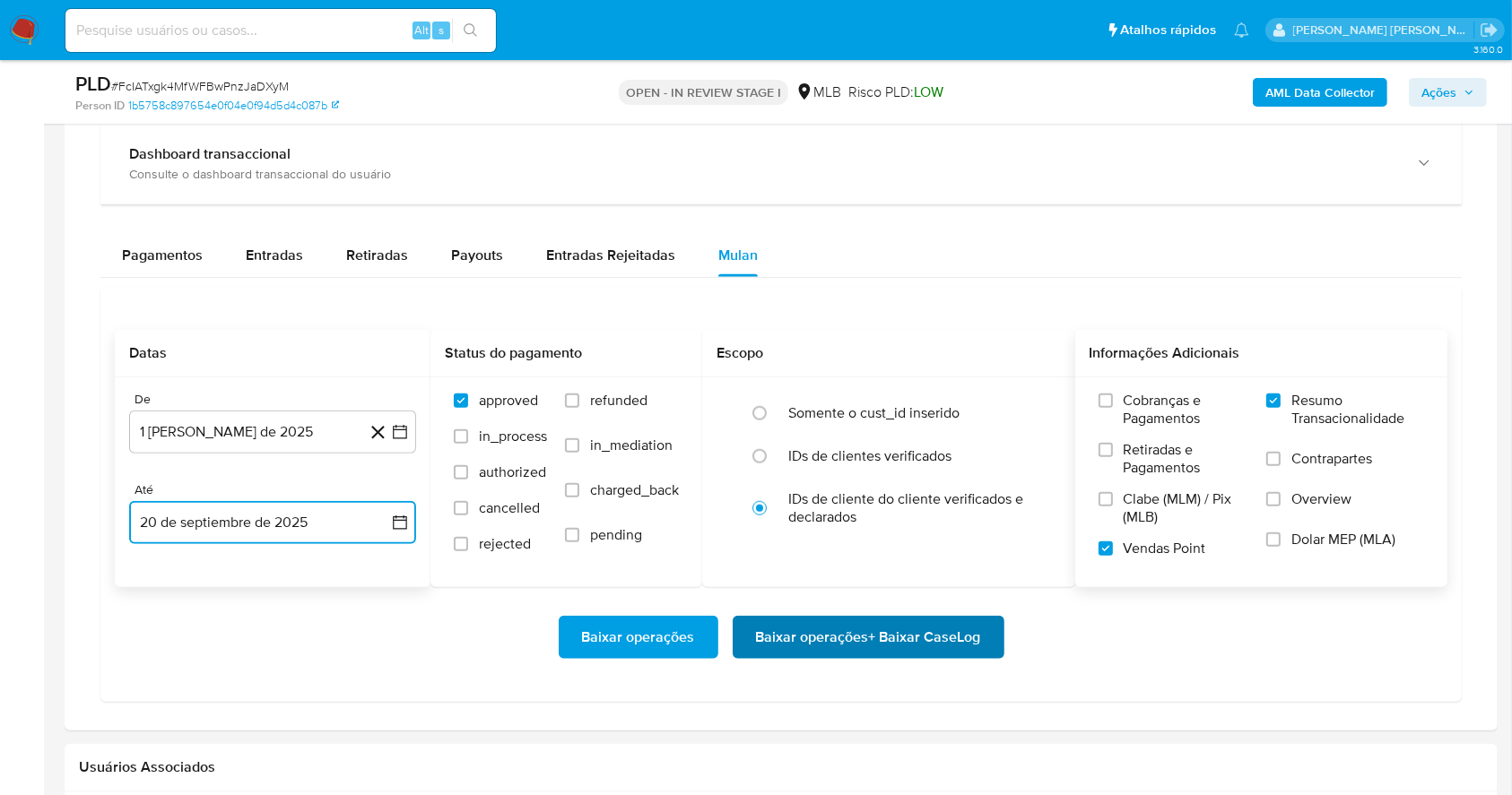
click at [791, 632] on span "Baixar operações + Baixar CaseLog" at bounding box center [868, 637] width 225 height 40
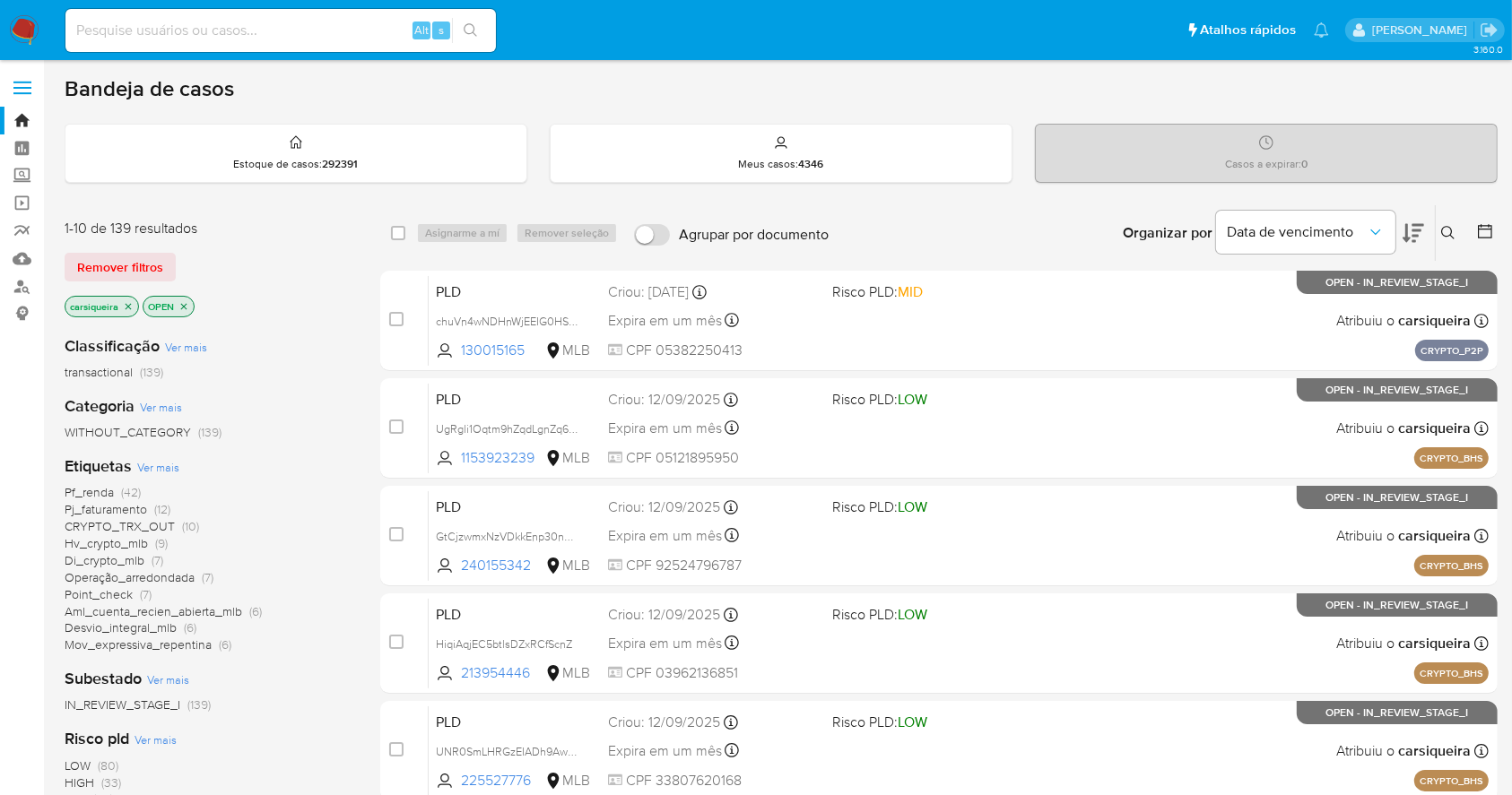
click at [244, 13] on div "Alt s" at bounding box center [281, 31] width 431 height 43
click at [291, 40] on input at bounding box center [281, 30] width 431 height 23
paste input "CpWfyiMVCu4iznypuzBjLxcG"
type input "CpWfyiMVCu4iznypuzBjLxcG"
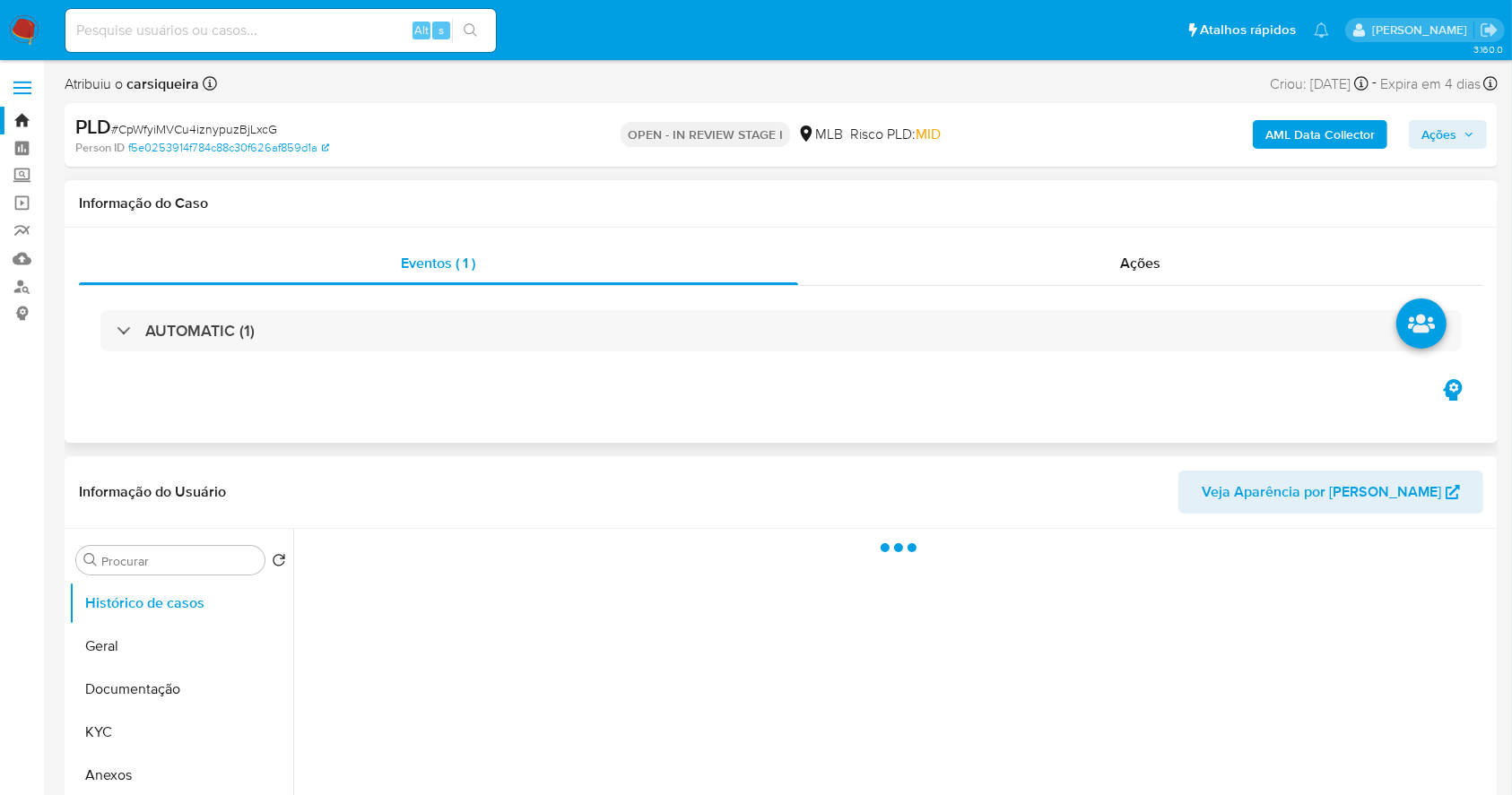
select select "10"
click at [470, 353] on div "AUTOMATIC (1)" at bounding box center [781, 330] width 1404 height 90
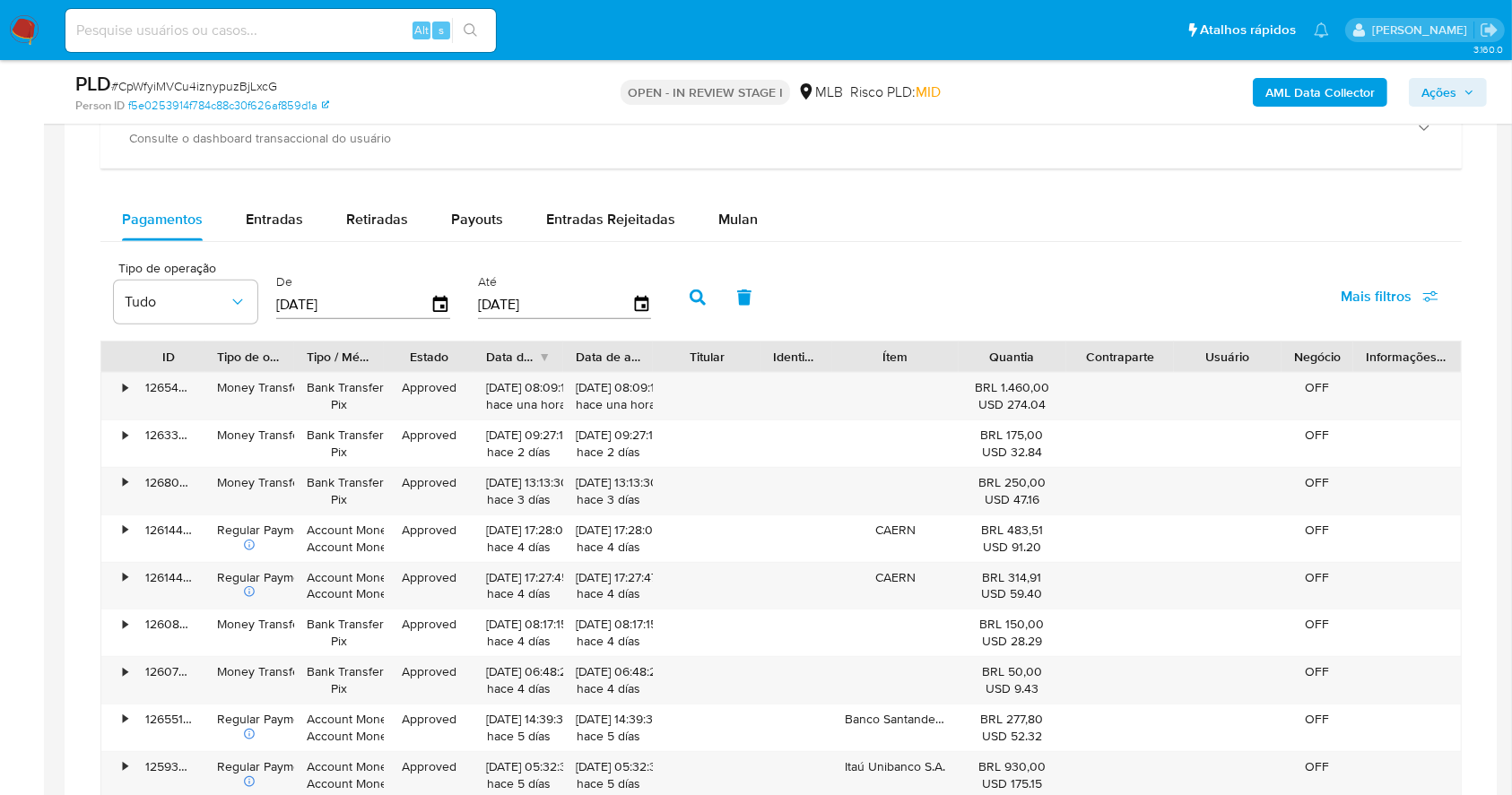
scroll to position [1297, 0]
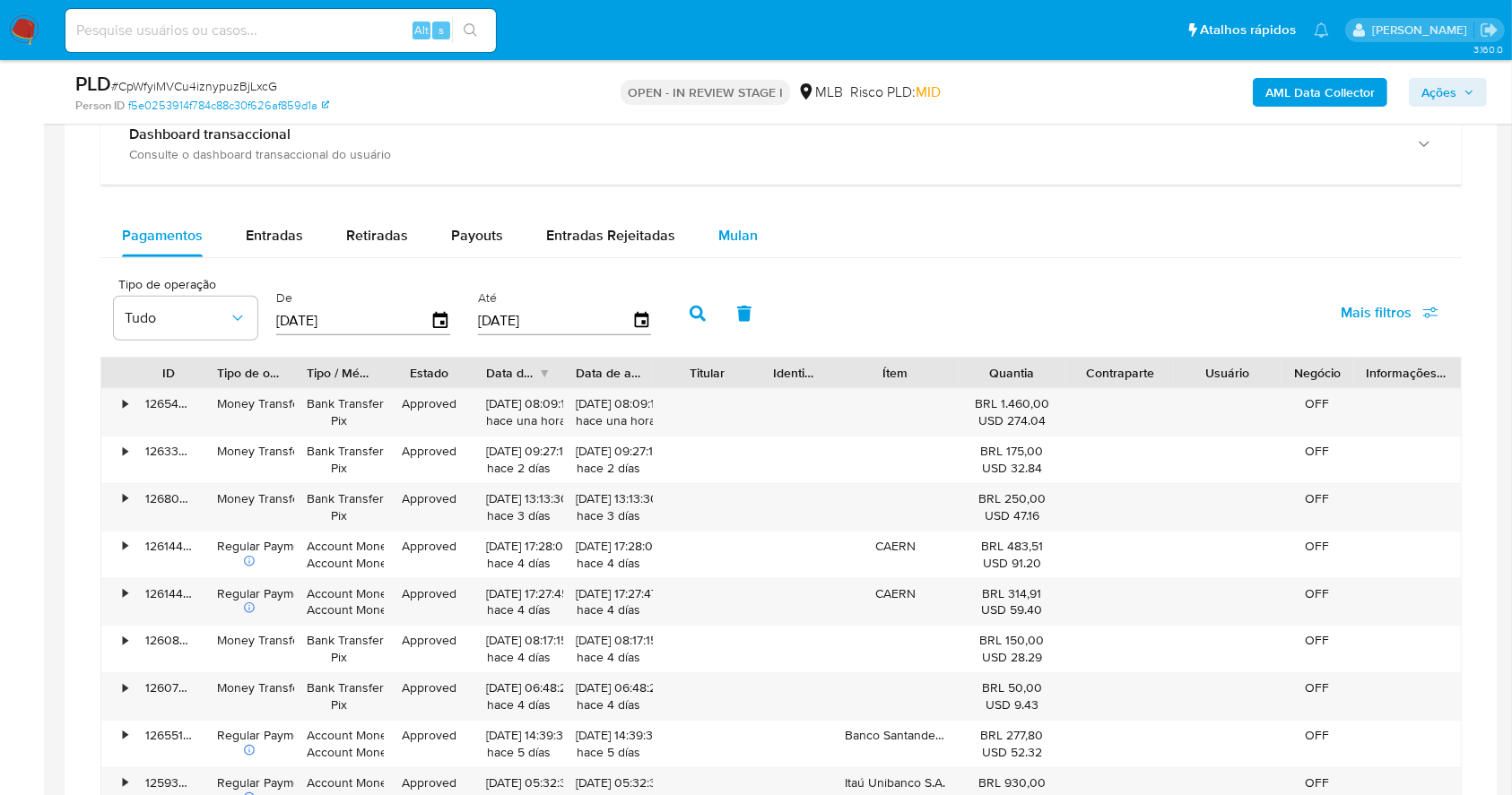
click at [719, 223] on div "Mulan" at bounding box center [738, 235] width 40 height 43
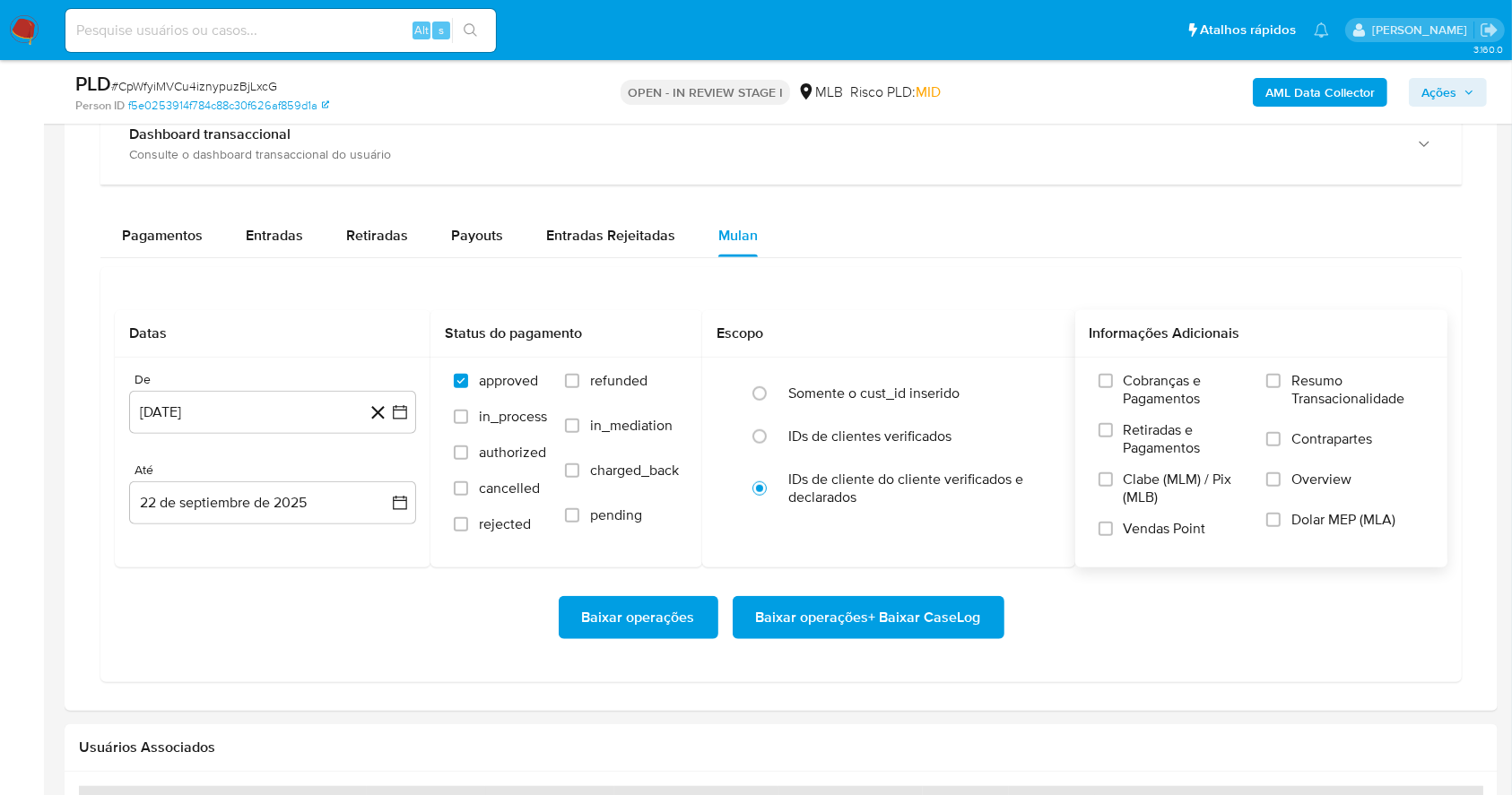
click at [1283, 384] on label "Resumo Transacionalidade" at bounding box center [1344, 401] width 157 height 58
click at [1281, 384] on input "Resumo Transacionalidade" at bounding box center [1272, 380] width 14 height 14
click at [1106, 532] on input "Vendas Point" at bounding box center [1105, 528] width 14 height 14
click at [391, 400] on button "22 de agosto de 2024" at bounding box center [272, 412] width 287 height 43
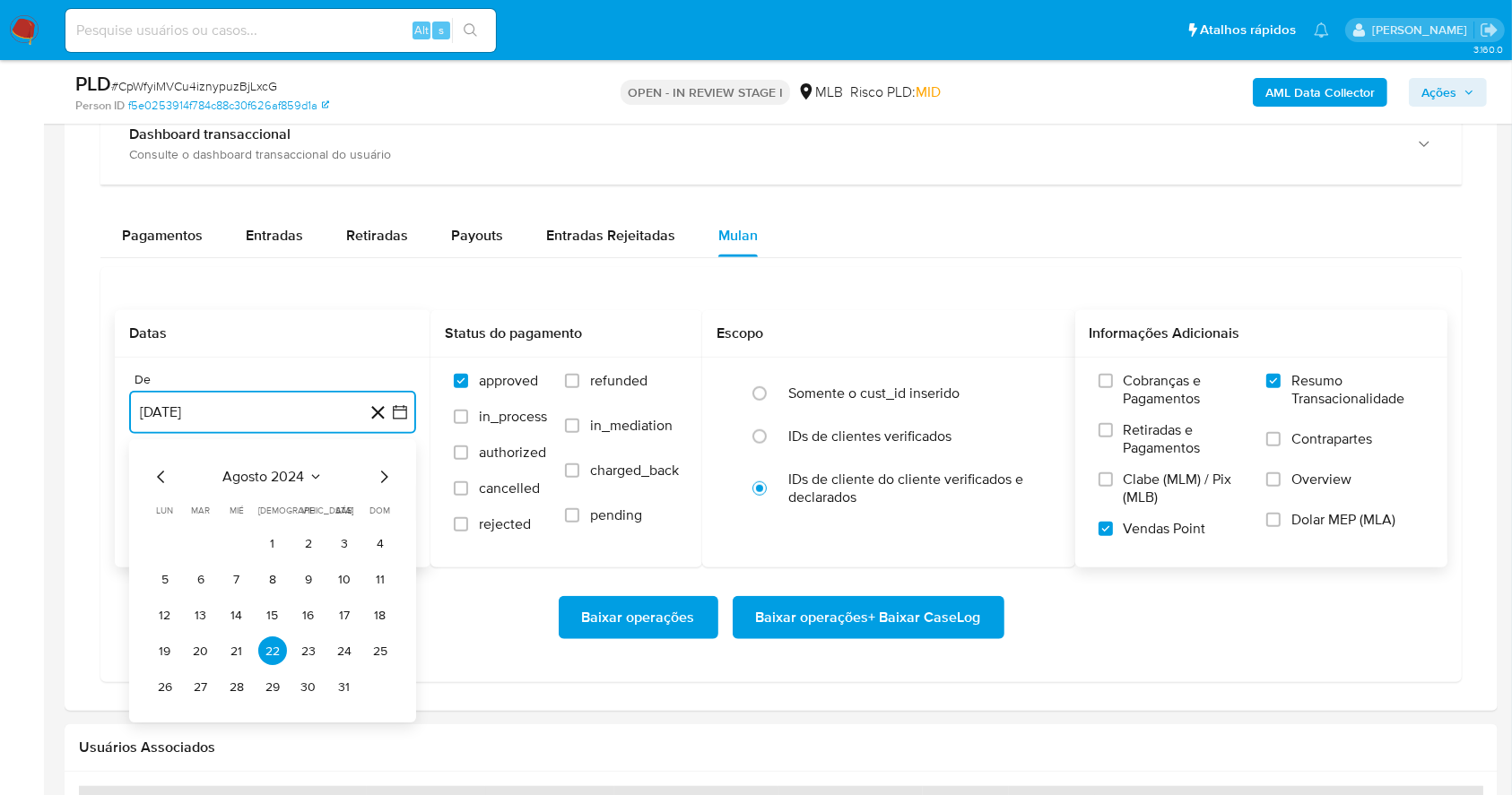
click at [385, 476] on icon "Mes siguiente" at bounding box center [385, 478] width 7 height 13
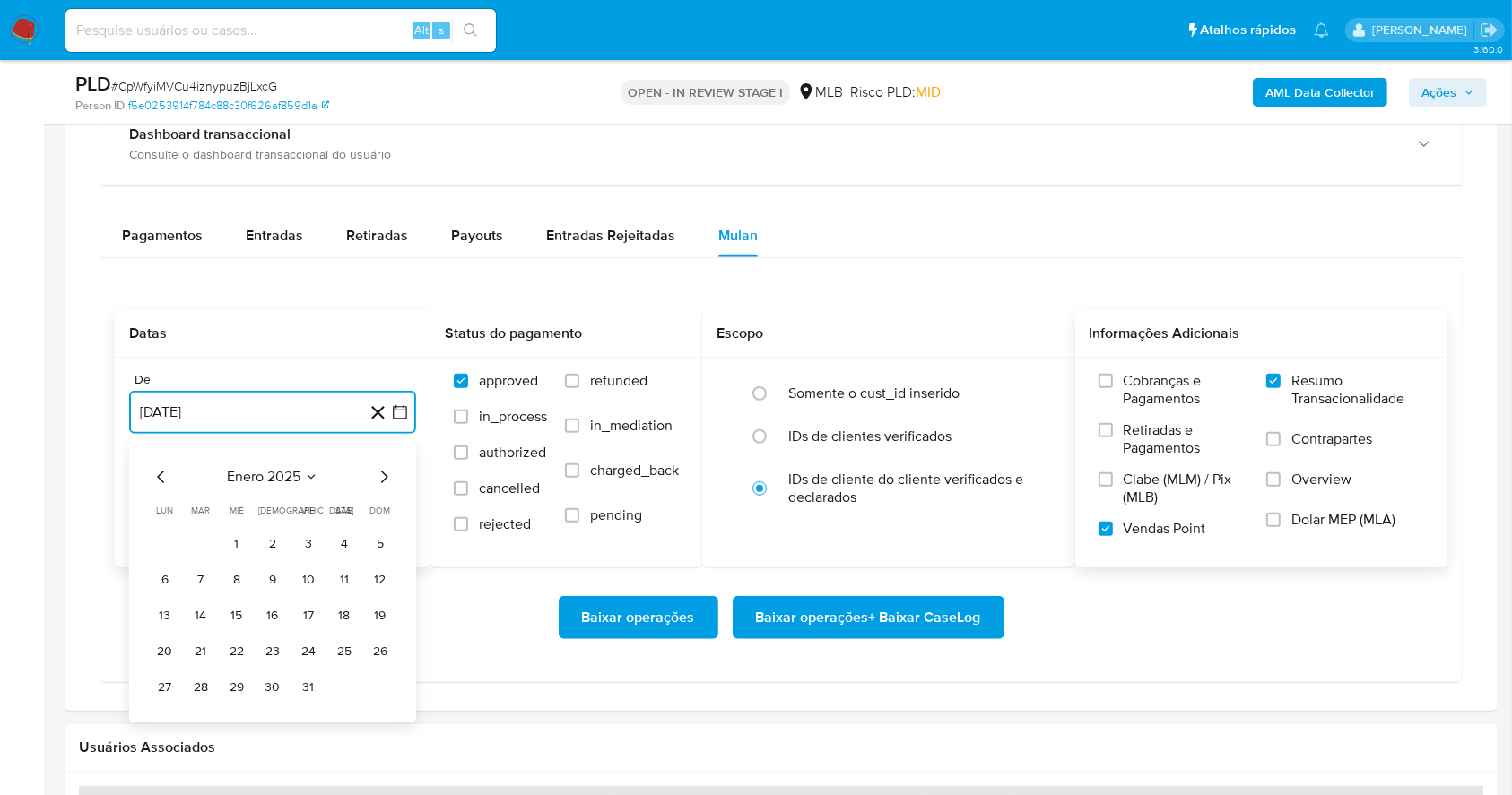
click at [385, 476] on icon "Mes siguiente" at bounding box center [385, 478] width 7 height 13
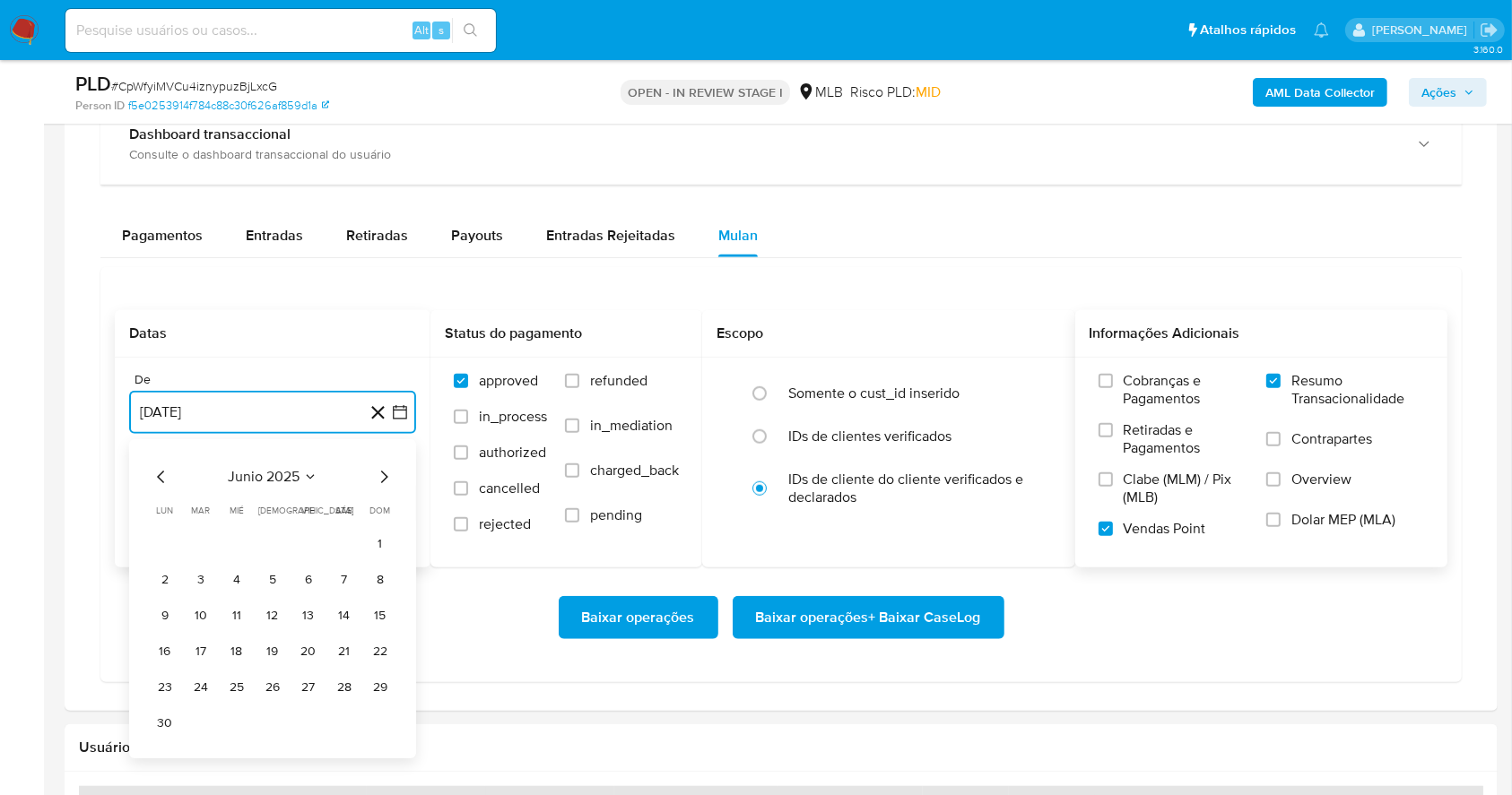
click at [385, 476] on icon "Mes siguiente" at bounding box center [385, 478] width 7 height 13
click at [198, 537] on button "1" at bounding box center [200, 543] width 29 height 29
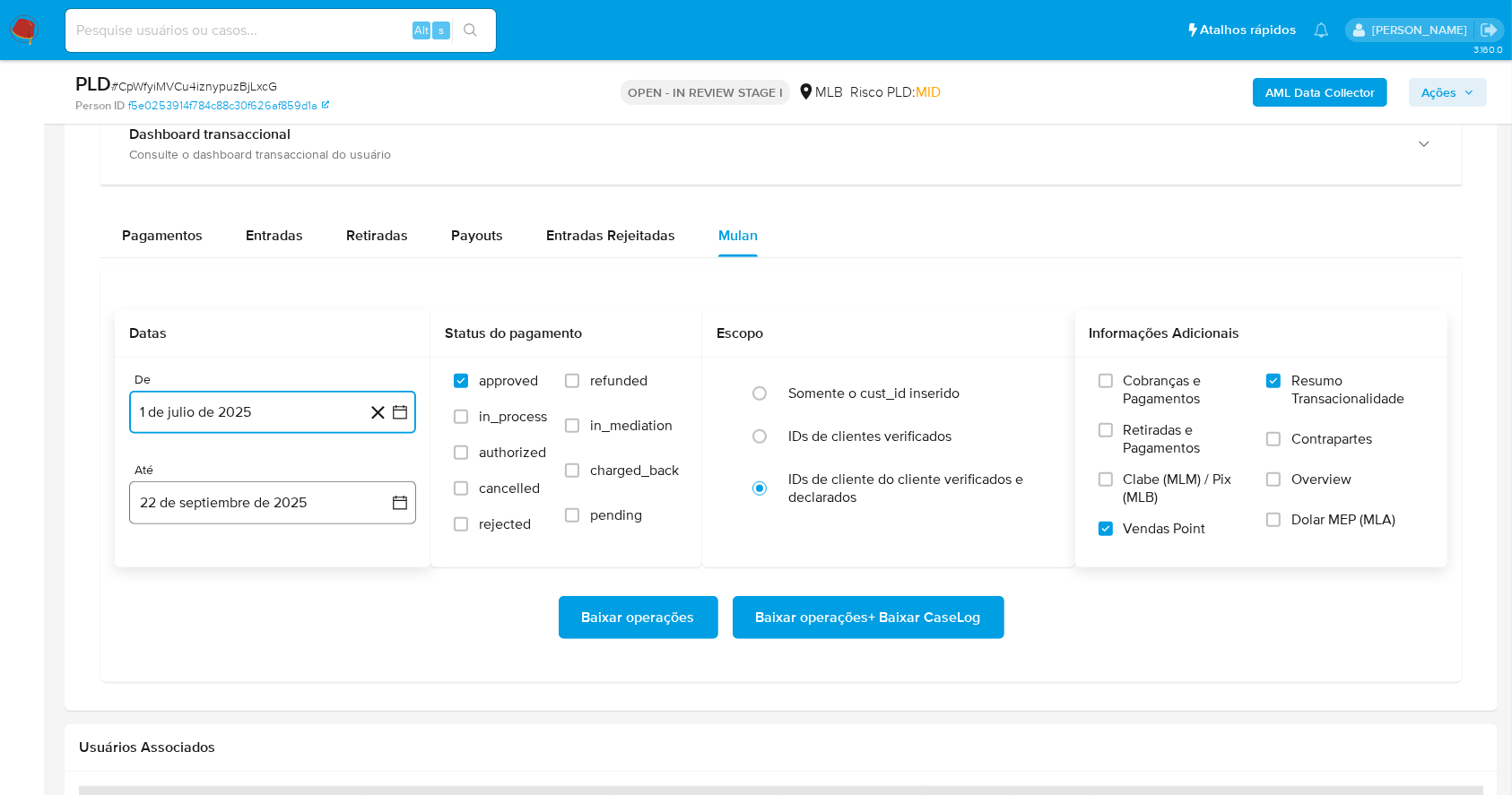
click at [269, 513] on button "22 de septiembre de 2025" at bounding box center [272, 503] width 287 height 43
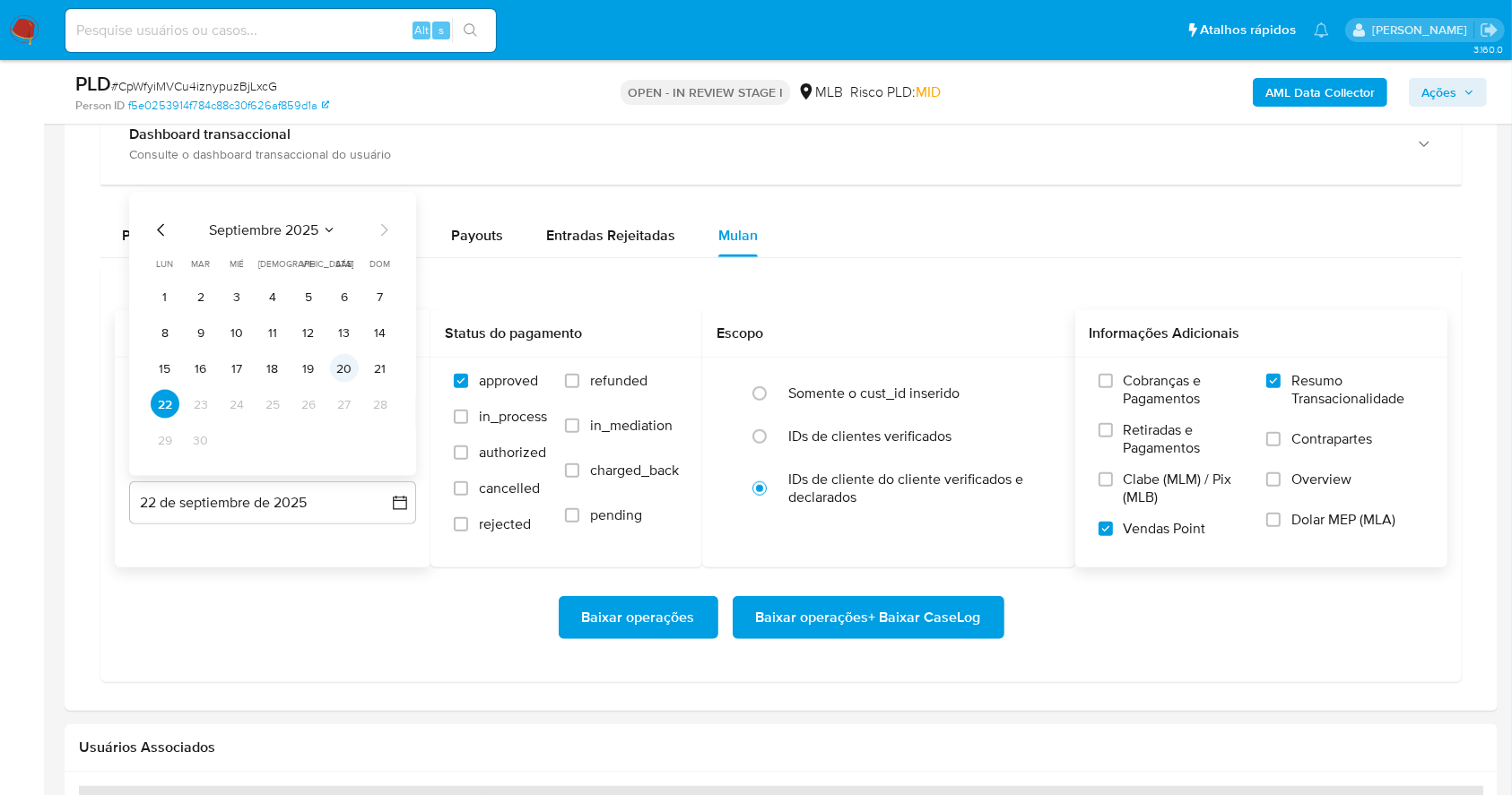
click at [344, 376] on button "20" at bounding box center [344, 368] width 29 height 29
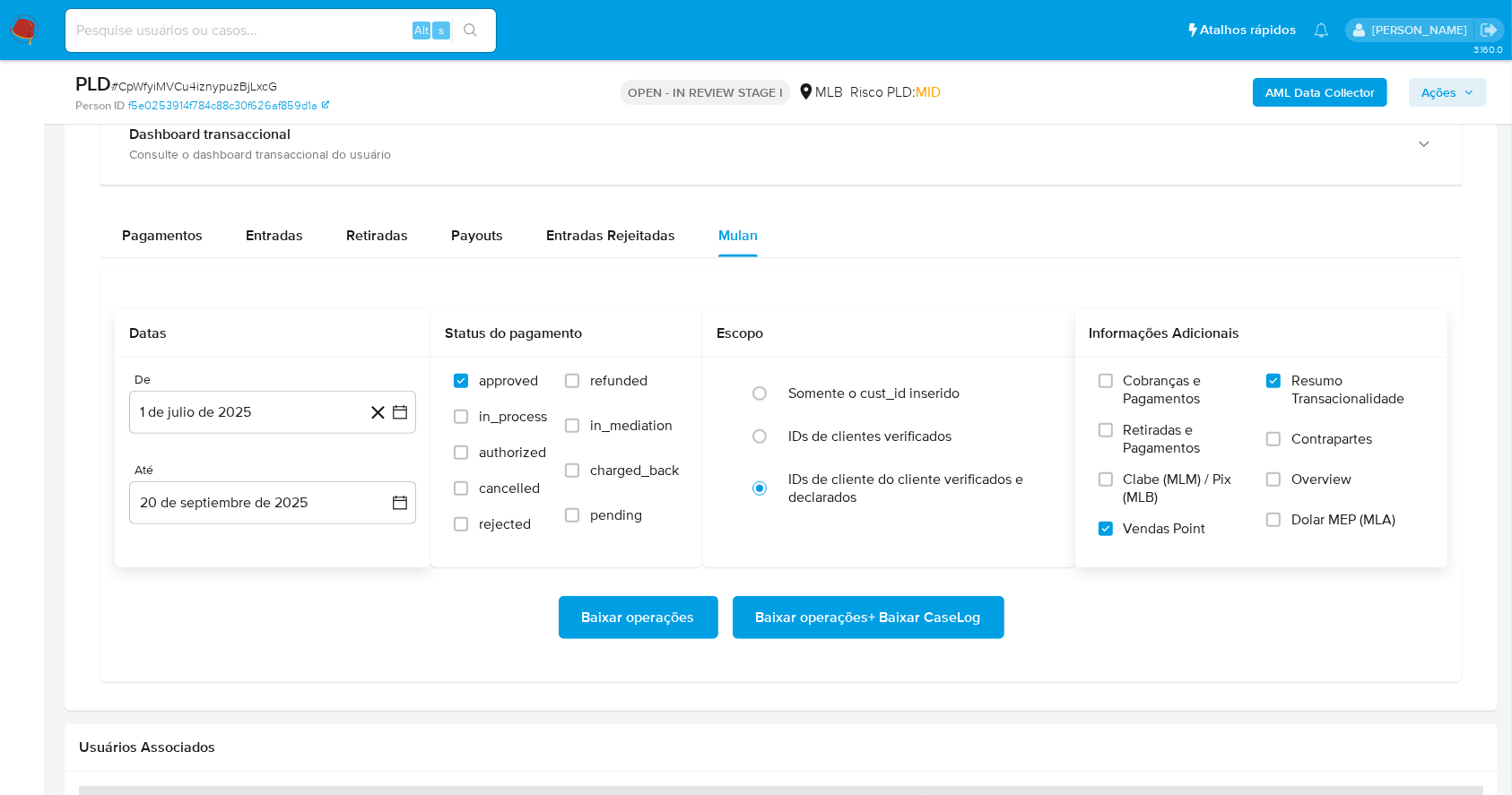
click at [386, 649] on div "Baixar operações Baixar operações + Baixar CaseLog" at bounding box center [781, 617] width 1332 height 100
click at [903, 610] on span "Baixar operações + Baixar CaseLog" at bounding box center [868, 617] width 225 height 40
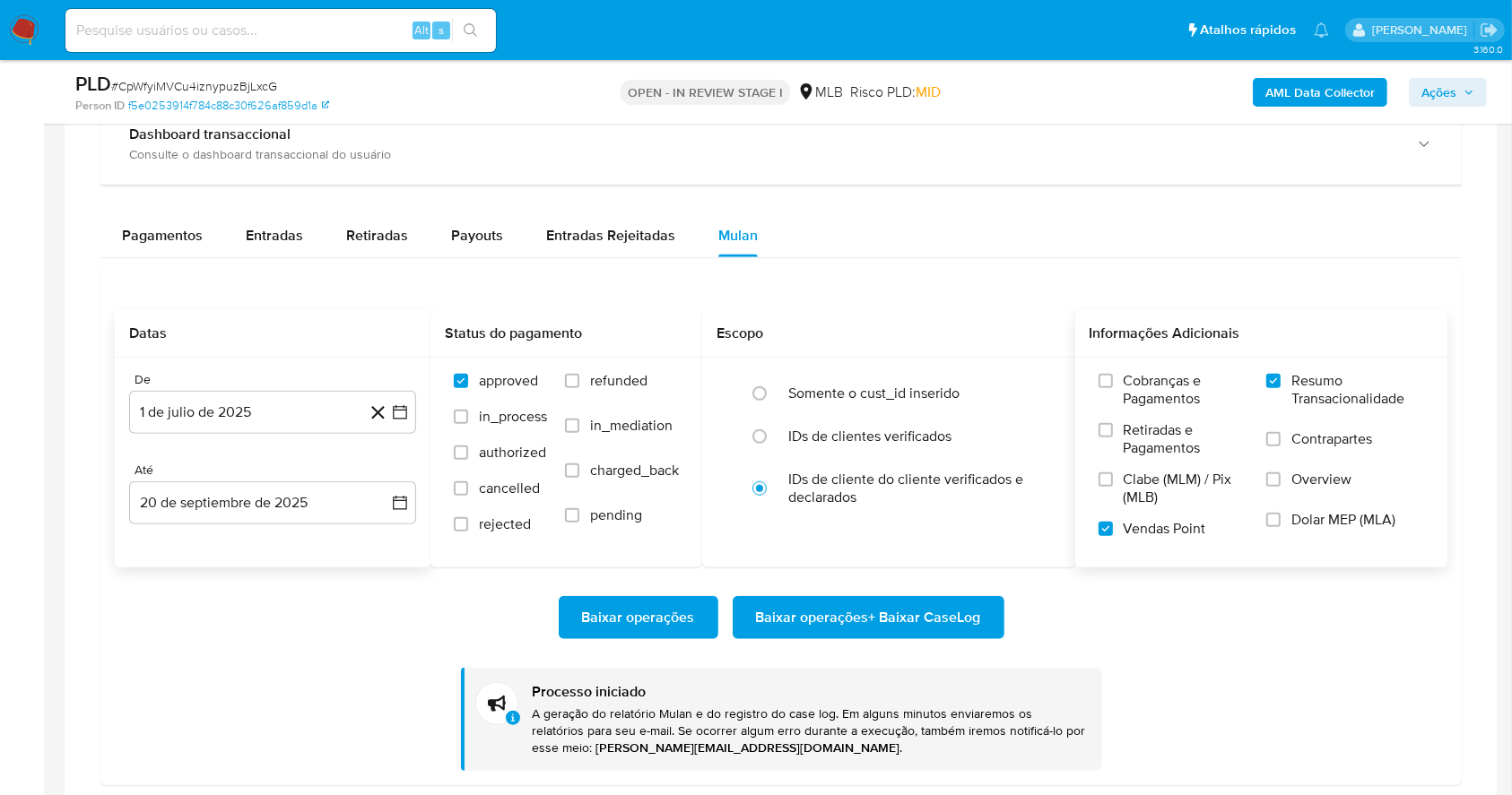
click at [29, 25] on img at bounding box center [24, 30] width 31 height 31
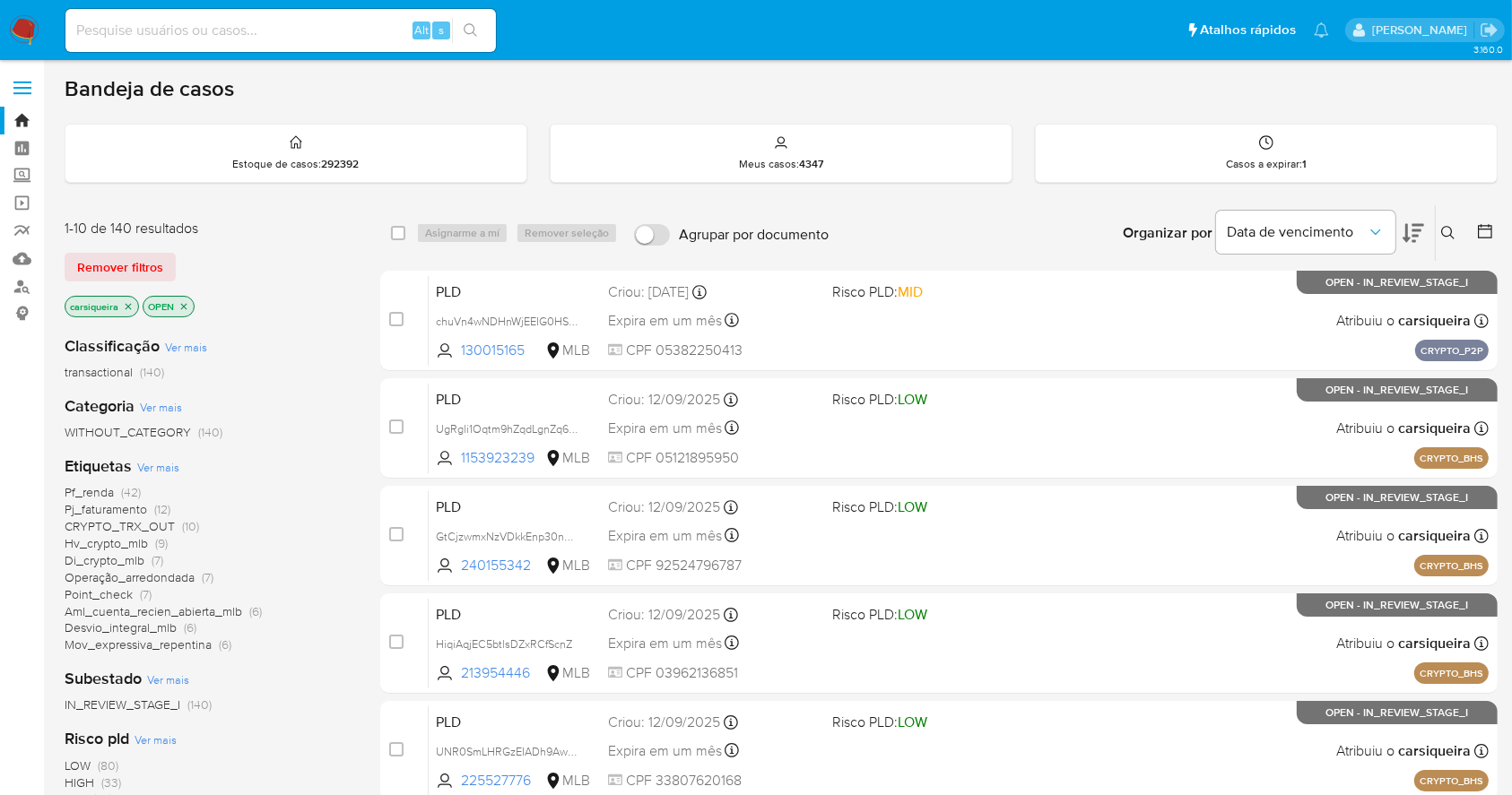
click at [1420, 231] on icon at bounding box center [1413, 232] width 21 height 21
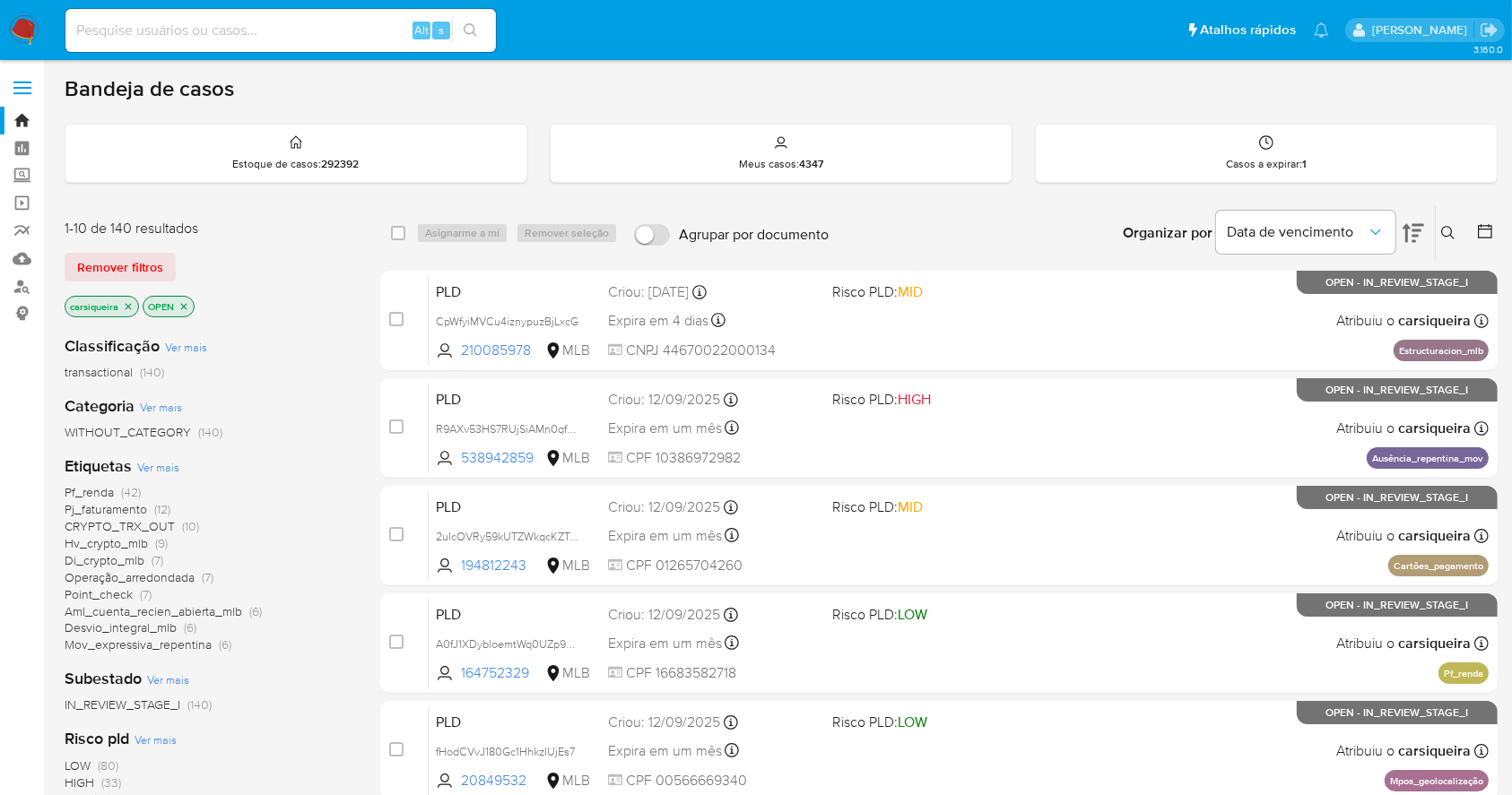
click at [147, 465] on span "Ver mais" at bounding box center [158, 466] width 43 height 16
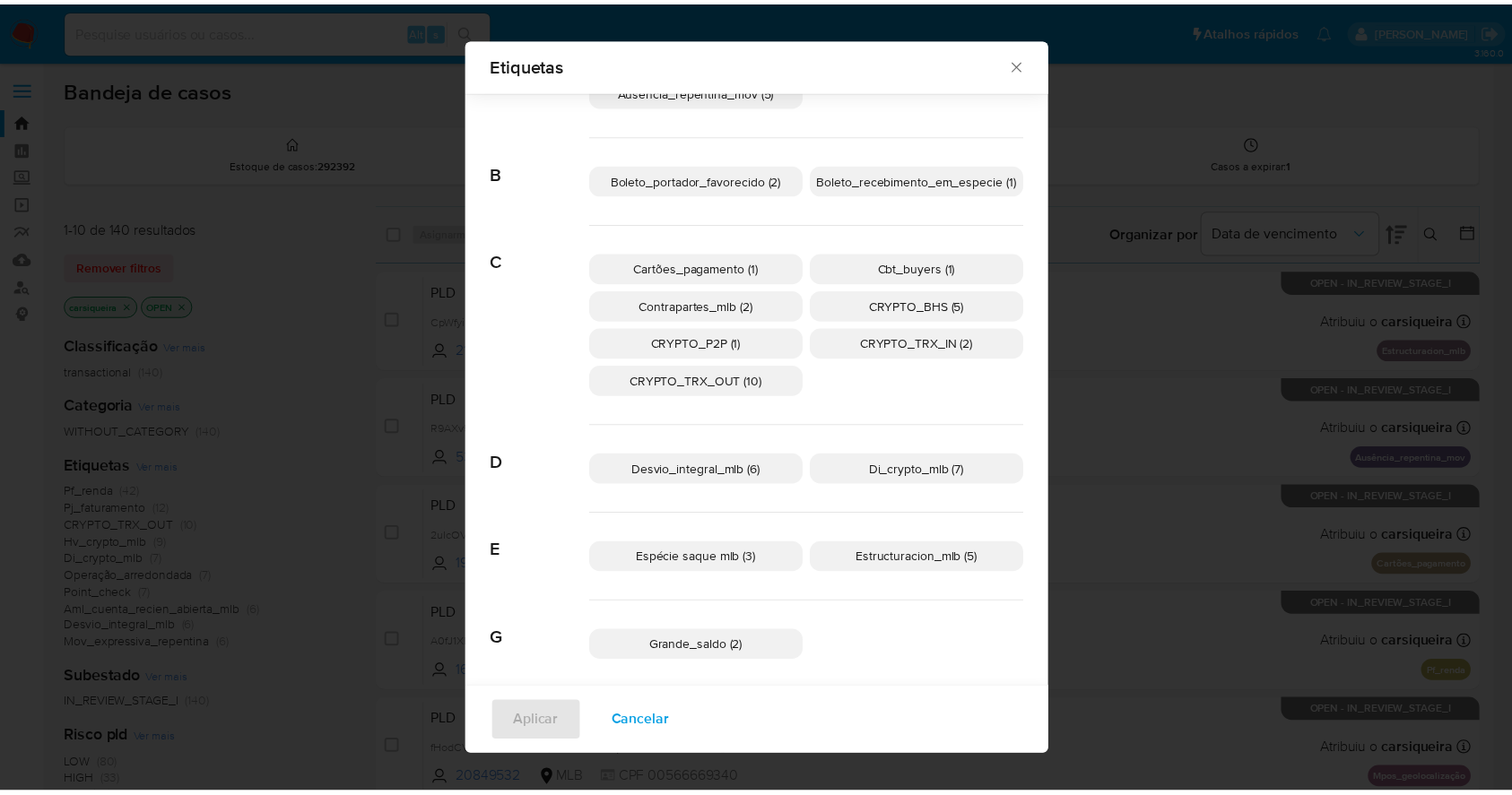
scroll to position [114, 0]
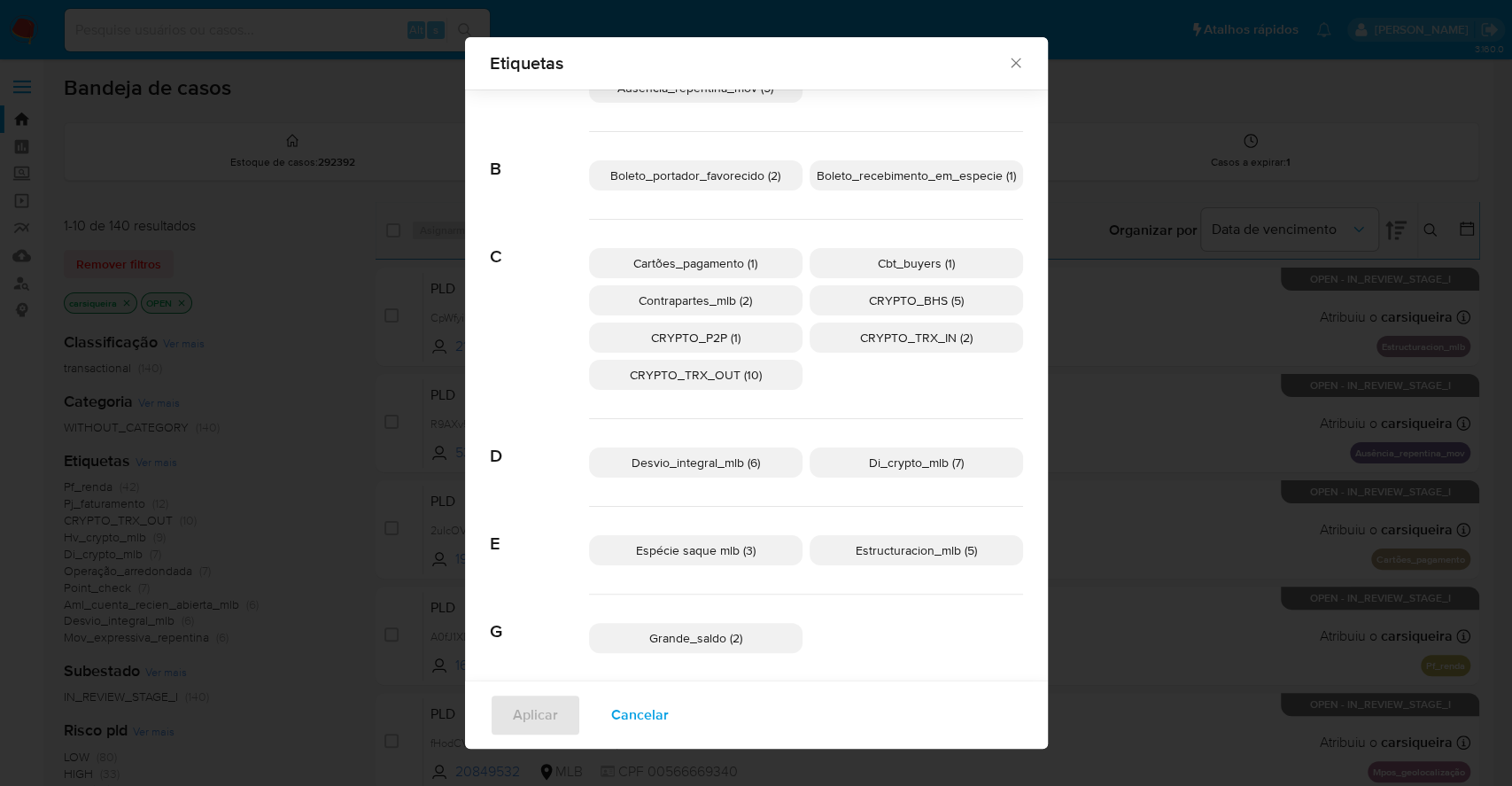
click at [842, 551] on p "Estructuracion_mlb (5)" at bounding box center [916, 550] width 213 height 30
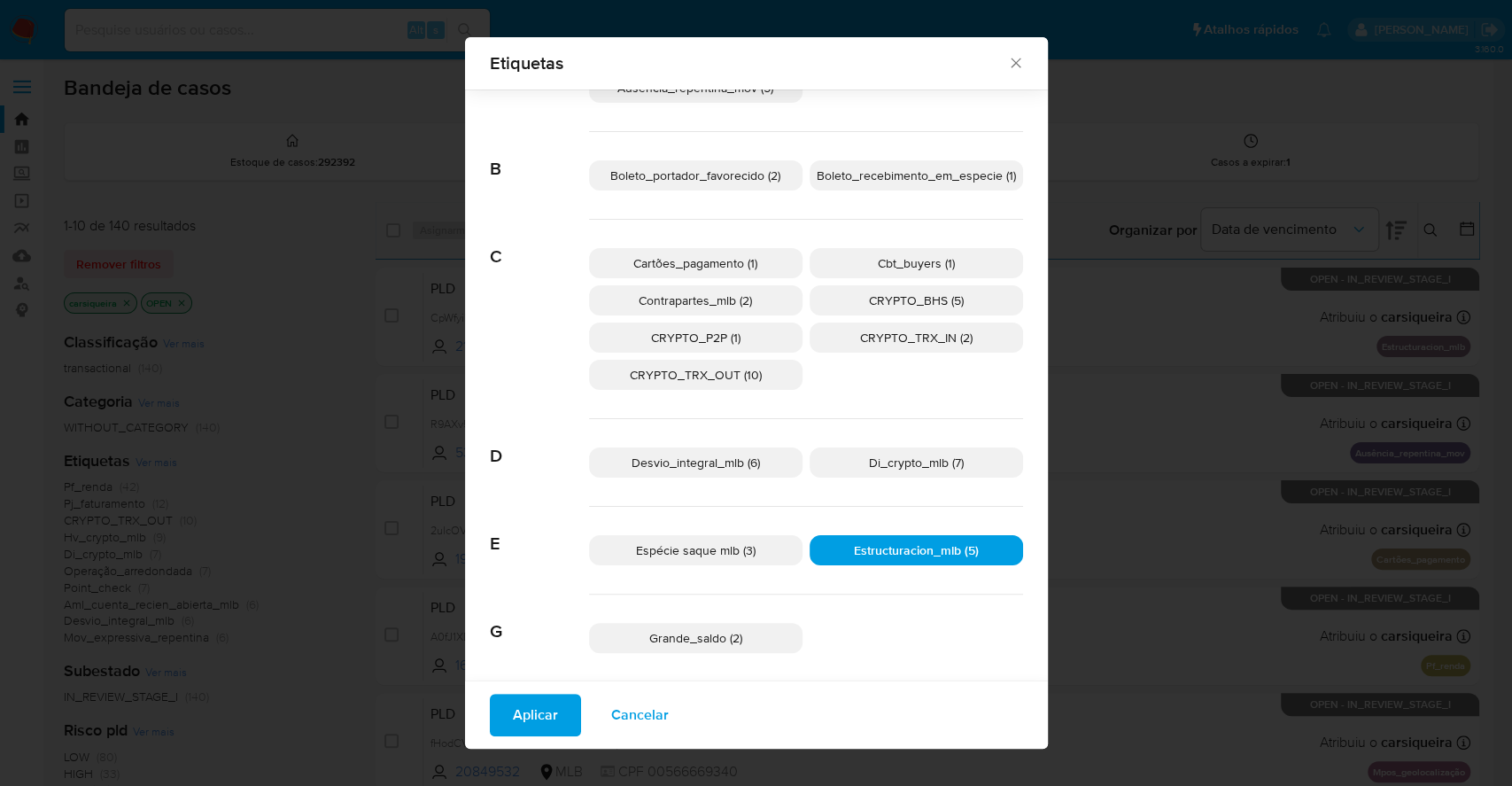
click at [519, 712] on span "Aplicar" at bounding box center [535, 715] width 45 height 39
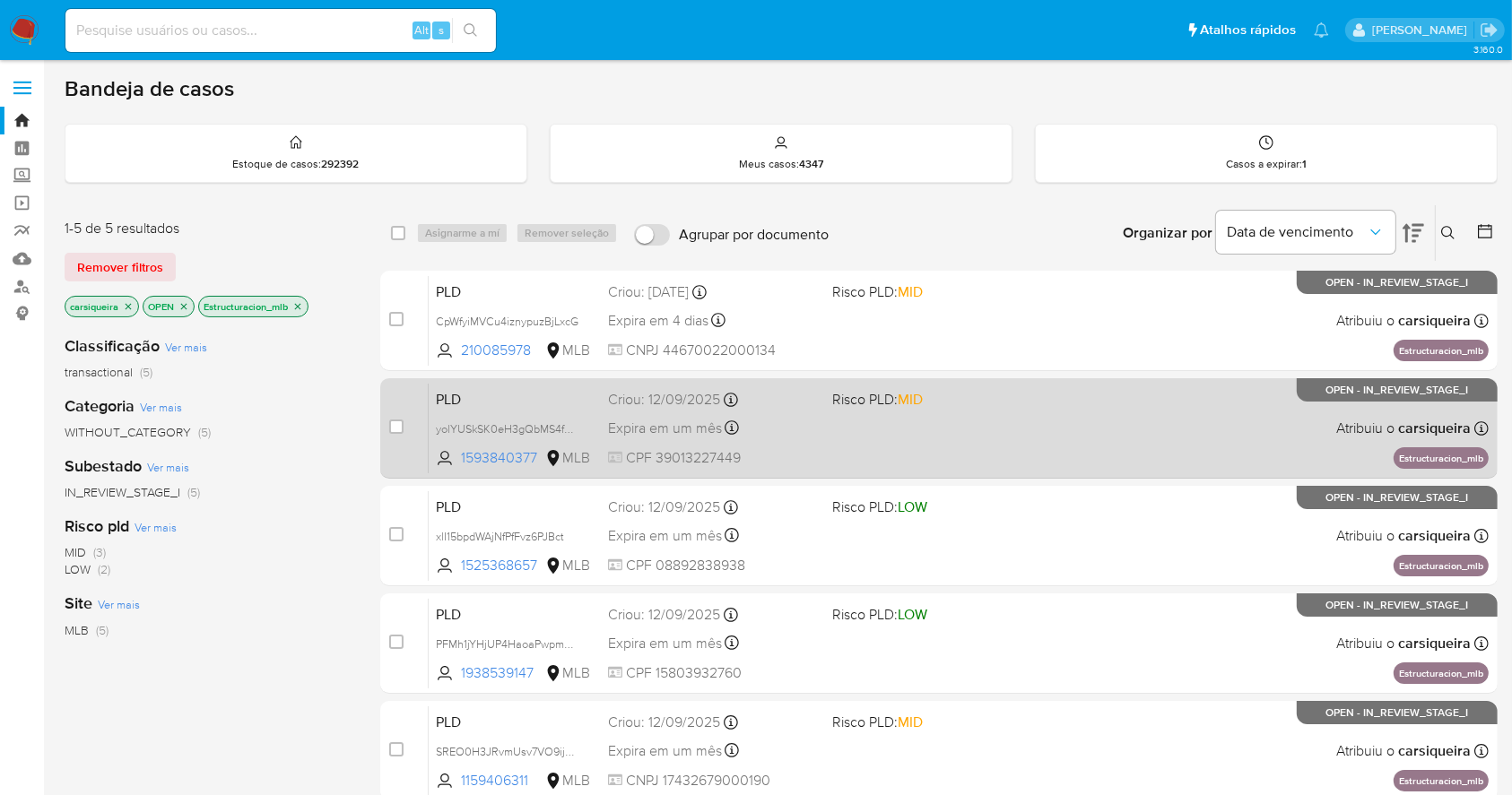
click at [873, 428] on span at bounding box center [937, 428] width 209 height 4
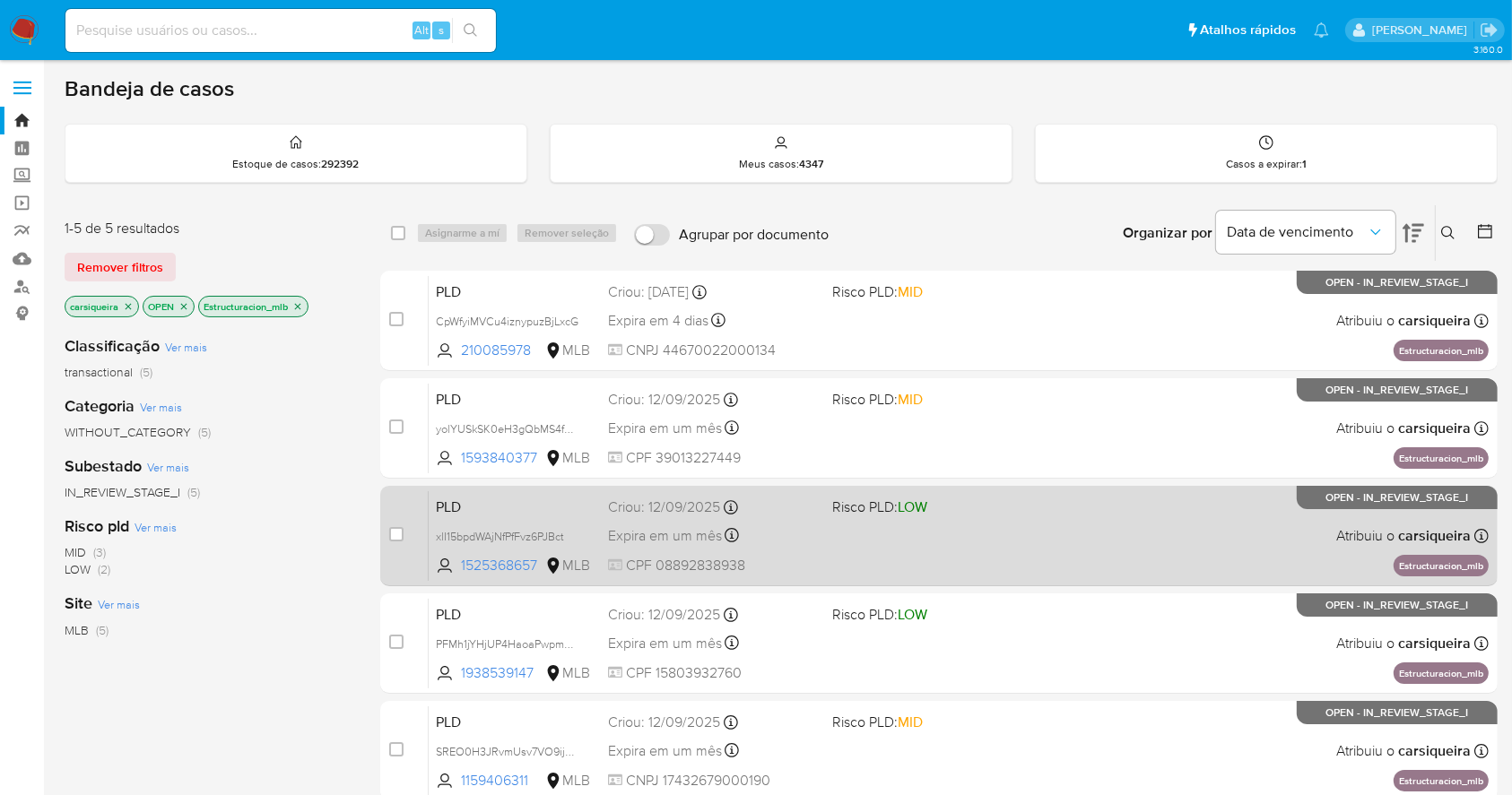
click at [913, 540] on div "PLD xlI15bpdWAjNfPfFvz6PJBct 1525368657 MLB Risco PLD: LOW Criou: [DATE] Criou:…" at bounding box center [958, 536] width 1060 height 91
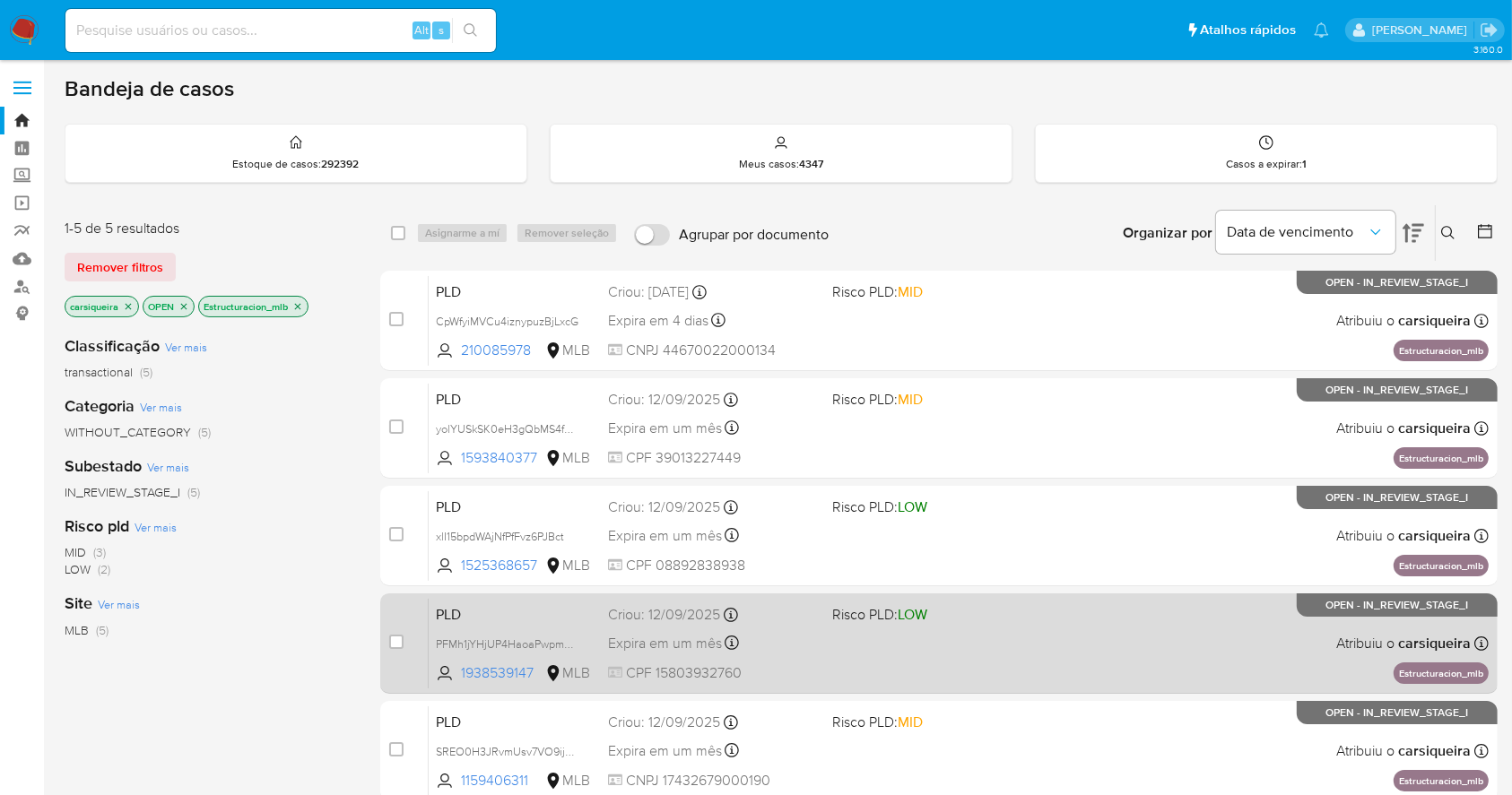
click at [904, 663] on div "PLD PFMh1jYHjUP4HaoaPwpmAg9y 1938539147 MLB Risco PLD: LOW Criou: 12/09/2025 Cr…" at bounding box center [958, 643] width 1060 height 91
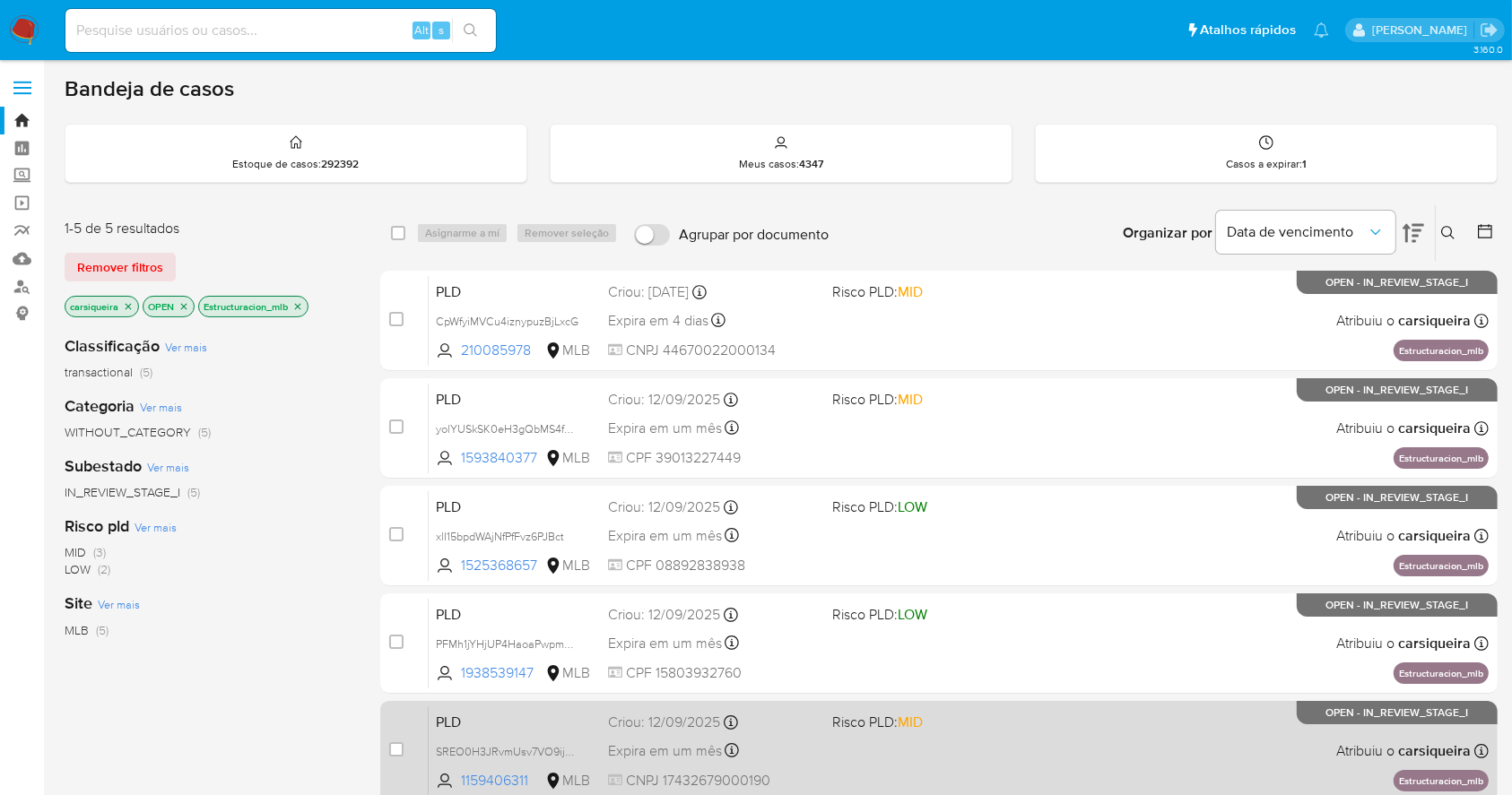
click at [941, 764] on div "PLD SREO0H3JRvmUsv7VO9ijygdu 1159406311 MLB Risco PLD: MID Criou: 12/09/2025 Cr…" at bounding box center [958, 751] width 1060 height 91
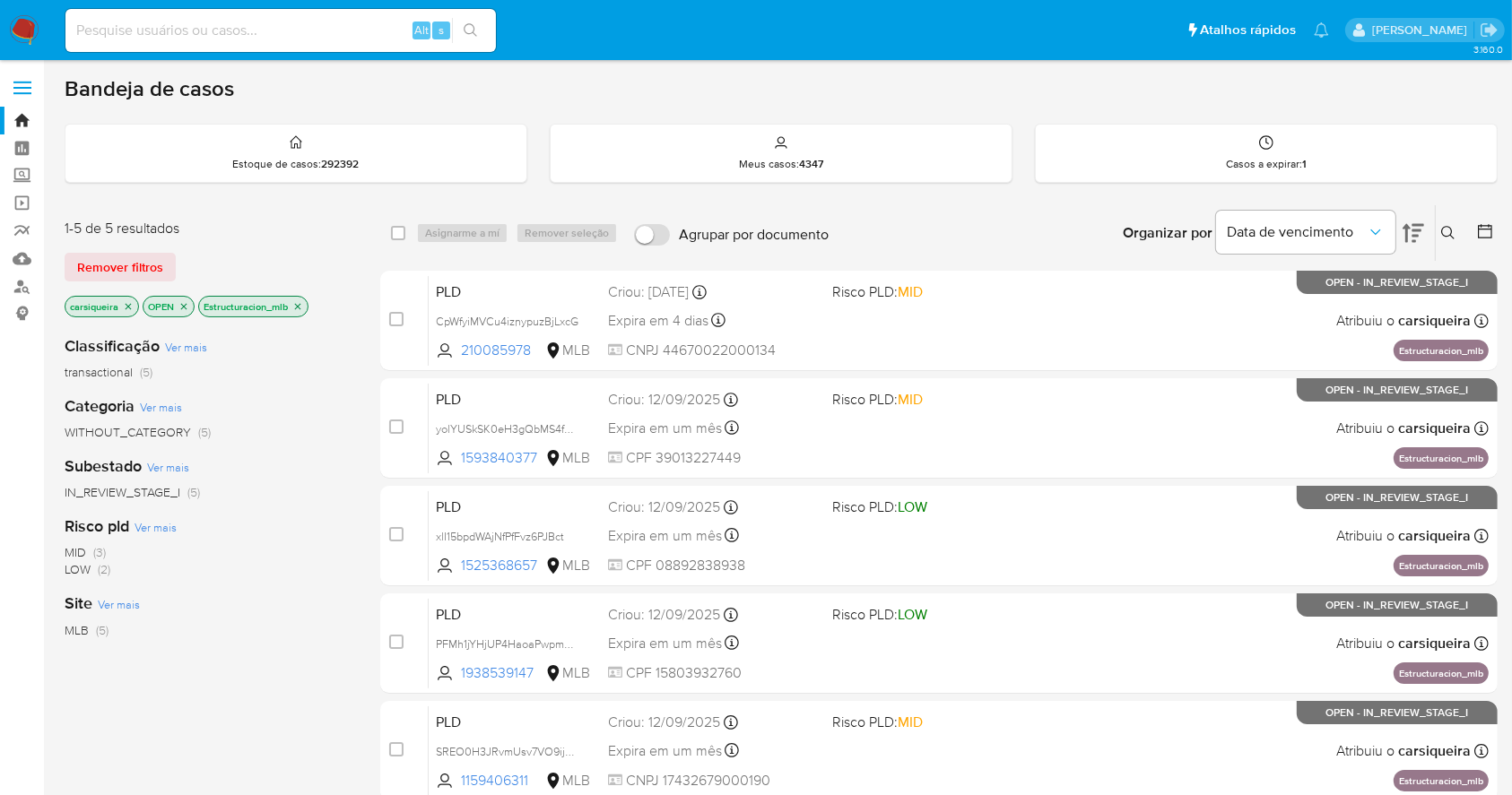
click at [303, 301] on icon "close-filter" at bounding box center [298, 306] width 11 height 11
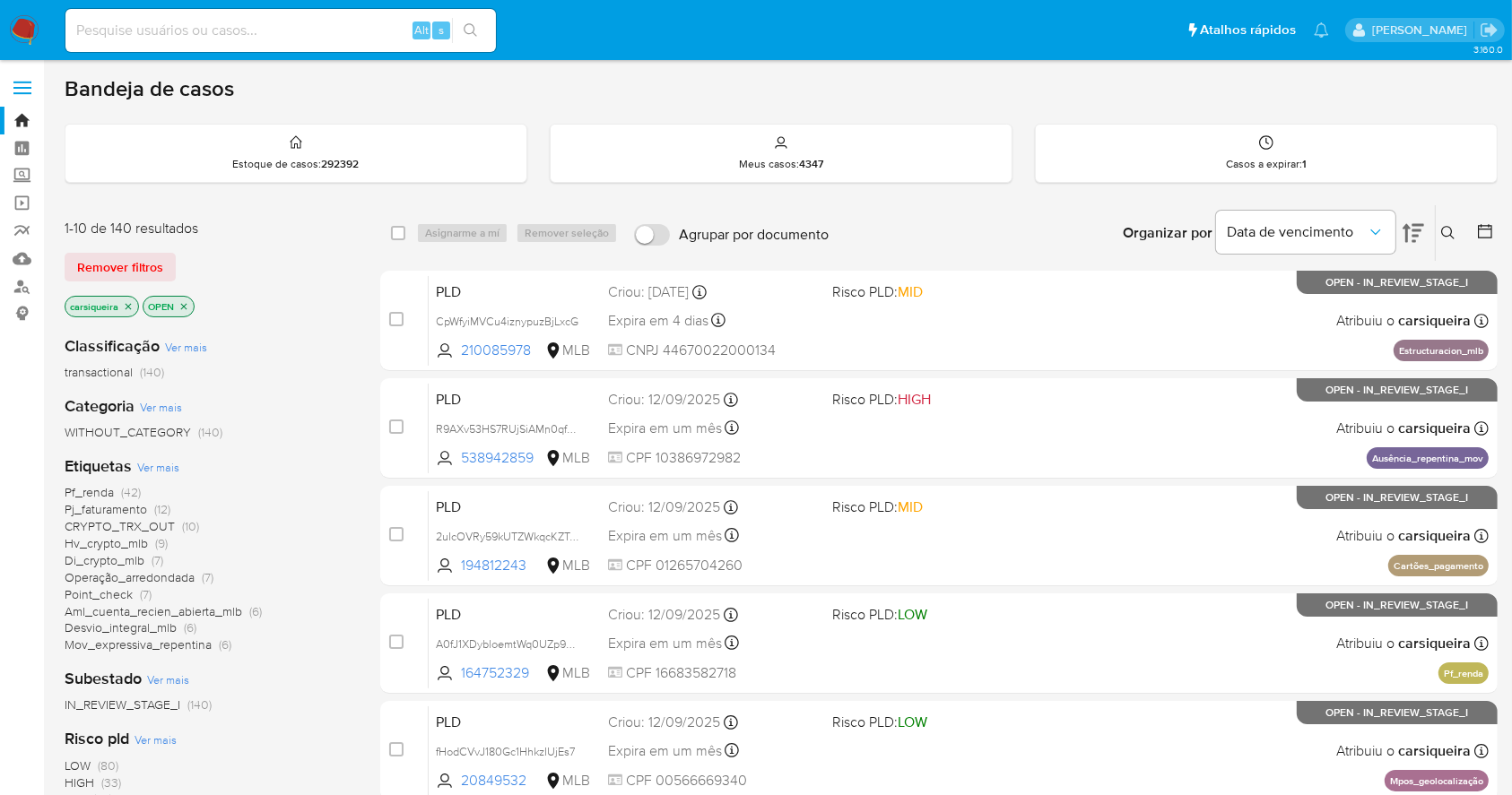
click at [184, 529] on span "(10)" at bounding box center [191, 526] width 17 height 18
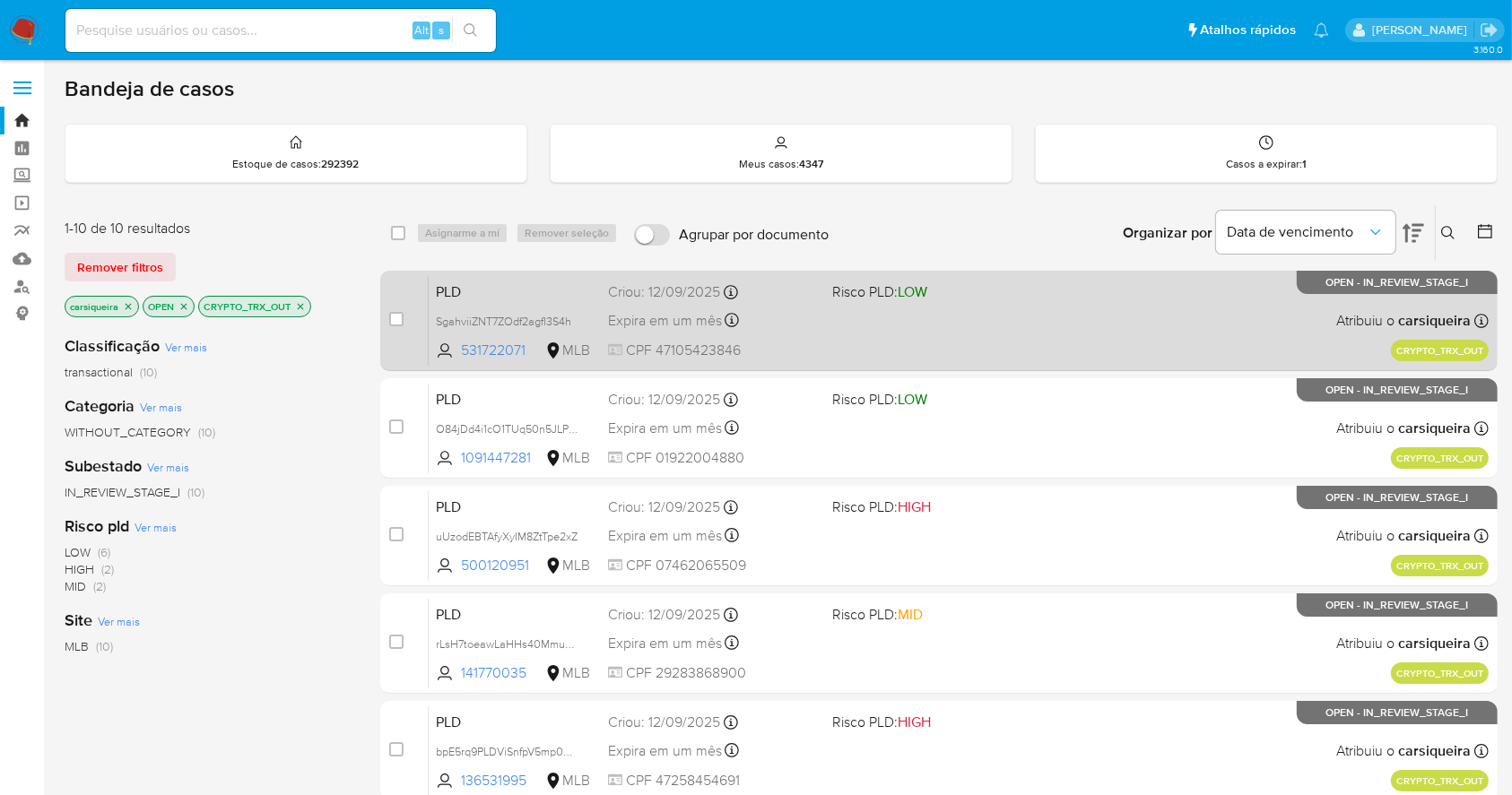
click at [775, 291] on div "Criou: 12/09/2025 Criou: 12/09/2025 20:45:25" at bounding box center [713, 292] width 209 height 19
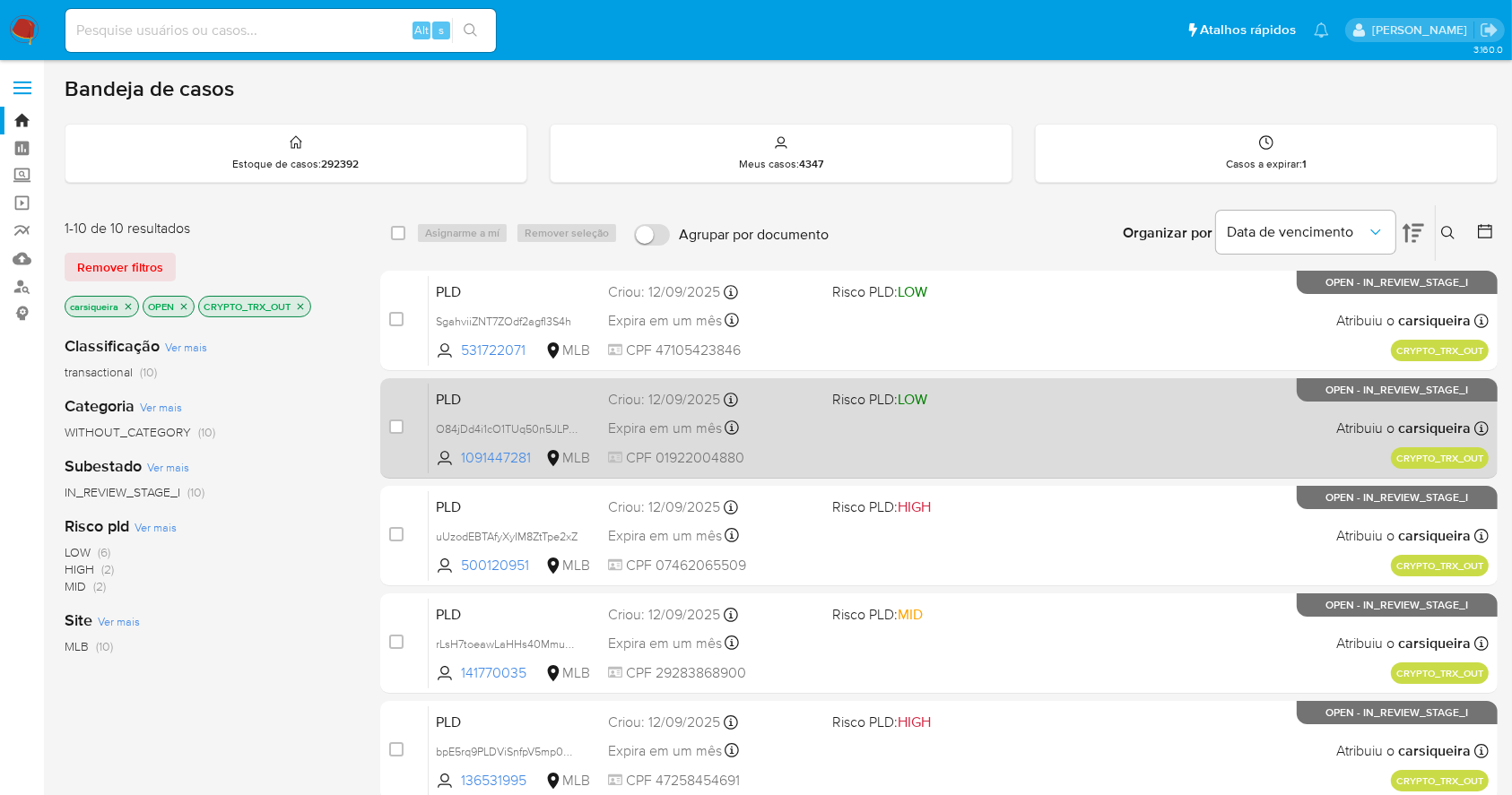
click at [936, 438] on div "PLD O84jDd4i1cO1TUq50n5JLP6z 1091447281 MLB Risco PLD: LOW Criou: 12/09/2025 Cr…" at bounding box center [958, 428] width 1060 height 91
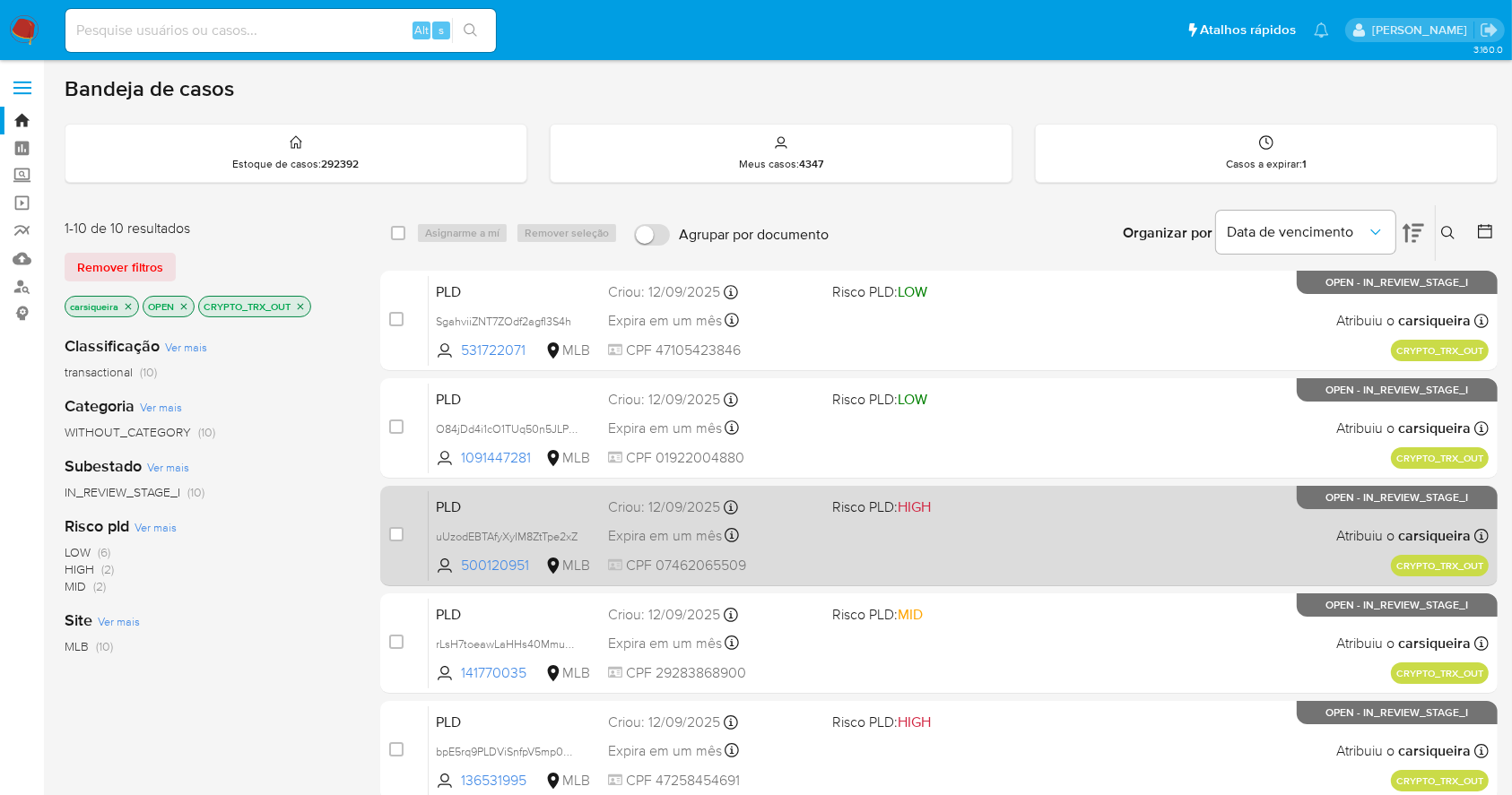
click at [952, 566] on div "PLD uUzodEBTAfyXyIM8ZtTpe2xZ 500120951 MLB Risco PLD: HIGH Criou: 12/09/2025 Cr…" at bounding box center [958, 536] width 1060 height 91
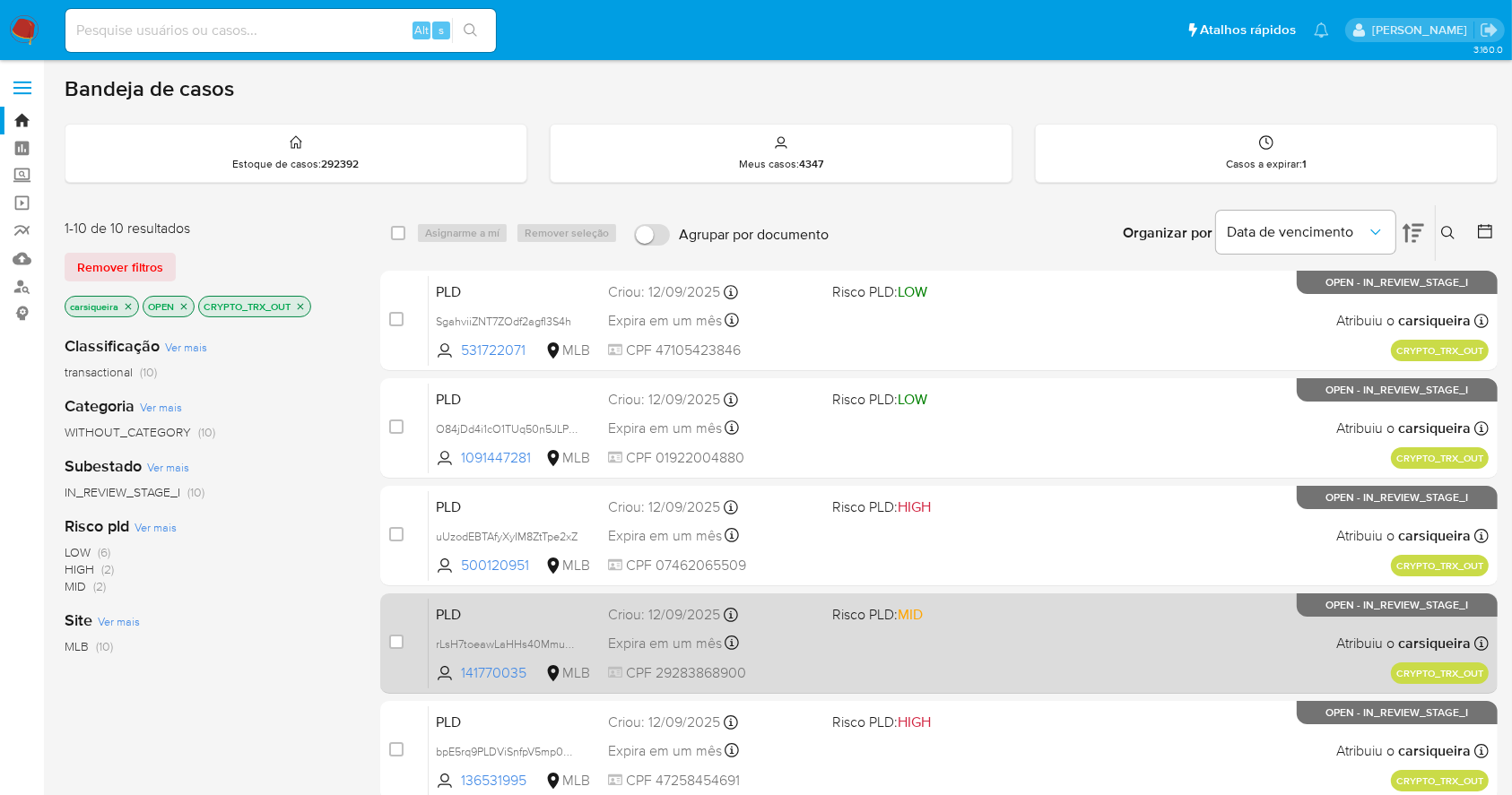
click at [916, 635] on div "PLD rLsH7toeawLaHHs40MmuXgz3 141770035 MLB Risco PLD: MID Criou: 12/09/2025 Cri…" at bounding box center [958, 643] width 1060 height 91
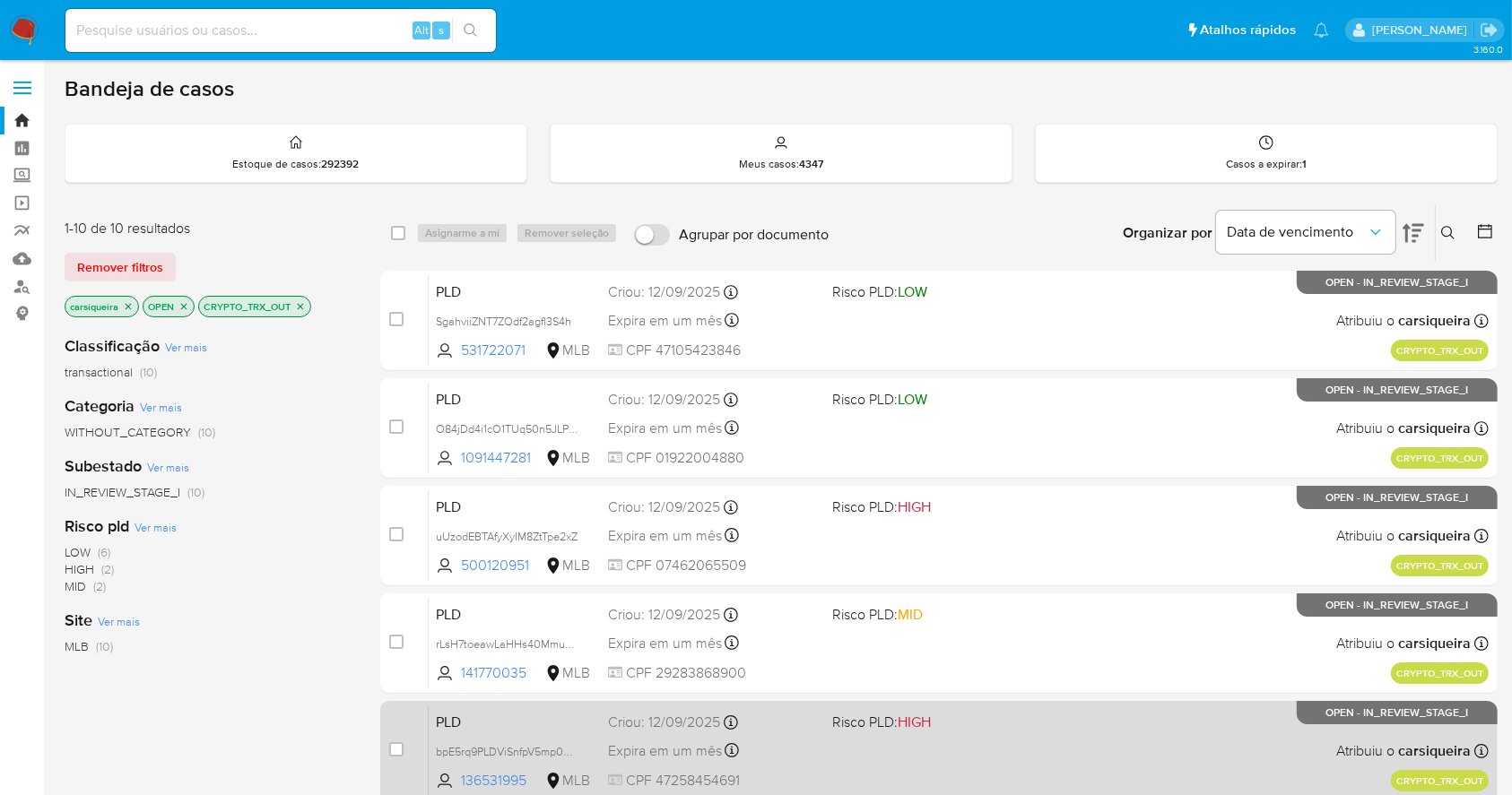
click at [1043, 750] on div "PLD bpE5rq9PLDViSnfpV5mp0Qbl 136531995 MLB Risco PLD: HIGH Criou: 12/09/2025 Cr…" at bounding box center [958, 751] width 1060 height 91
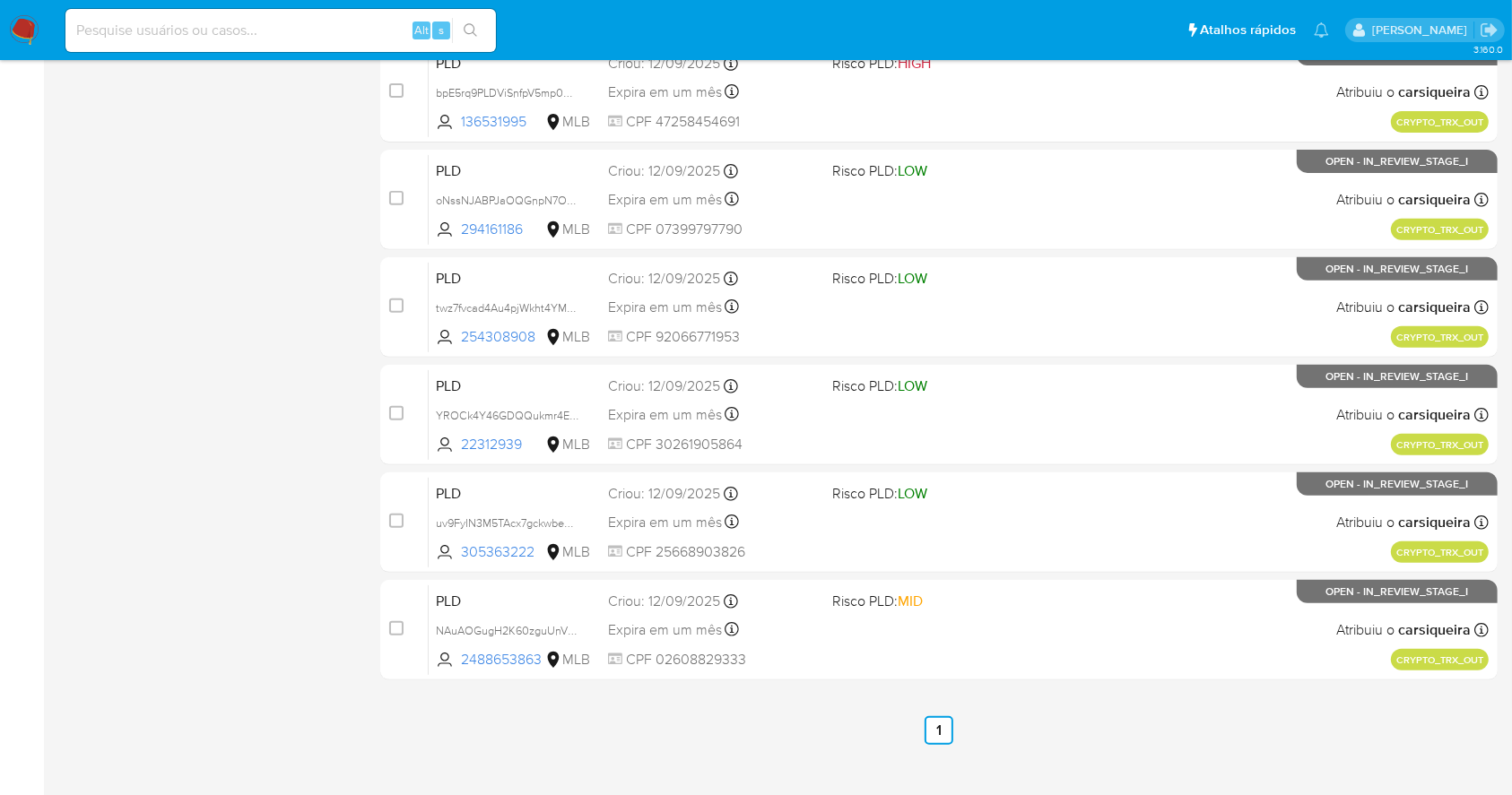
scroll to position [656, 0]
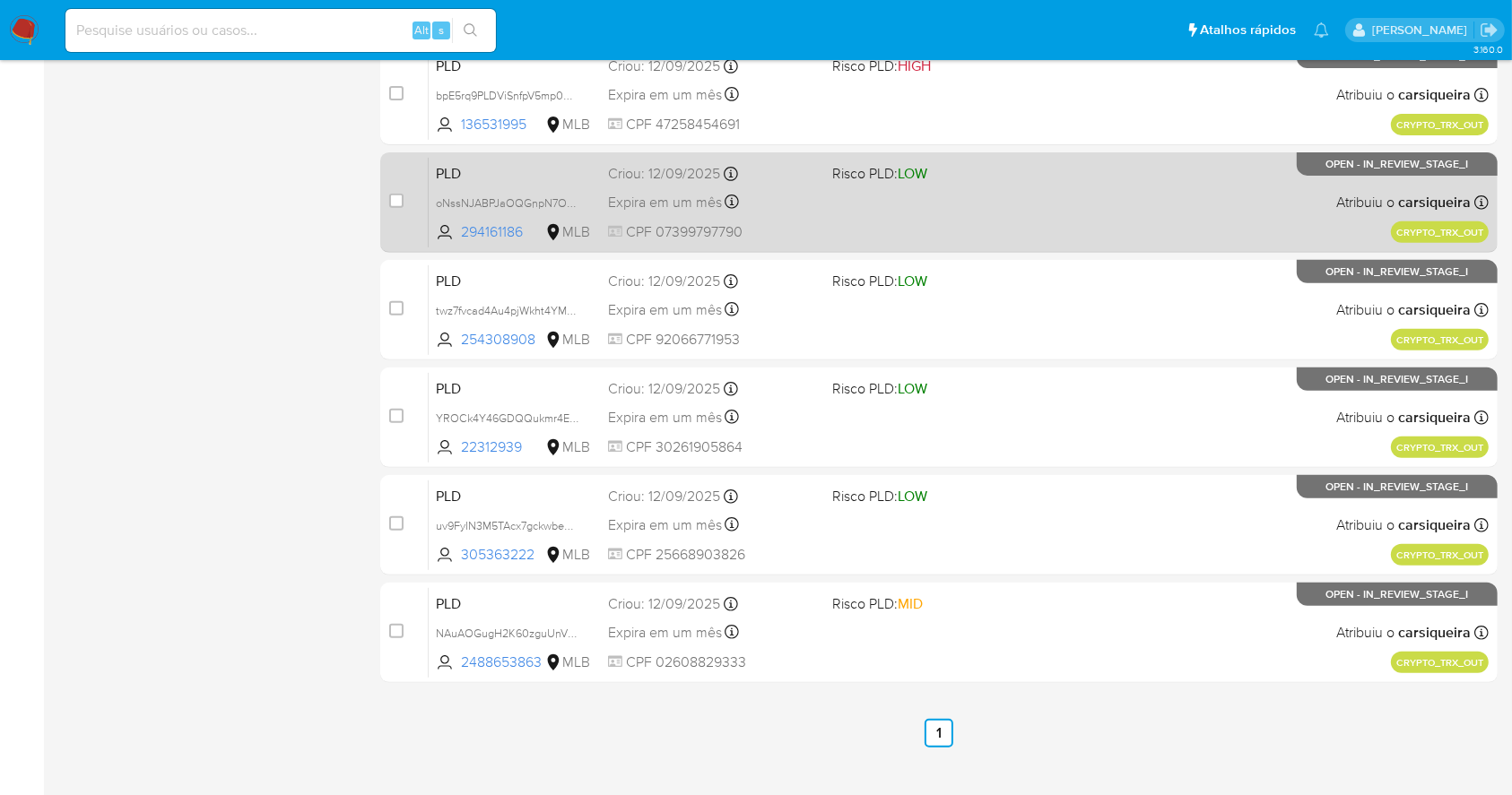
click at [1050, 194] on div "PLD oNssNJABPJaOQGnpN7OO2TKH 294161186 MLB Risco PLD: LOW Criou: 12/09/2025 Cri…" at bounding box center [958, 202] width 1060 height 91
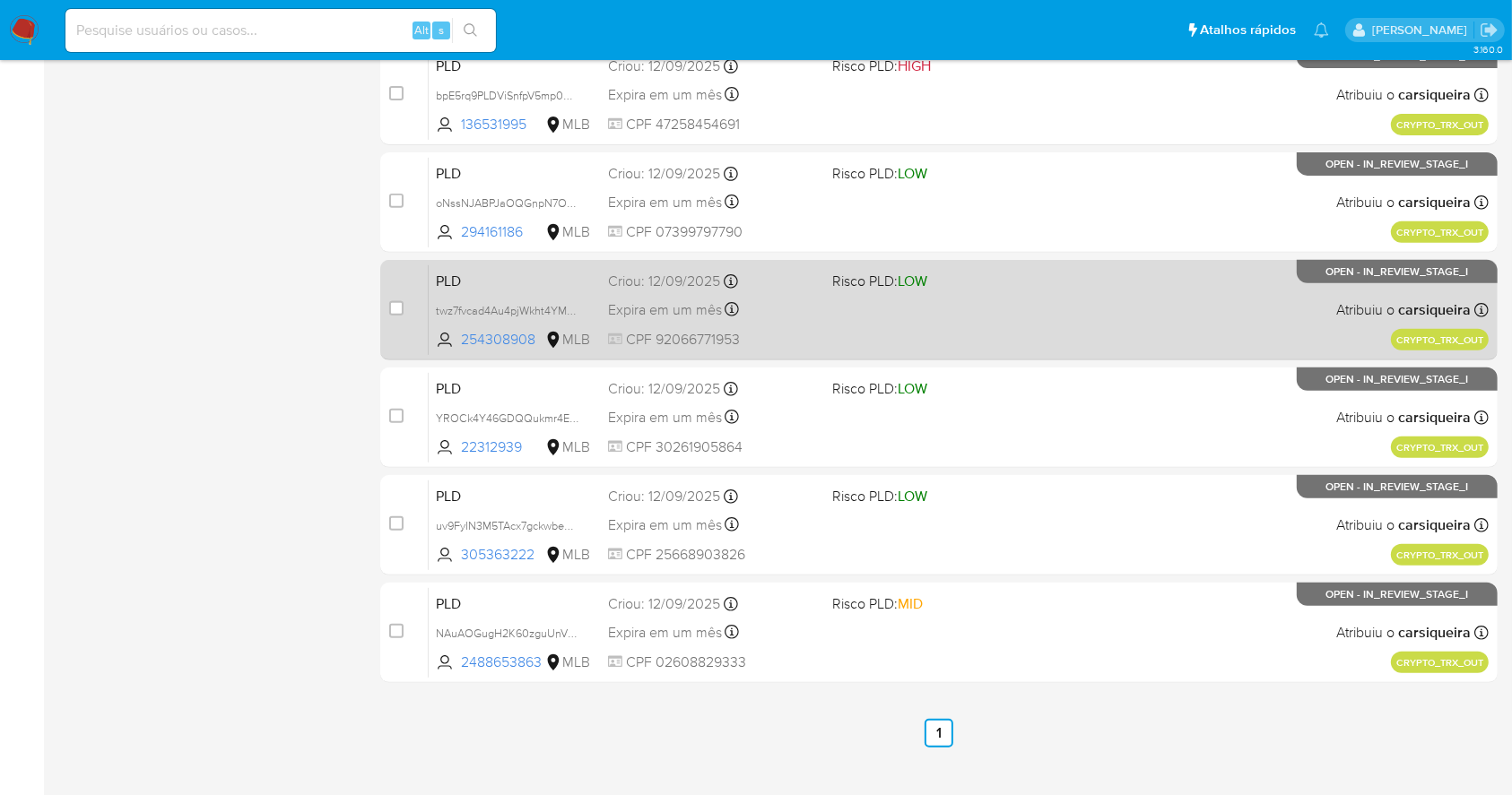
click at [926, 314] on div "PLD twz7fvcad4Au4pjWkht4YMMG 254308908 MLB Risco PLD: LOW Criou: 12/09/2025 Cri…" at bounding box center [958, 310] width 1060 height 91
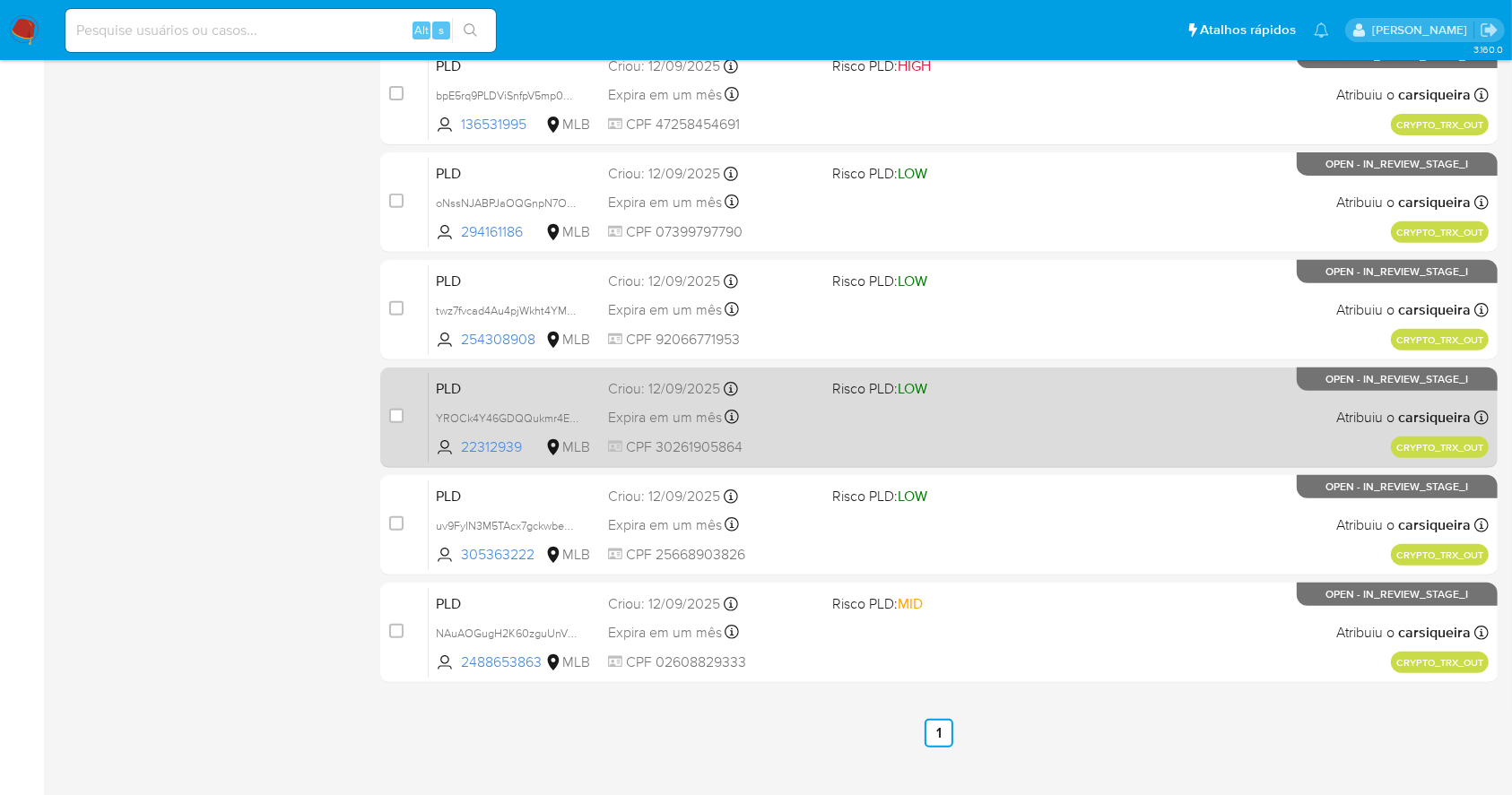
click at [986, 458] on div "PLD YROCk4Y46GDQQukmr4EplhPj 22312939 MLB Risco PLD: LOW Criou: 12/09/2025 Crio…" at bounding box center [958, 417] width 1060 height 91
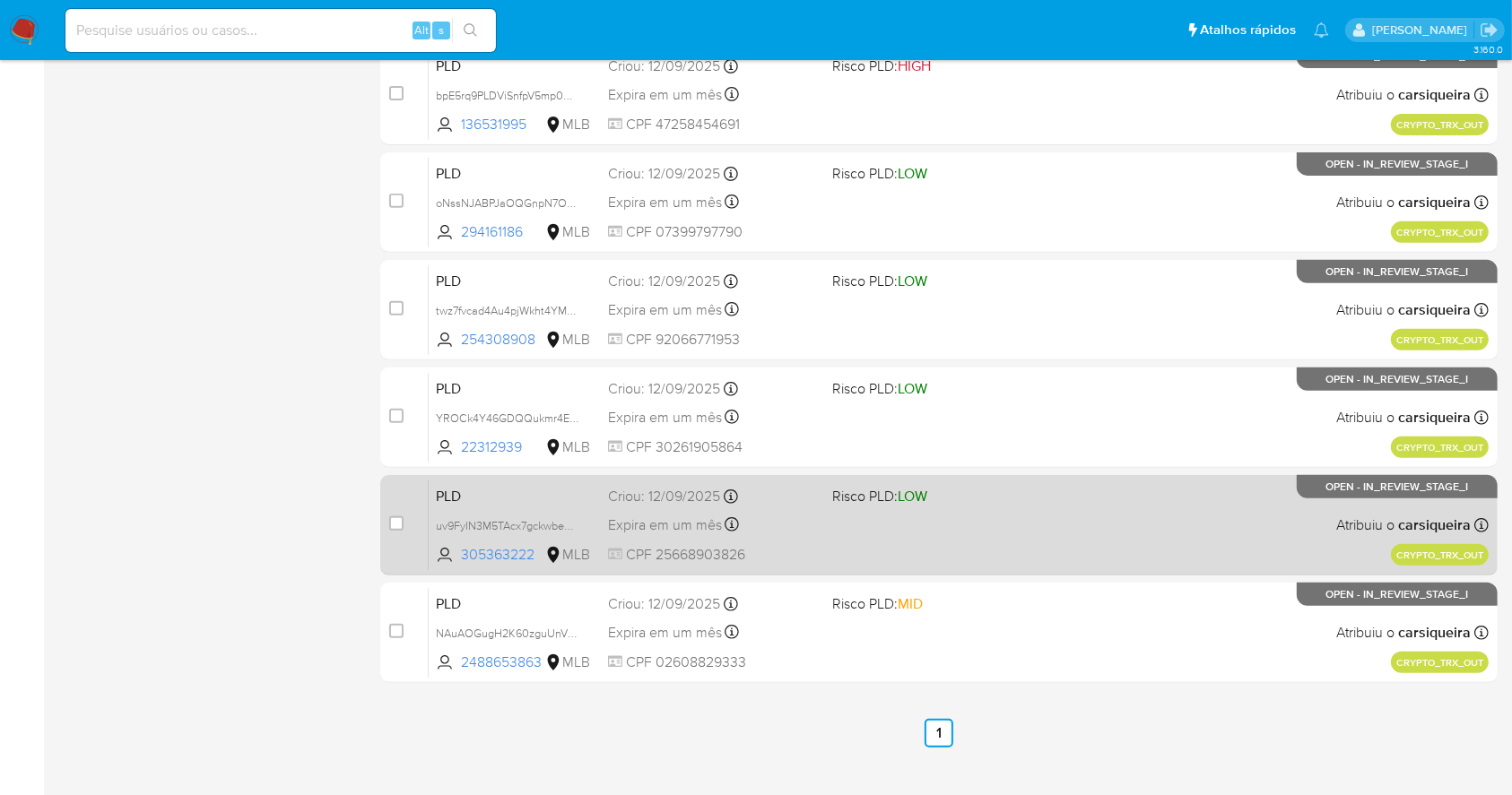
click at [999, 546] on div "PLD uv9FyIN3M5TAcx7gckwbe6sC 305363222 MLB Risco PLD: LOW Criou: 12/09/2025 Cri…" at bounding box center [958, 525] width 1060 height 91
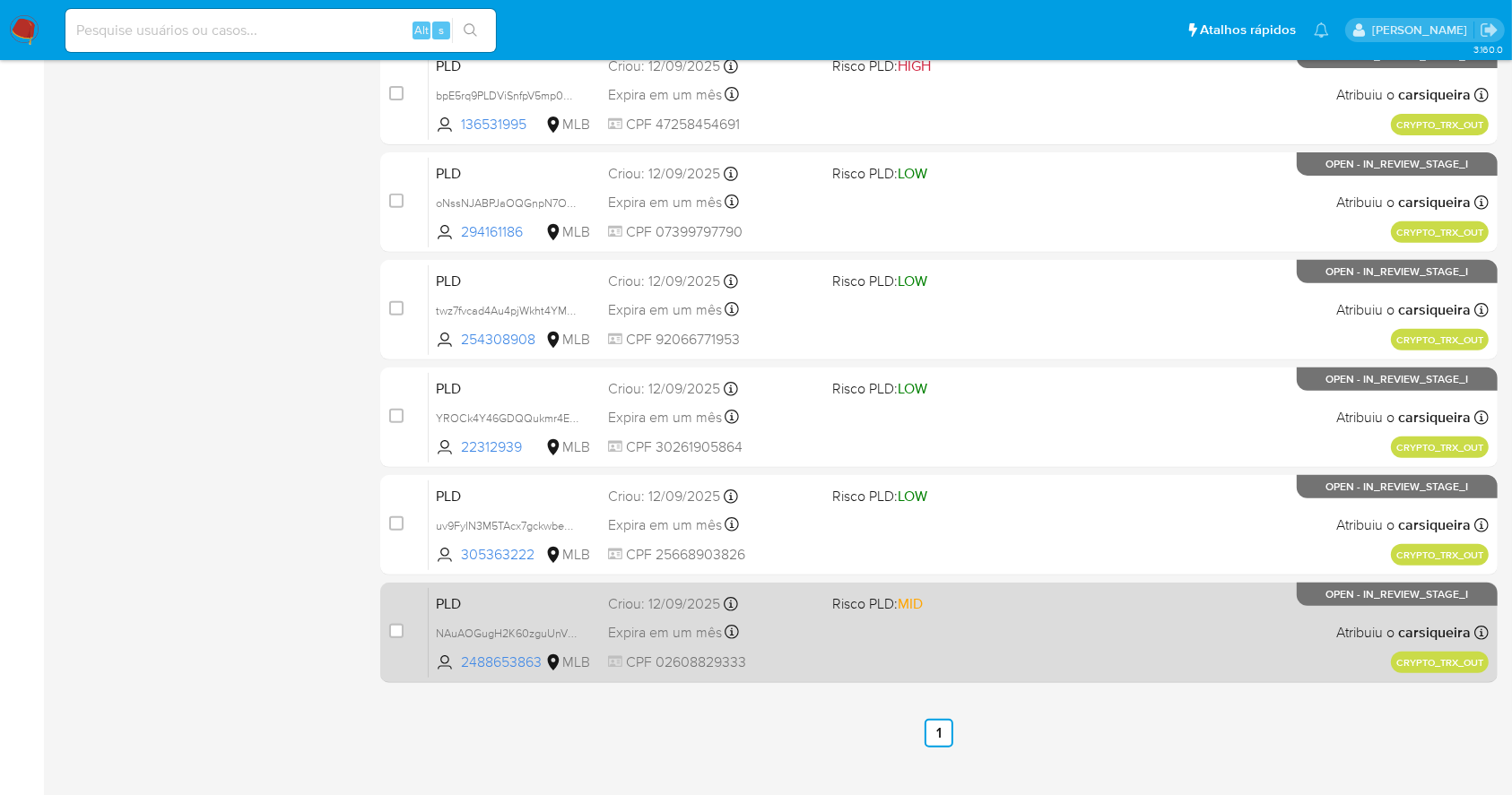
click at [956, 650] on div "PLD NAuAOGugH2K60zguUnVfT6gZ 2488653863 MLB Risco PLD: MID Criou: 12/09/2025 Cr…" at bounding box center [958, 632] width 1060 height 91
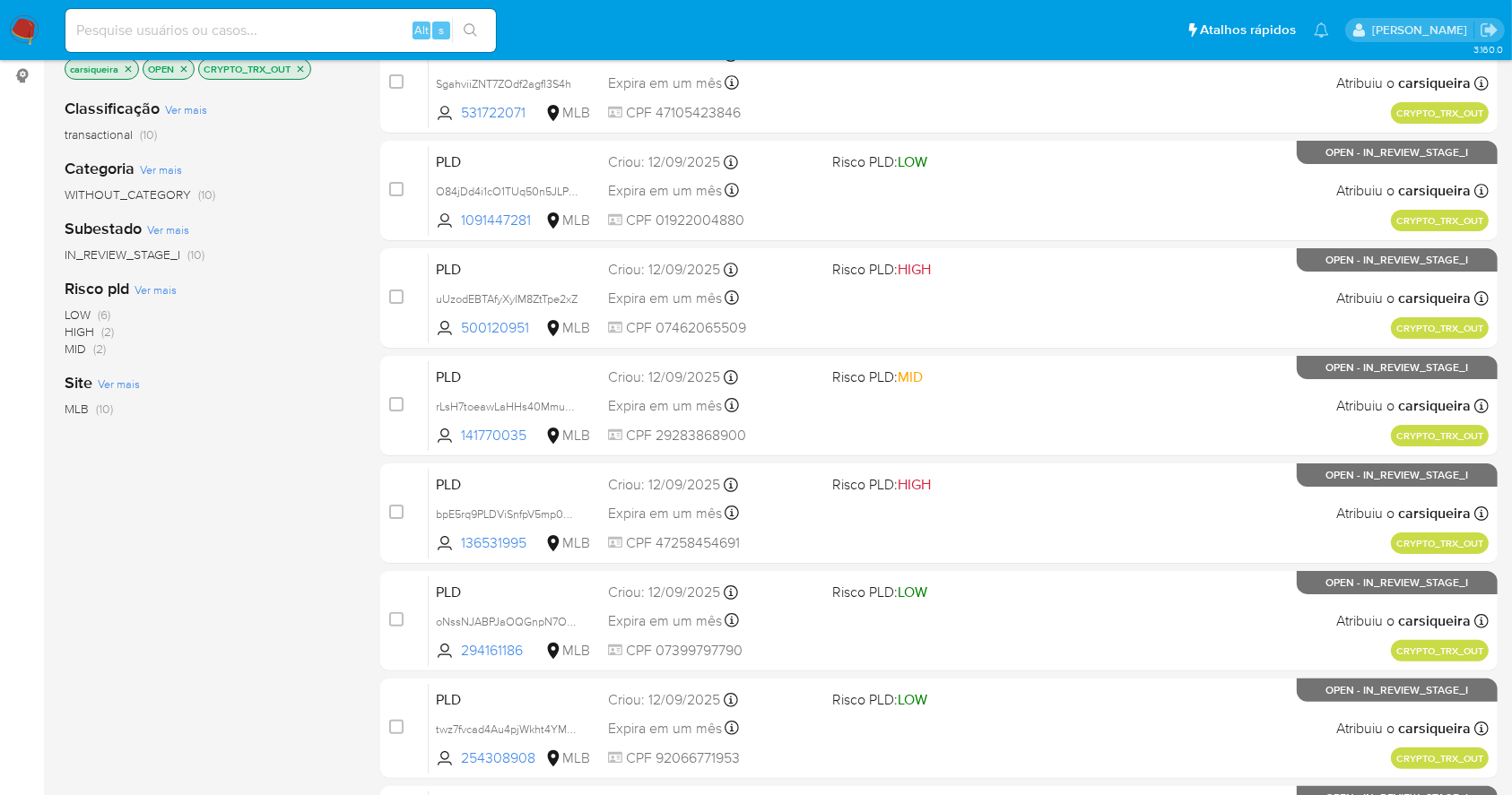
scroll to position [0, 0]
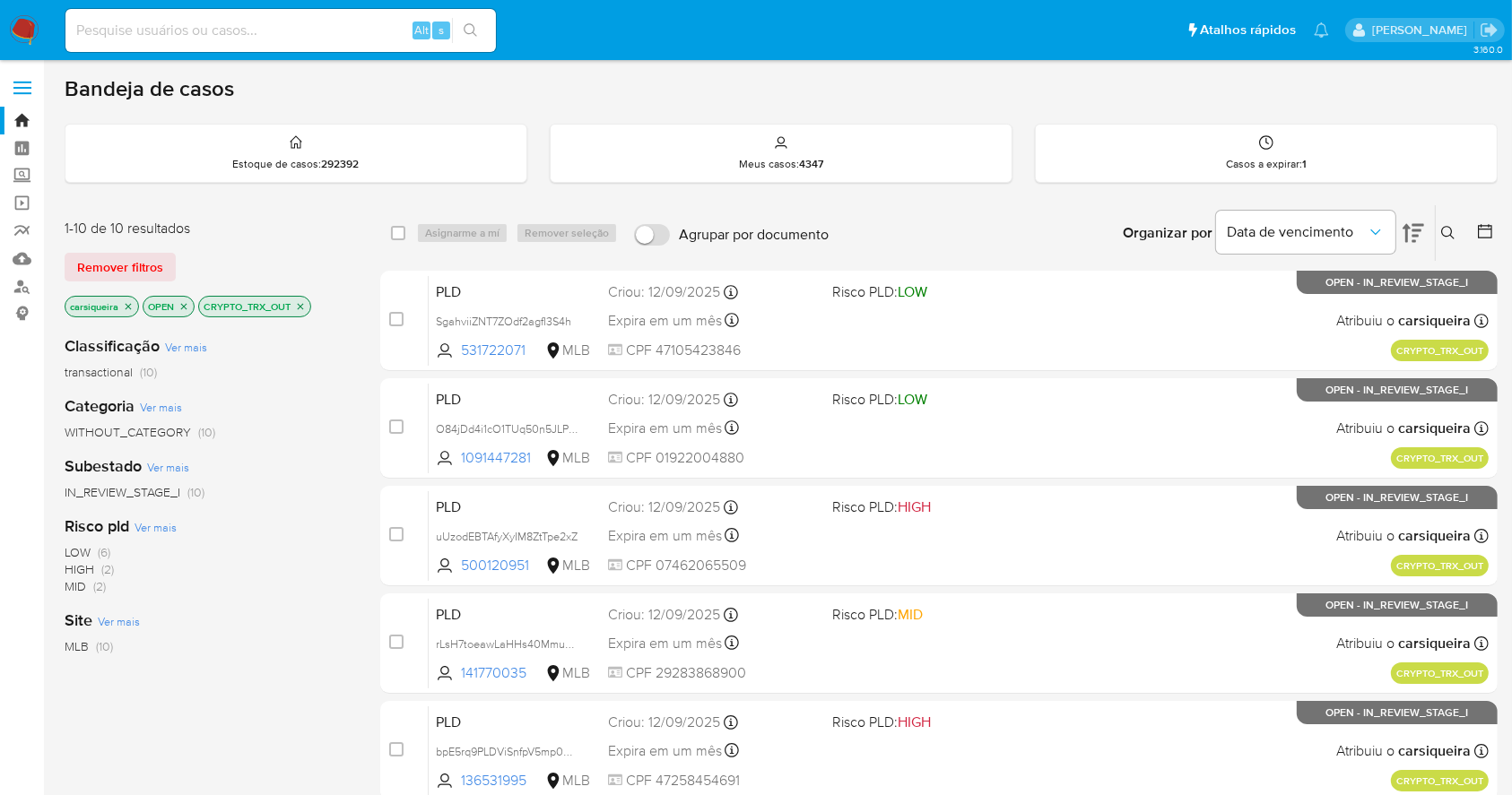
click at [299, 303] on icon "close-filter" at bounding box center [301, 305] width 6 height 6
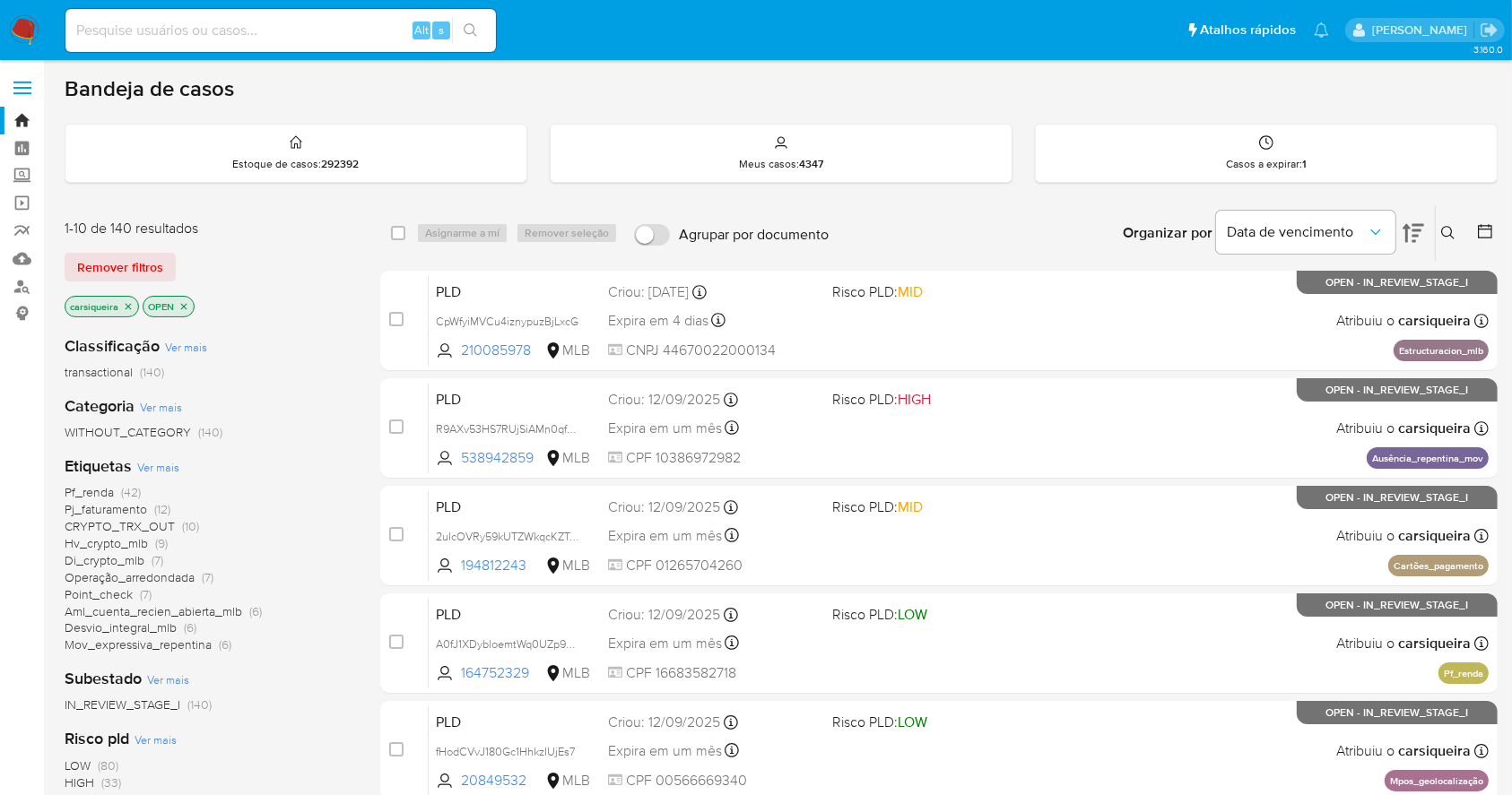
click at [157, 575] on span "Operação_arredondada" at bounding box center [130, 577] width 130 height 18
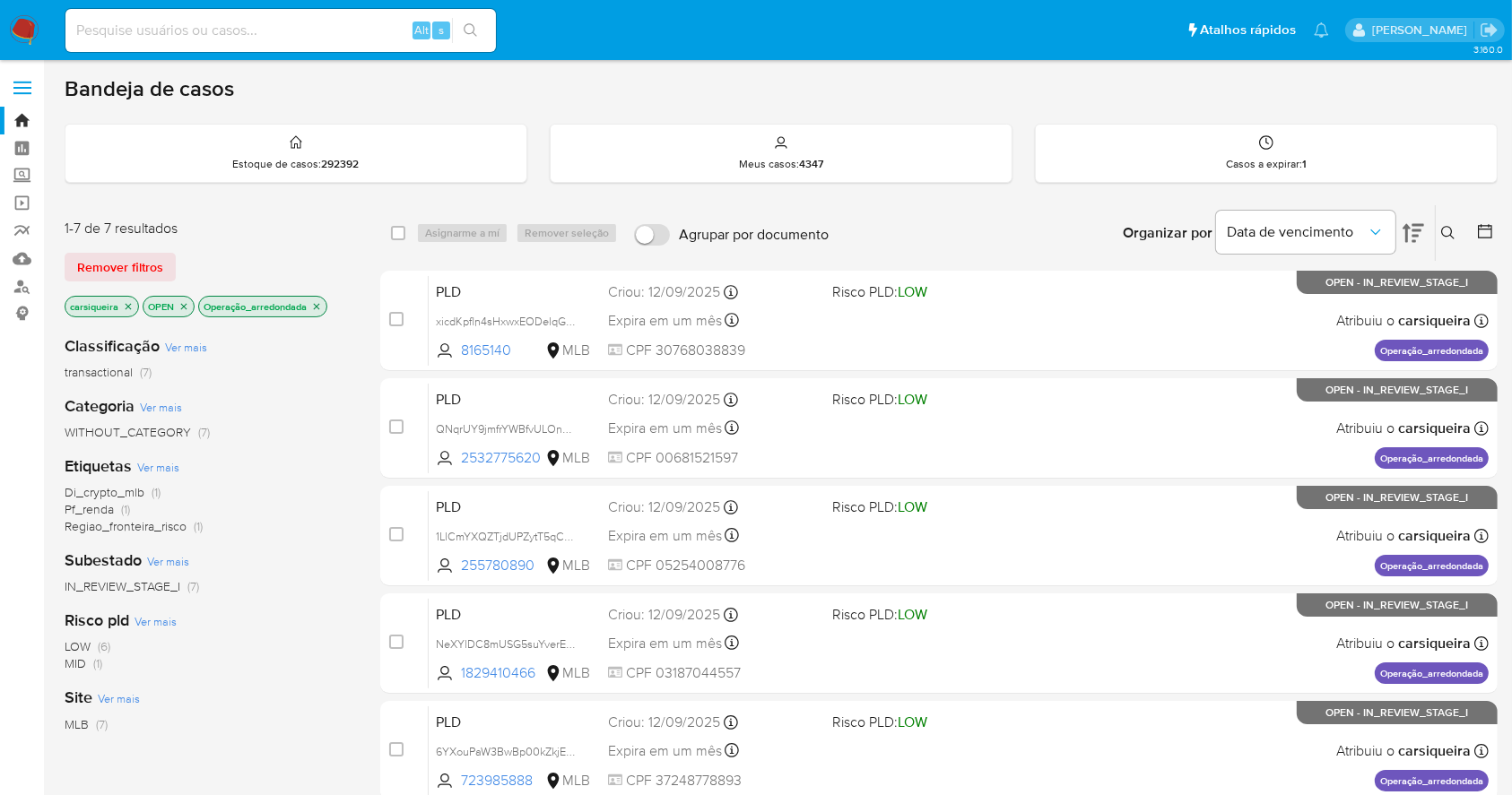
drag, startPoint x: 1500, startPoint y: 217, endPoint x: 1529, endPoint y: 397, distance: 182.3
click at [1512, 397] on html "Pausado Ver notificaciones Alt s Atalhos rápidos Presiona las siguientes teclas…" at bounding box center [756, 578] width 1512 height 1157
click at [1068, 118] on div "Bandeja de casos Estoque de casos : 292392 Meus casos : 4347 Casos a expirar : …" at bounding box center [781, 578] width 1432 height 1006
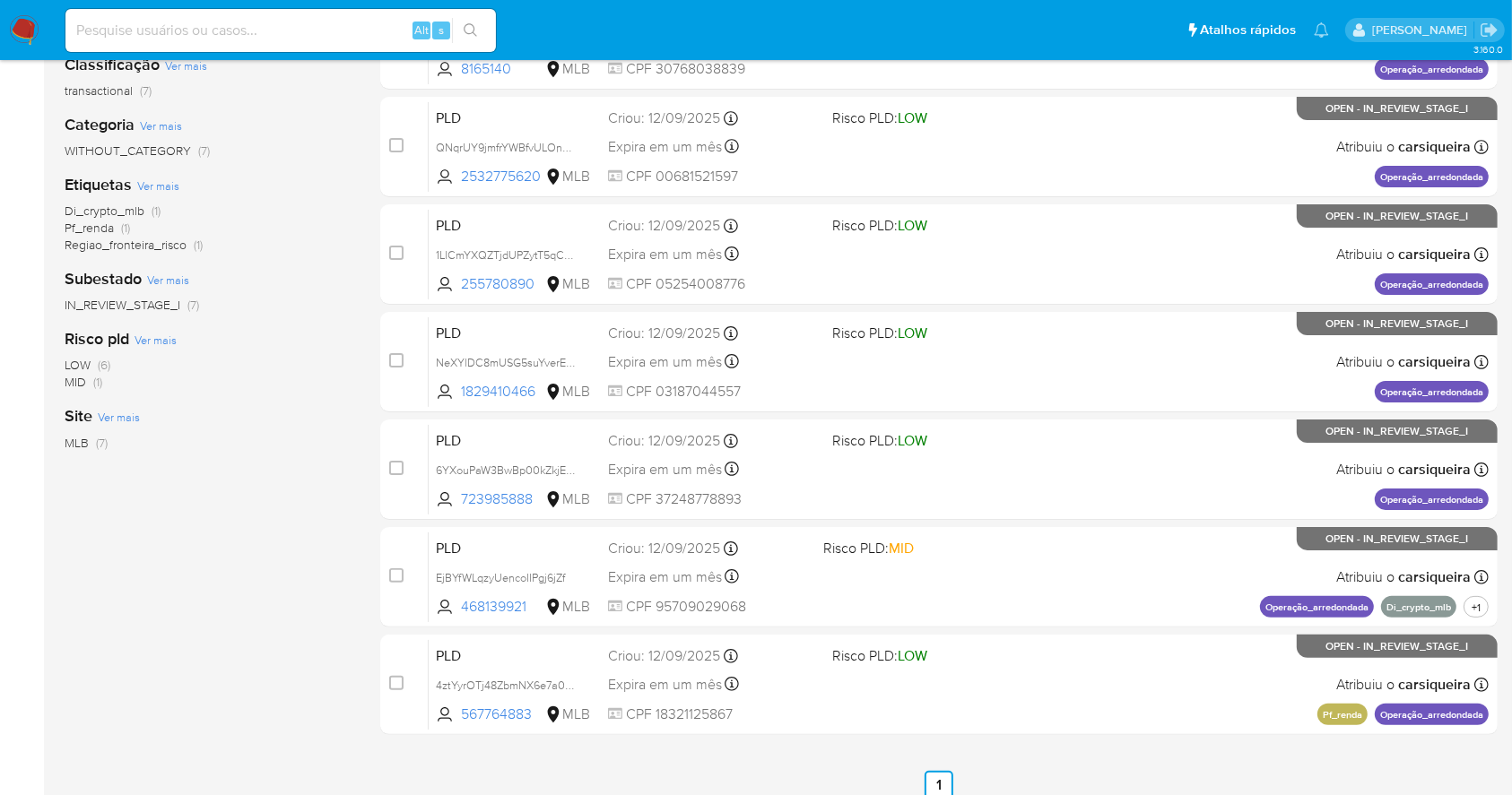
scroll to position [360, 0]
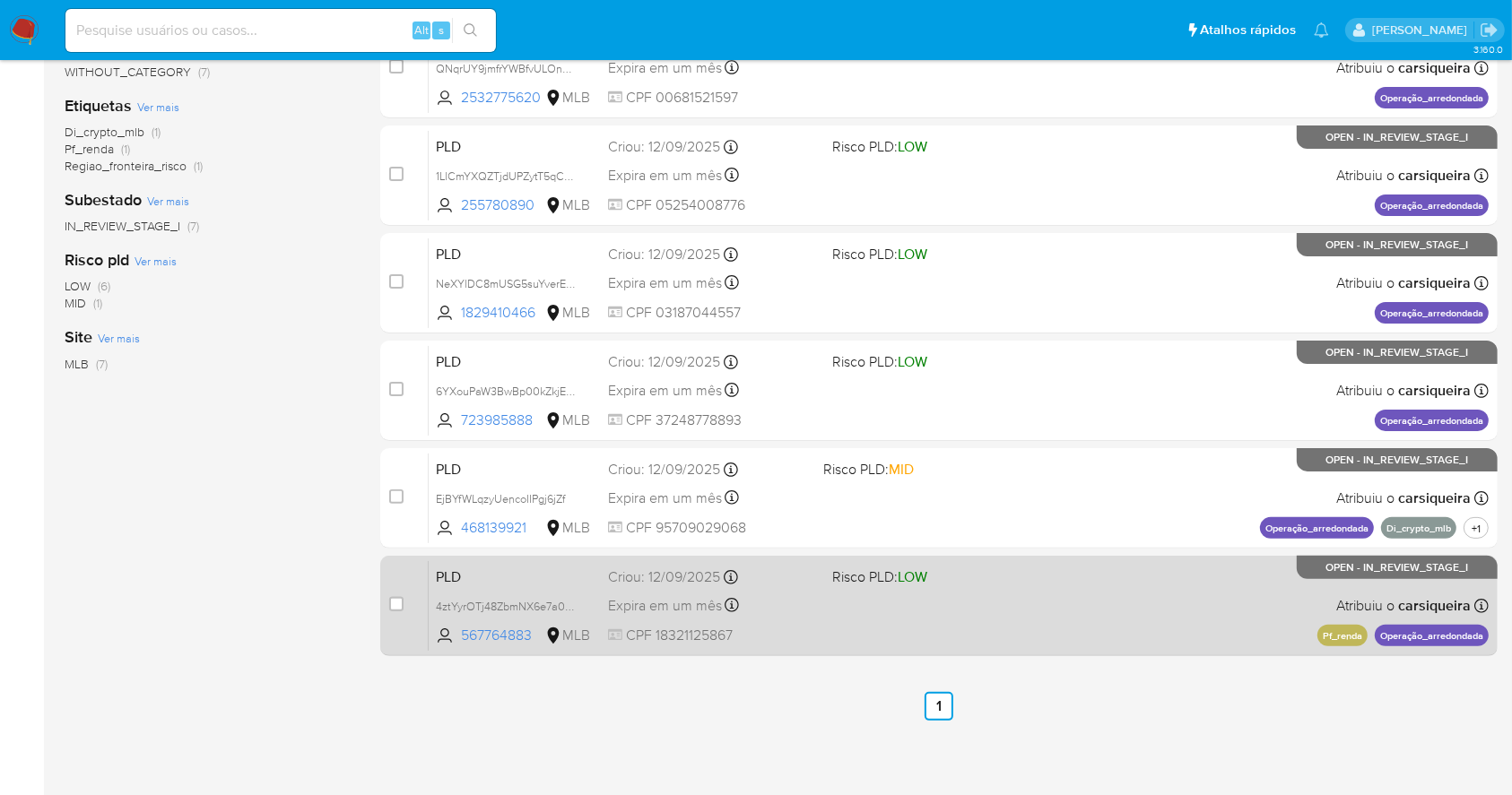
click at [1057, 614] on div "PLD 4ztYyrOTj48ZbmNX6e7a03N1 567764883 MLB Risco PLD: LOW Criou: 12/09/2025 Cri…" at bounding box center [958, 605] width 1060 height 91
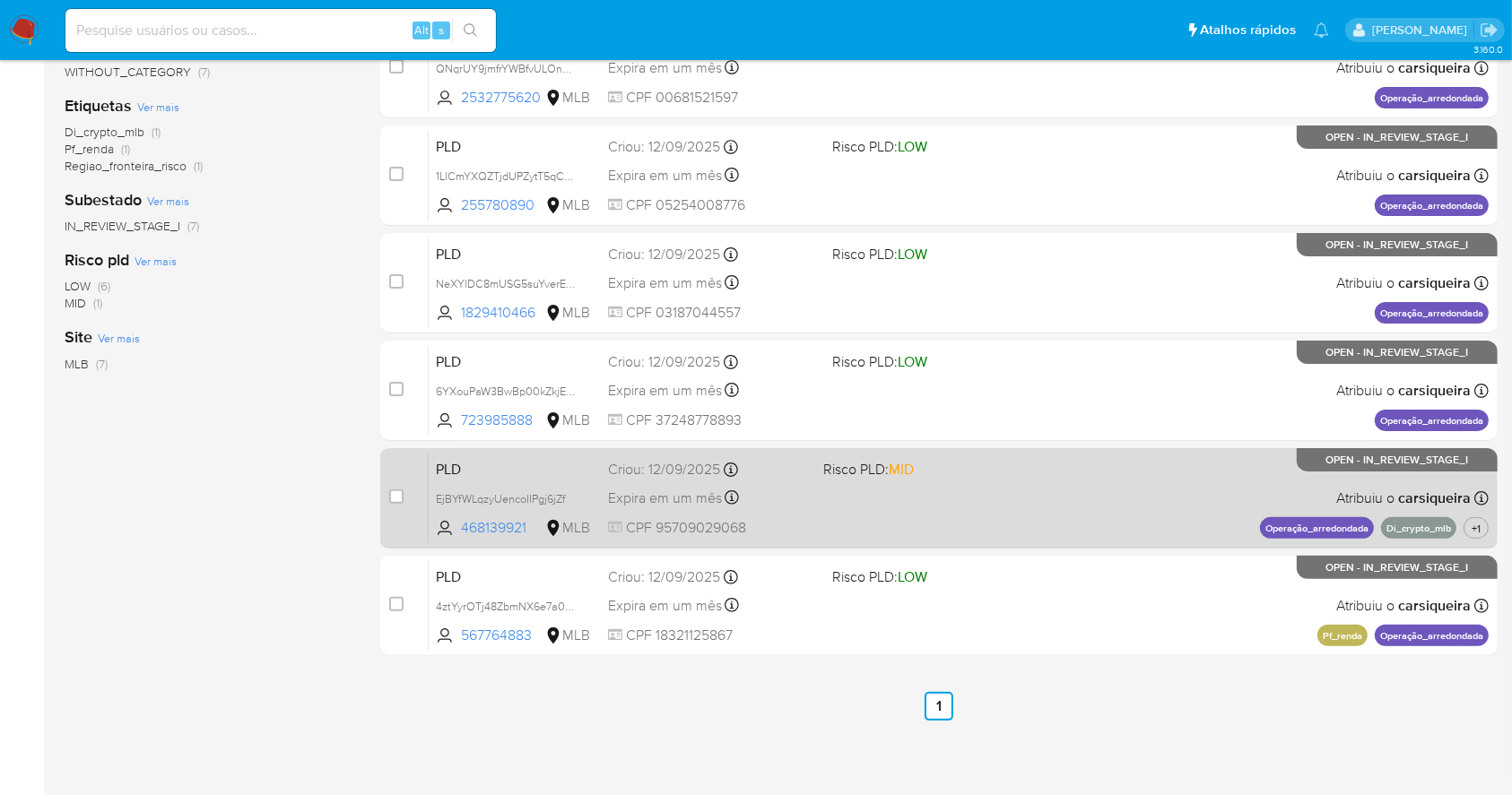
click at [943, 484] on div "PLD EjBYfWLqzyUencoIIPgj6jZf 468139921 MLB Risco PLD: MID Criou: 12/09/2025 Cri…" at bounding box center [958, 498] width 1060 height 91
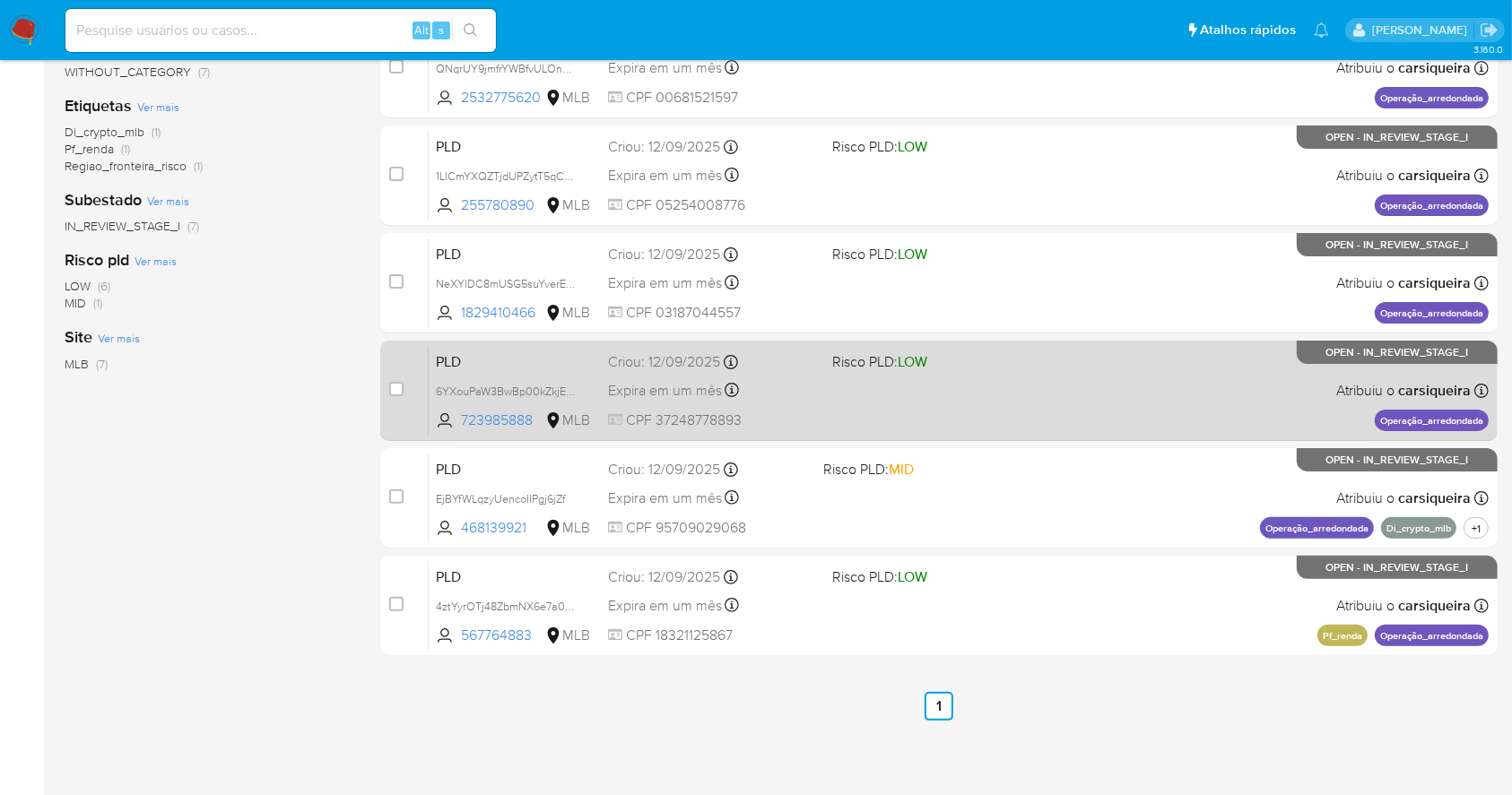
click at [929, 396] on div "PLD 6YXouPaW3BwBp00kZkjE2J8F 723985888 MLB Risco PLD: LOW Criou: 12/09/2025 Cri…" at bounding box center [958, 391] width 1060 height 91
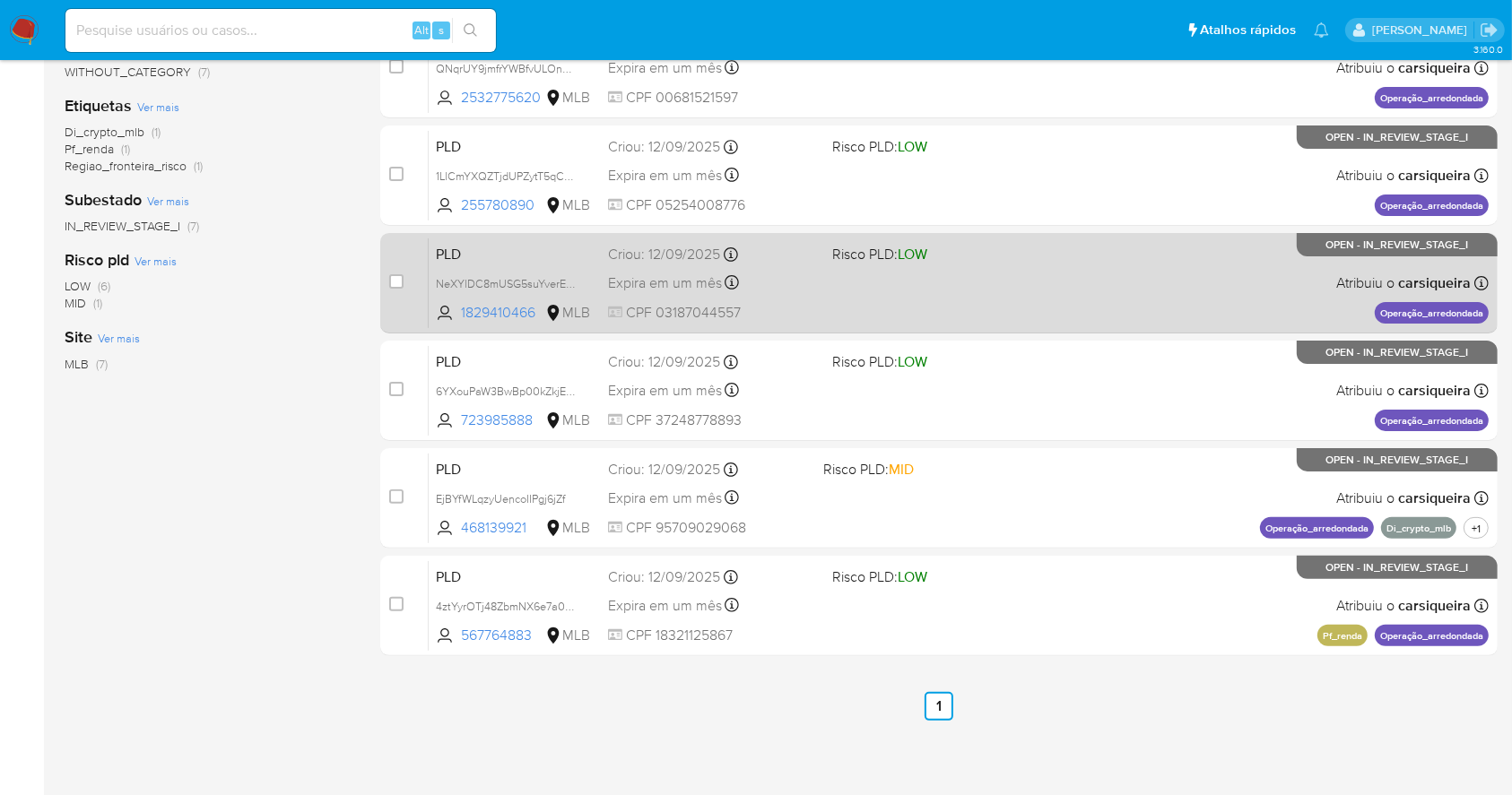
click at [1007, 266] on div "PLD NeXYlDC8mUSG5suYverEko2j 1829410466 MLB Risco PLD: LOW Criou: 12/09/2025 Cr…" at bounding box center [958, 283] width 1060 height 91
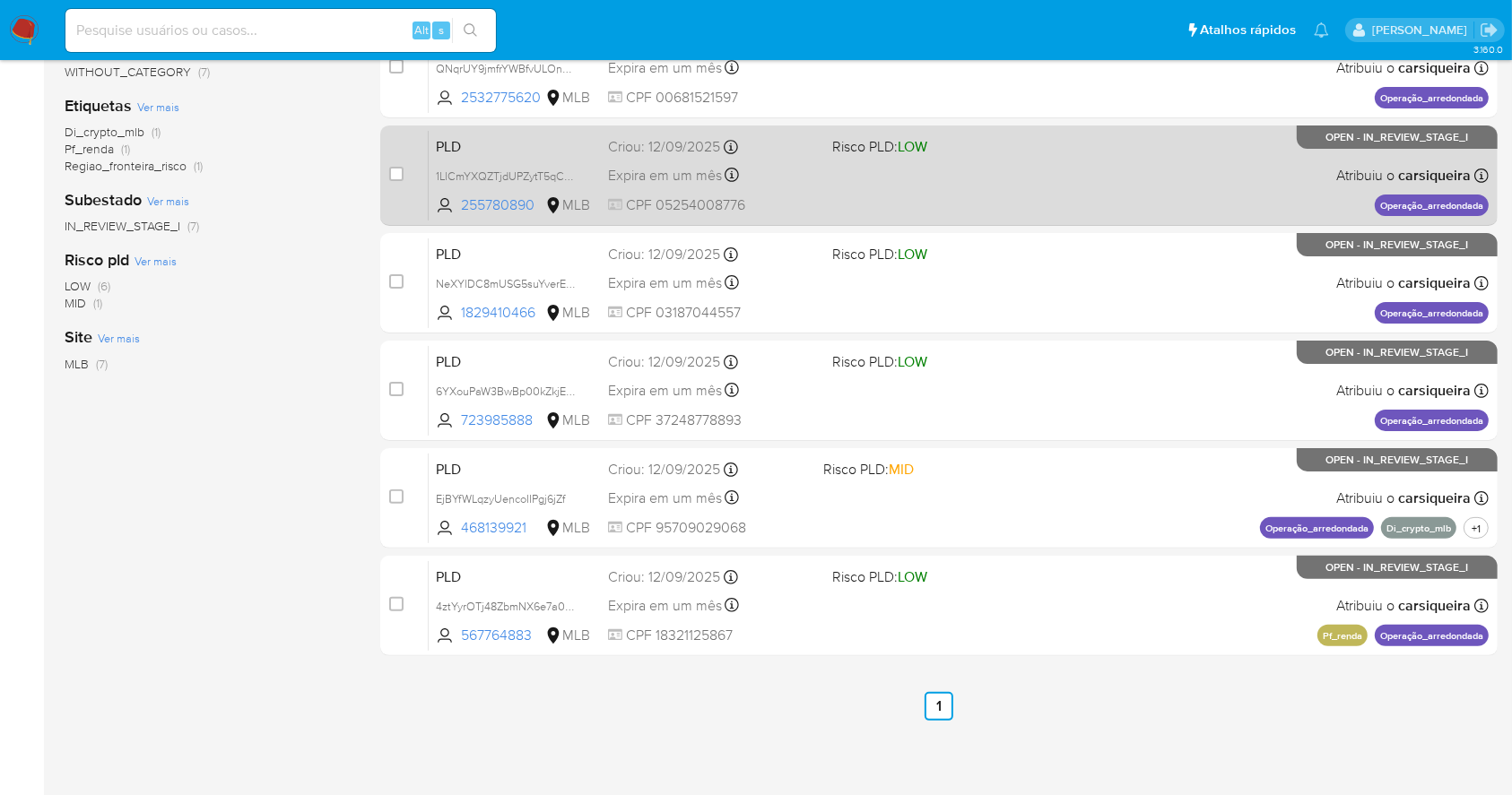
click at [929, 175] on span at bounding box center [937, 175] width 209 height 4
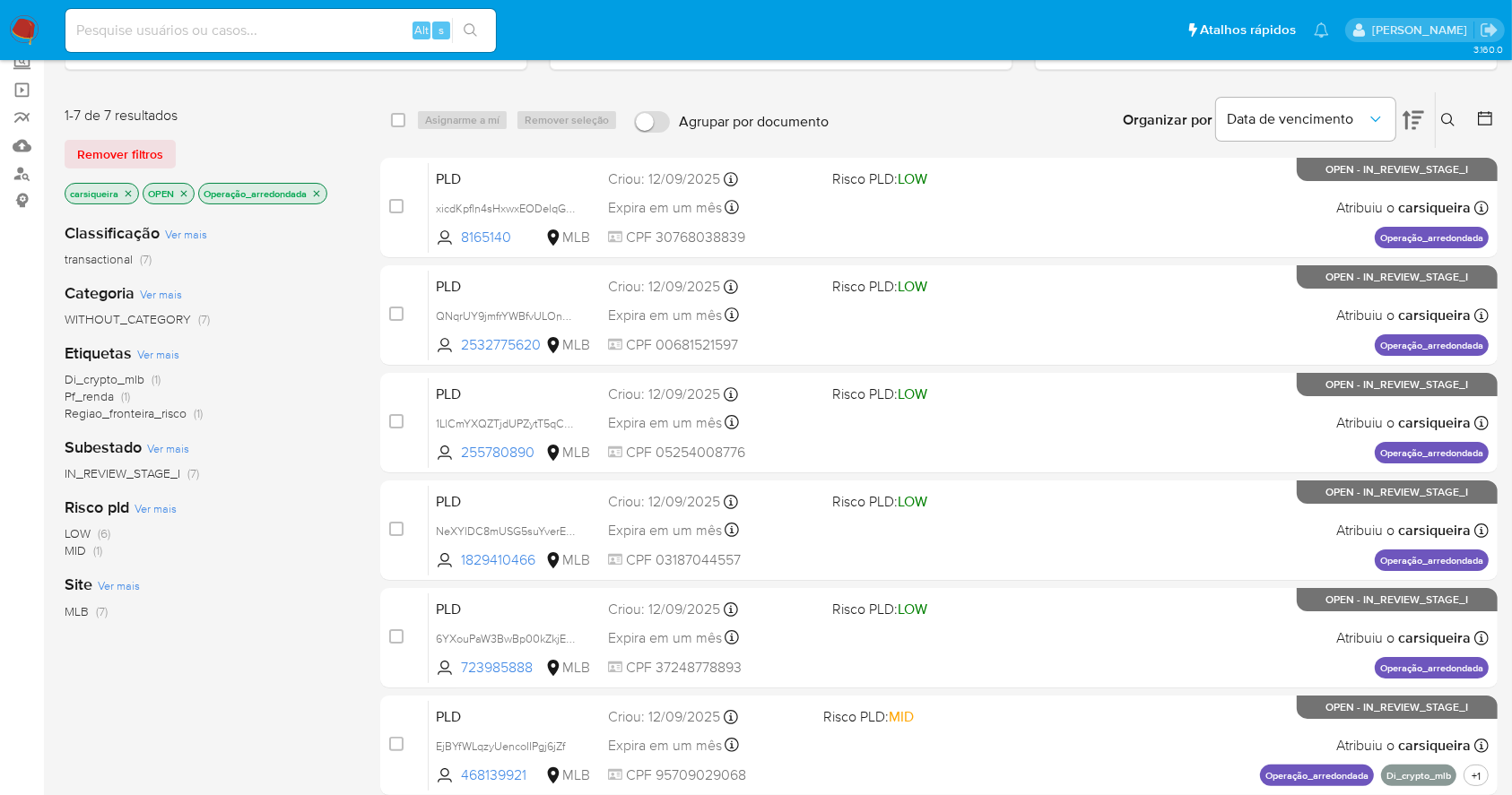
scroll to position [0, 0]
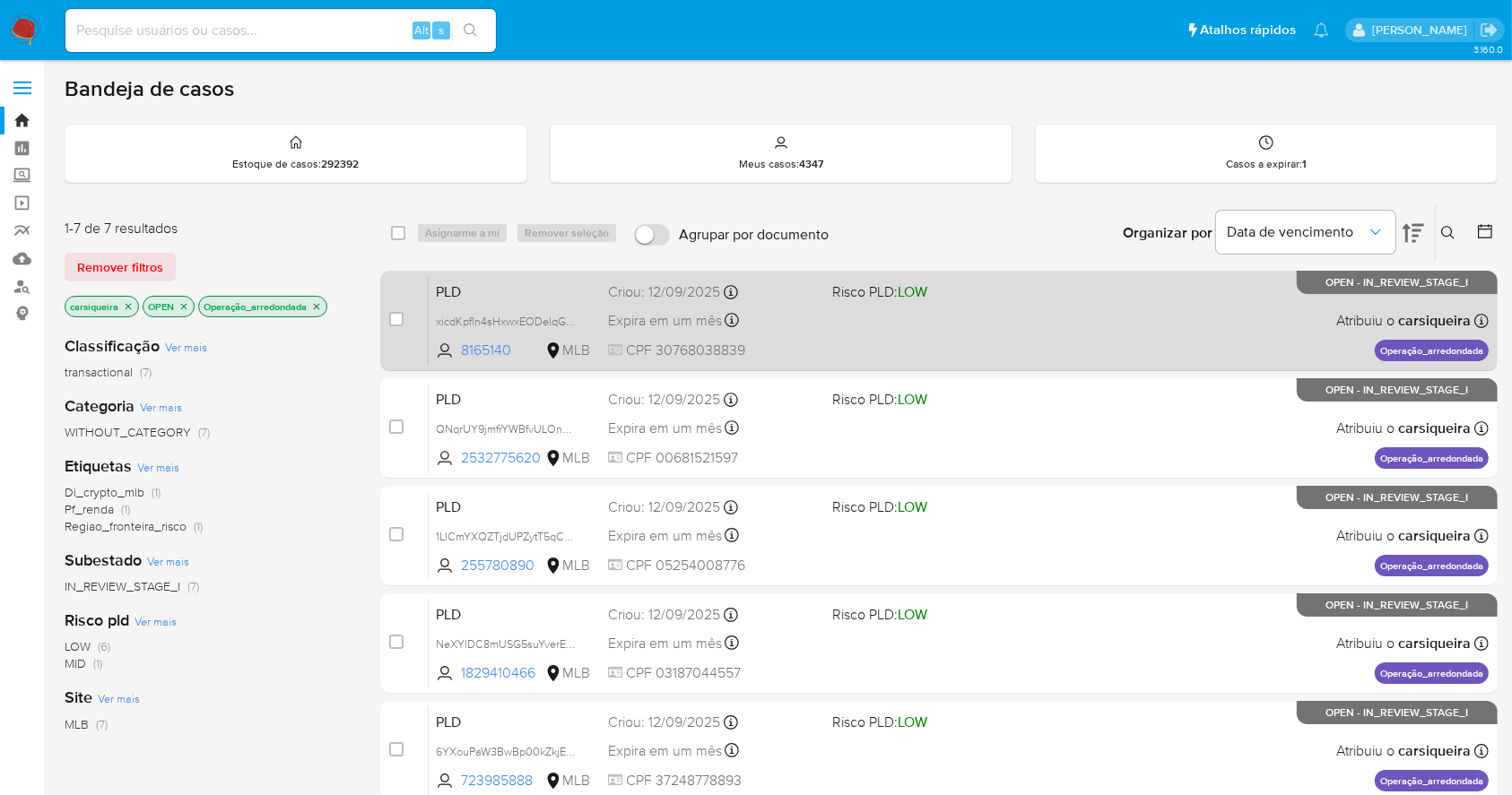
click at [964, 311] on div "PLD xicdKpfln4sHxwxEODelqGCK 8165140 MLB Risco PLD: LOW Criou: 12/09/2025 Criou…" at bounding box center [958, 320] width 1060 height 91
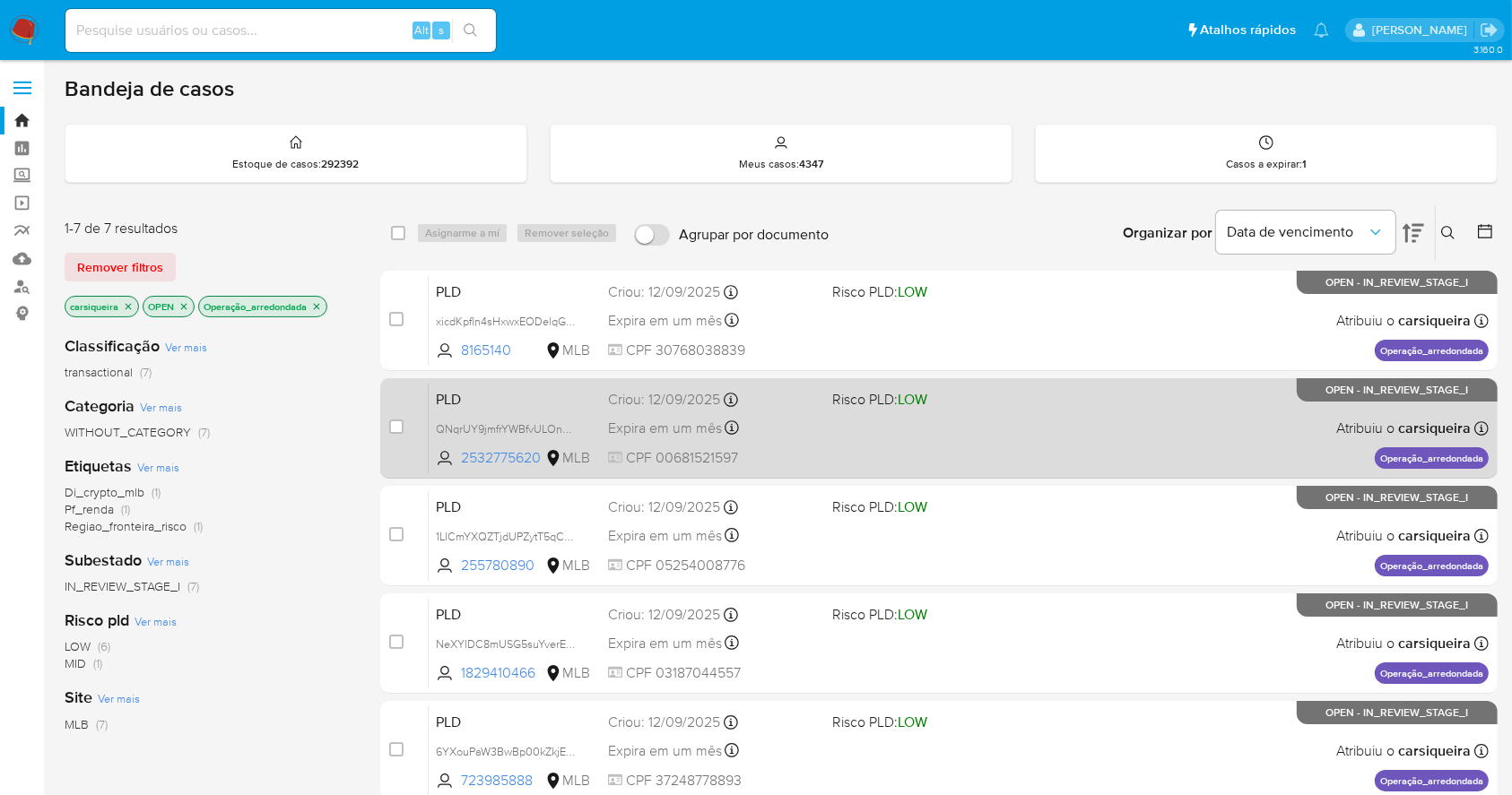
click at [809, 413] on div "PLD QNqrUY9jmfrYWBfvULOnDWRY 2532775620 MLB Risco PLD: LOW Criou: 12/09/2025 Cr…" at bounding box center [958, 428] width 1060 height 91
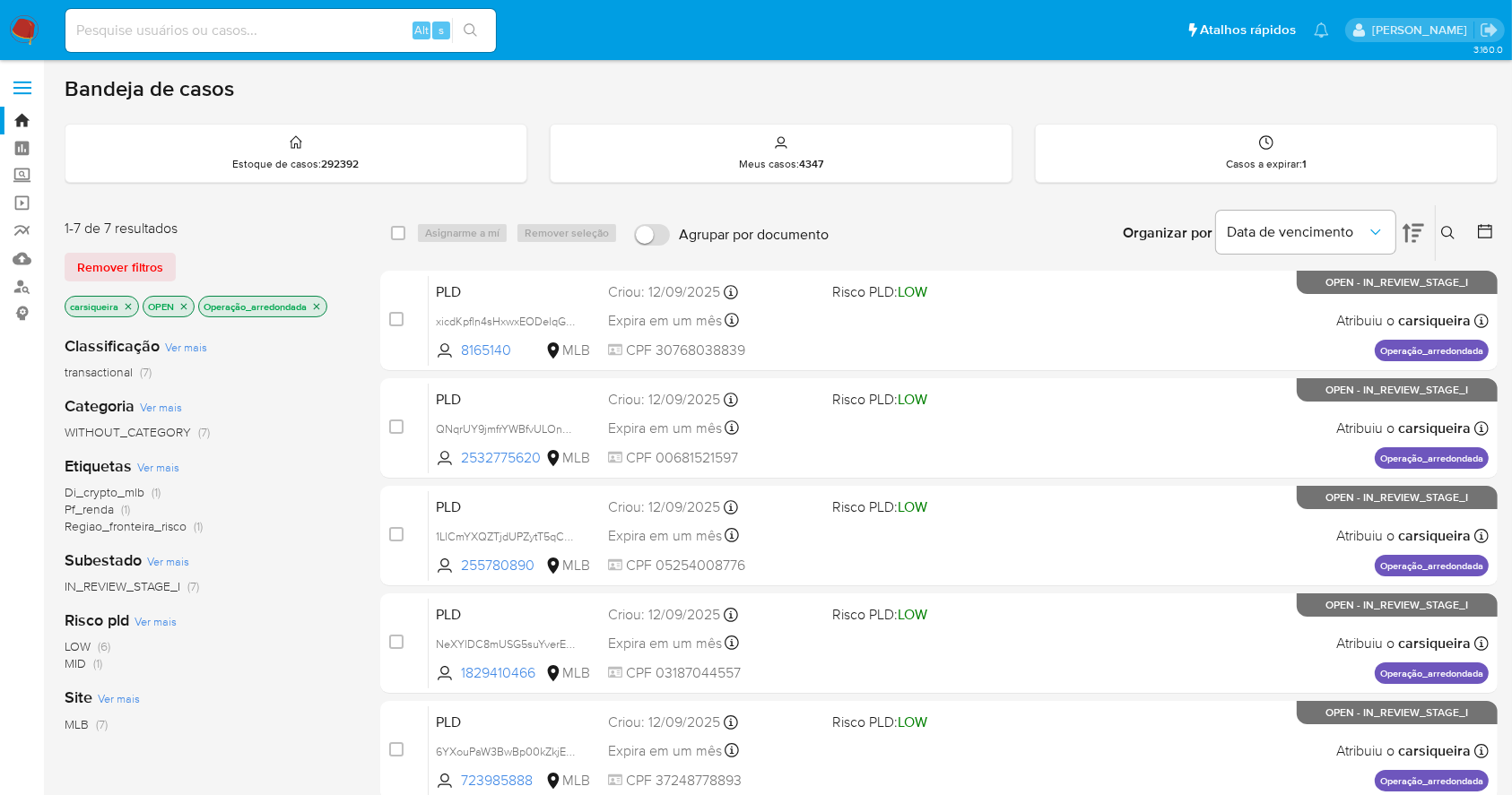
click at [318, 305] on icon "close-filter" at bounding box center [317, 305] width 6 height 6
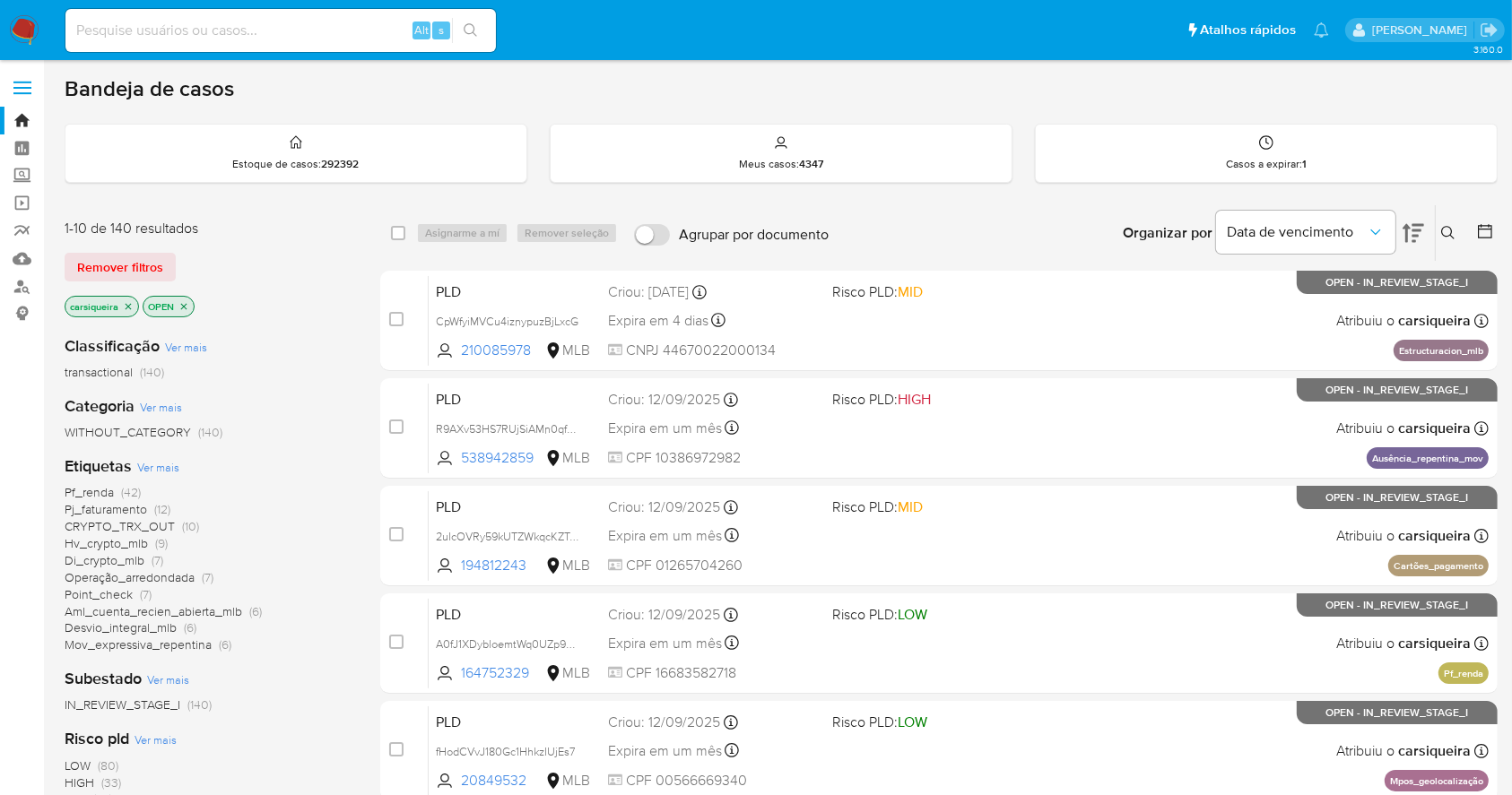
click at [140, 592] on span "(7)" at bounding box center [145, 593] width 12 height 18
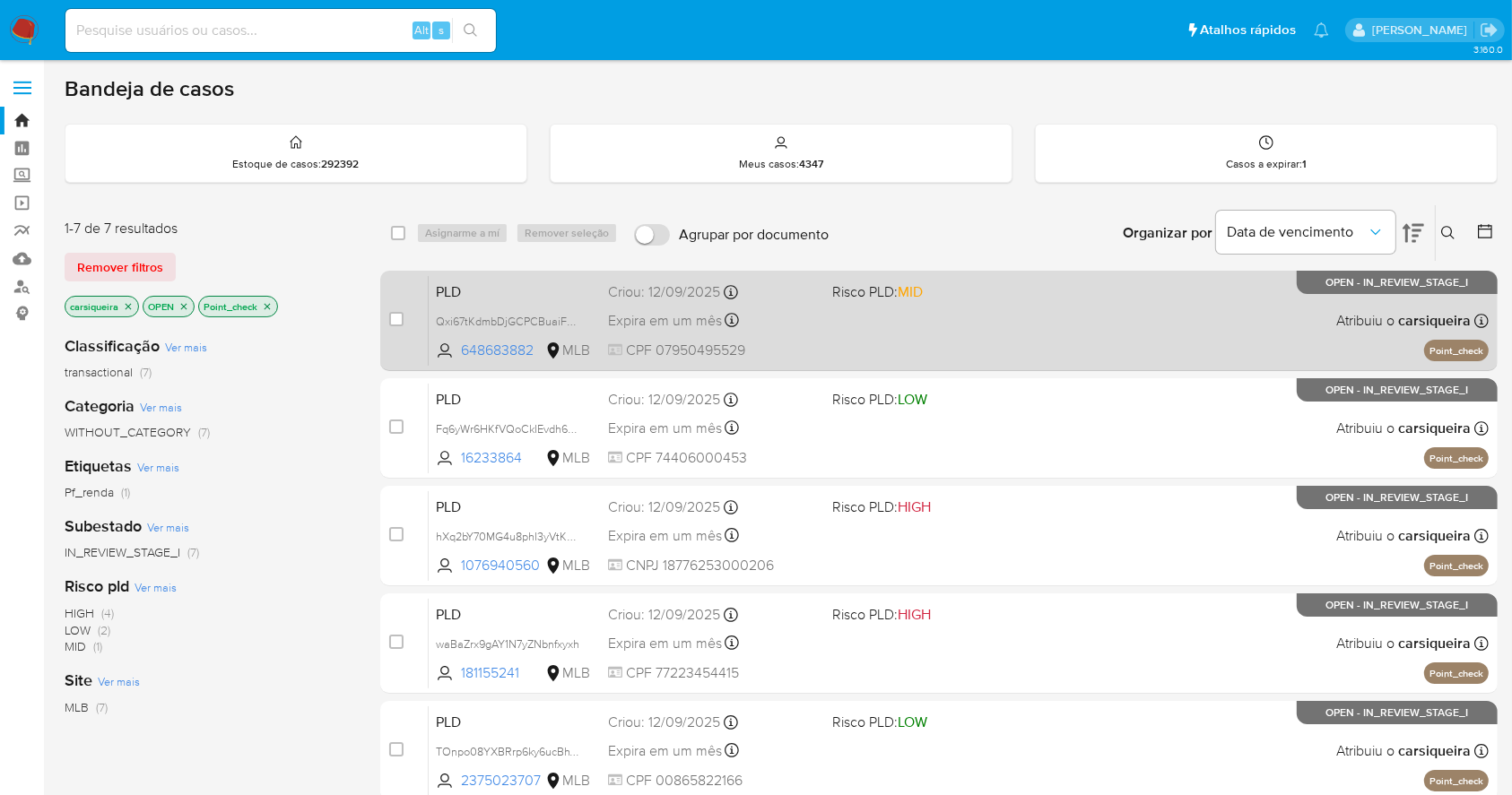
click at [696, 329] on div "Expira em um mês Expira em 27/10/2025 00:12:41" at bounding box center [713, 320] width 209 height 24
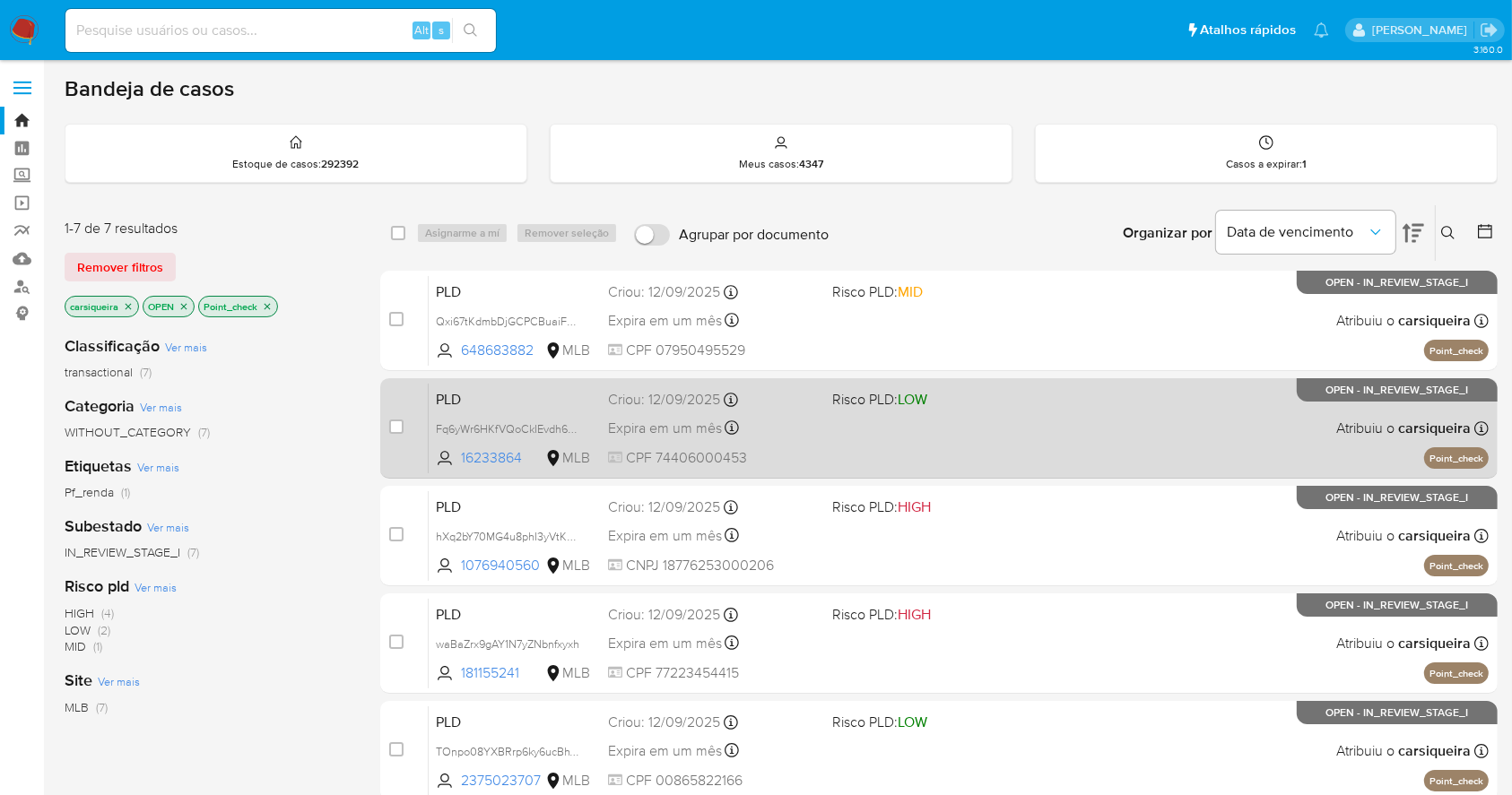
click at [911, 397] on span "LOW" at bounding box center [912, 399] width 30 height 20
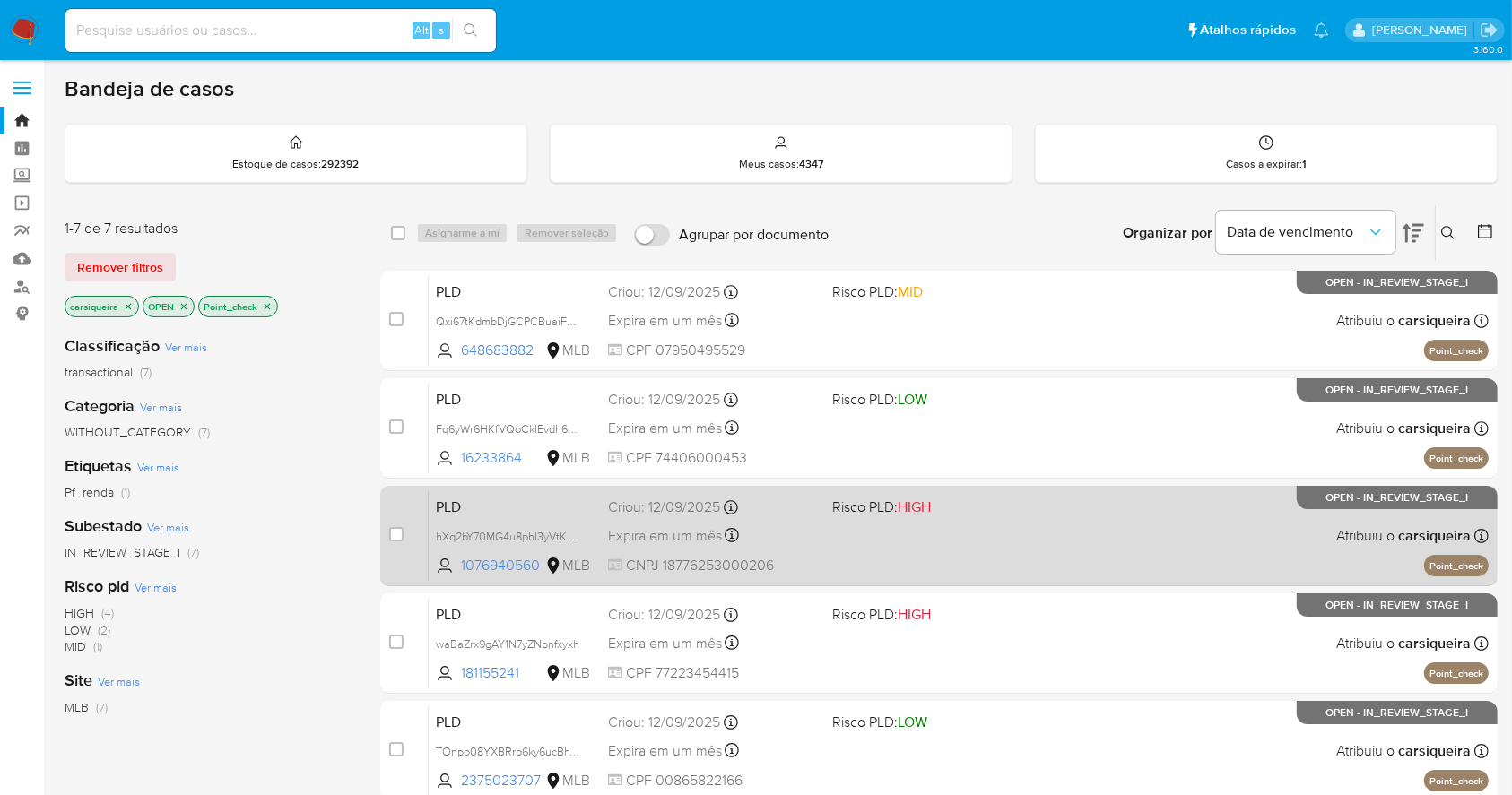
click at [1051, 510] on div "PLD hXq2bY70MG4u8phI3yVtK9de 1076940560 MLB Risco PLD: HIGH Criou: 12/09/2025 C…" at bounding box center [958, 536] width 1060 height 91
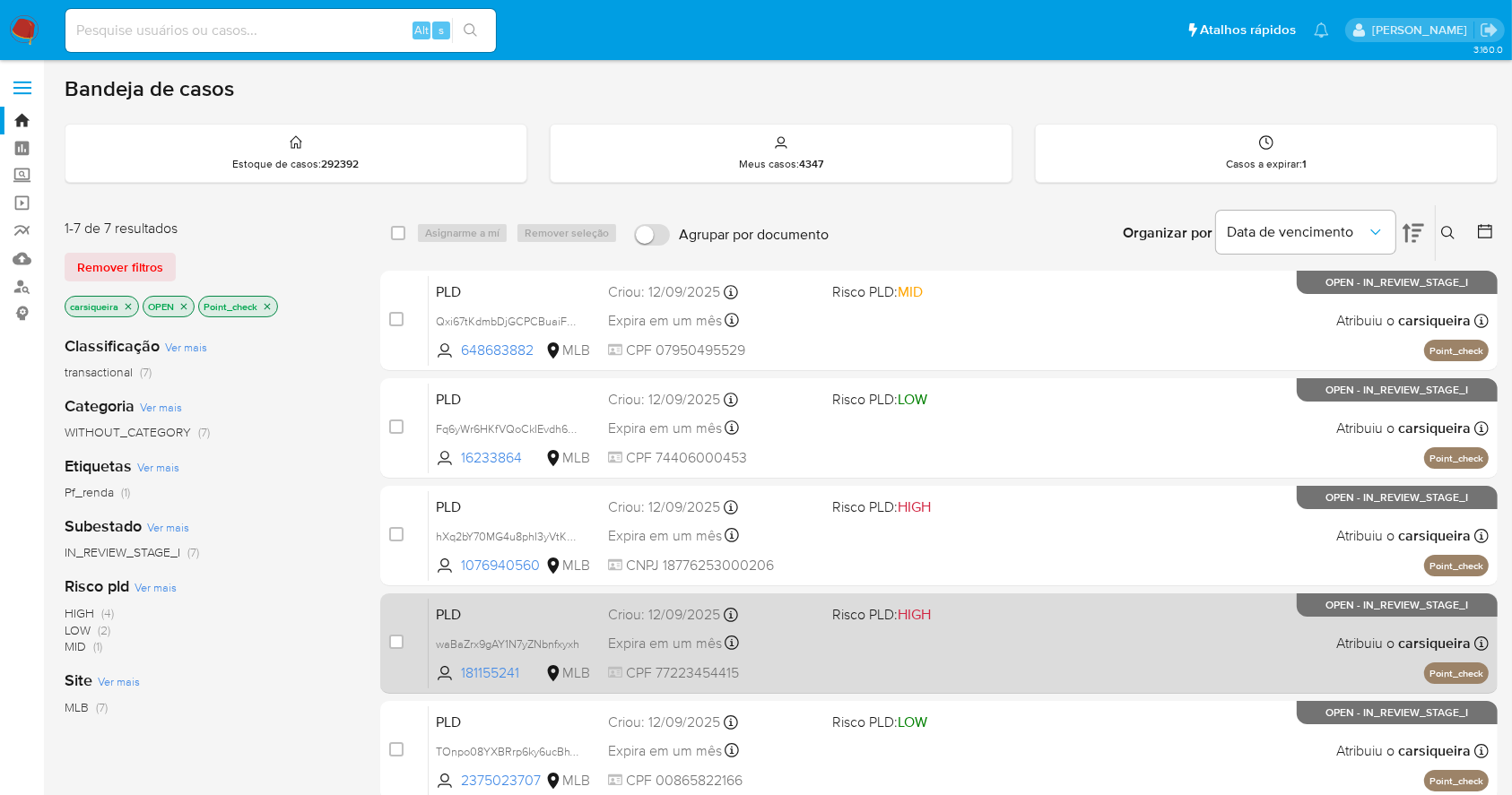
click at [996, 634] on div "PLD waBaZrx9gAY1N7yZNbnfxyxh 181155241 MLB Risco PLD: HIGH Criou: 12/09/2025 Cr…" at bounding box center [958, 643] width 1060 height 91
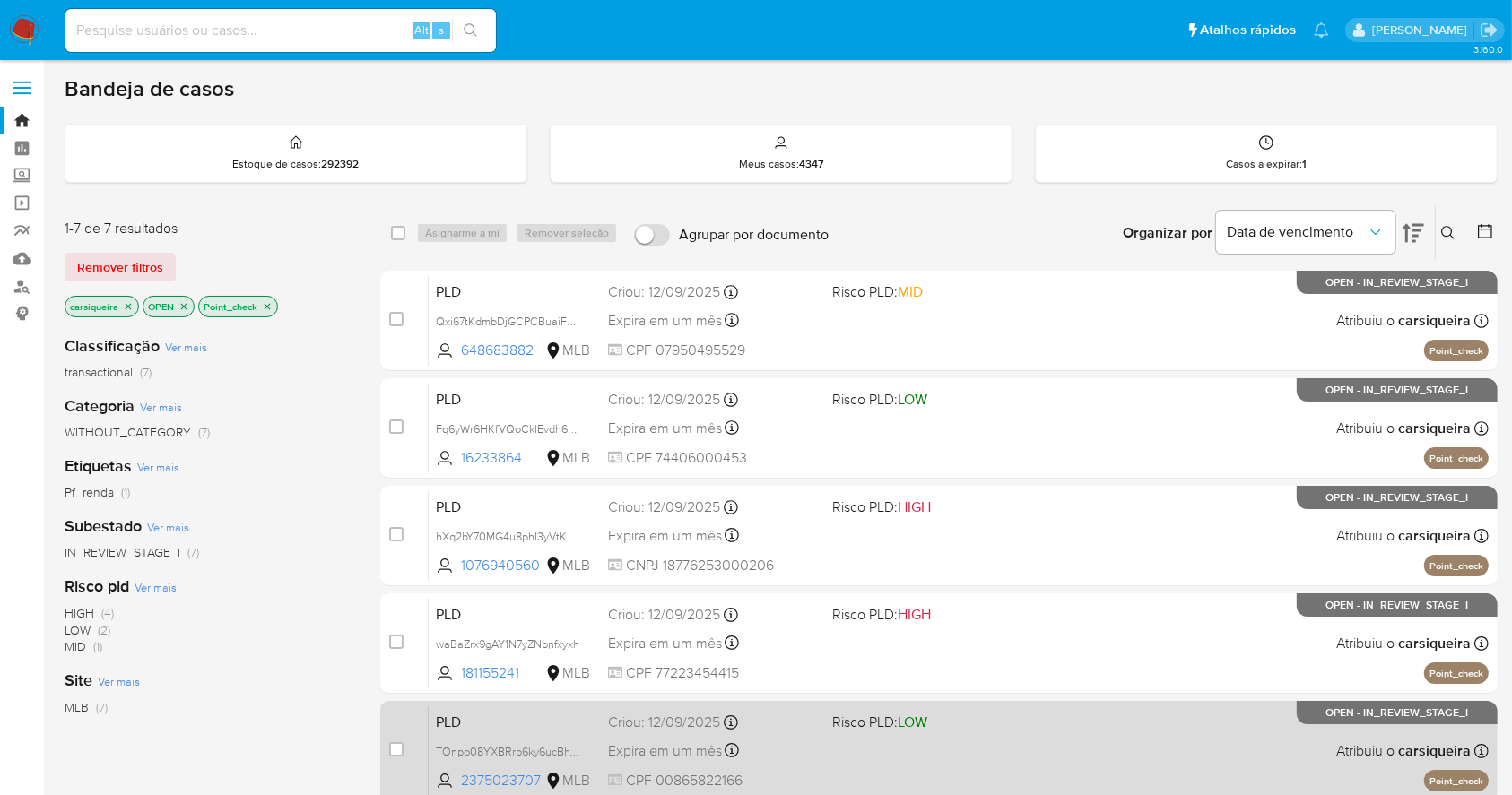
click at [972, 740] on div "PLD TOnpo08YXBRrp6ky6ucBhYga 2375023707 MLB Risco PLD: LOW Criou: 12/09/2025 Cr…" at bounding box center [958, 751] width 1060 height 91
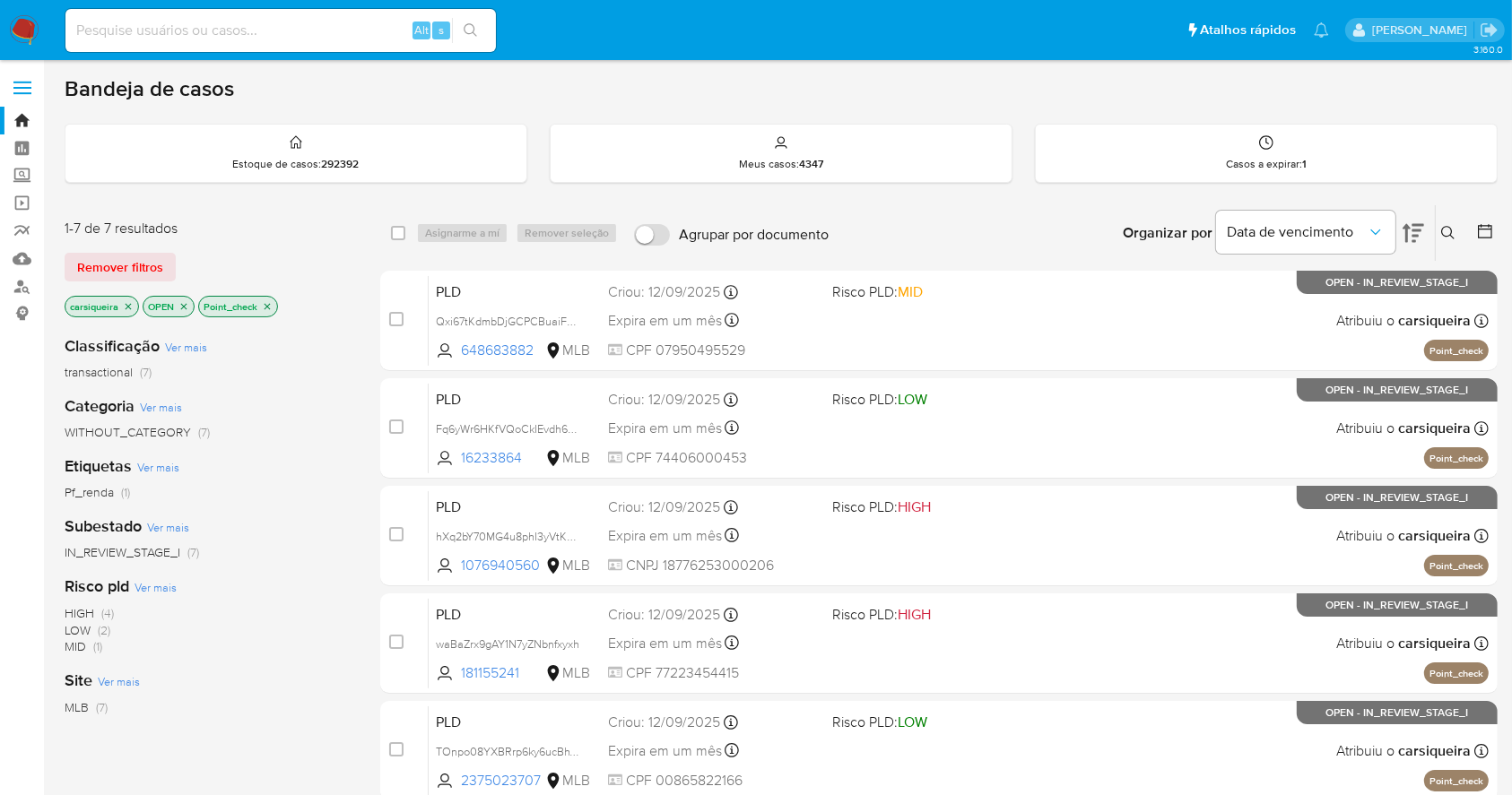
scroll to position [360, 0]
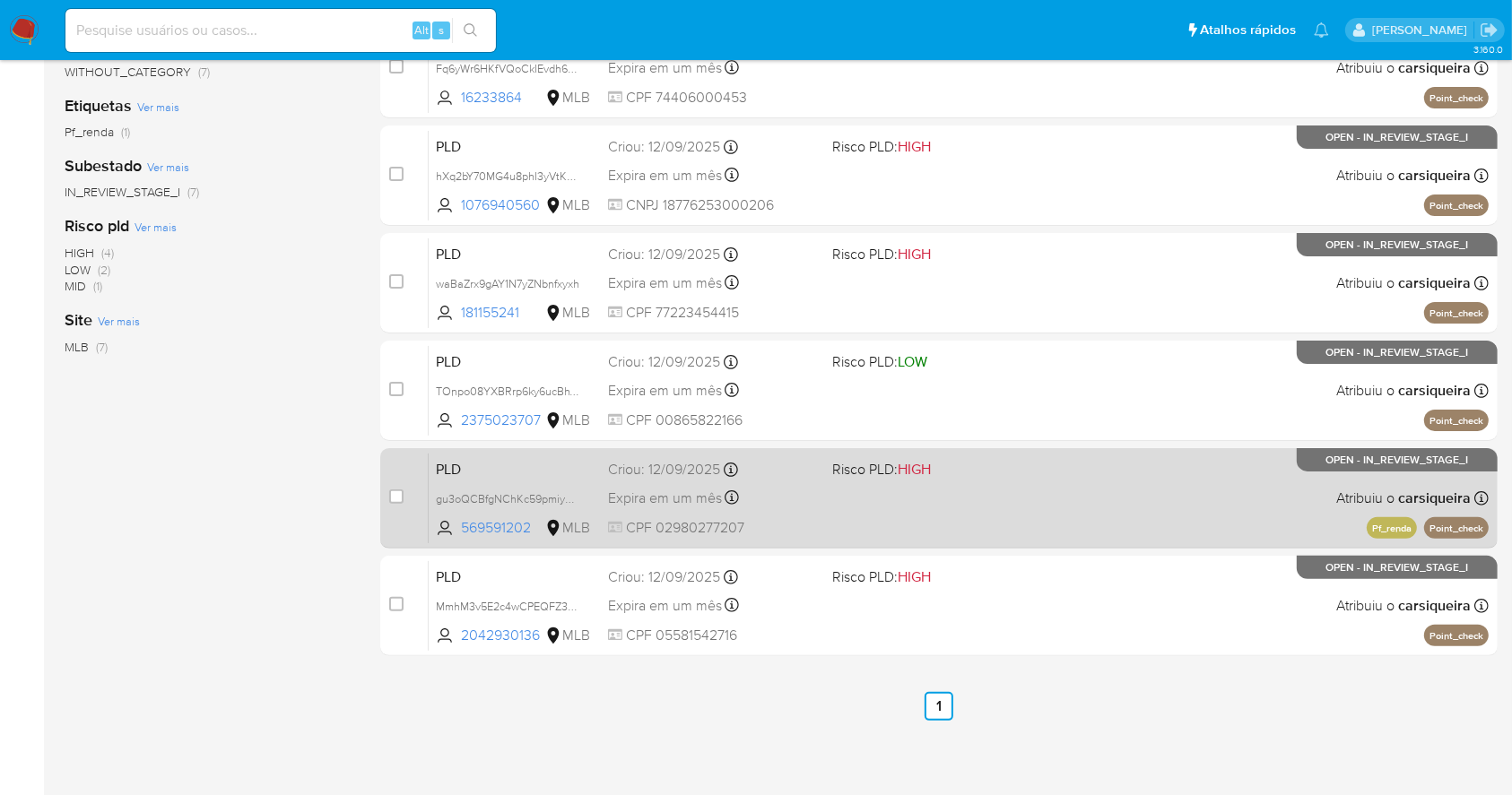
click at [988, 502] on div "PLD gu3oQCBfgNChKc59pmiyKMWa 569591202 MLB Risco PLD: HIGH Criou: 12/09/2025 Cr…" at bounding box center [958, 498] width 1060 height 91
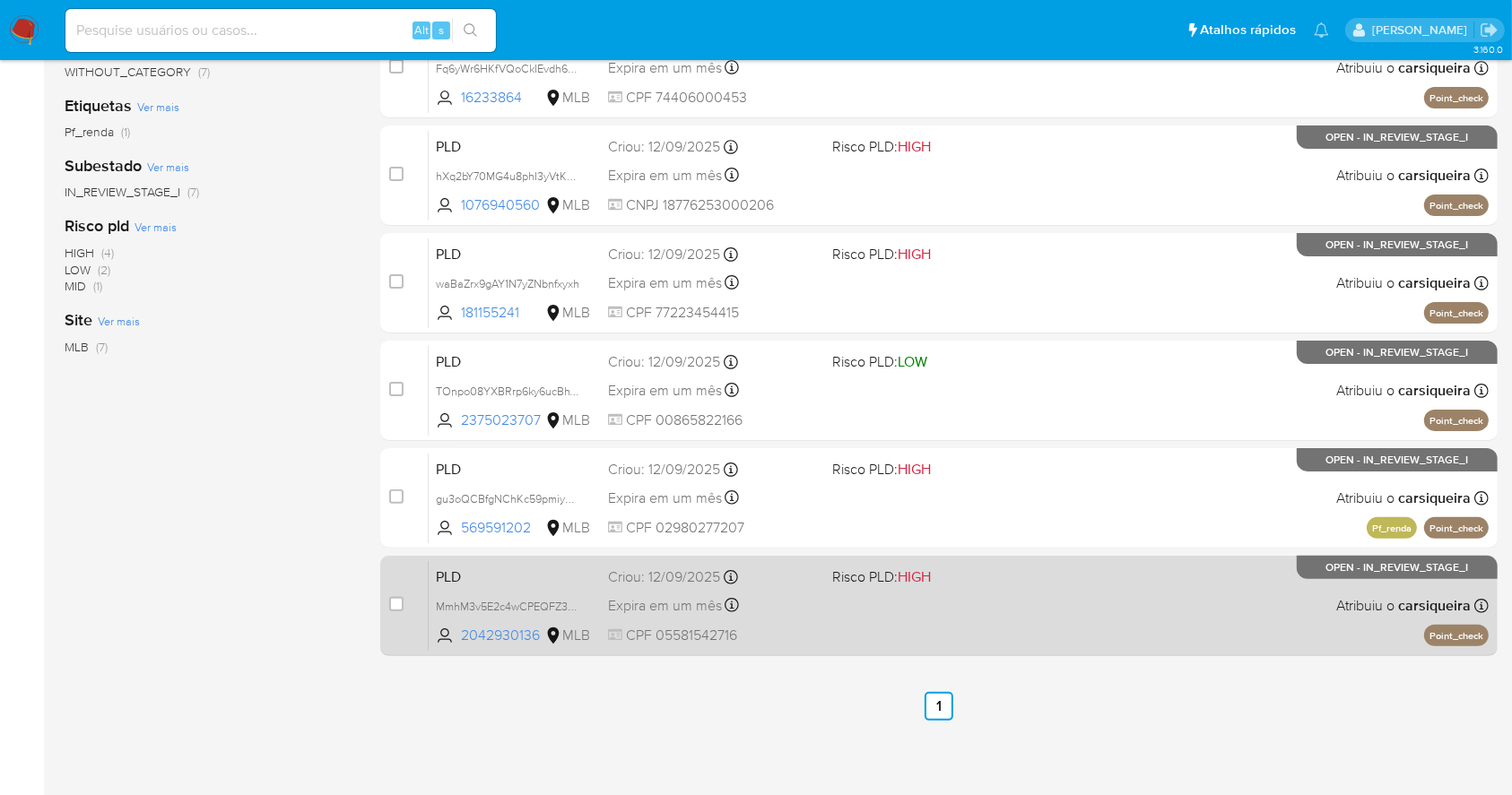
click at [875, 605] on span at bounding box center [937, 605] width 209 height 4
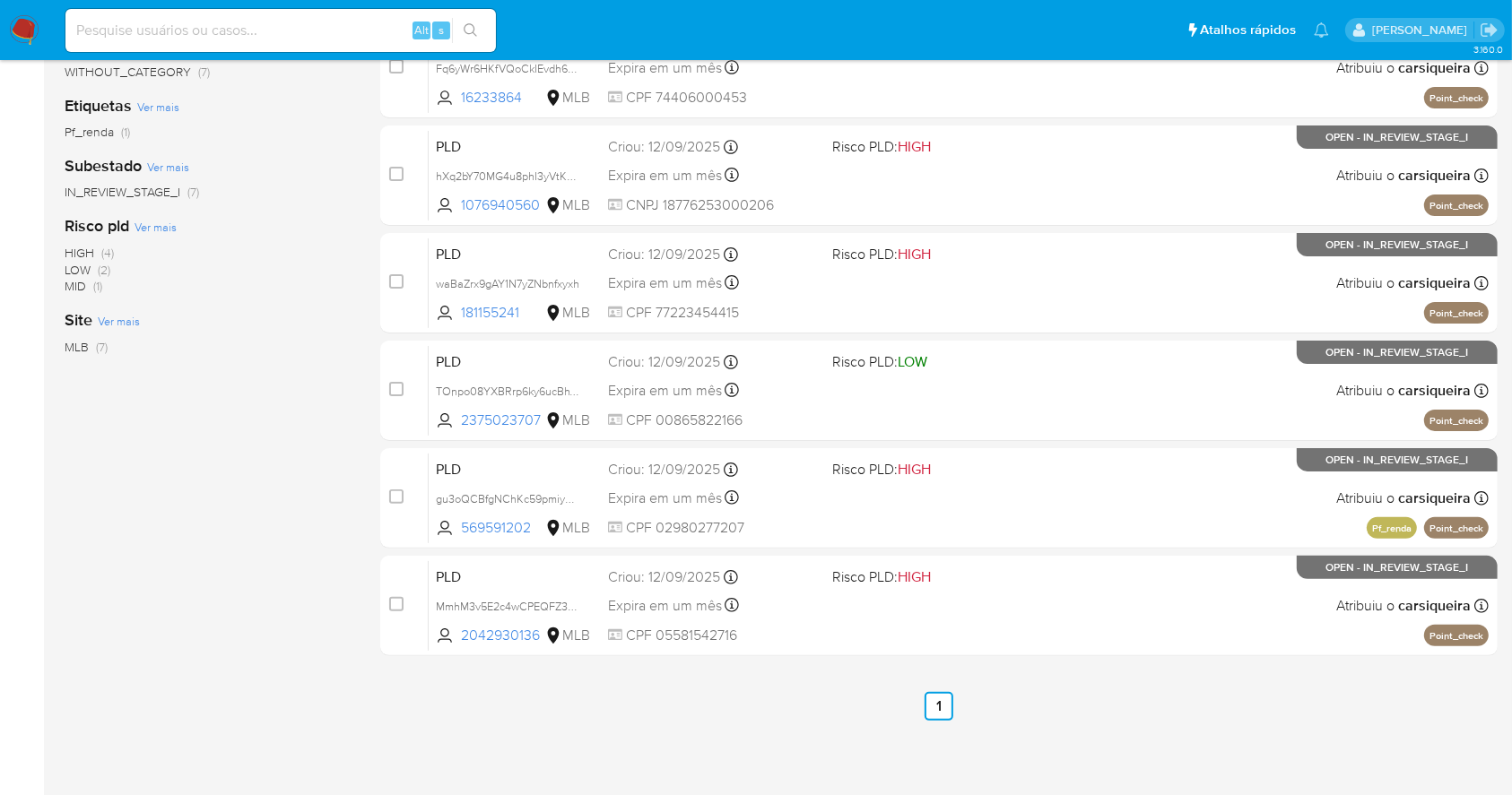
click at [9, 33] on img at bounding box center [24, 30] width 31 height 31
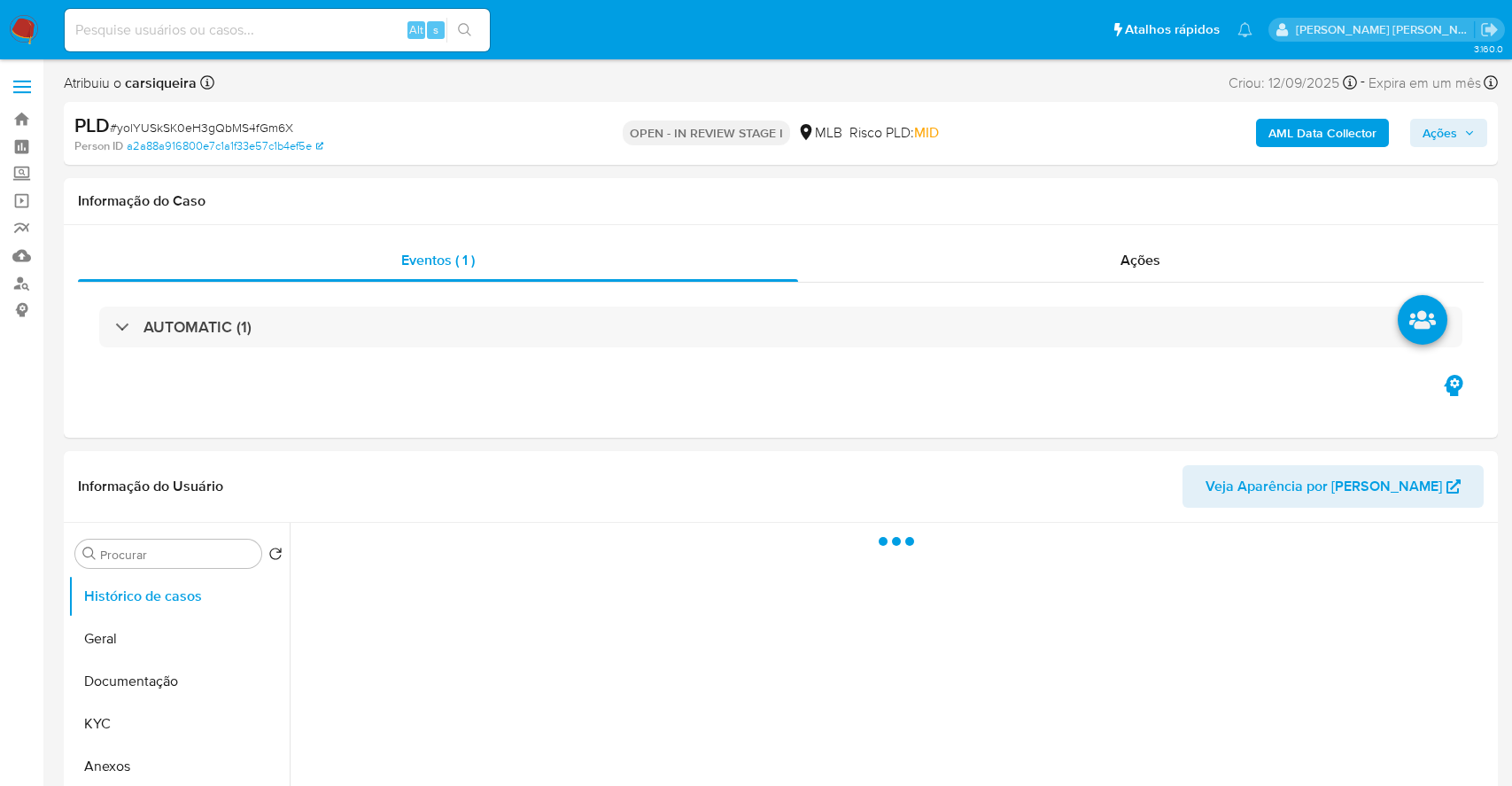
select select "10"
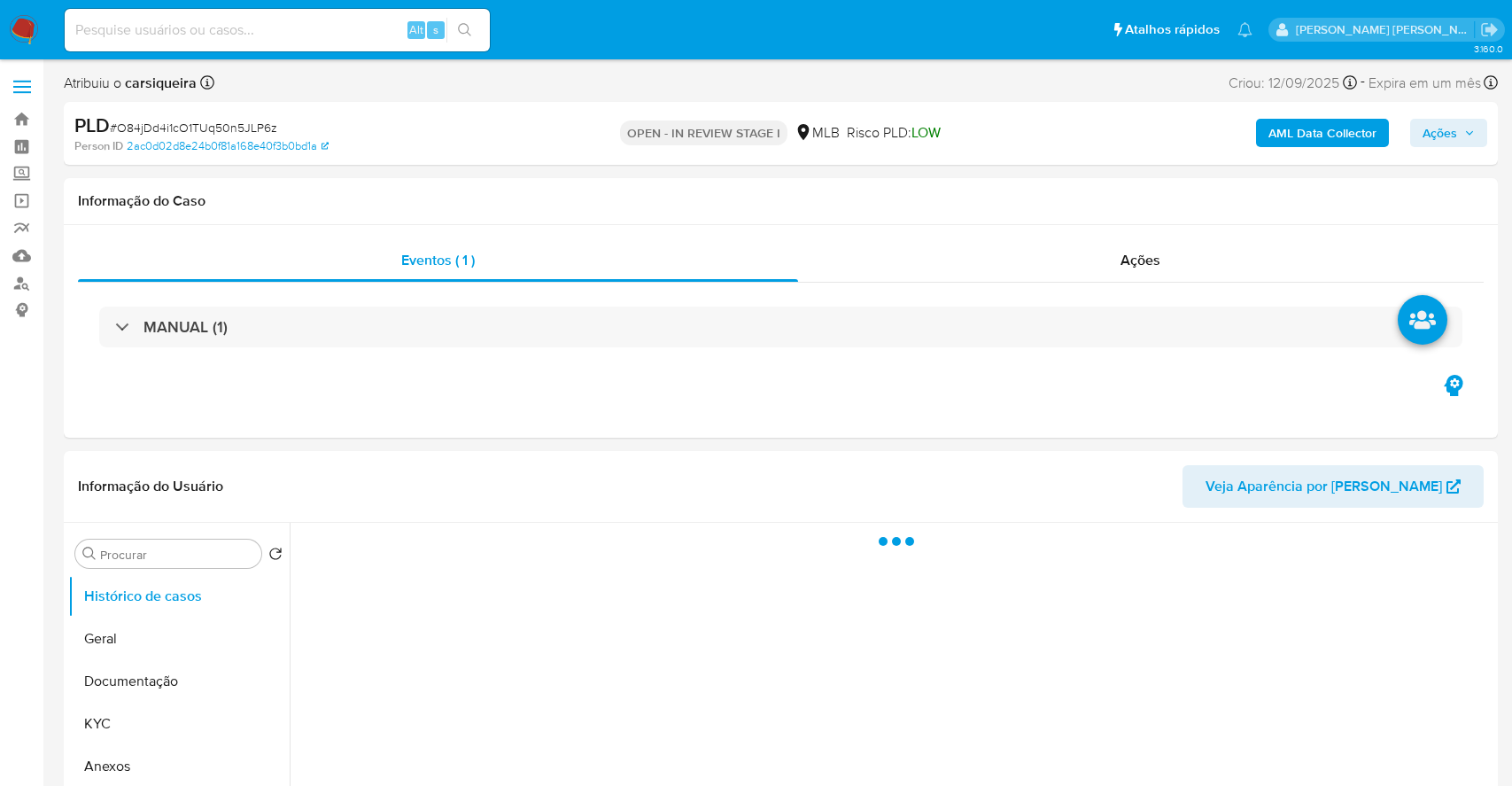
select select "10"
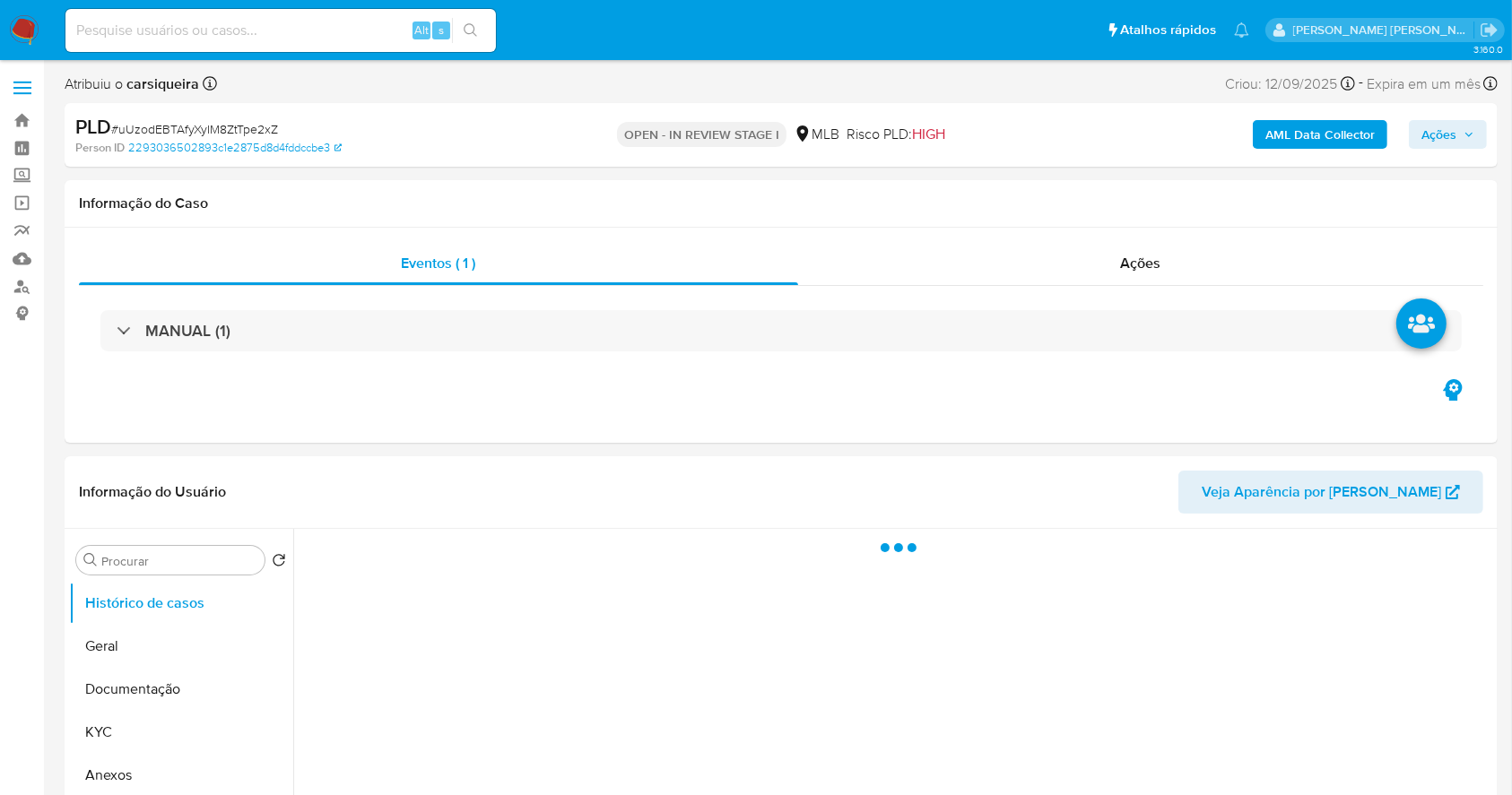
select select "10"
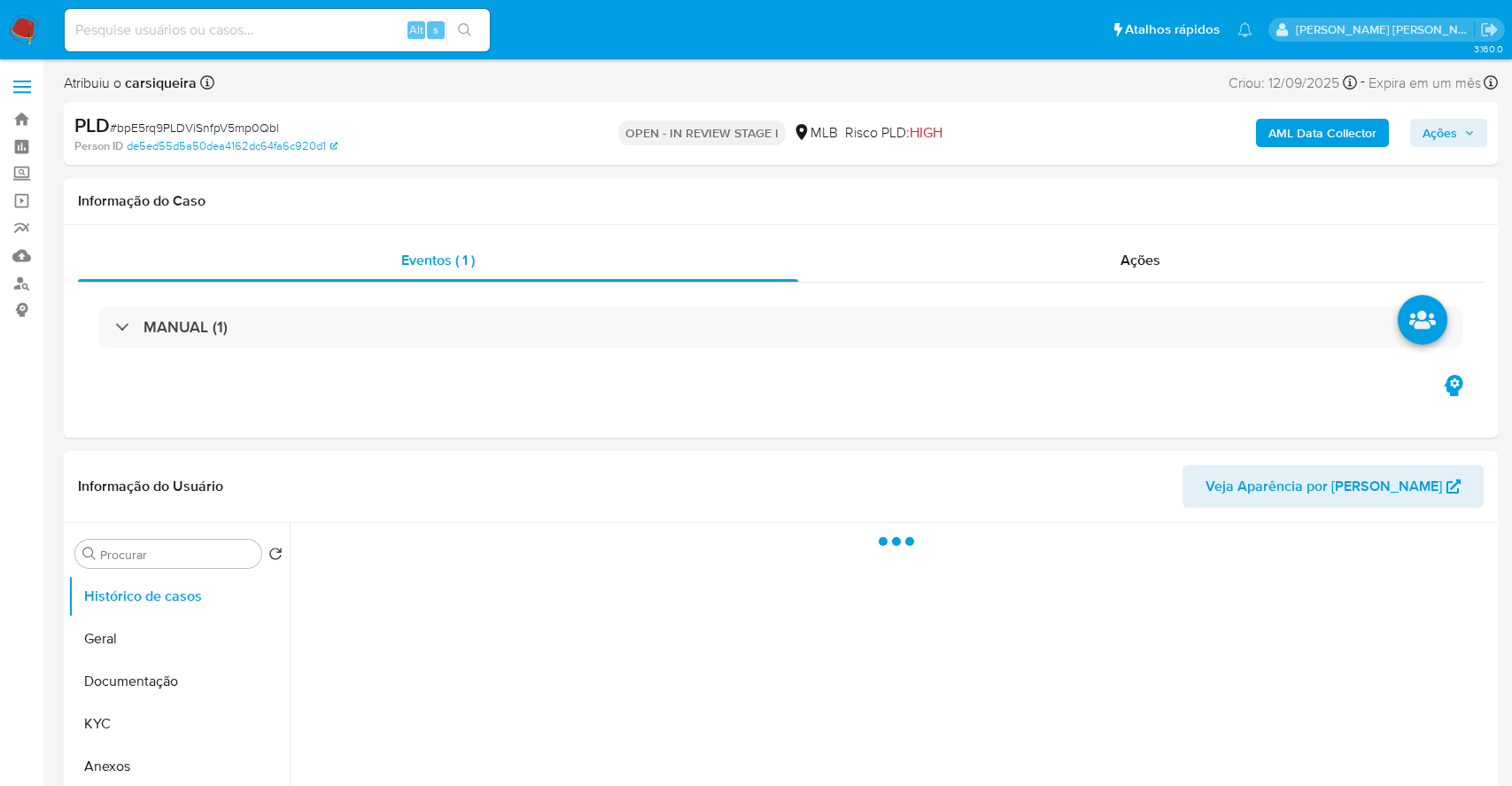
select select "10"
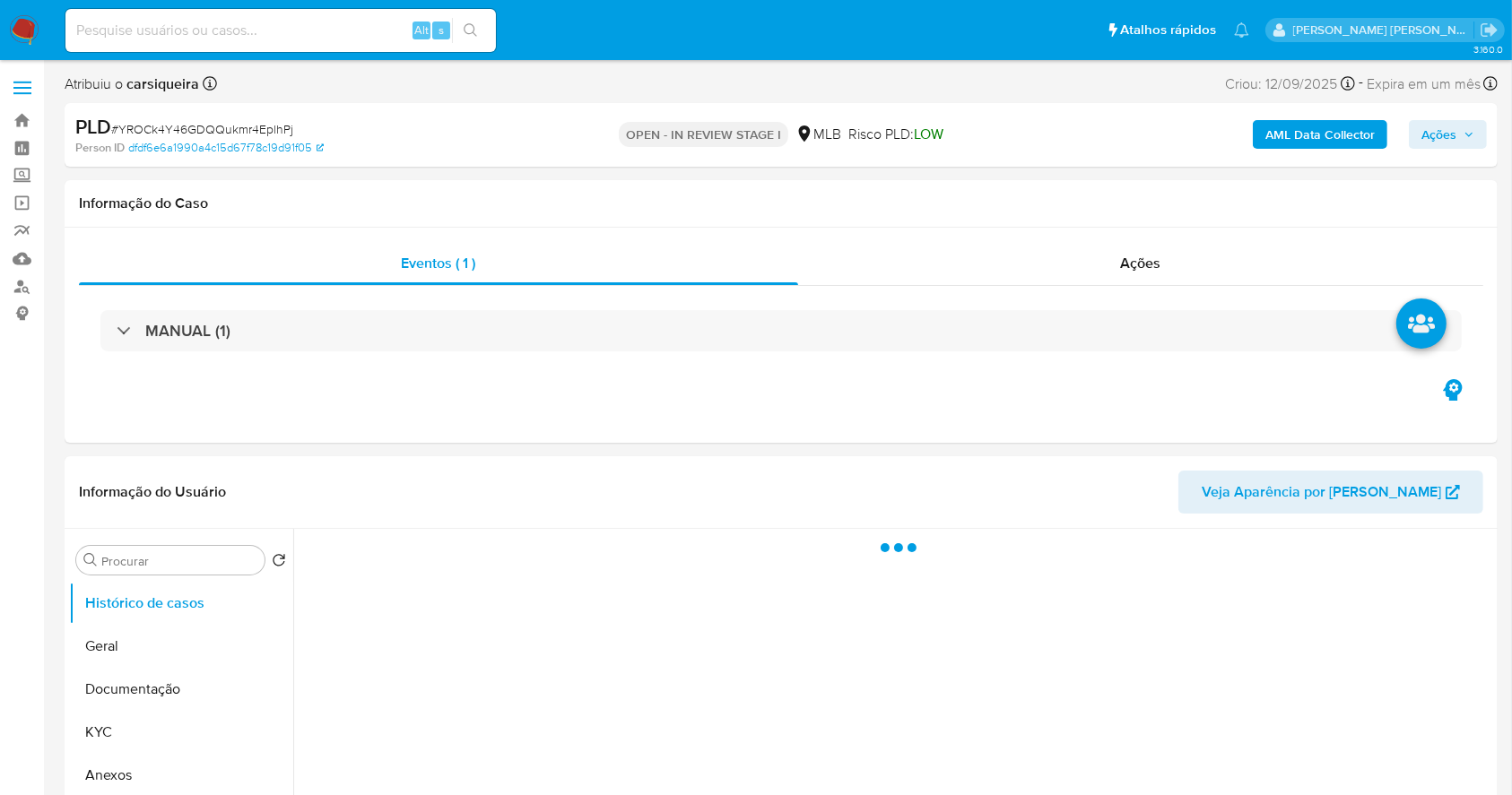
select select "10"
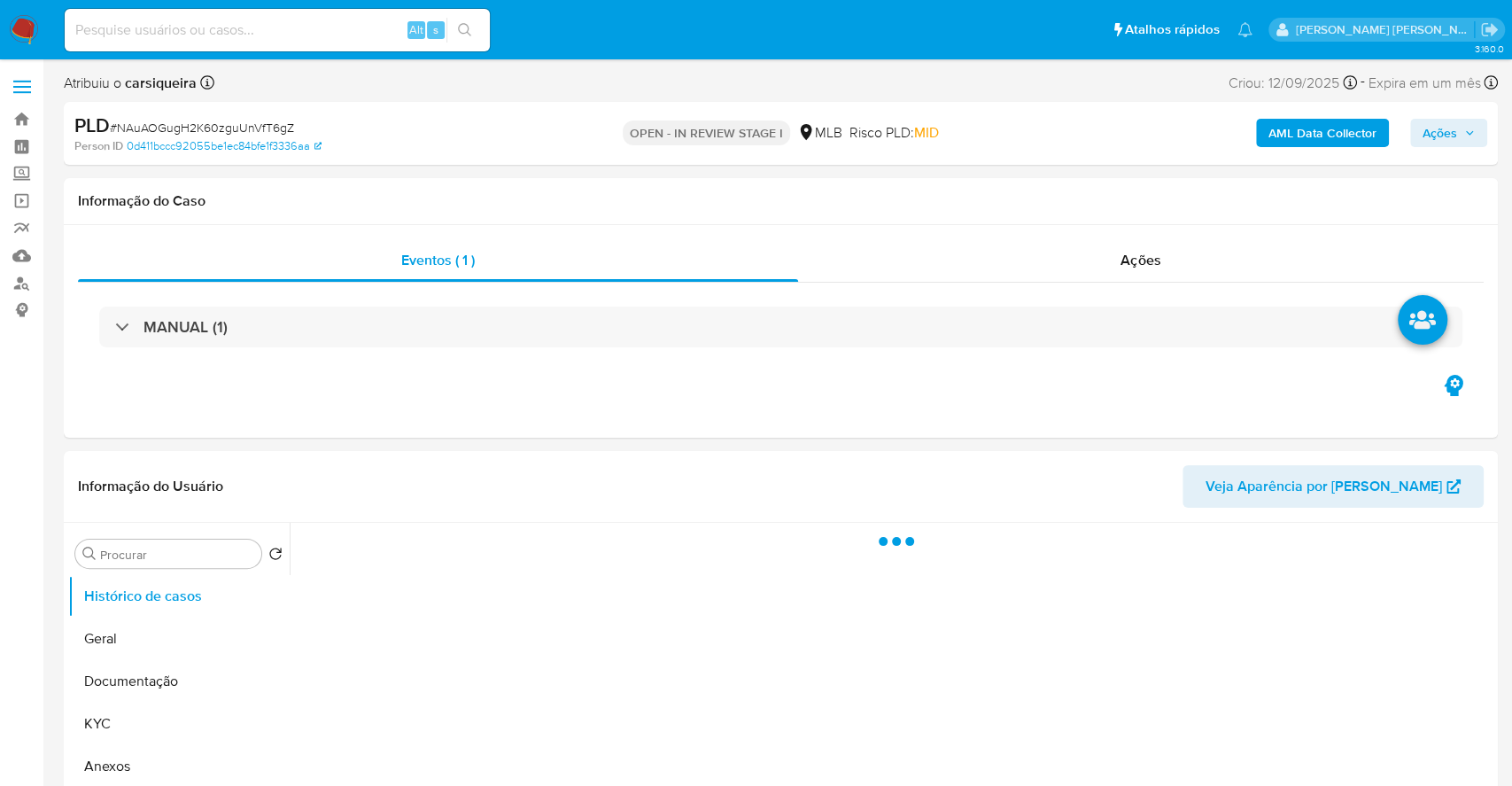
select select "10"
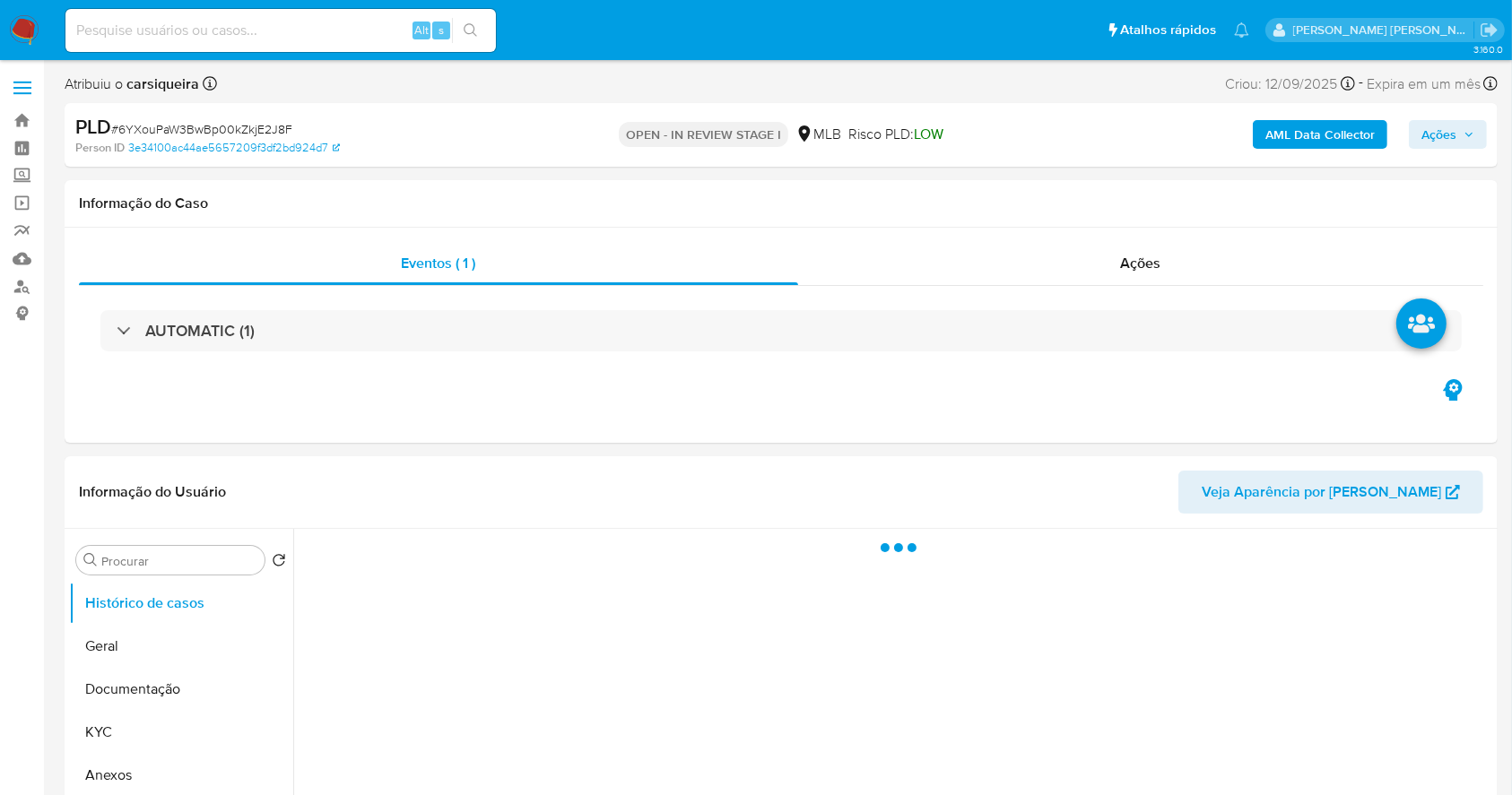
select select "10"
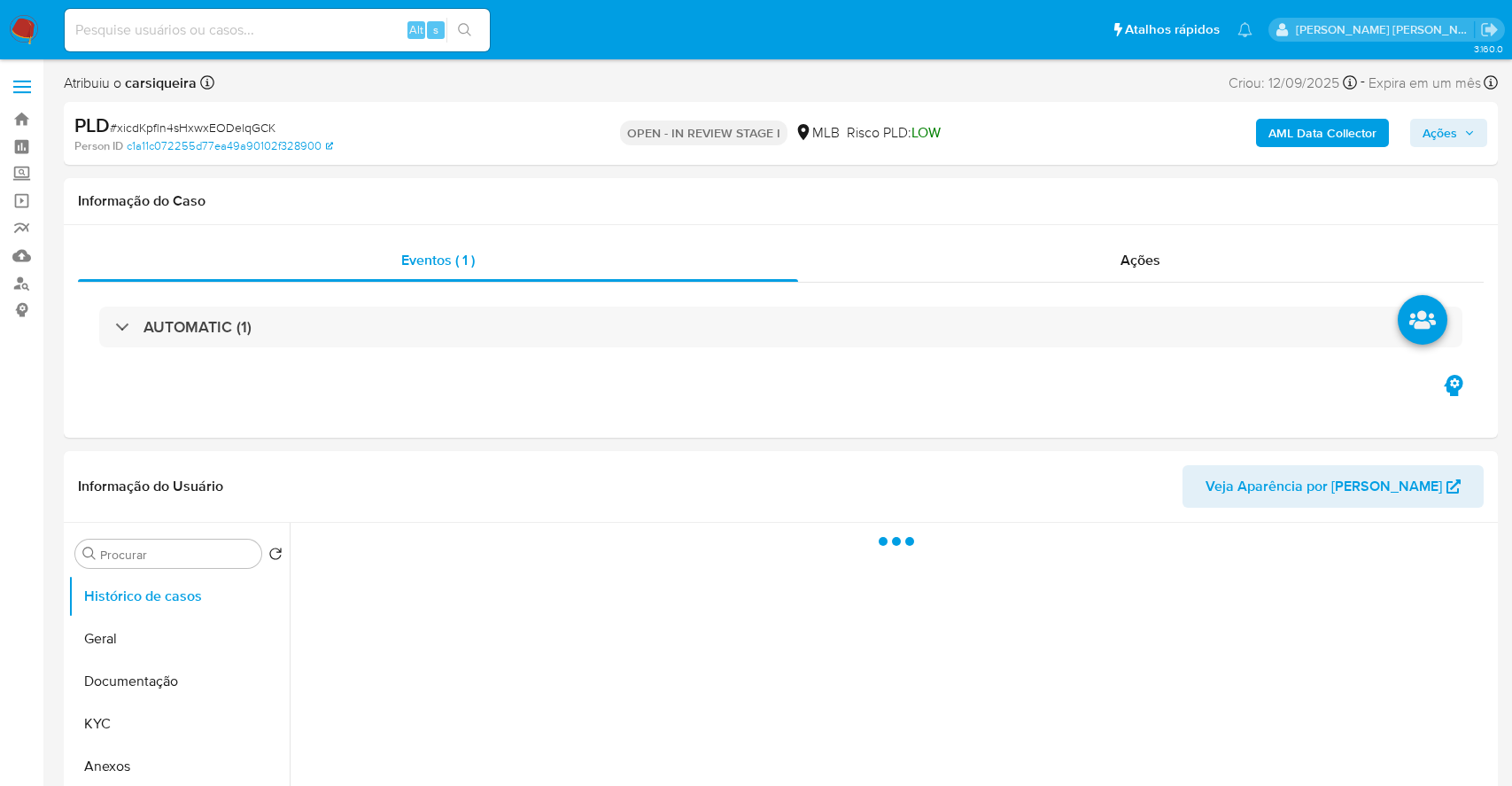
select select "10"
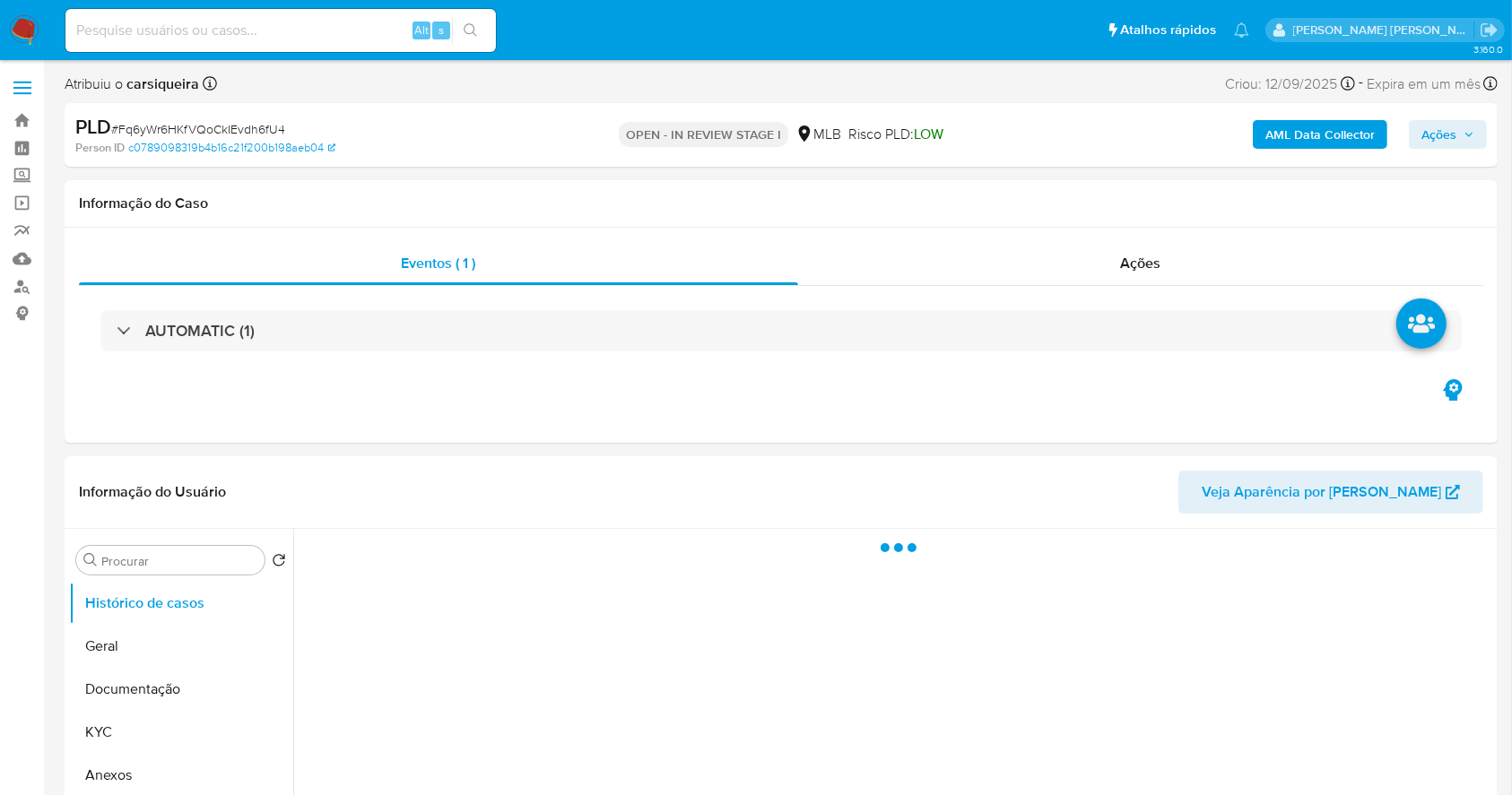
select select "10"
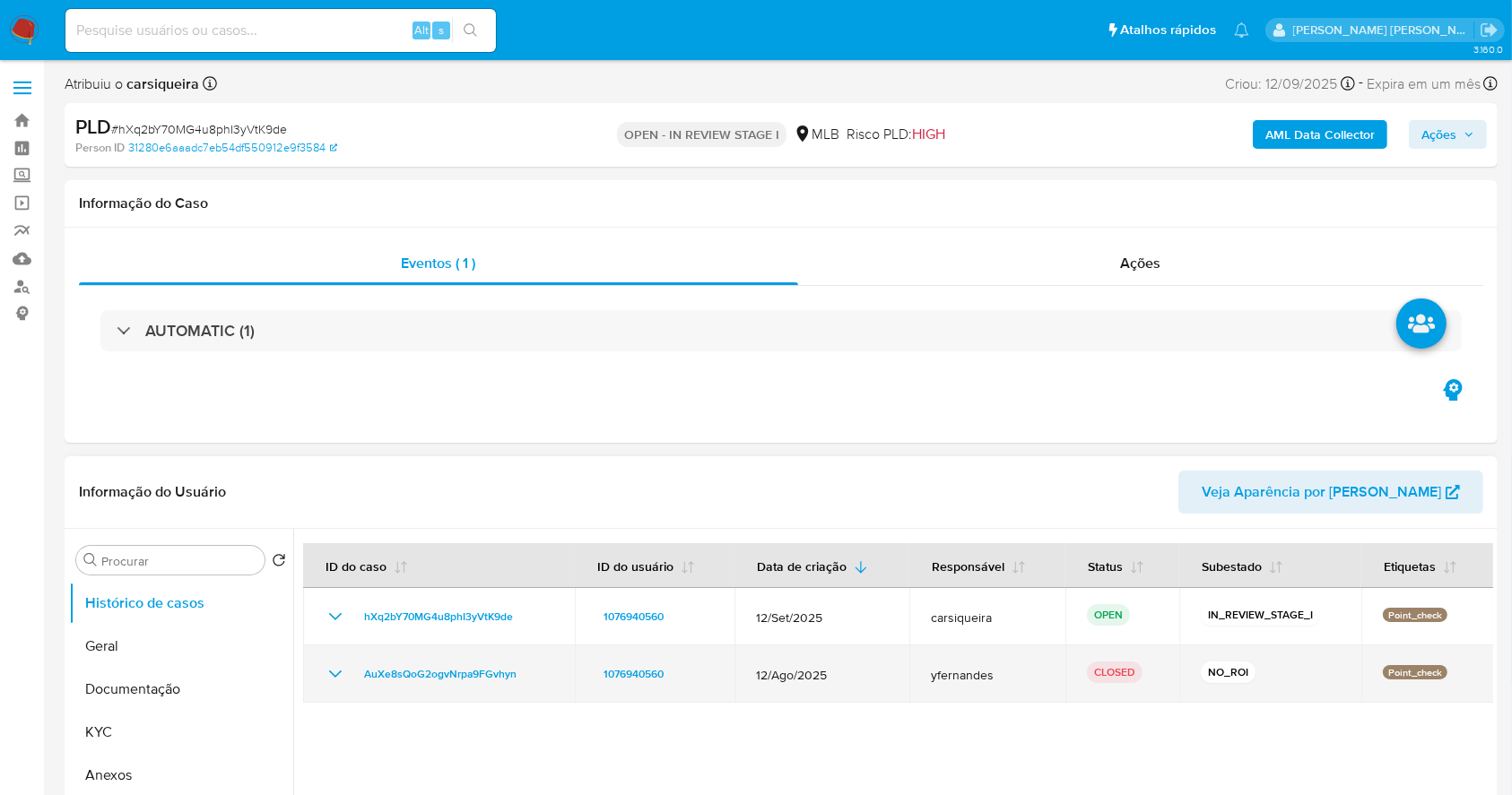
click at [338, 669] on icon "Mostrar/Ocultar" at bounding box center [335, 674] width 21 height 21
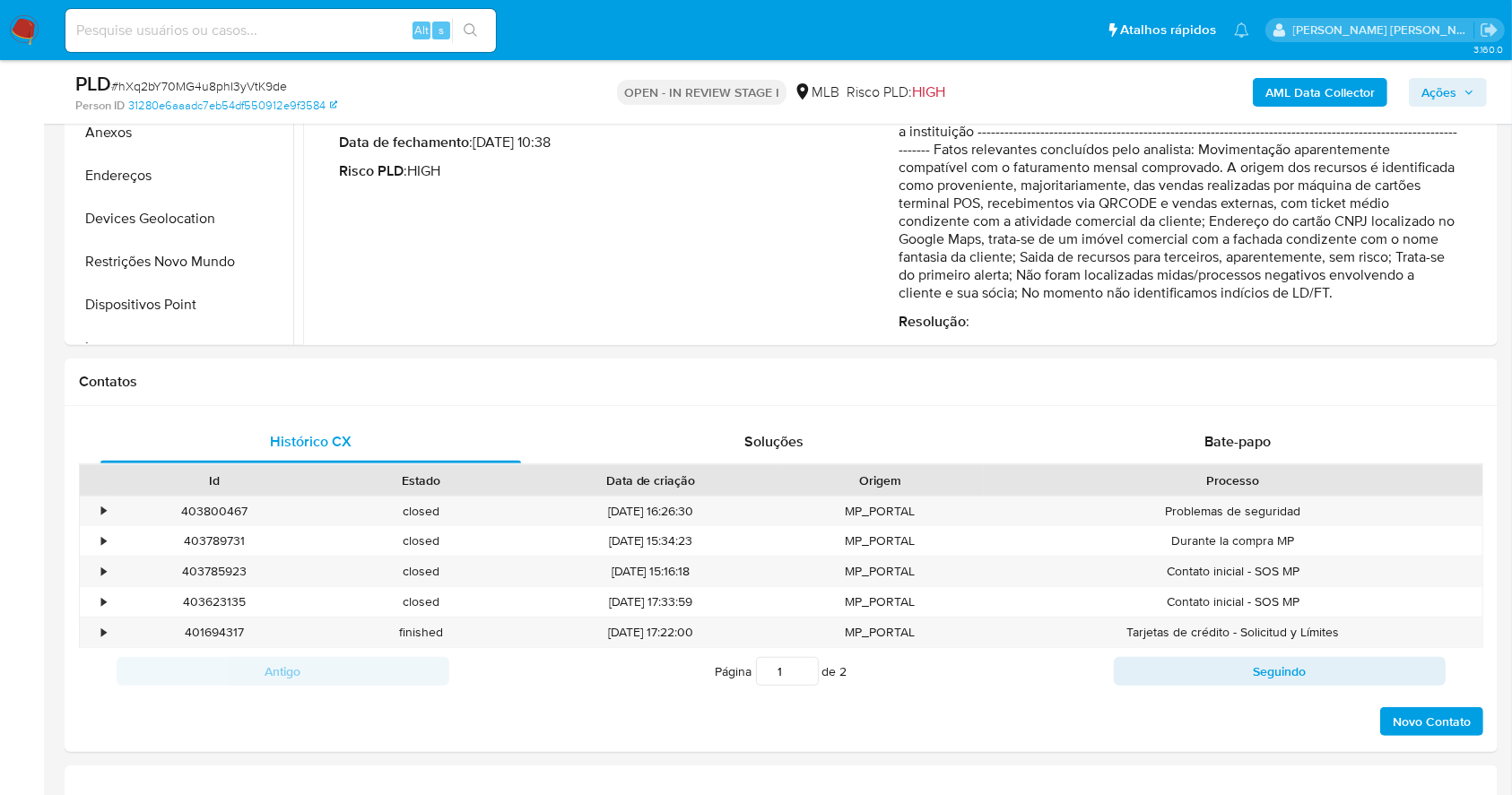
scroll to position [576, 0]
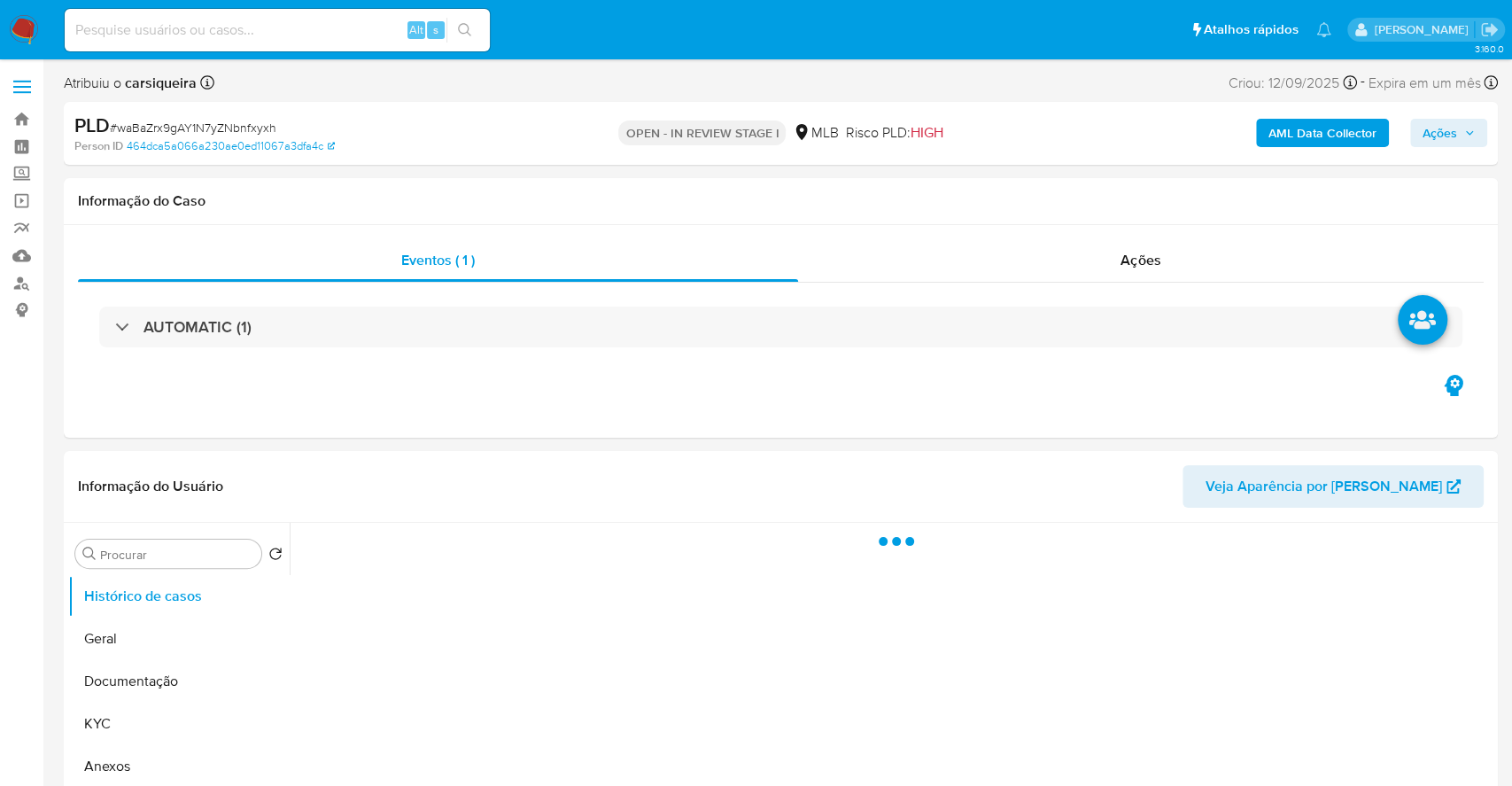
select select "10"
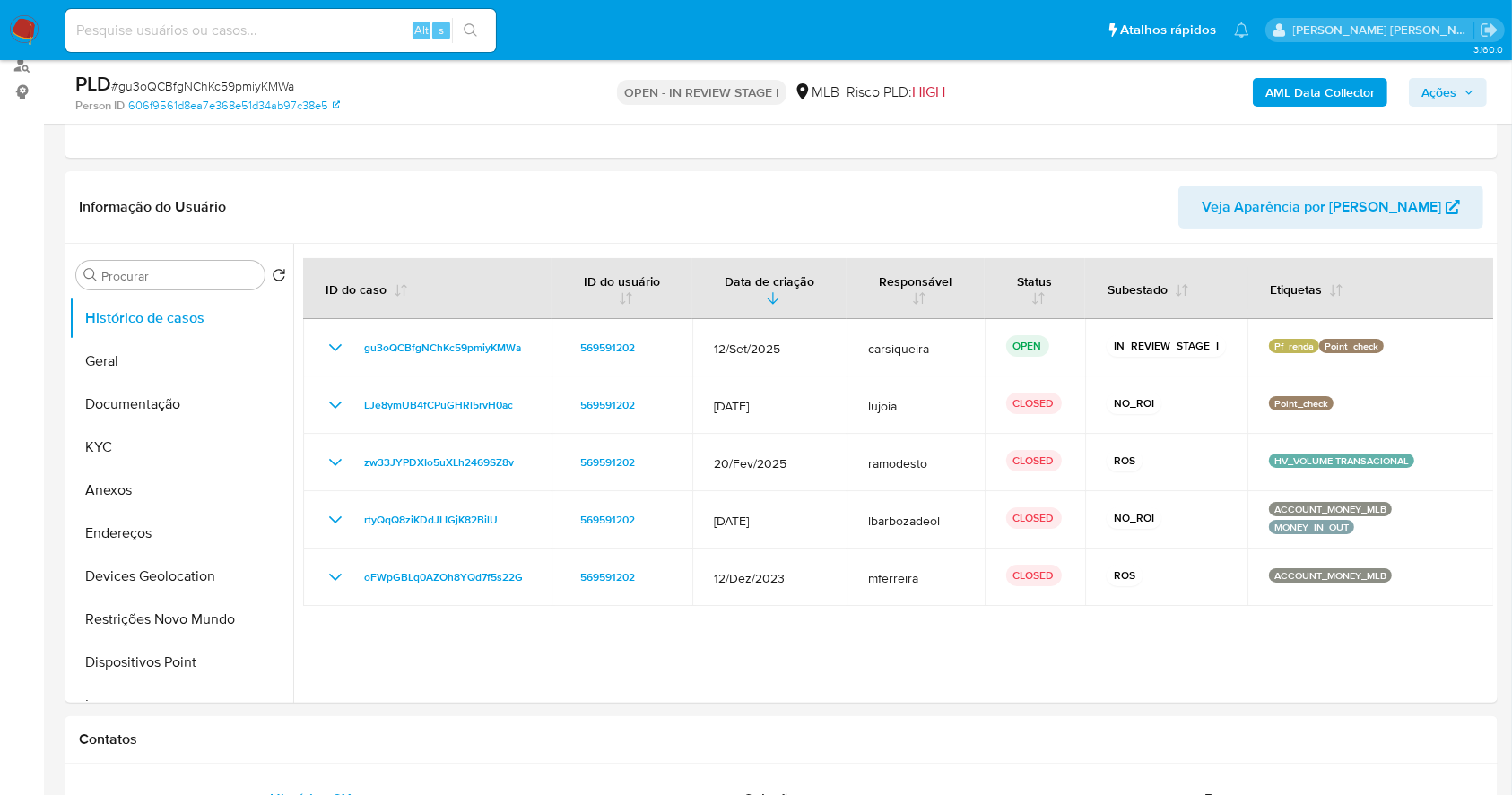
scroll to position [287, 0]
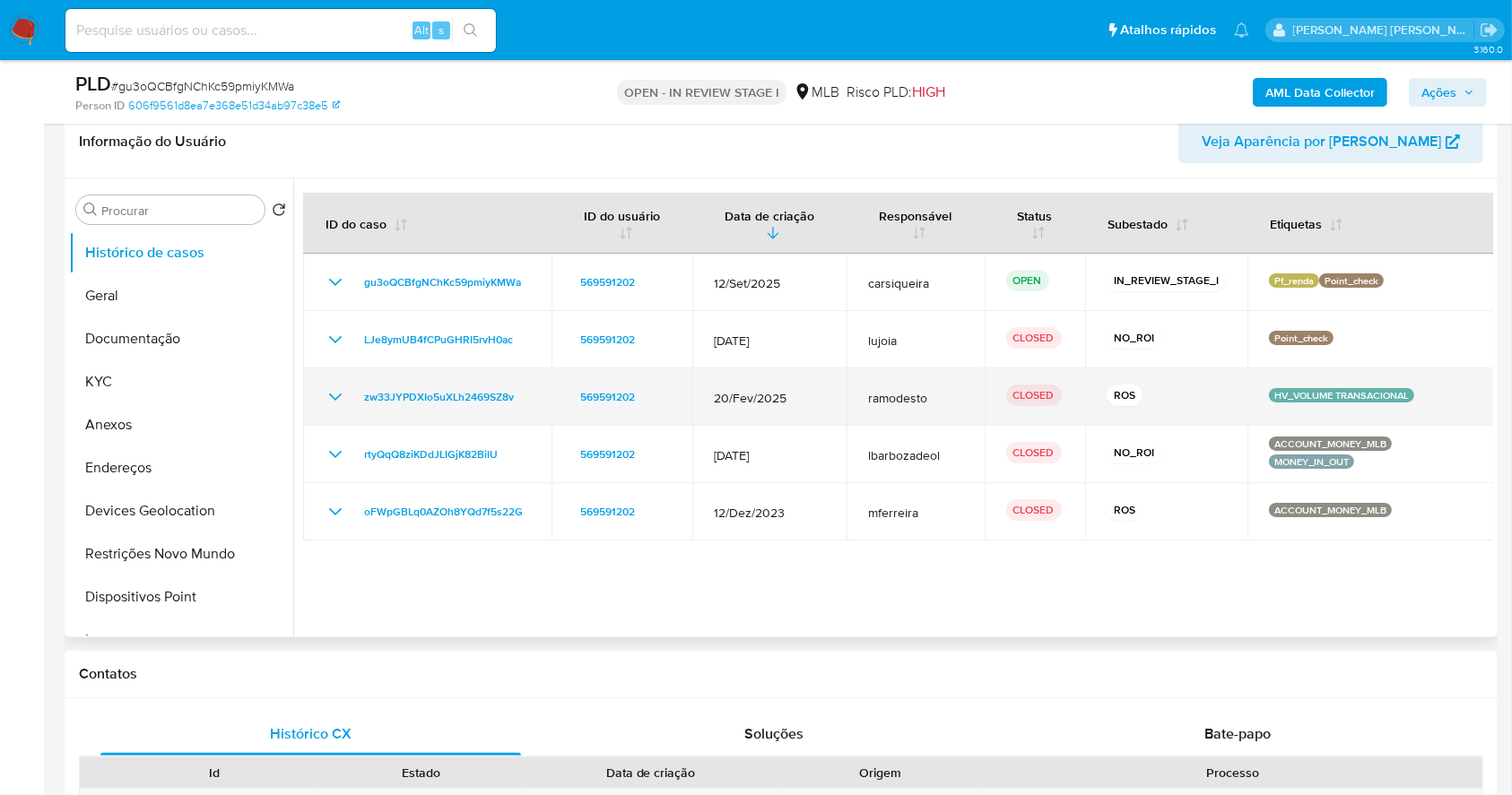
click at [338, 400] on icon "Mostrar/Ocultar" at bounding box center [335, 396] width 21 height 21
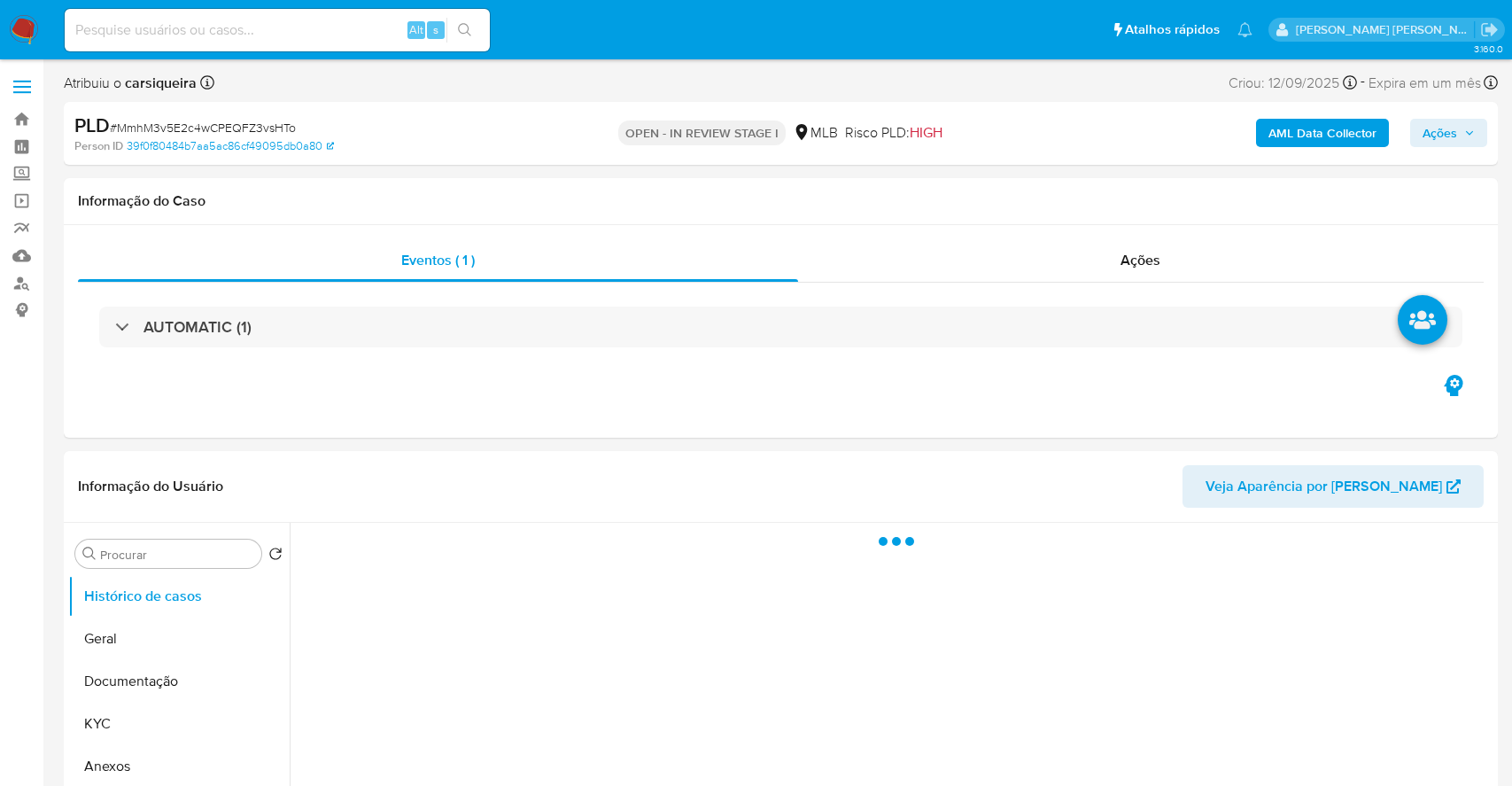
select select "10"
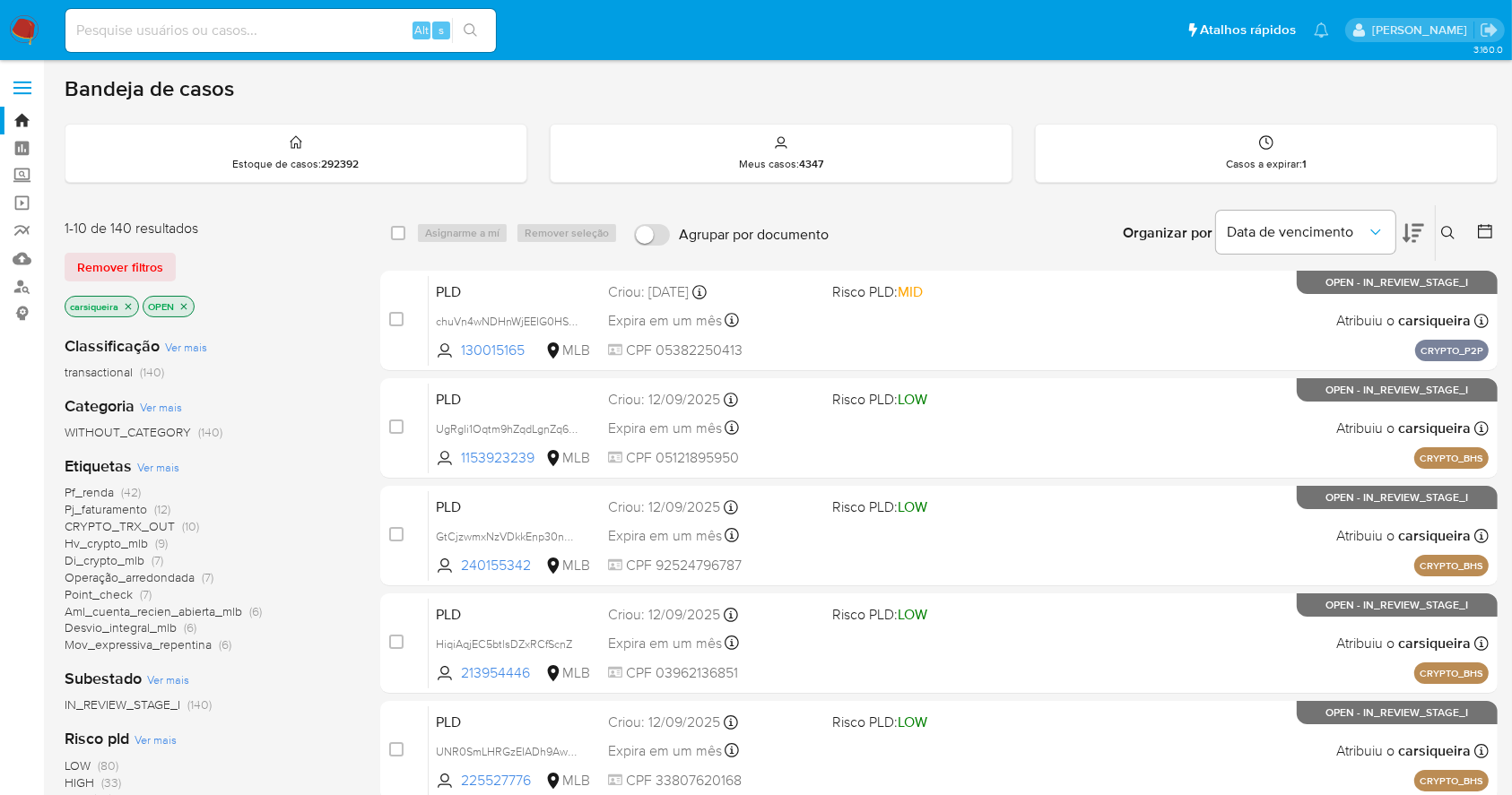
click at [201, 642] on span "Mov_expressiva_repentina" at bounding box center [138, 644] width 147 height 18
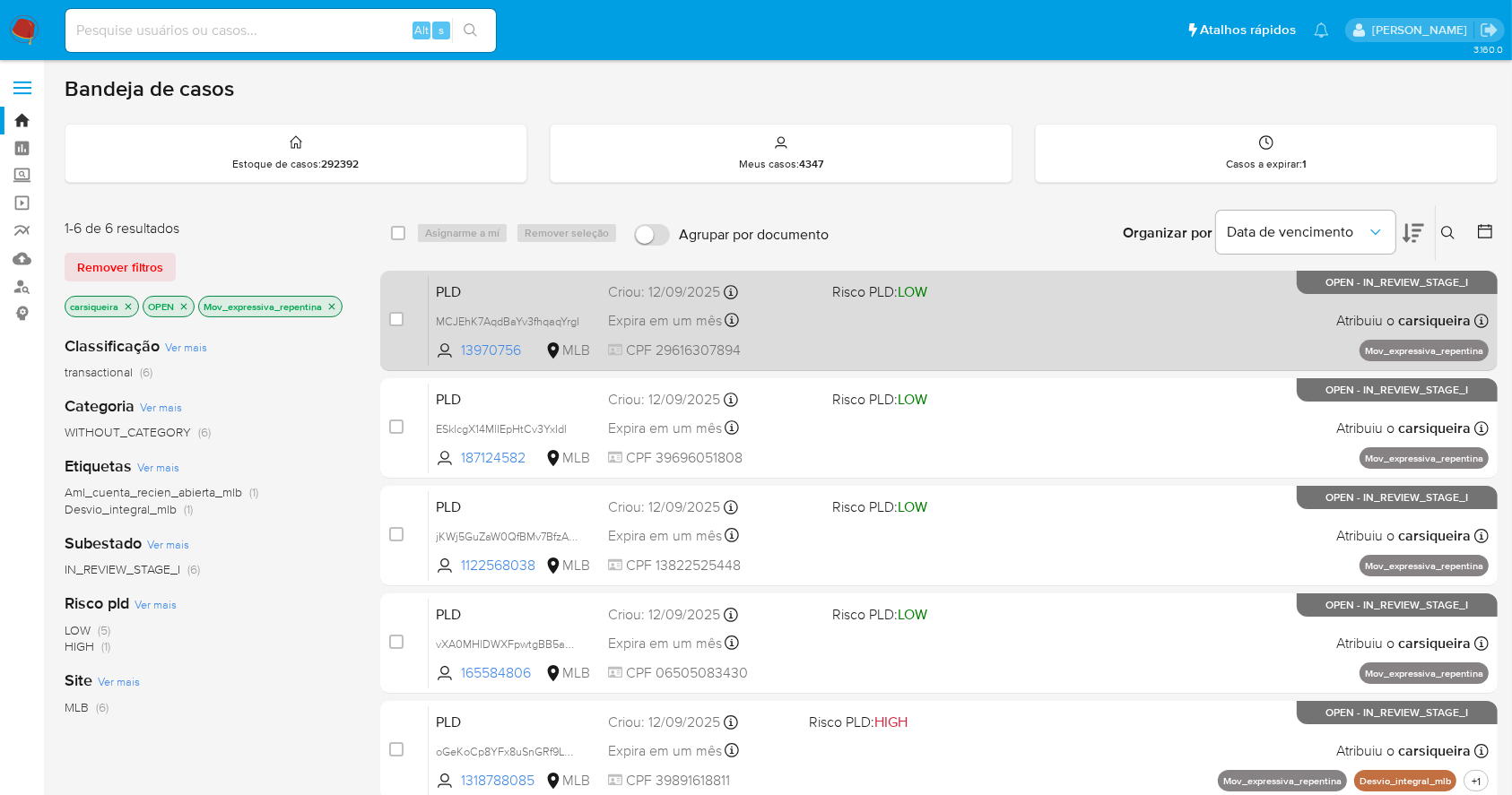
click at [876, 306] on div "PLD MCJEhK7AqdBaYv3fhqaqYrgI 13970756 MLB Risco PLD: LOW Criou: [DATE] Criou: […" at bounding box center [958, 320] width 1060 height 91
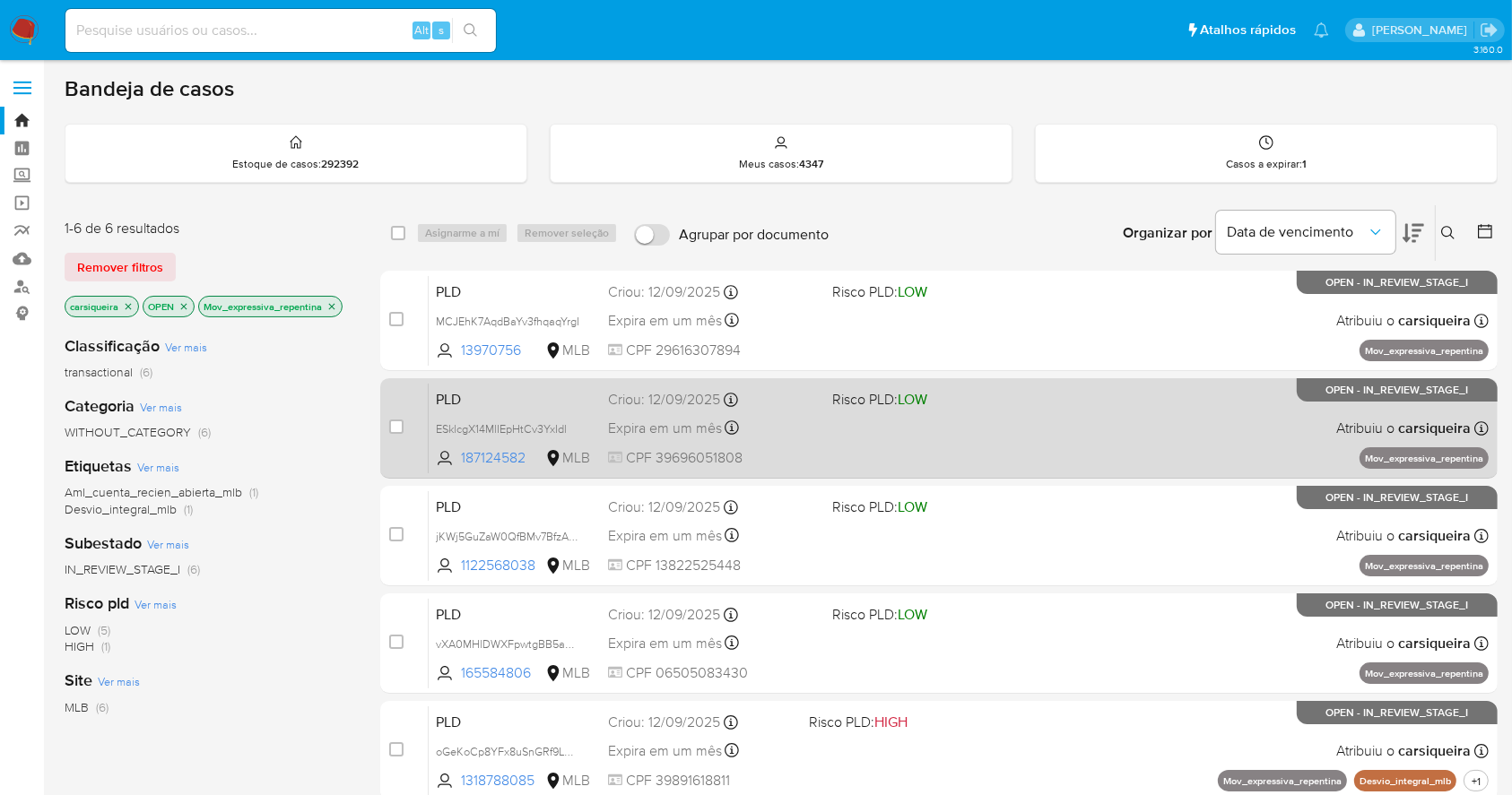
click at [938, 410] on div "PLD ESklcgX14MlIEpHtCv3YxIdl 187124582 MLB Risco PLD: LOW Criou: [DATE] Criou: …" at bounding box center [958, 428] width 1060 height 91
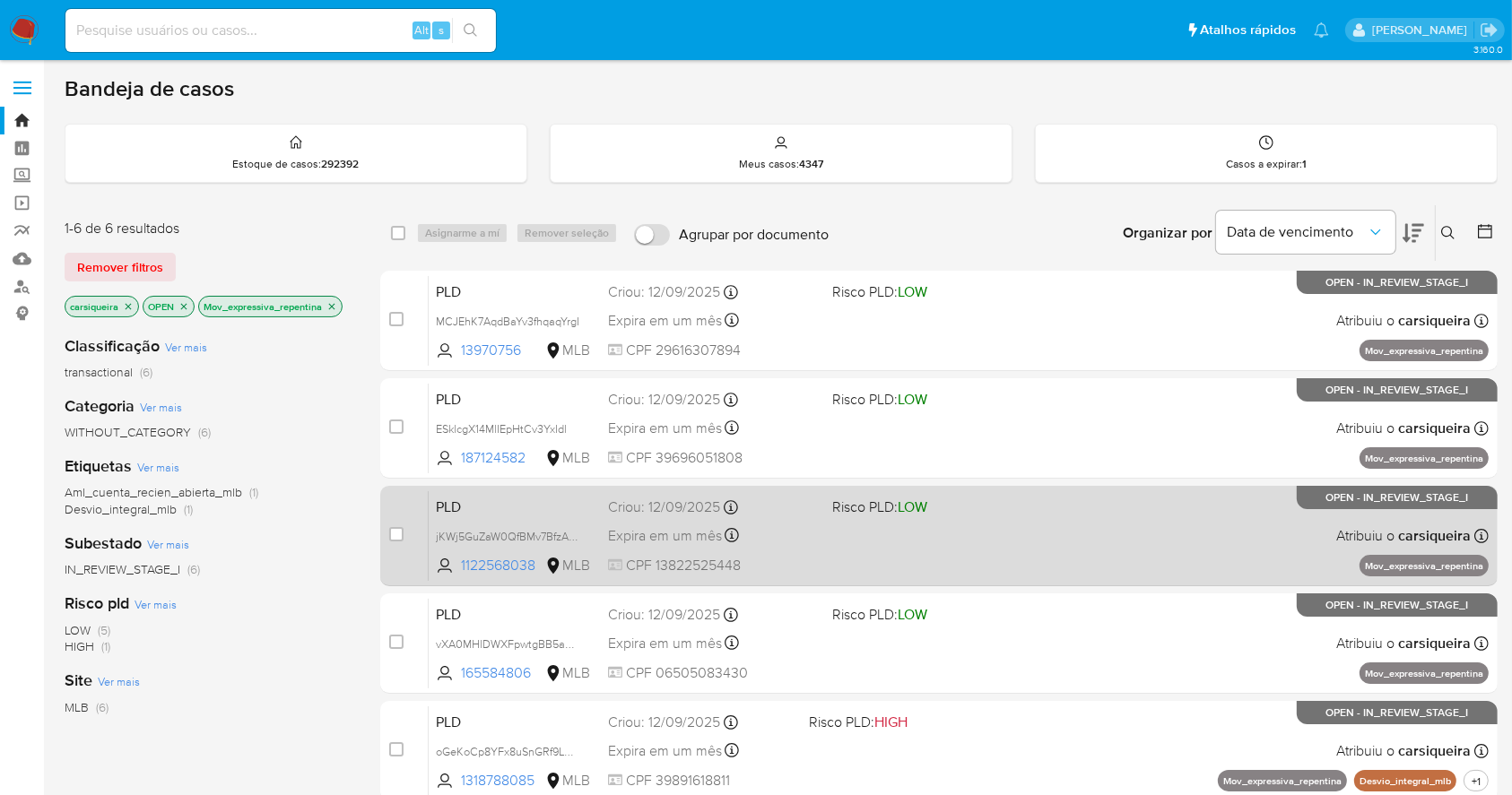
click at [904, 521] on div "PLD jKWj5GuZaW0QfBMv7BfzA9FJ 1122568038 MLB Risco PLD: LOW Criou: [DATE] Criou:…" at bounding box center [958, 536] width 1060 height 91
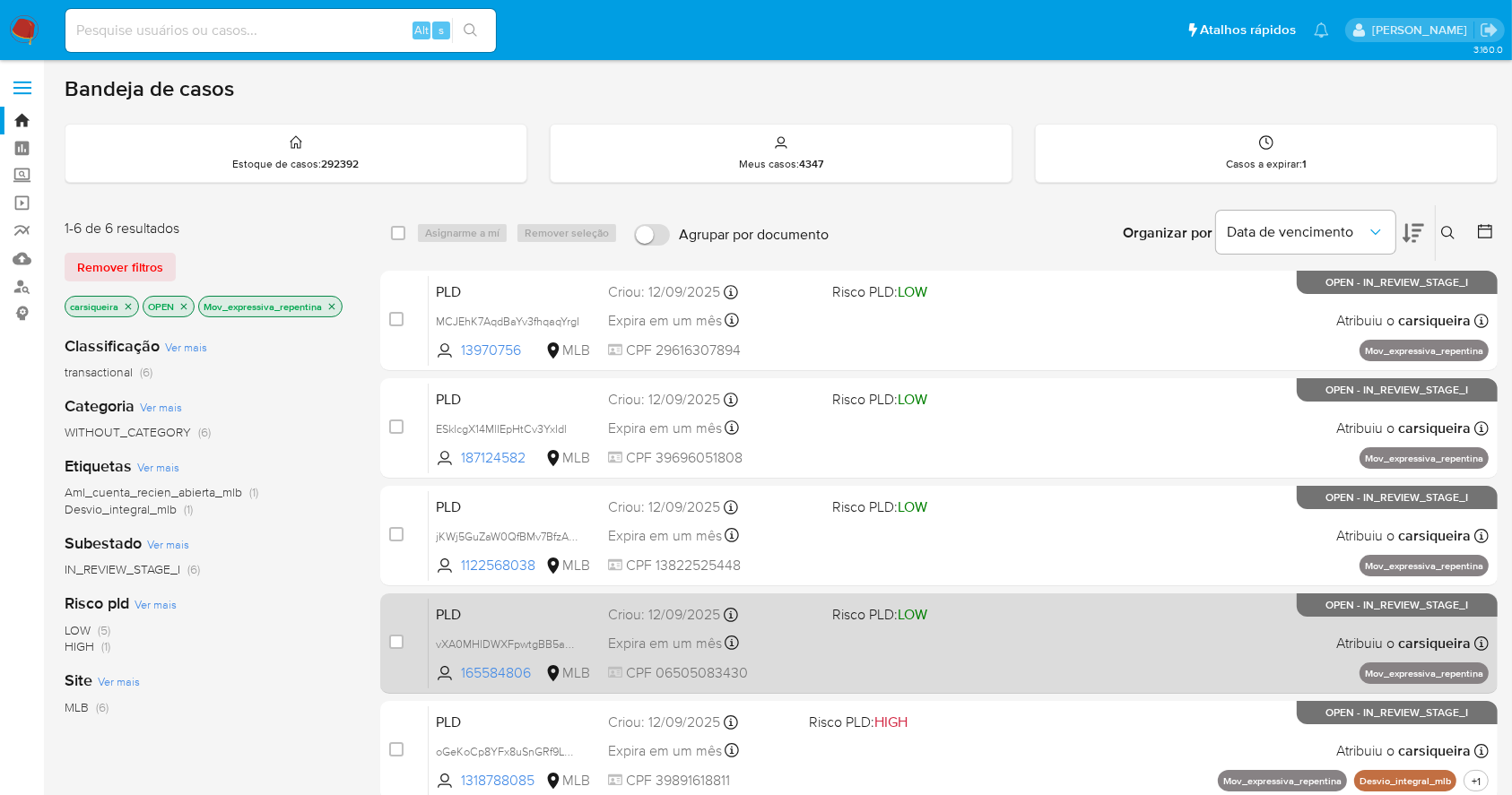
click at [1033, 648] on div "PLD vXA0MHlDWXFpwtgBB5aQgE3P 165584806 MLB Risco PLD: LOW Criou: [DATE] Criou: …" at bounding box center [958, 643] width 1060 height 91
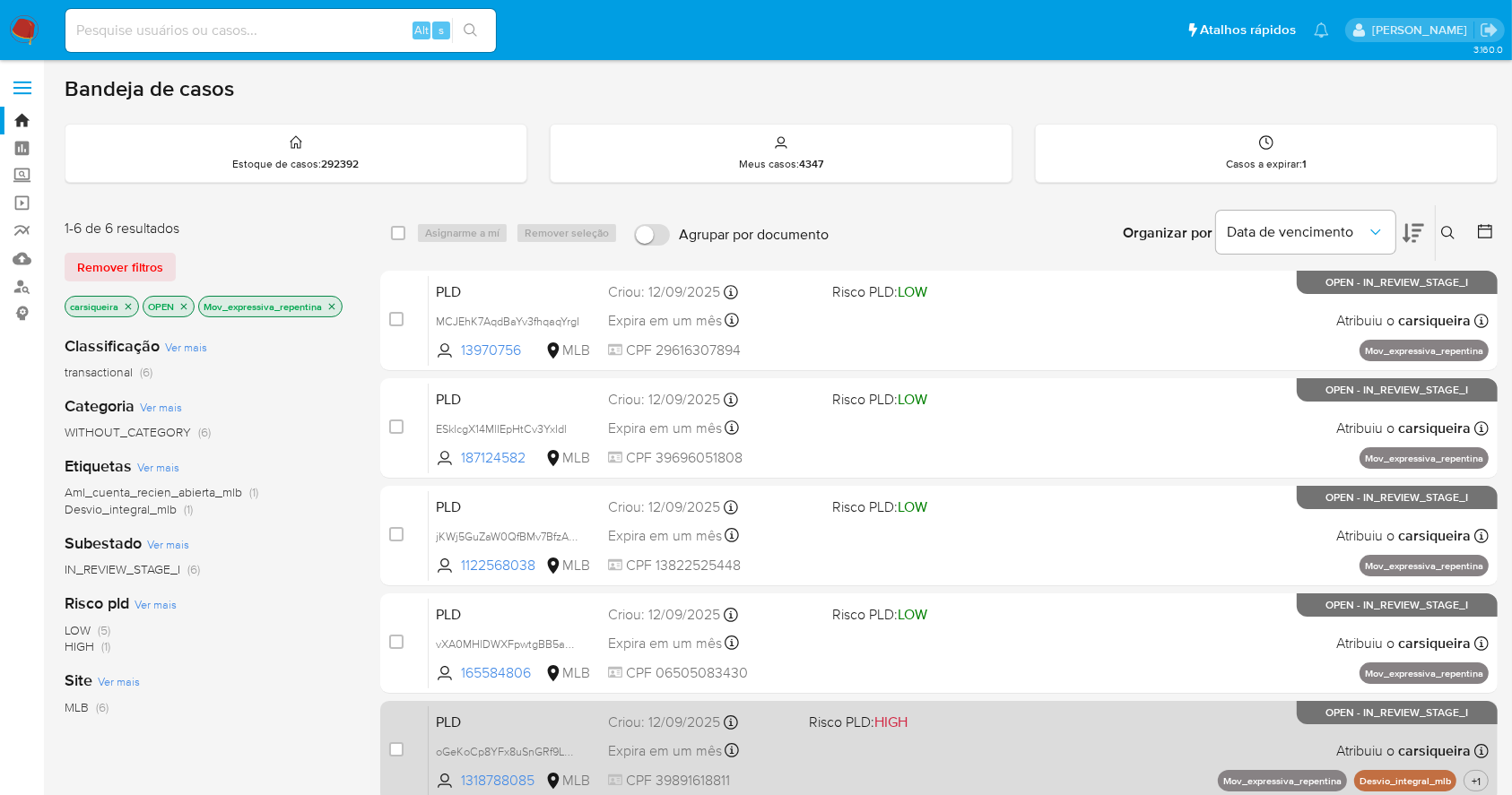
click at [921, 722] on span "Risco PLD: HIGH" at bounding box center [901, 720] width 186 height 23
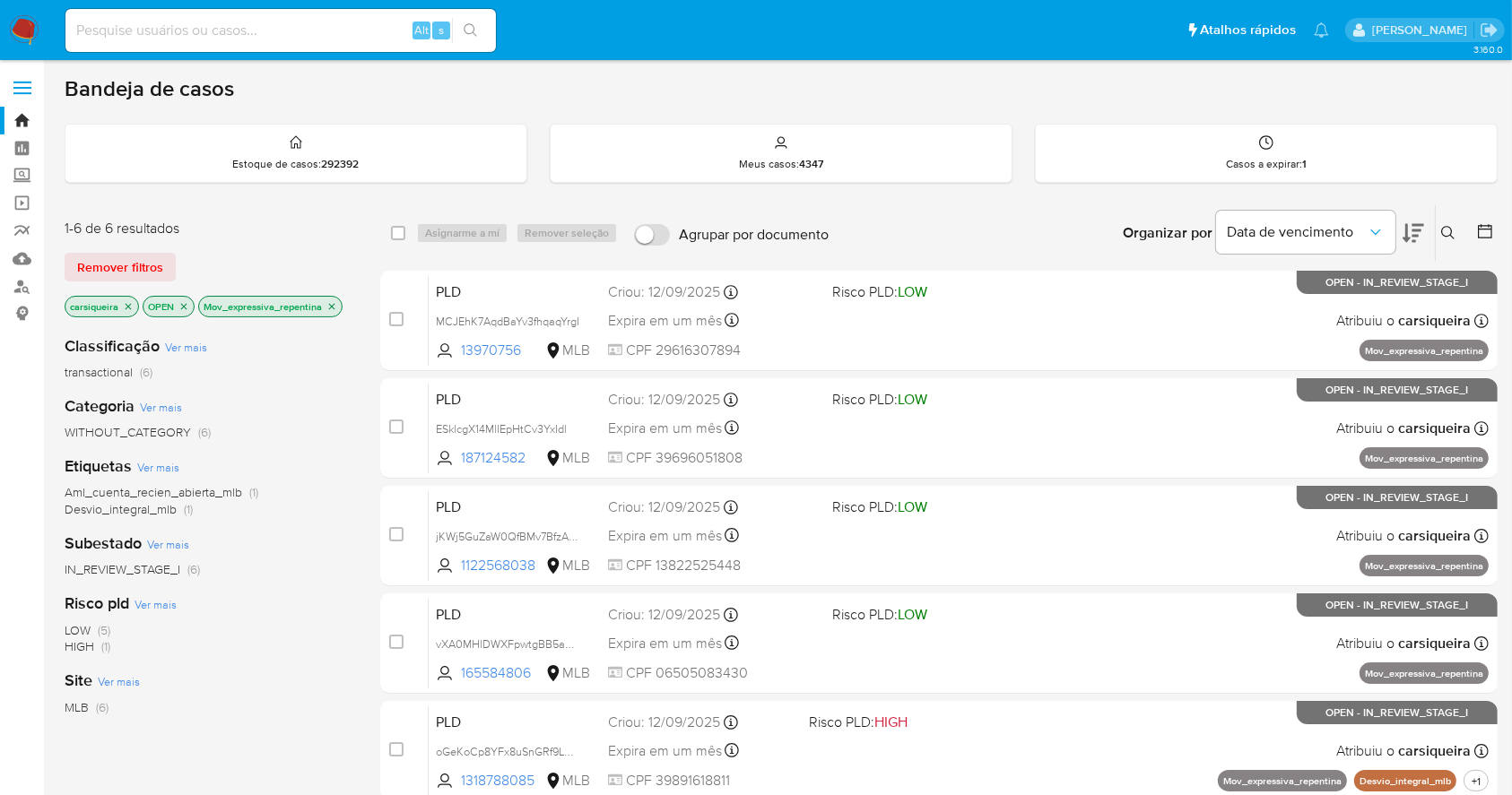
scroll to position [295, 0]
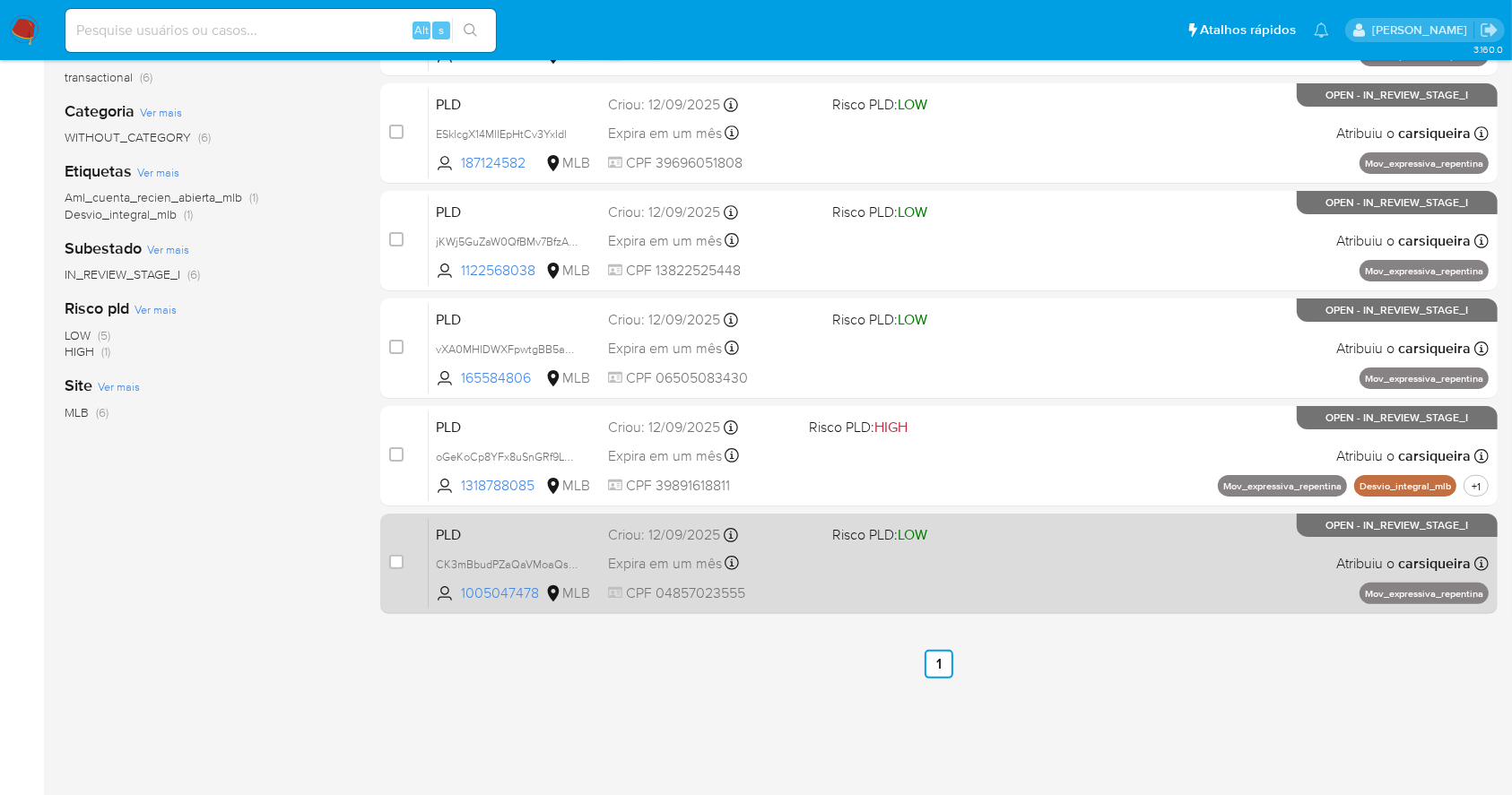
click at [1012, 552] on div "PLD CK3mBbudPZaQaVMoaQsDbV22 1005047478 MLB Risco PLD: LOW Criou: [DATE] Criou:…" at bounding box center [958, 564] width 1060 height 91
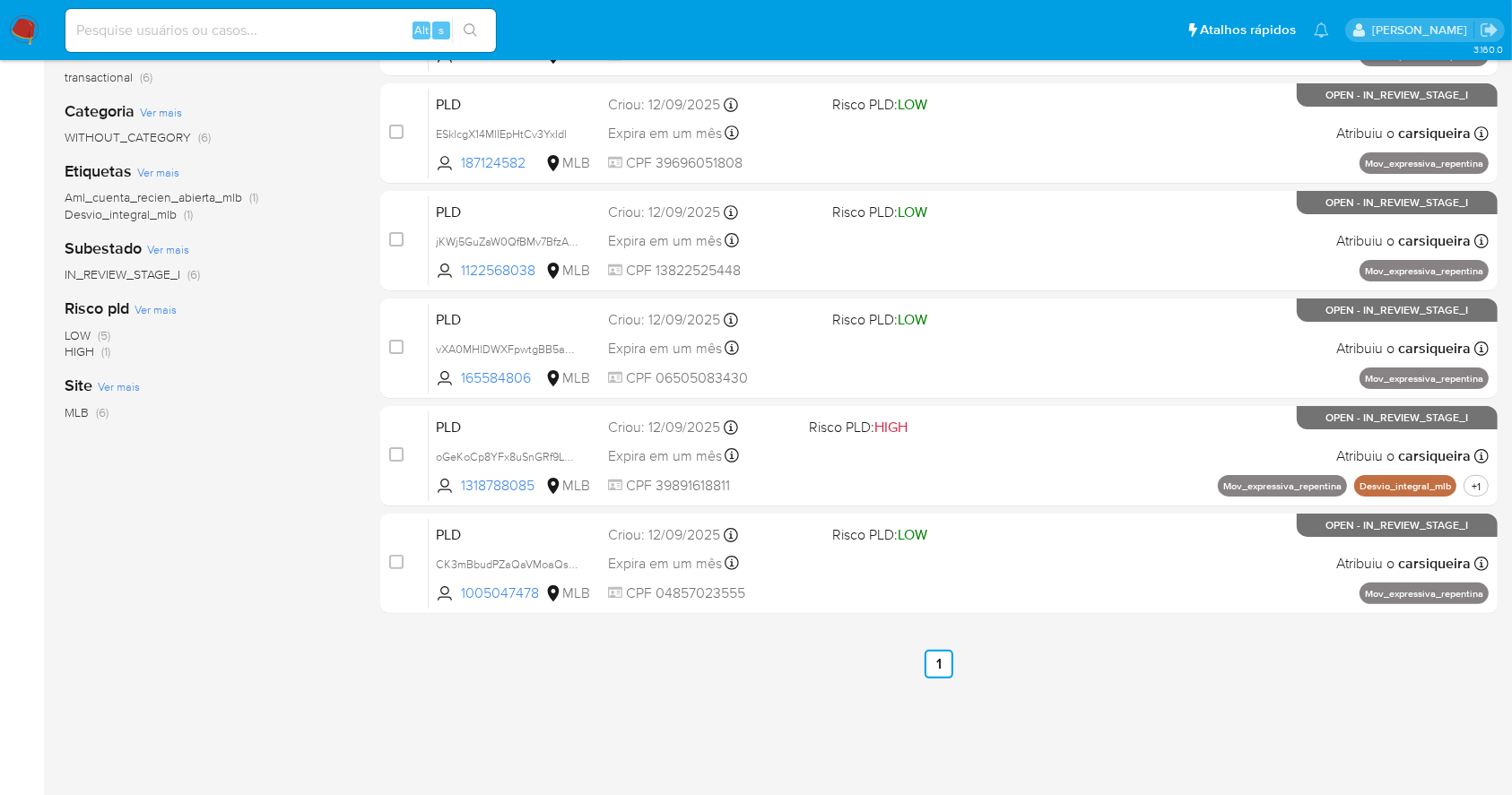
scroll to position [0, 0]
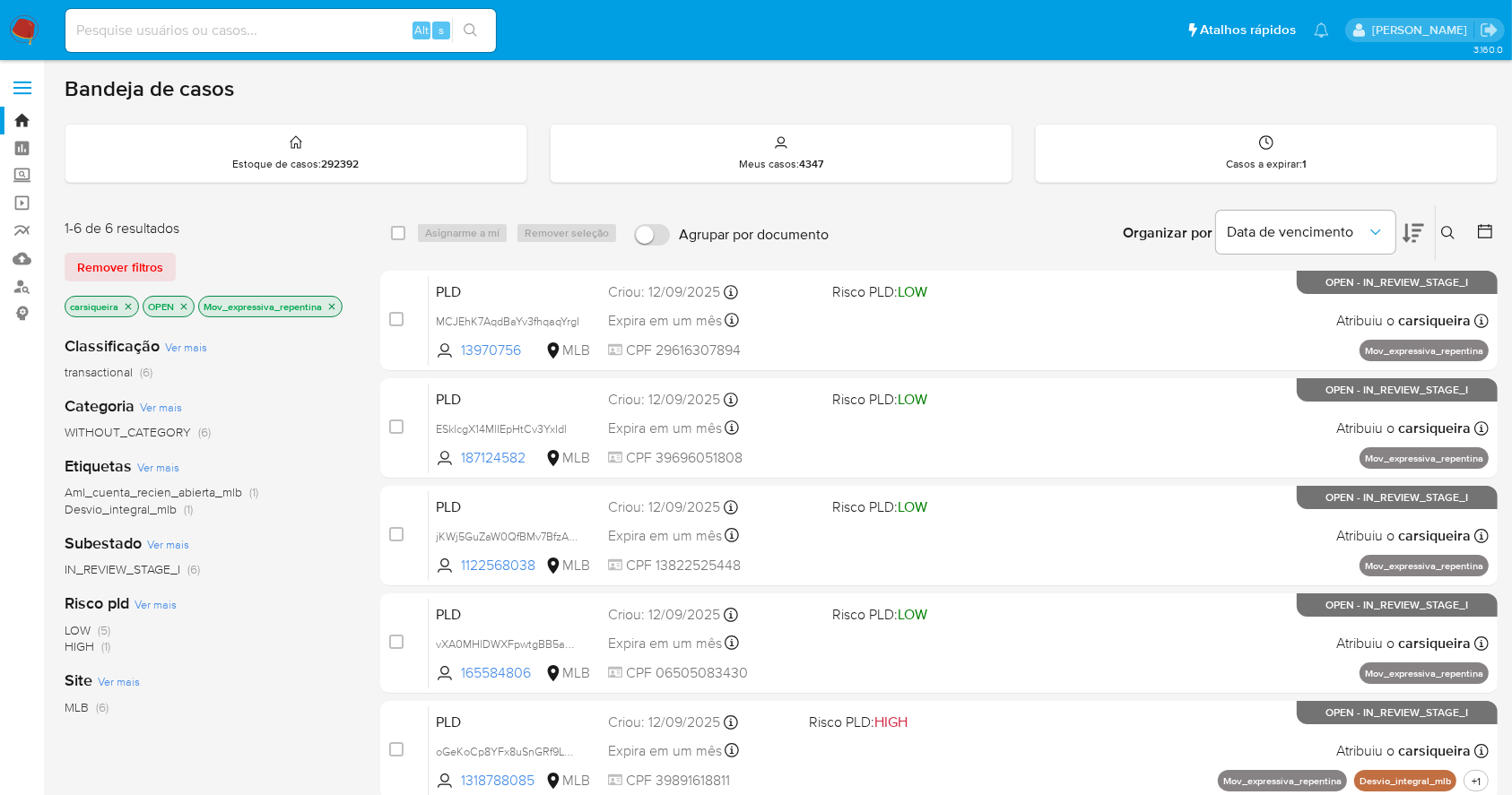
click at [332, 309] on icon "close-filter" at bounding box center [331, 306] width 11 height 11
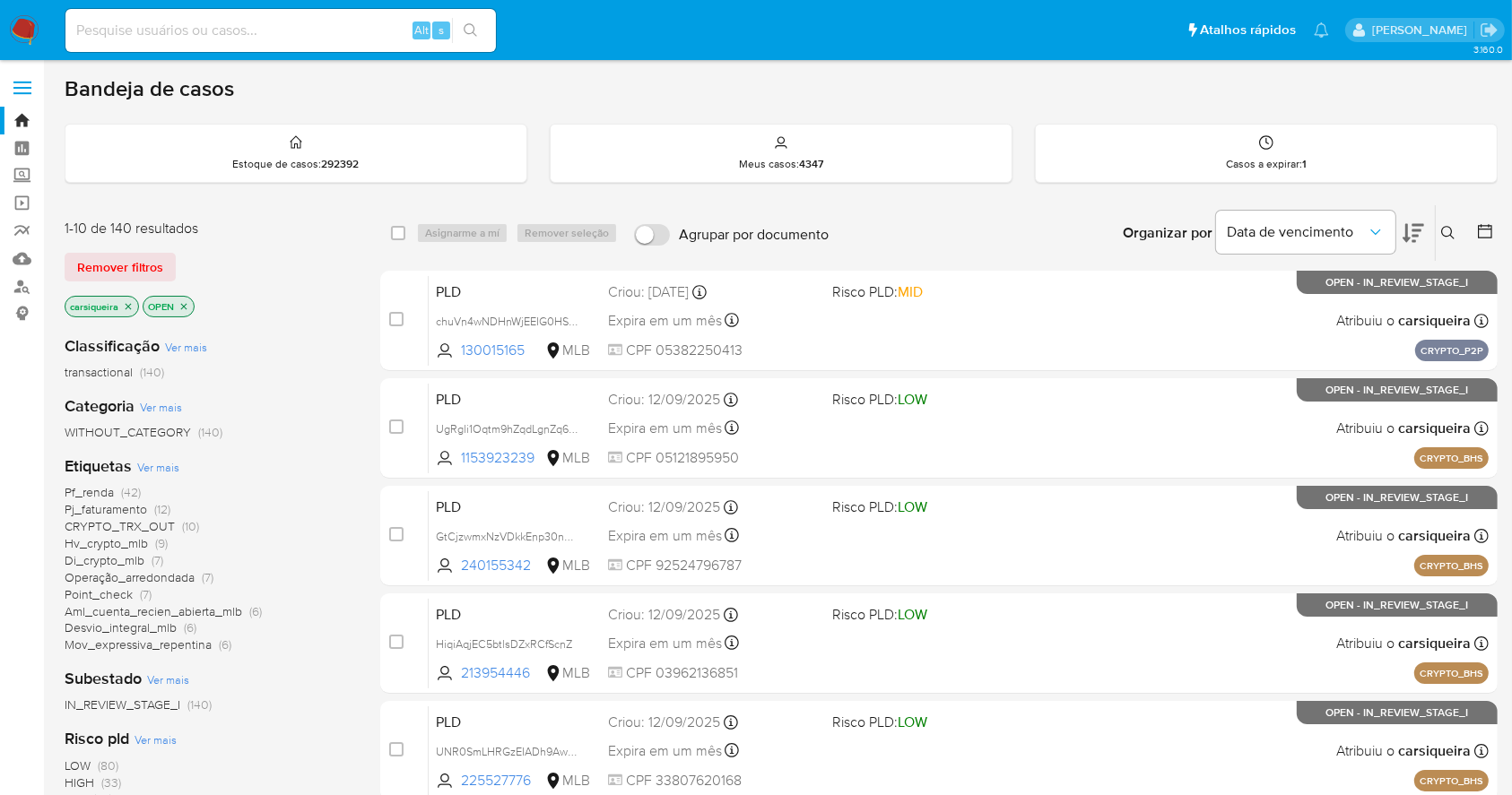
click at [188, 626] on span "(6)" at bounding box center [191, 627] width 13 height 18
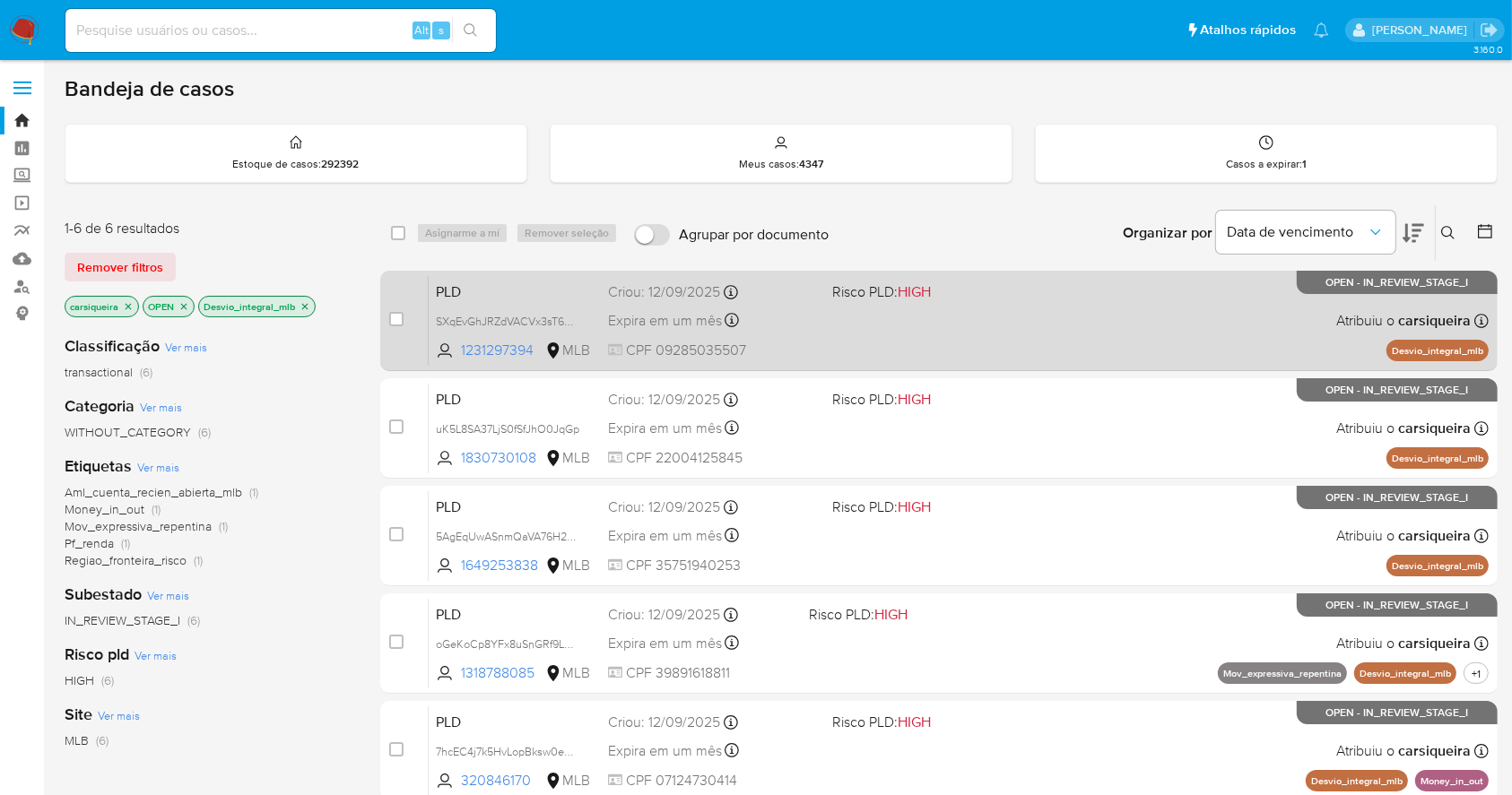
click at [785, 320] on div "Expira em um mês Expira em [DATE] 00:36:00" at bounding box center [713, 320] width 209 height 24
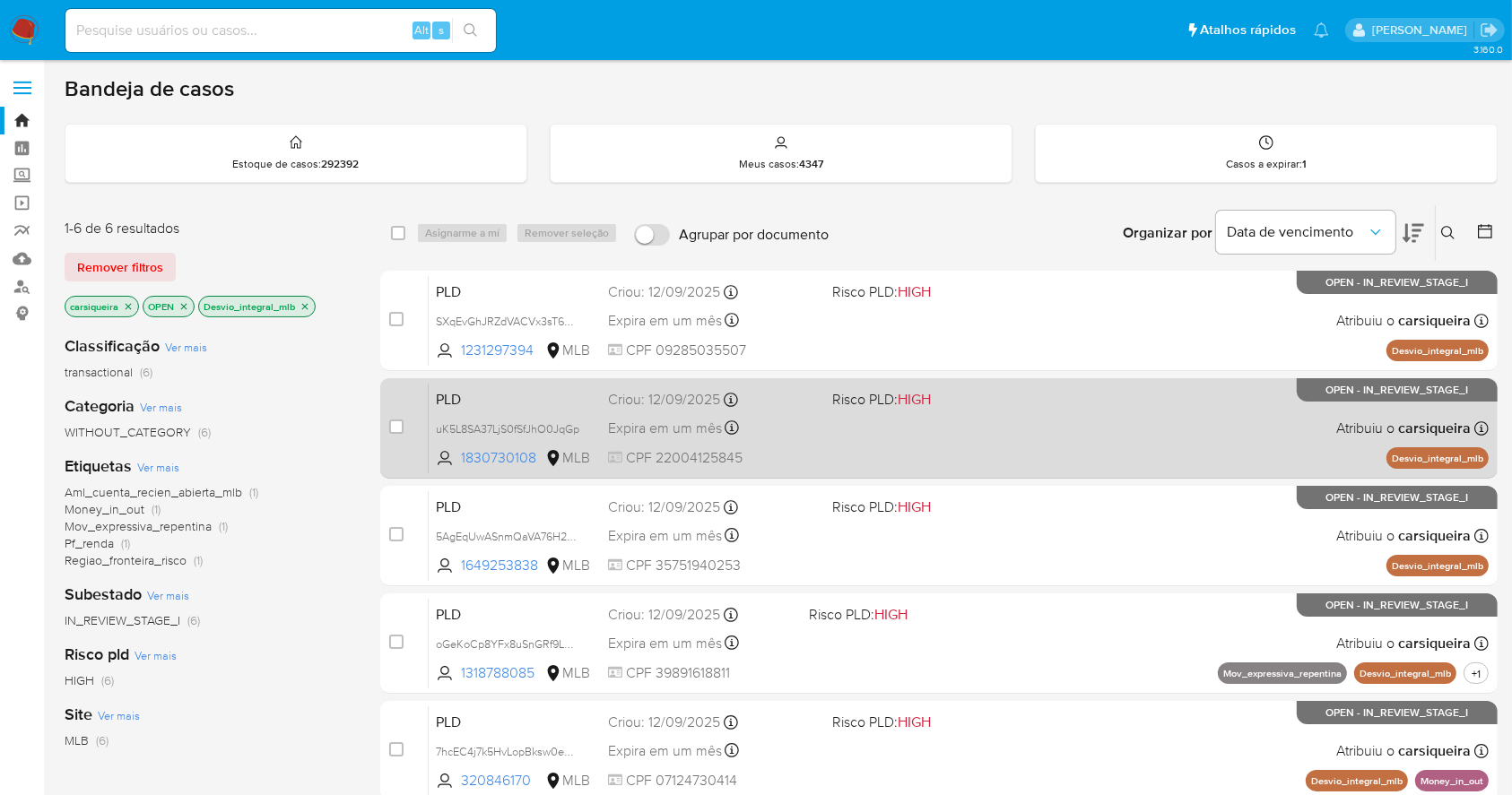
click at [865, 415] on div "PLD uK5L8SA37LjS0fSfJhO0JqGp 1830730108 MLB Risco PLD: HIGH Criou: [DATE] Criou…" at bounding box center [958, 428] width 1060 height 91
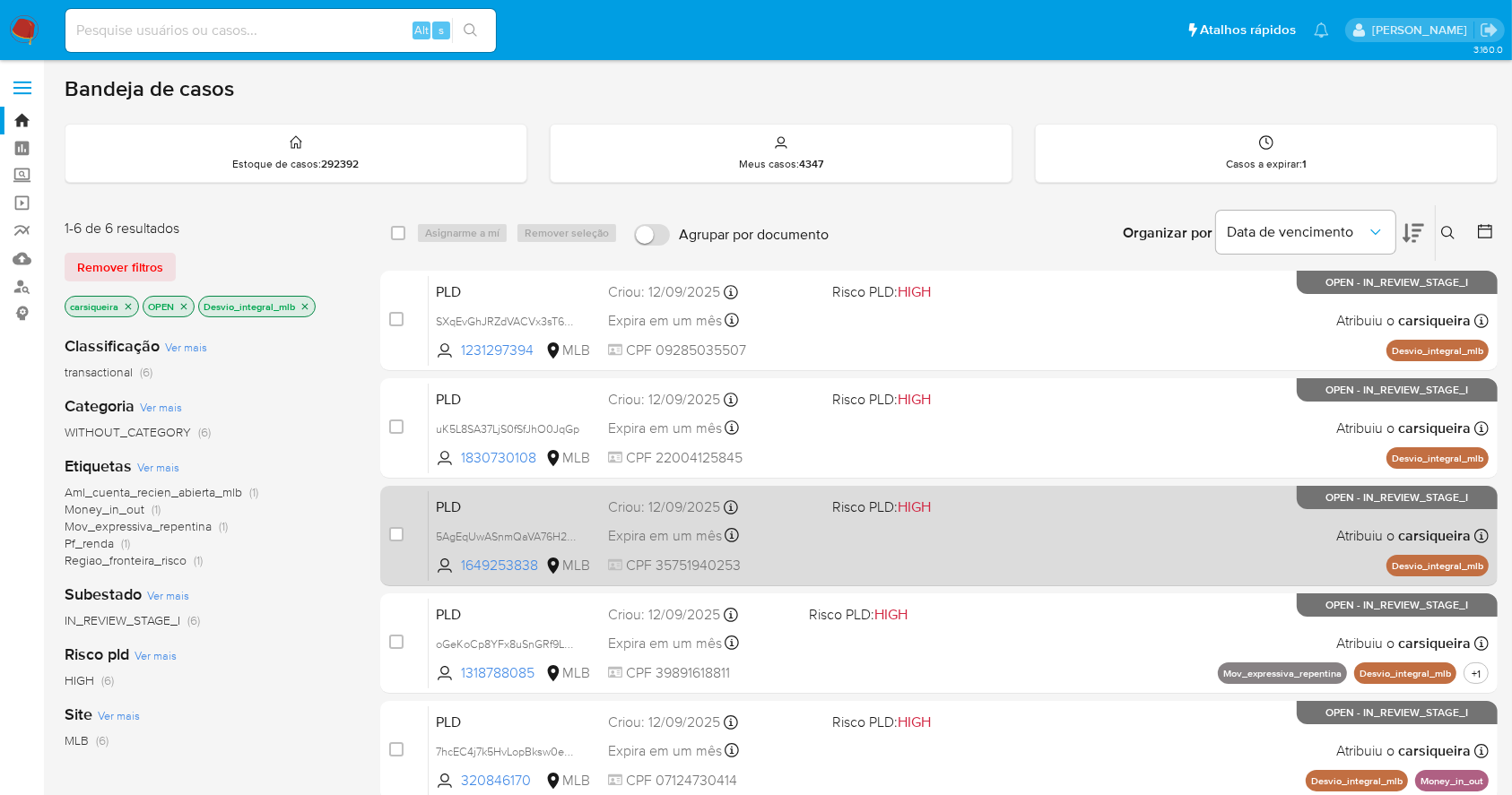
click at [886, 534] on span at bounding box center [937, 535] width 209 height 4
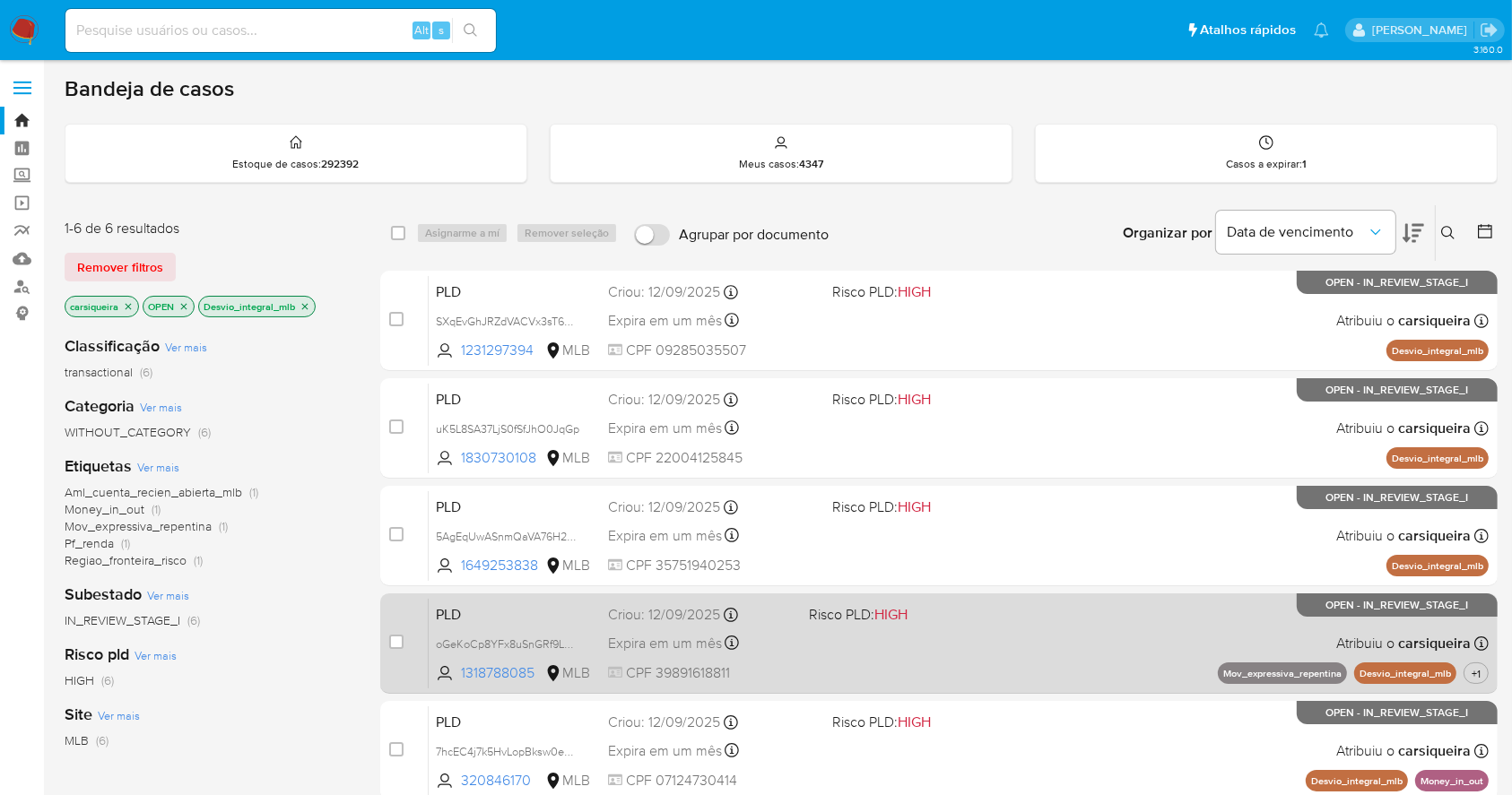
click at [931, 676] on div "PLD oGeKoCp8YFx8uSnGRf9LB8rR 1318788085 MLB Risco PLD: HIGH Criou: [DATE] Criou…" at bounding box center [958, 643] width 1060 height 91
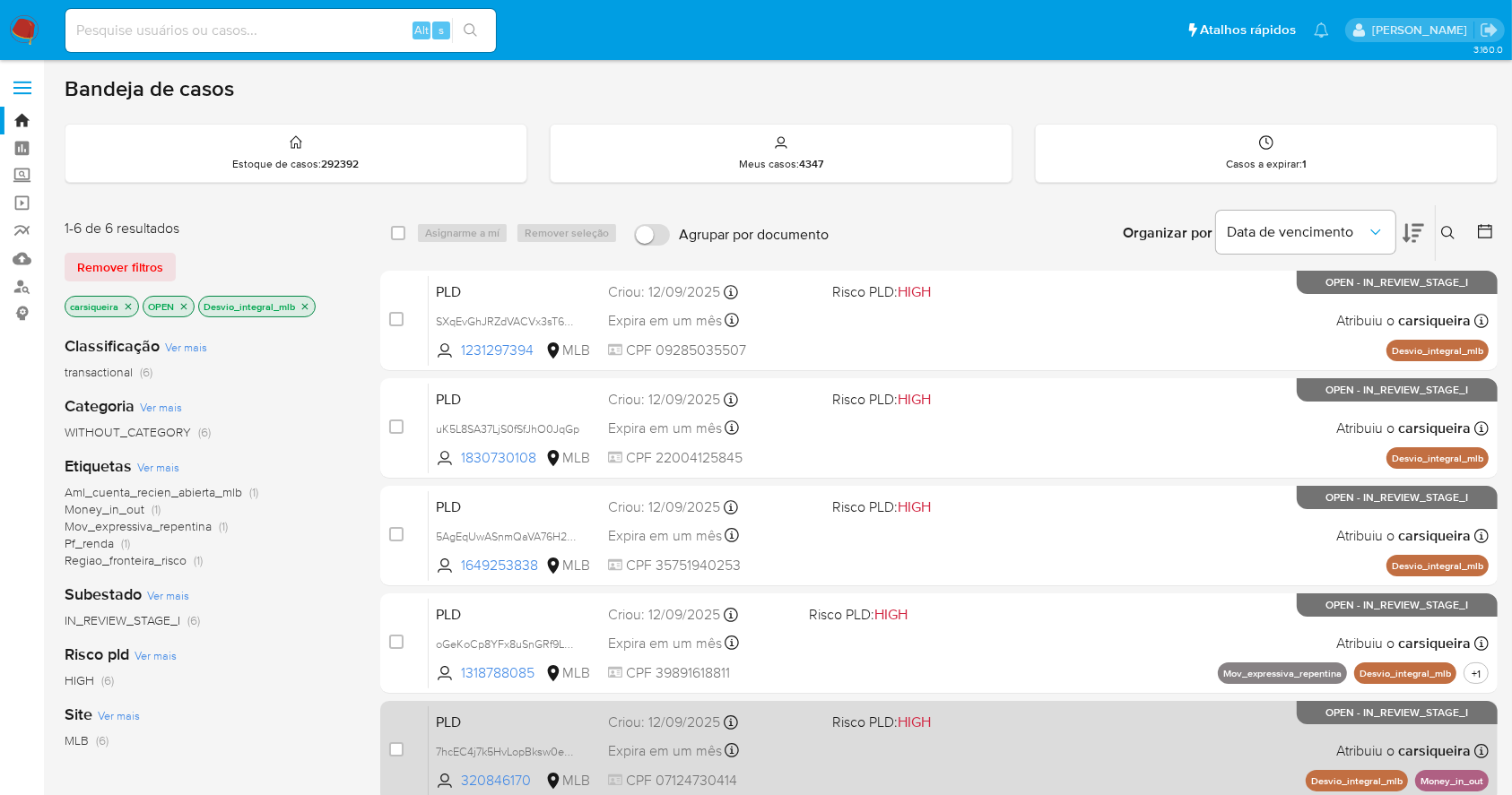
click at [951, 749] on span at bounding box center [937, 751] width 209 height 4
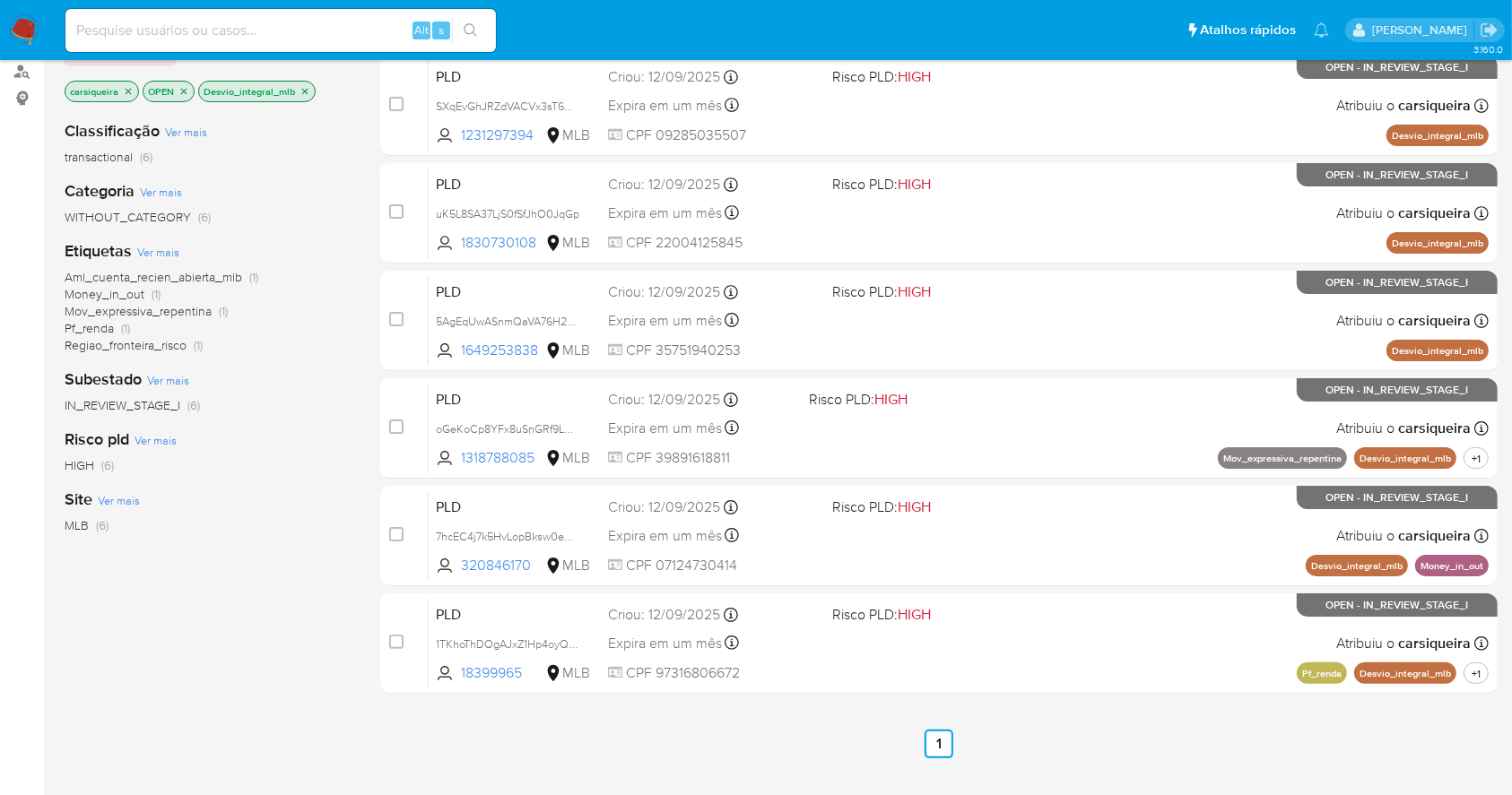
scroll to position [224, 0]
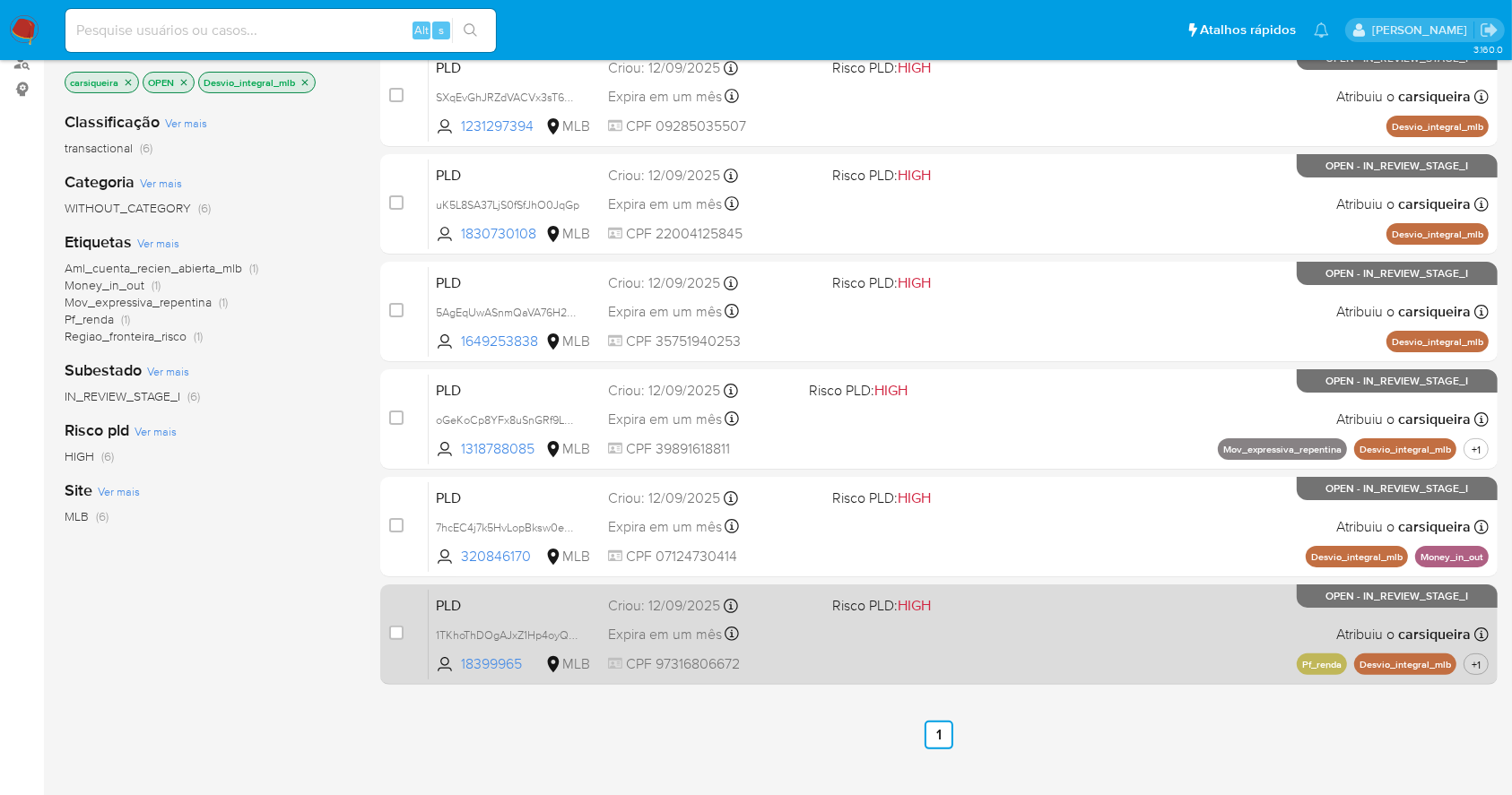
click at [1105, 641] on div "PLD 1TKhoThDOgAJxZ1Hp4oyQDYJ 18399965 MLB Risco PLD: HIGH Criou: [DATE] Criou: …" at bounding box center [958, 634] width 1060 height 91
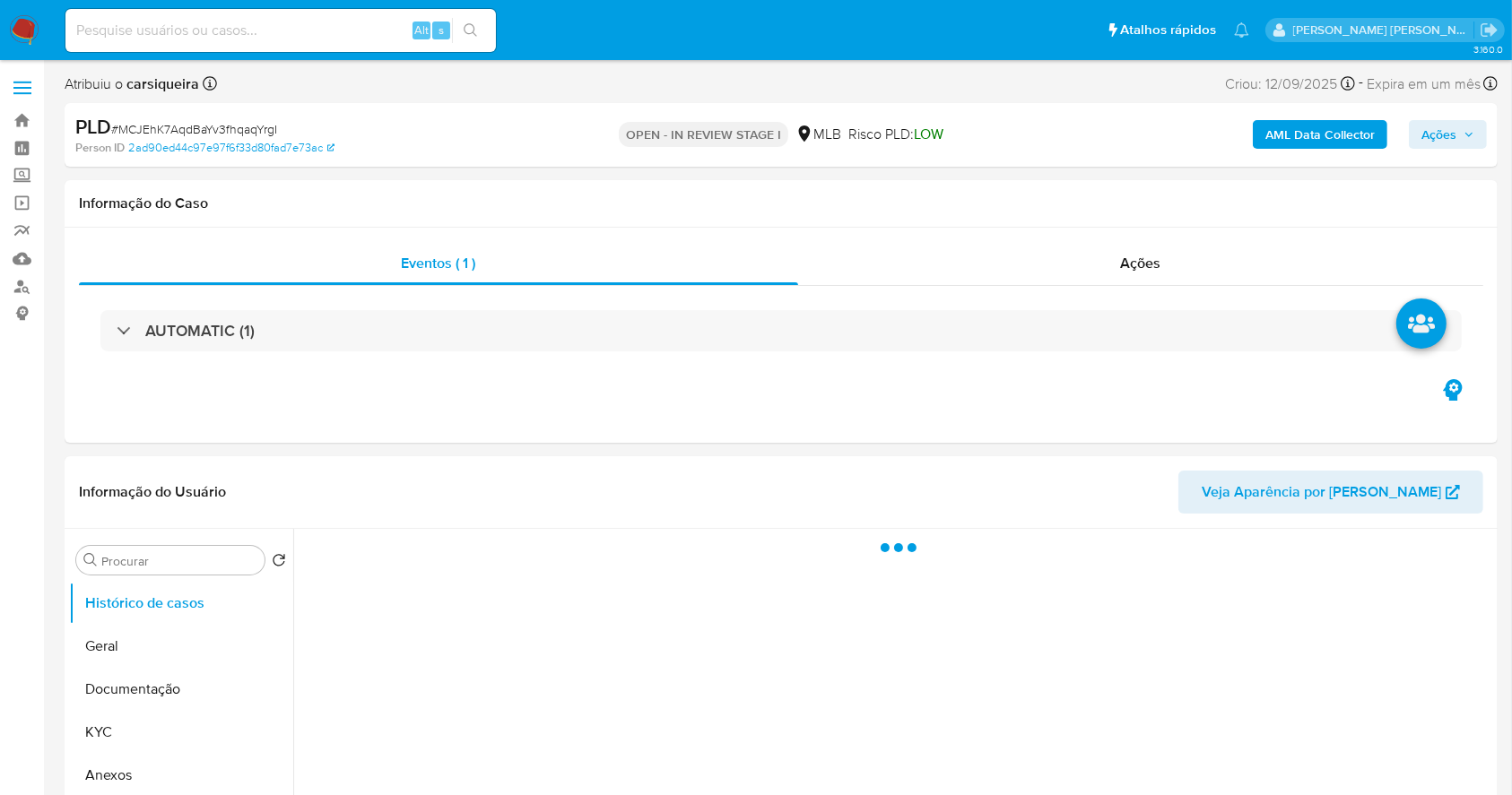
select select "10"
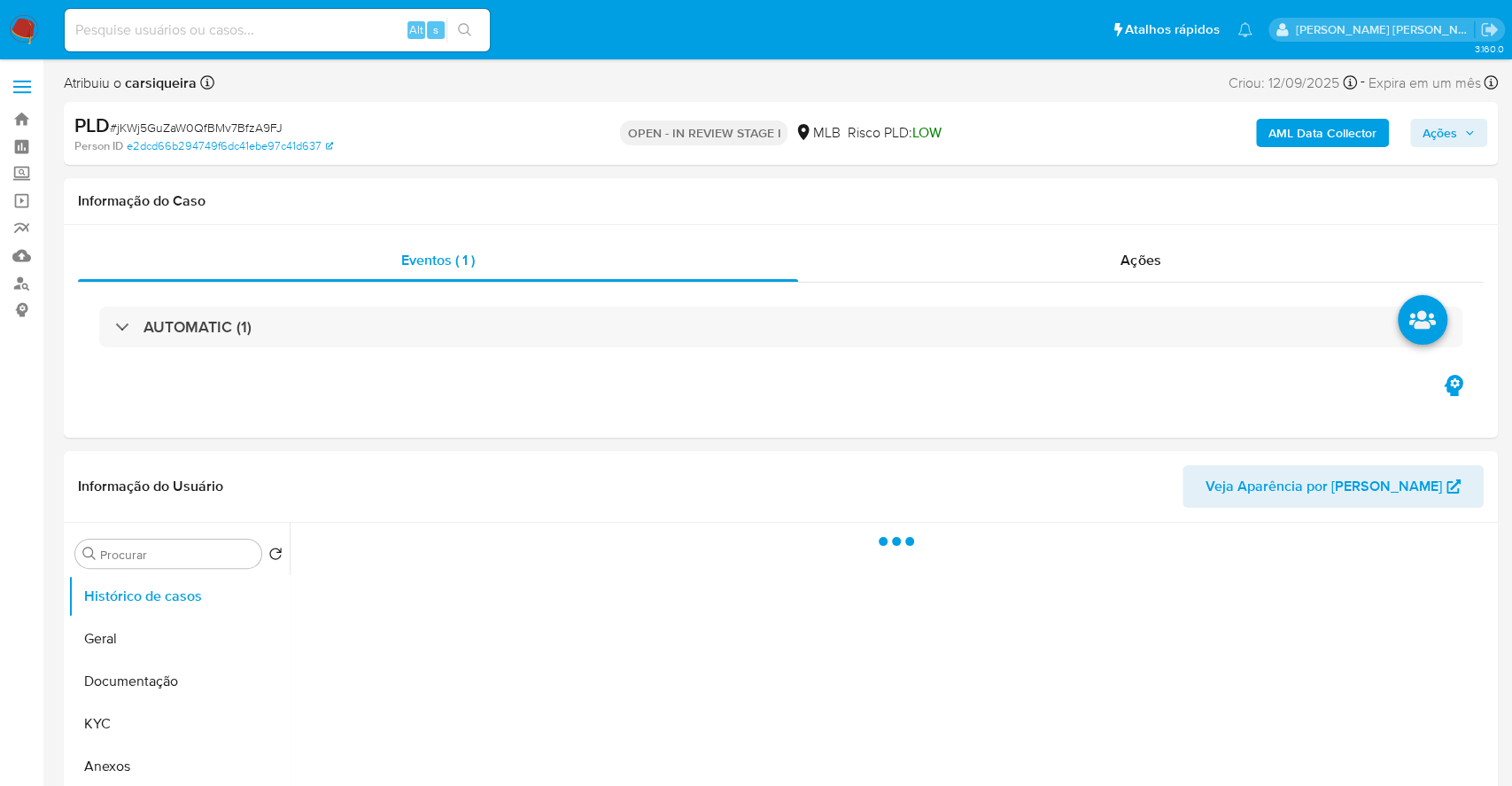
select select "10"
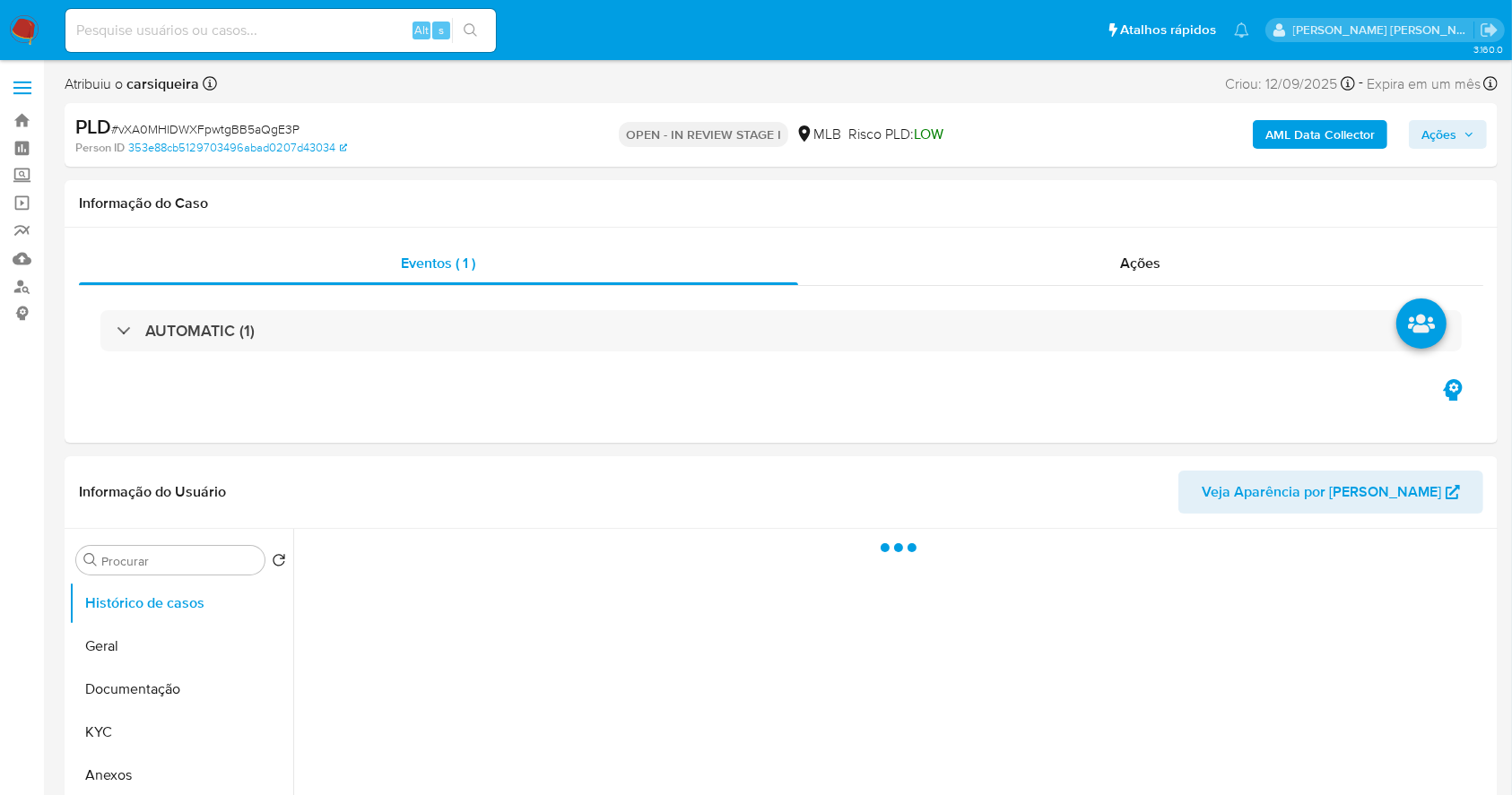
select select "10"
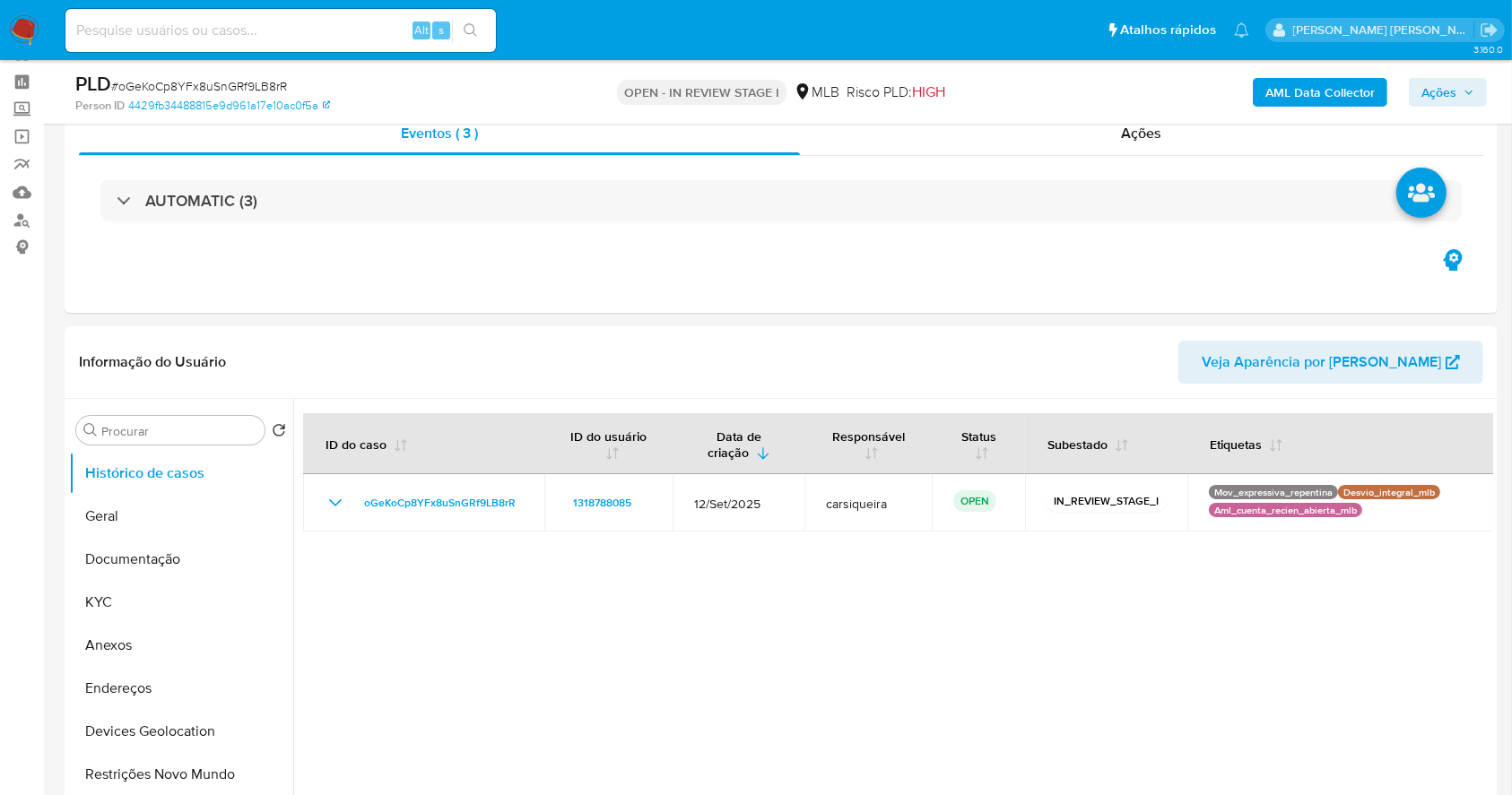
scroll to position [81, 0]
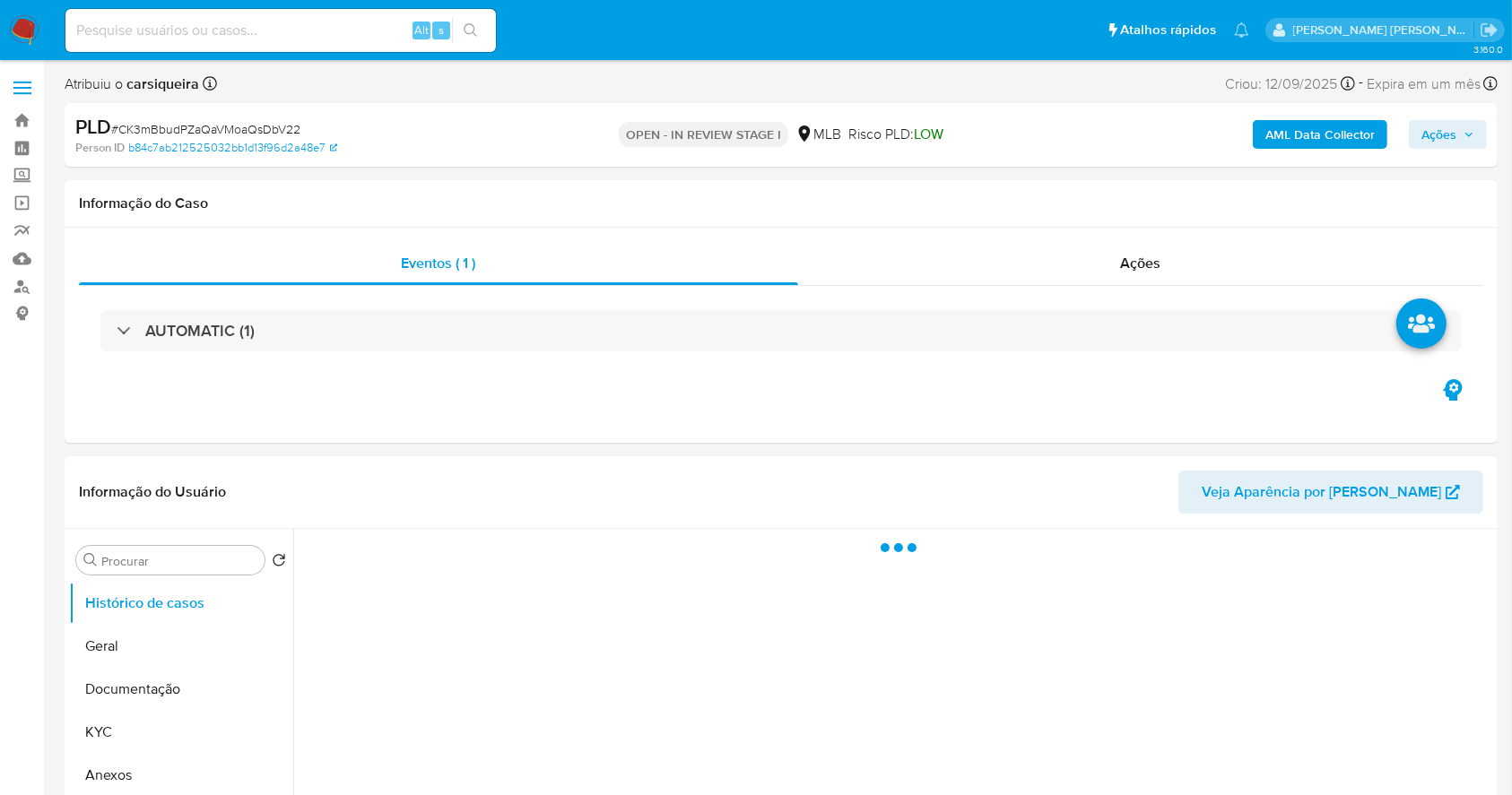
select select "10"
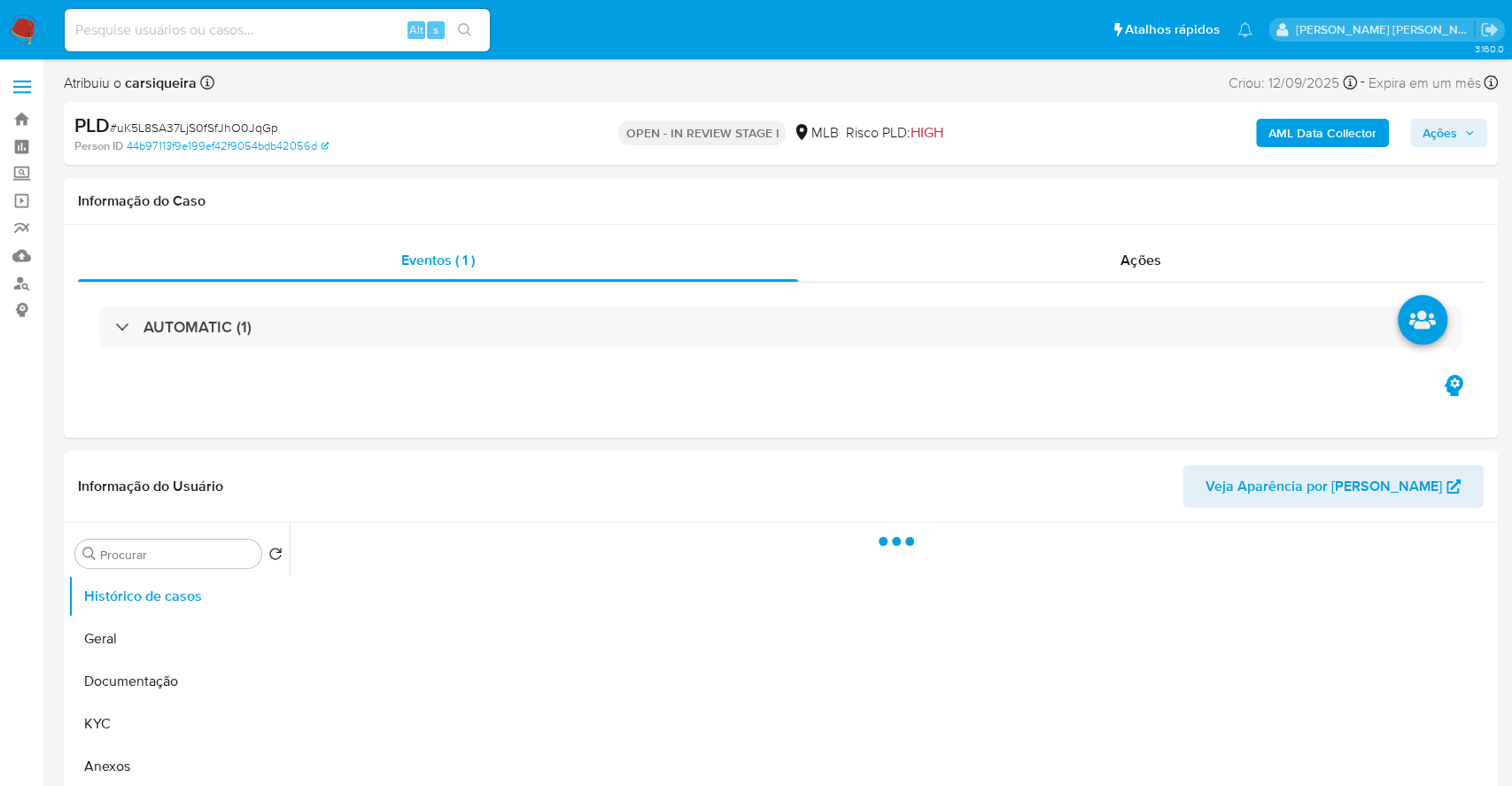
select select "10"
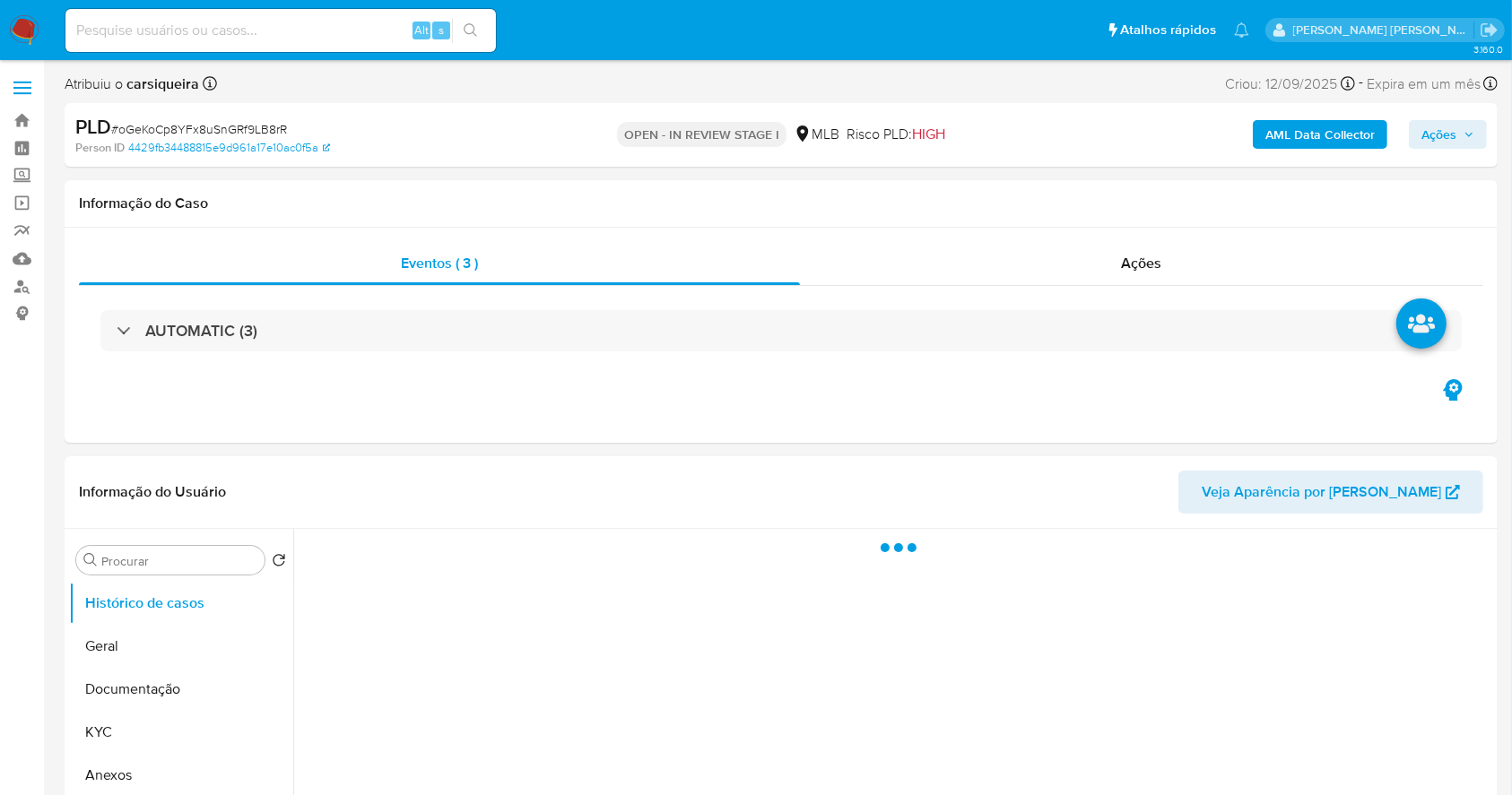
select select "10"
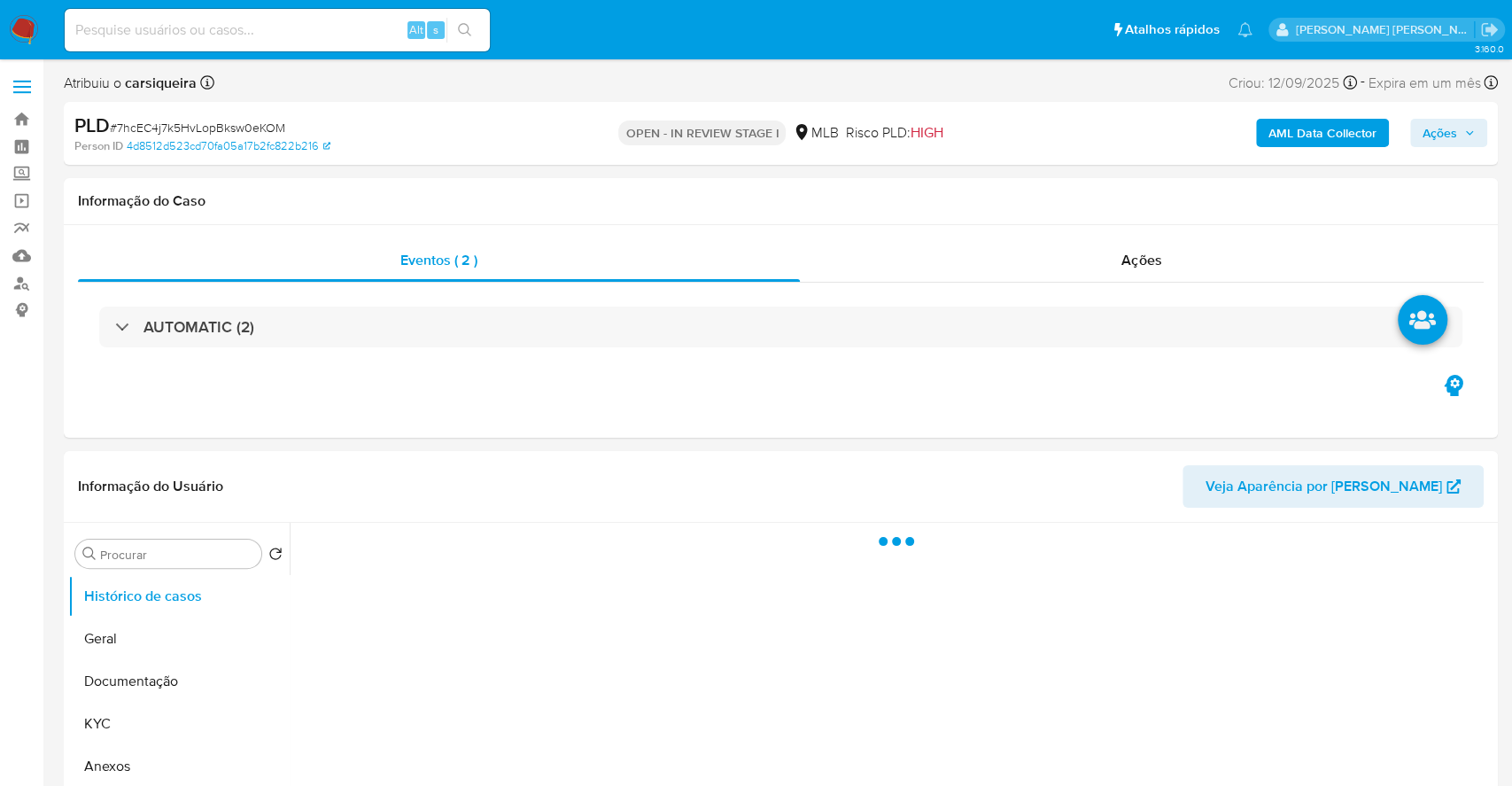
select select "10"
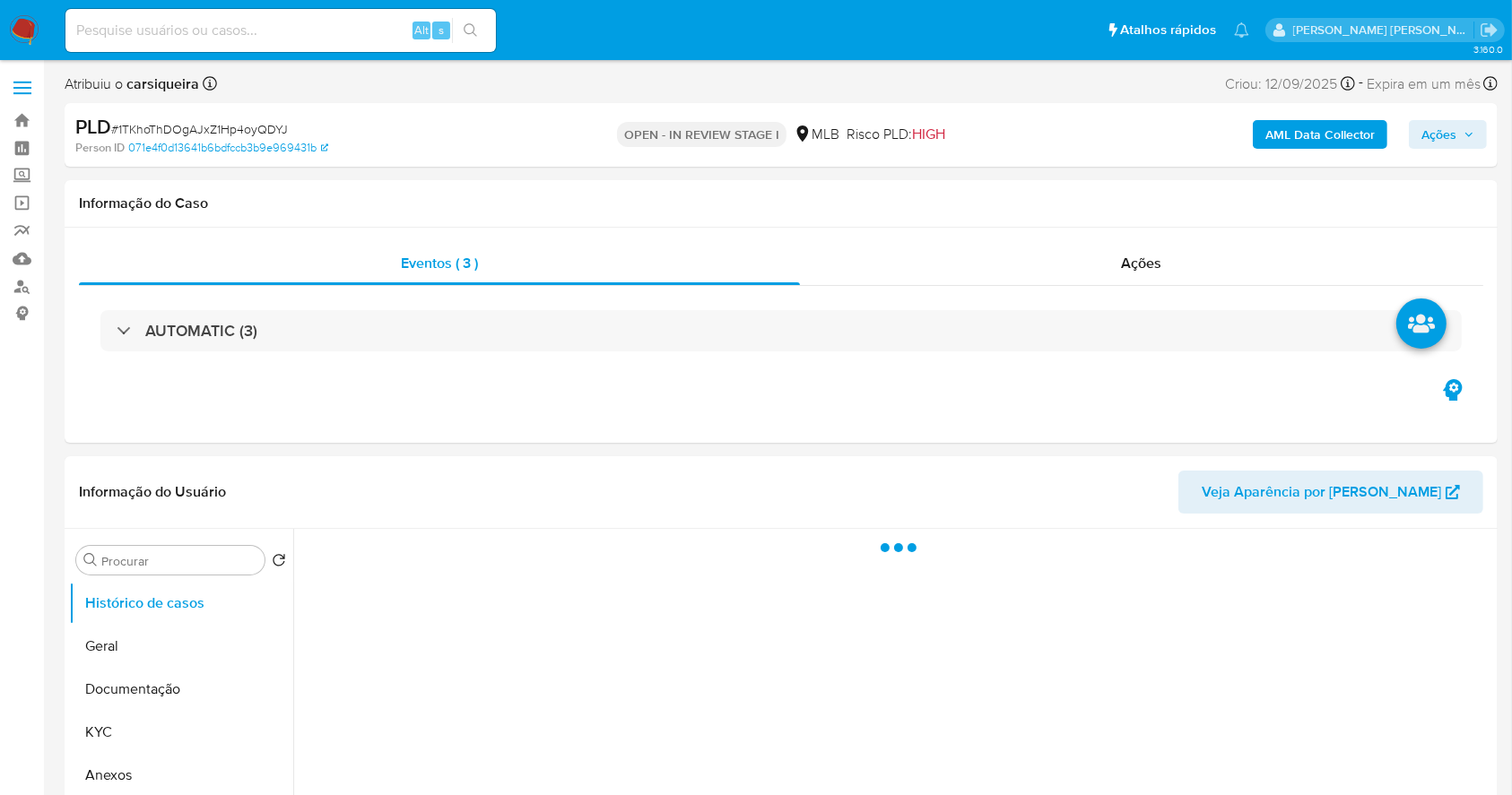
select select "10"
